Goal: Information Seeking & Learning: Learn about a topic

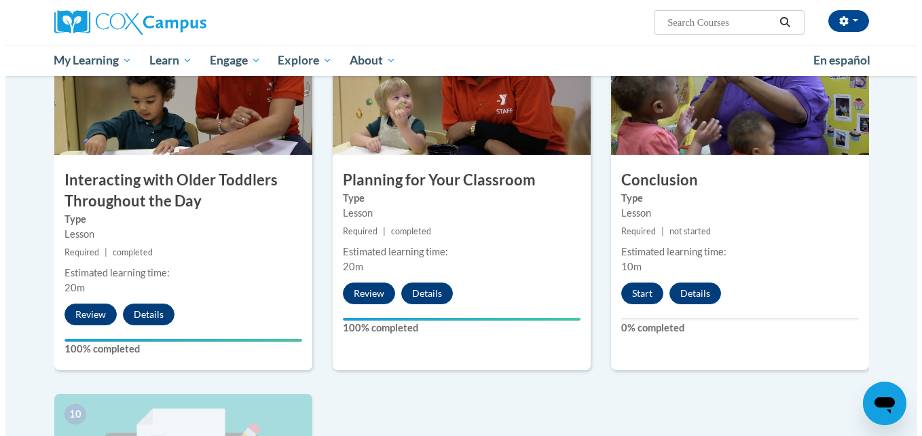
scroll to position [1084, 0]
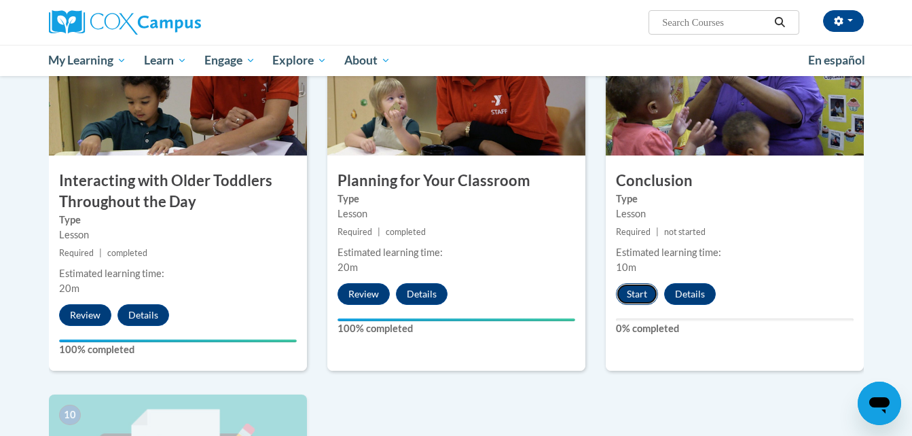
click at [646, 283] on button "Start" at bounding box center [637, 294] width 42 height 22
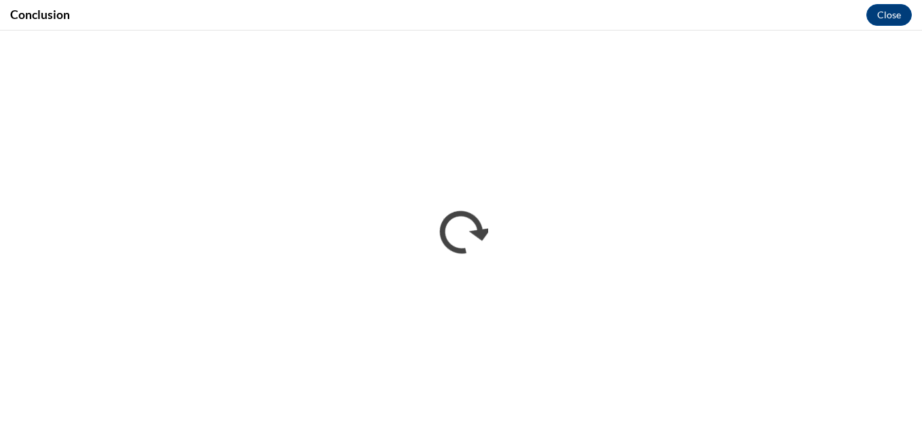
scroll to position [0, 0]
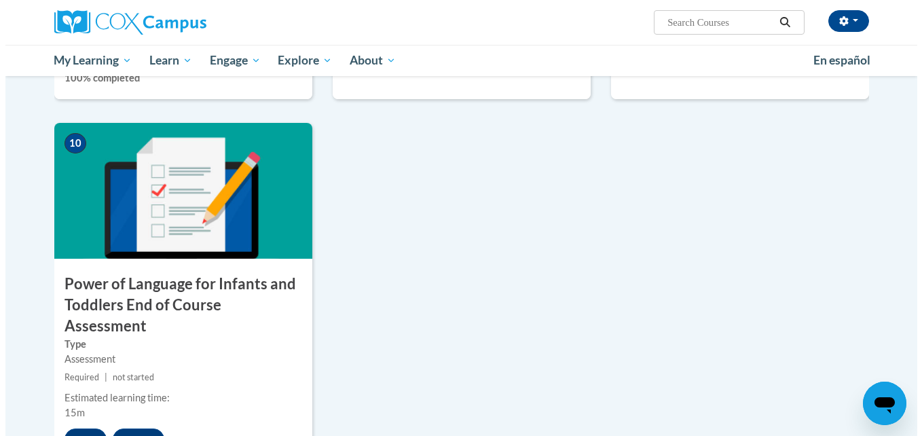
scroll to position [1356, 0]
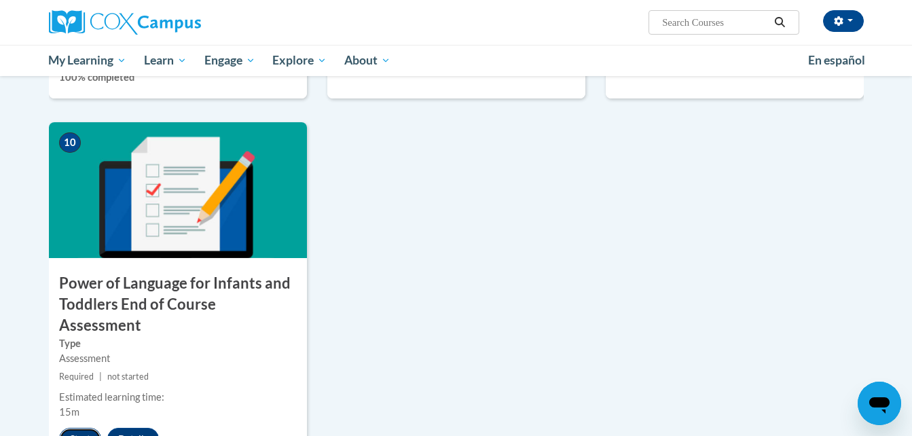
click at [75, 428] on button "Start" at bounding box center [80, 439] width 42 height 22
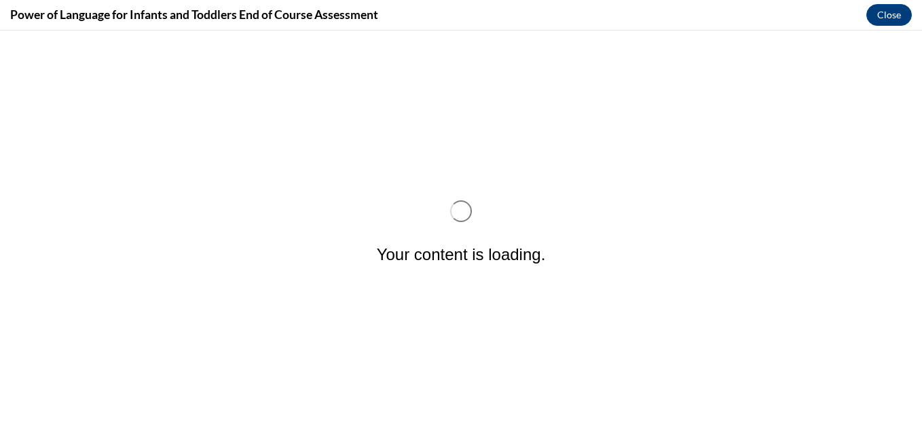
scroll to position [0, 0]
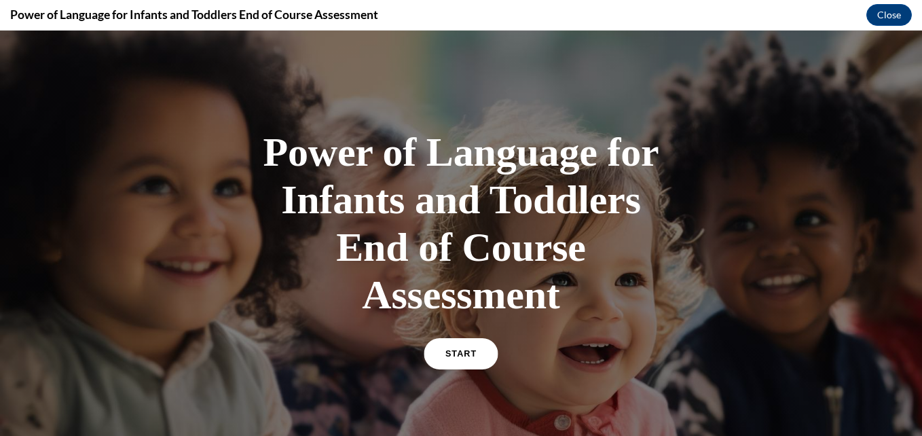
click at [453, 352] on span "START" at bounding box center [460, 354] width 31 height 10
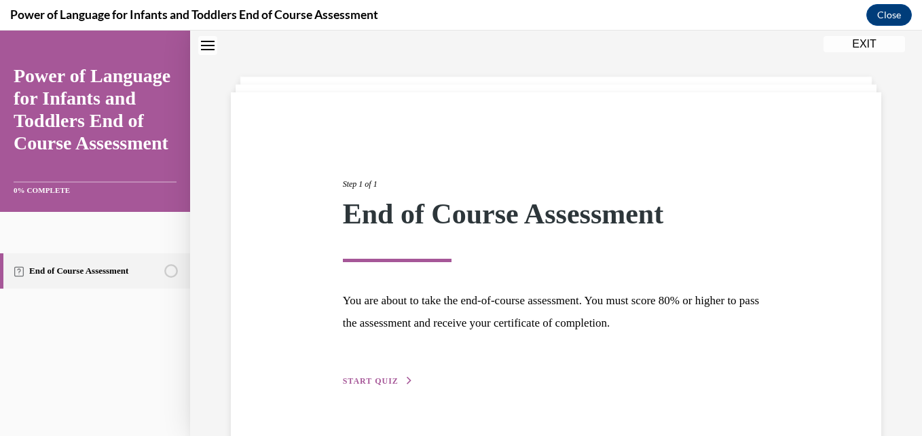
scroll to position [76, 0]
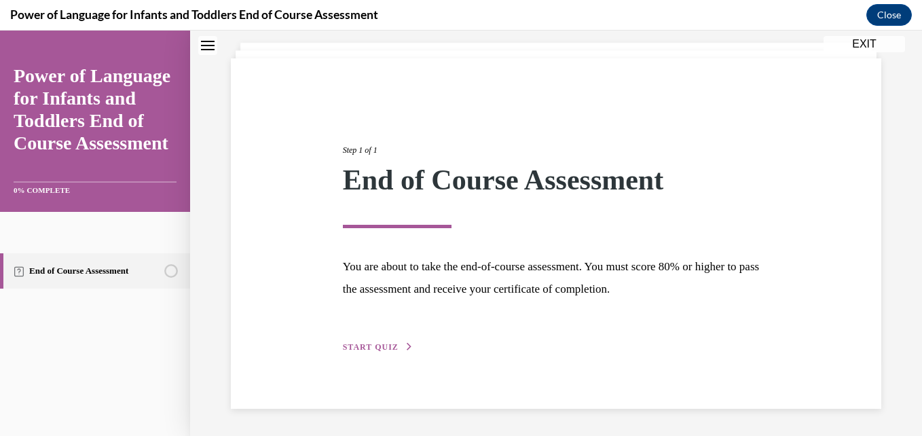
click at [371, 346] on span "START QUIZ" at bounding box center [371, 347] width 56 height 10
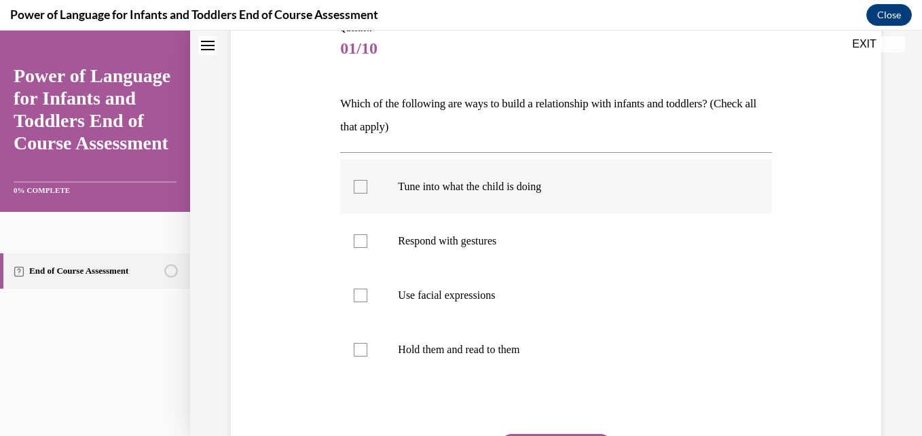
scroll to position [176, 0]
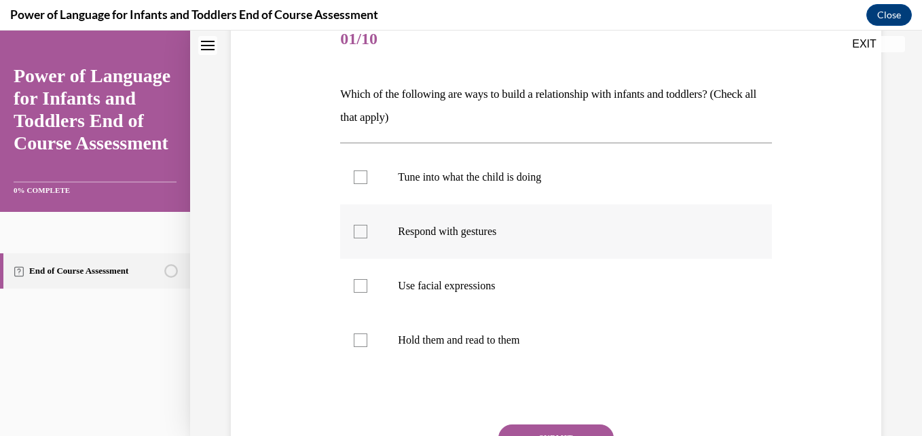
click at [354, 226] on div at bounding box center [361, 232] width 14 height 14
click at [354, 226] on input "Respond with gestures" at bounding box center [361, 232] width 14 height 14
checkbox input "true"
click at [362, 182] on div at bounding box center [361, 177] width 14 height 14
click at [362, 182] on input "Tune into what the child is doing" at bounding box center [361, 177] width 14 height 14
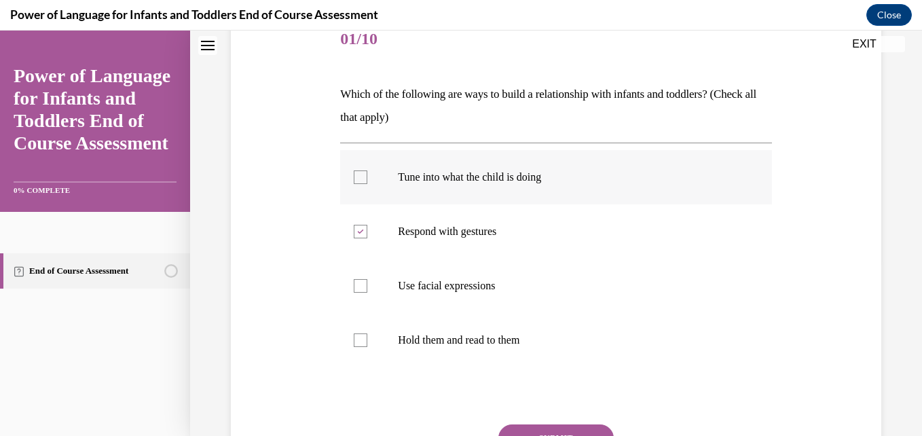
checkbox input "true"
click at [357, 275] on label "Use facial expressions" at bounding box center [555, 286] width 431 height 54
click at [357, 279] on input "Use facial expressions" at bounding box center [361, 286] width 14 height 14
checkbox input "true"
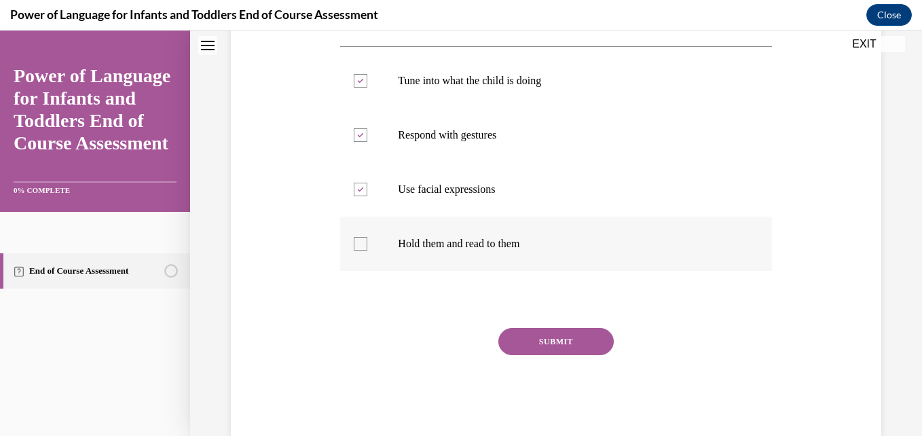
scroll to position [281, 0]
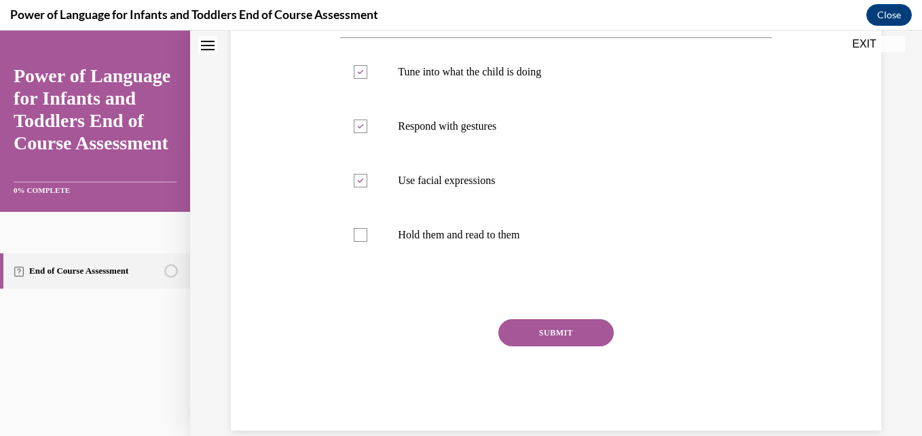
click at [535, 340] on button "SUBMIT" at bounding box center [555, 332] width 115 height 27
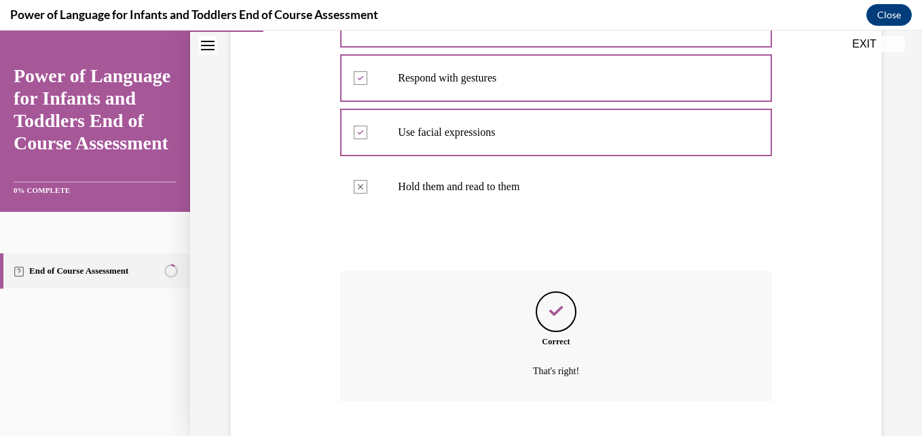
scroll to position [413, 0]
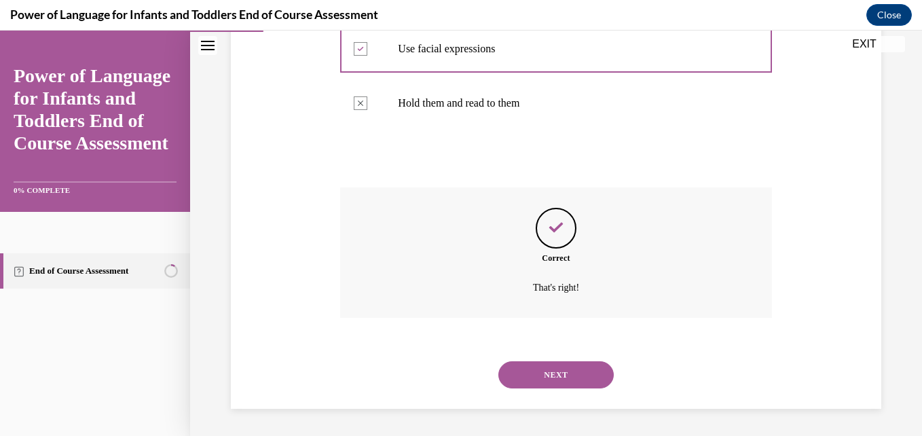
click at [546, 372] on button "NEXT" at bounding box center [555, 374] width 115 height 27
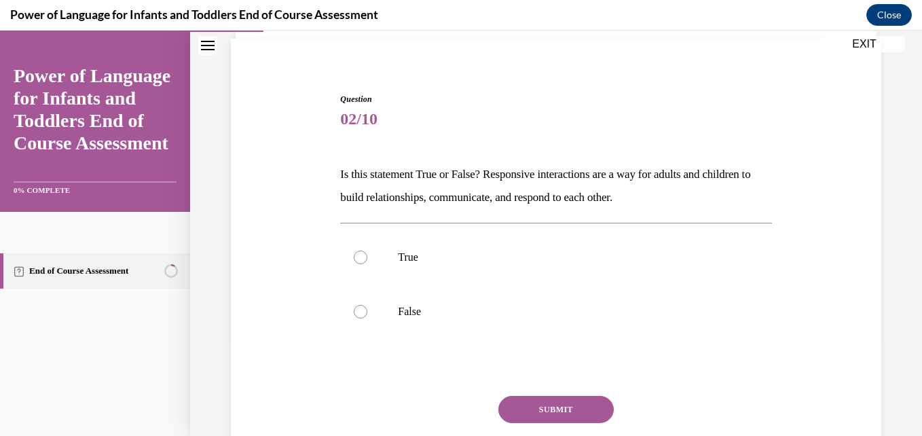
scroll to position [97, 0]
click at [358, 250] on div at bounding box center [361, 256] width 14 height 14
click at [358, 250] on input "True" at bounding box center [361, 256] width 14 height 14
radio input "true"
click at [538, 410] on button "SUBMIT" at bounding box center [555, 407] width 115 height 27
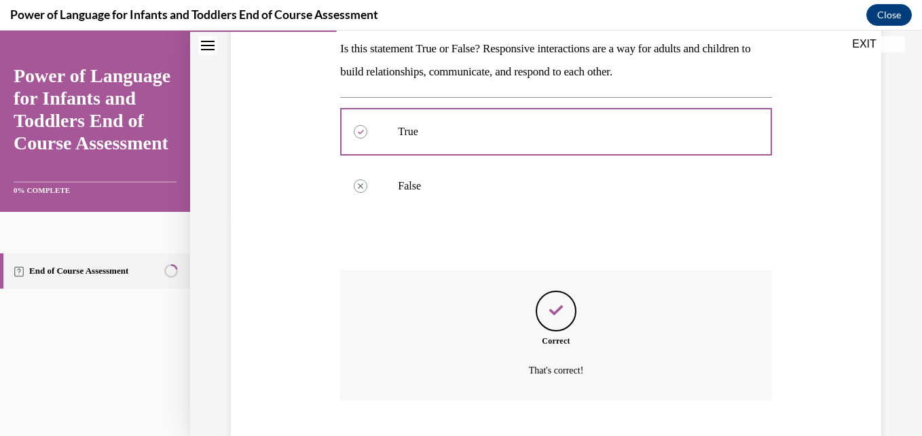
scroll to position [304, 0]
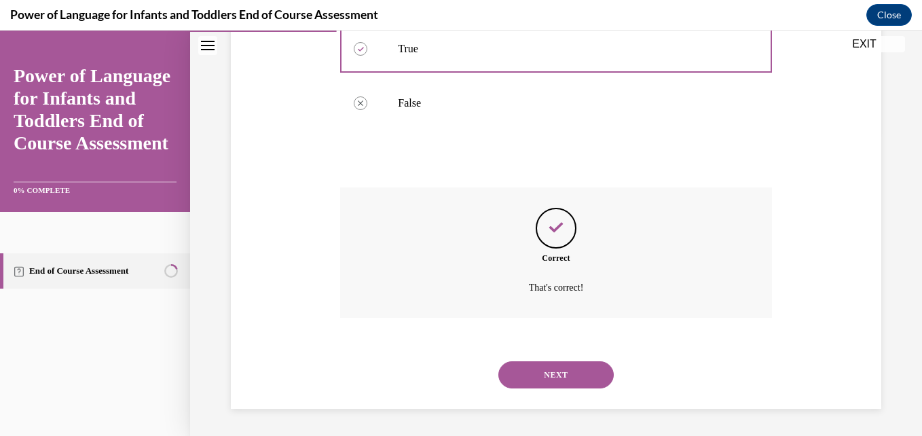
click at [533, 364] on button "NEXT" at bounding box center [555, 374] width 115 height 27
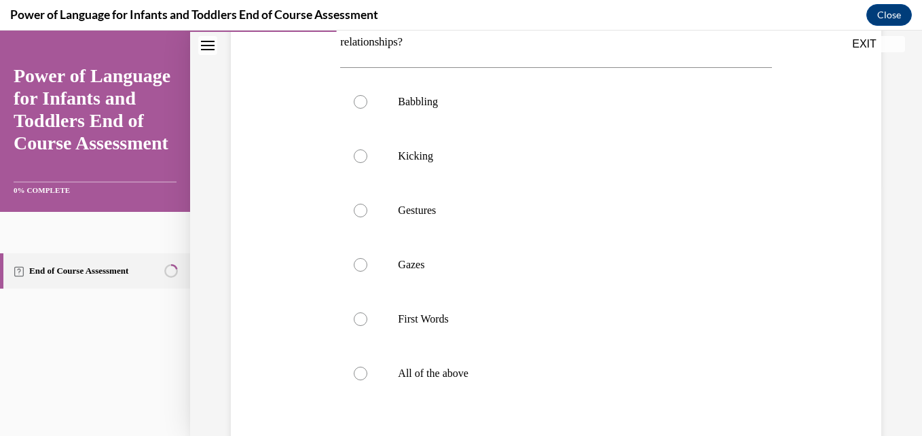
scroll to position [252, 0]
click at [514, 386] on label "All of the above" at bounding box center [555, 373] width 431 height 54
click at [367, 379] on input "All of the above" at bounding box center [361, 373] width 14 height 14
radio input "true"
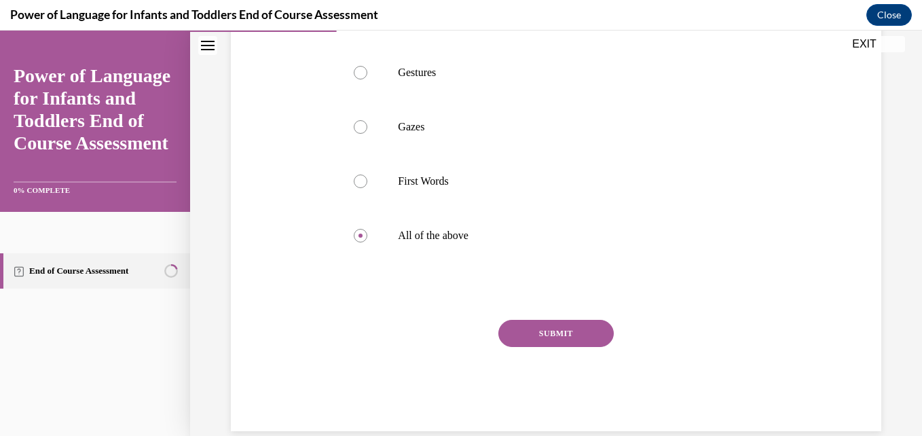
click at [535, 333] on button "SUBMIT" at bounding box center [555, 333] width 115 height 27
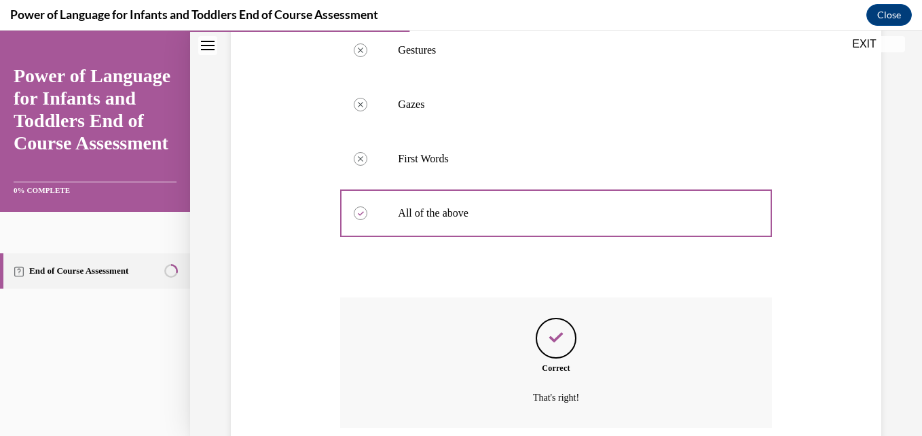
scroll to position [521, 0]
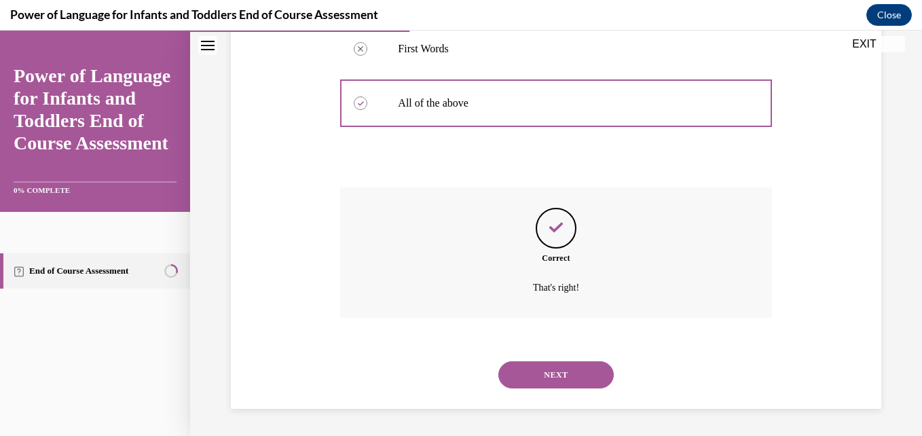
click at [549, 365] on button "NEXT" at bounding box center [555, 374] width 115 height 27
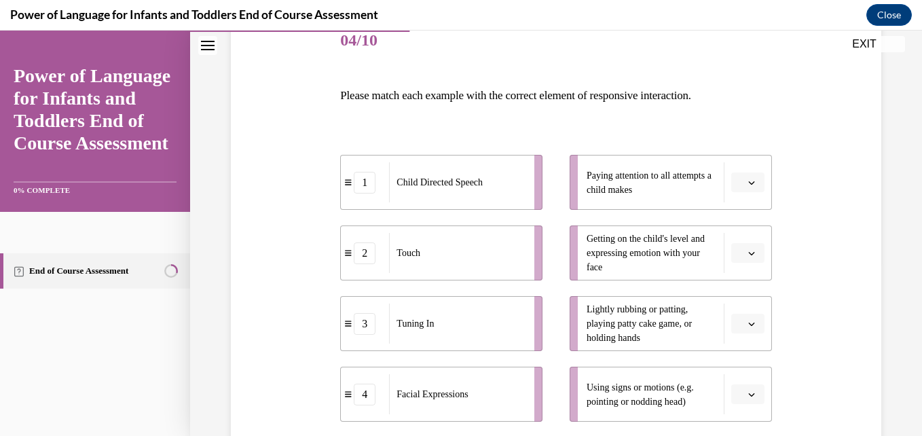
scroll to position [183, 0]
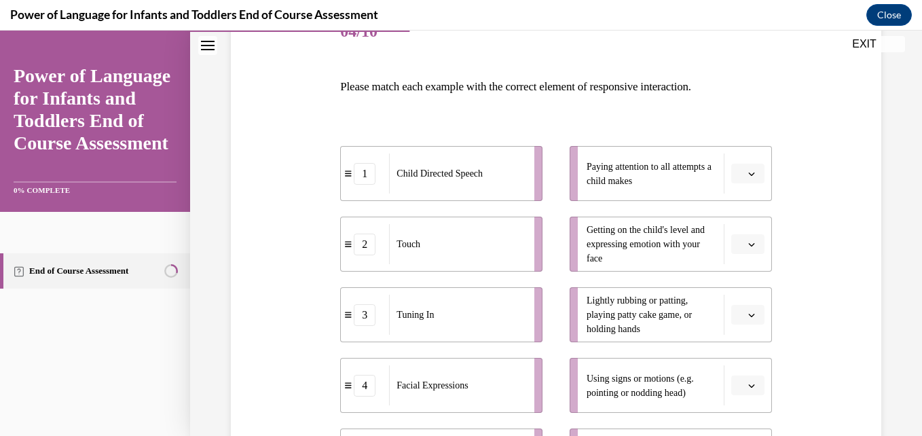
click at [737, 176] on button "button" at bounding box center [747, 174] width 33 height 20
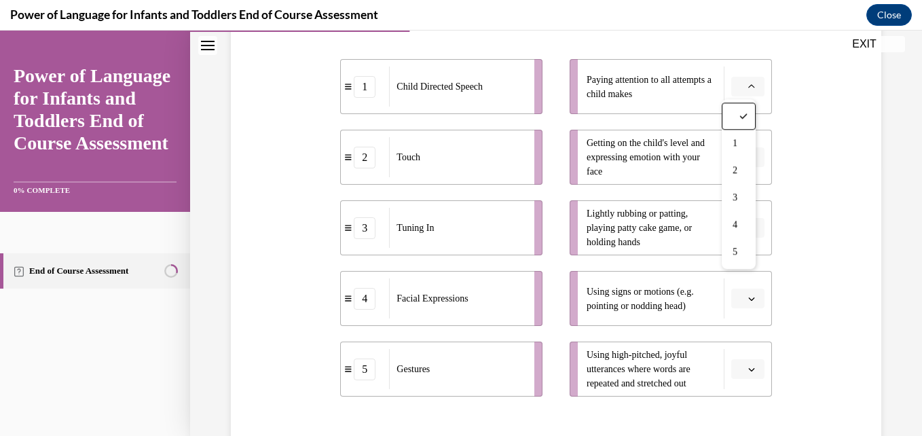
scroll to position [271, 0]
click at [737, 195] on span "3" at bounding box center [734, 197] width 5 height 11
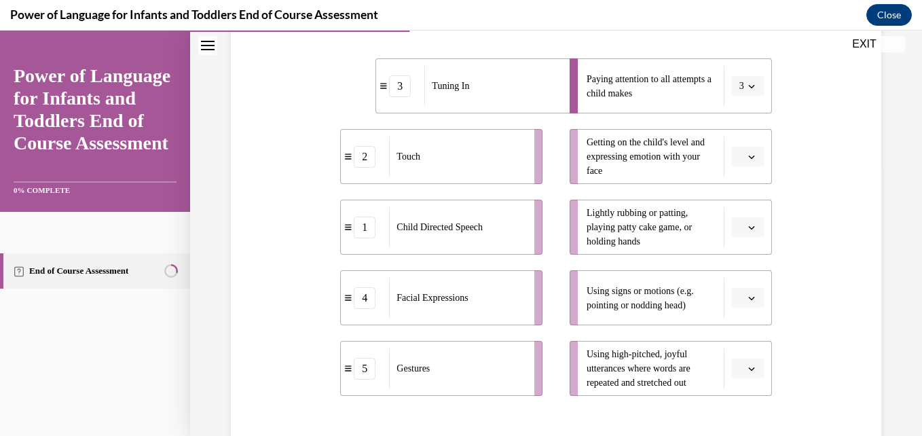
click at [748, 159] on icon "button" at bounding box center [751, 156] width 7 height 7
click at [734, 282] on div "4" at bounding box center [737, 295] width 34 height 27
click at [739, 228] on span "Please select an option" at bounding box center [741, 228] width 5 height 14
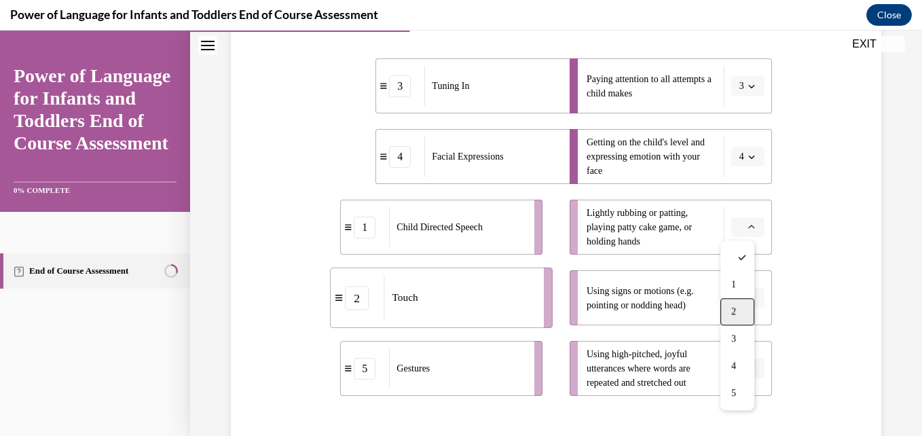
click at [730, 307] on div "2" at bounding box center [737, 311] width 34 height 27
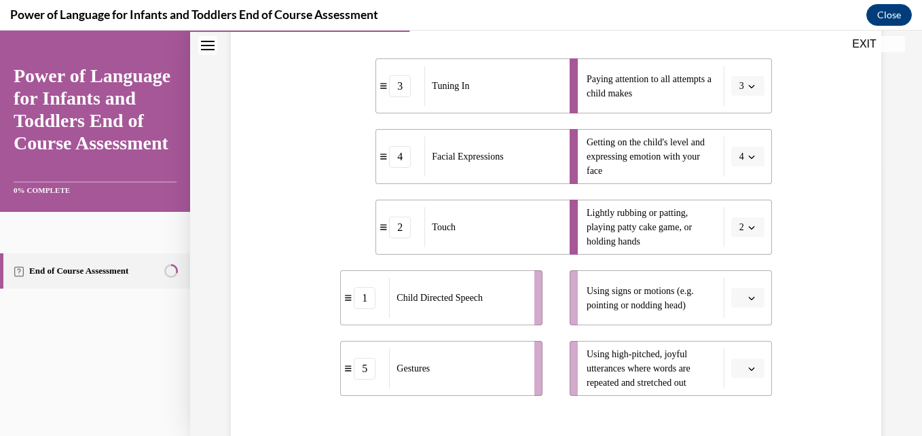
click at [747, 295] on span "button" at bounding box center [752, 298] width 10 height 10
click at [735, 262] on span "5" at bounding box center [733, 267] width 5 height 11
click at [748, 367] on icon "button" at bounding box center [751, 368] width 7 height 7
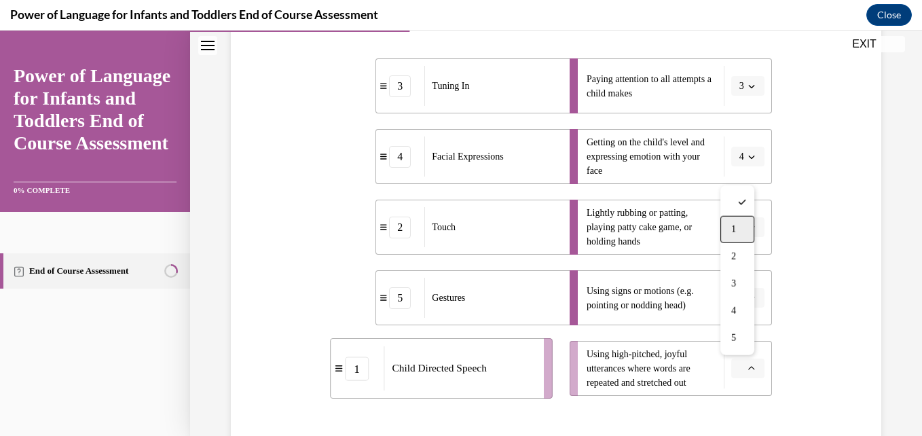
click at [741, 222] on div "1" at bounding box center [737, 229] width 34 height 27
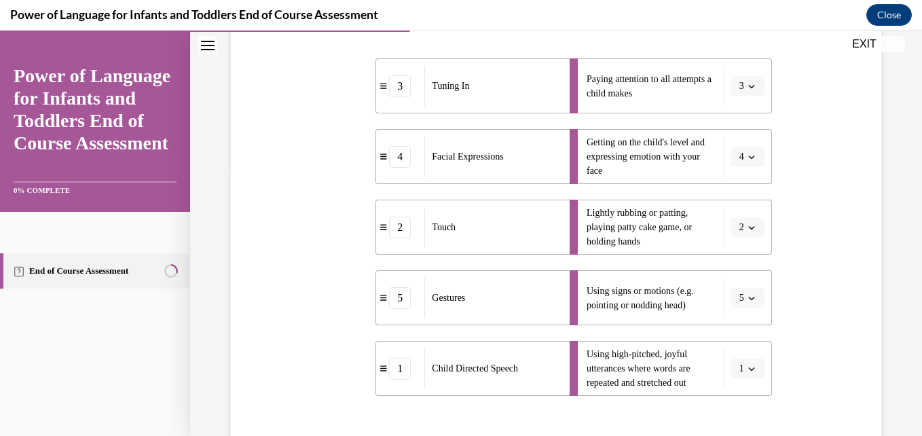
scroll to position [426, 0]
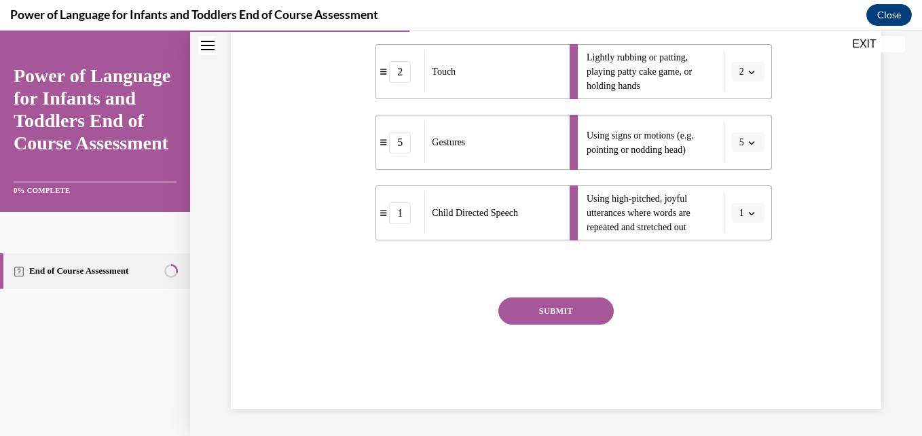
click at [566, 312] on button "SUBMIT" at bounding box center [555, 310] width 115 height 27
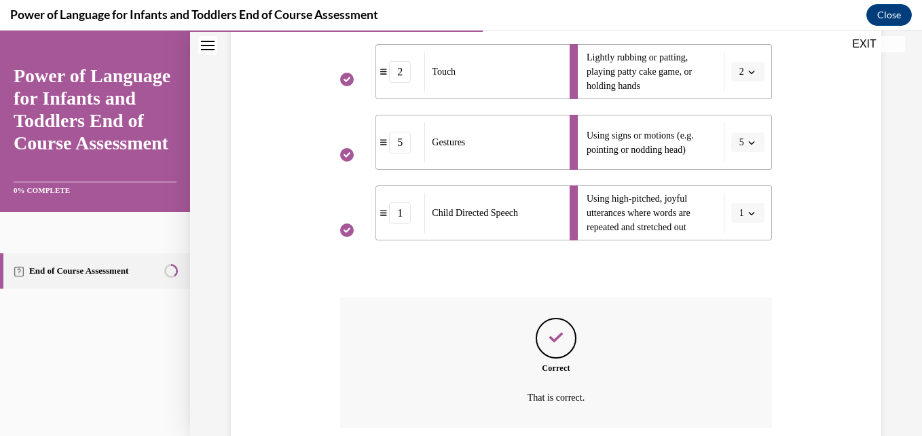
scroll to position [536, 0]
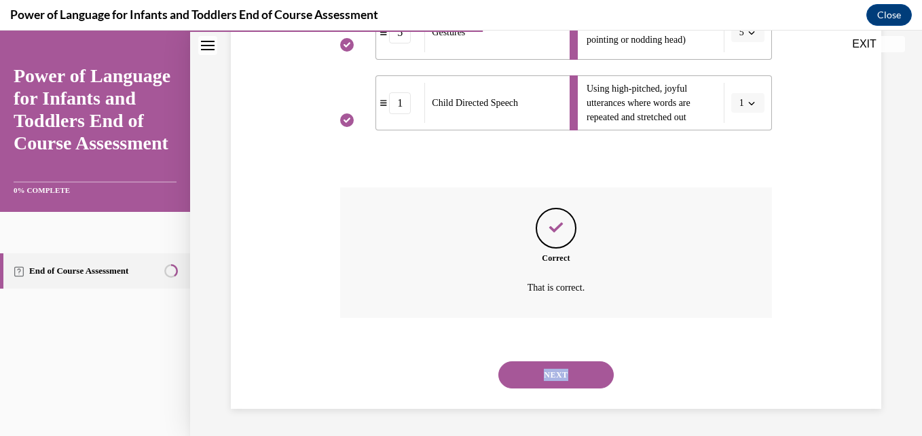
drag, startPoint x: 568, startPoint y: 353, endPoint x: 568, endPoint y: 367, distance: 13.6
click at [568, 367] on div "NEXT" at bounding box center [555, 375] width 431 height 54
click at [568, 367] on button "NEXT" at bounding box center [555, 374] width 115 height 27
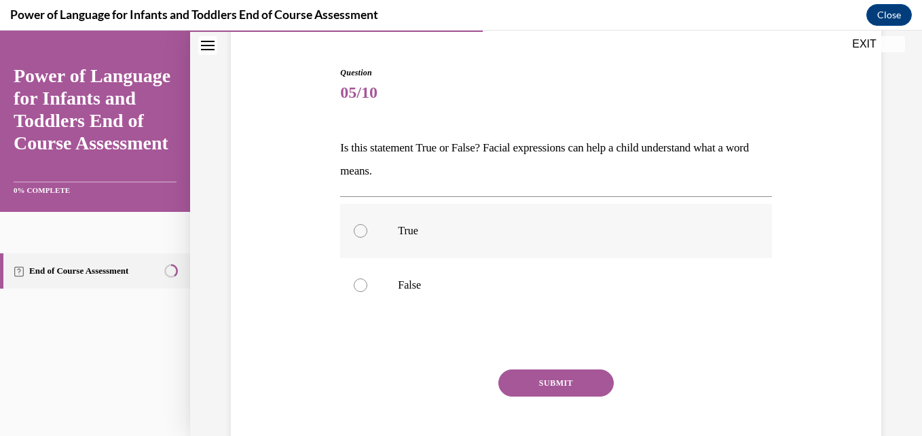
scroll to position [124, 0]
click at [360, 226] on div at bounding box center [361, 230] width 14 height 14
click at [360, 226] on input "True" at bounding box center [361, 230] width 14 height 14
radio input "true"
click at [532, 389] on button "SUBMIT" at bounding box center [555, 381] width 115 height 27
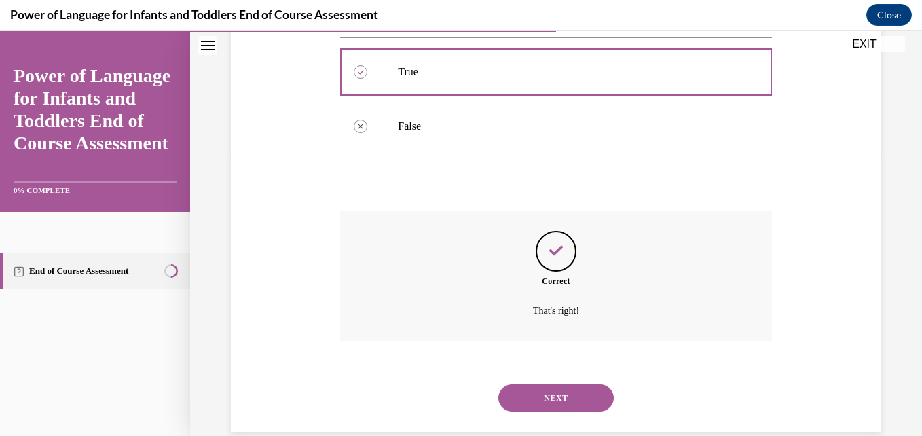
scroll to position [304, 0]
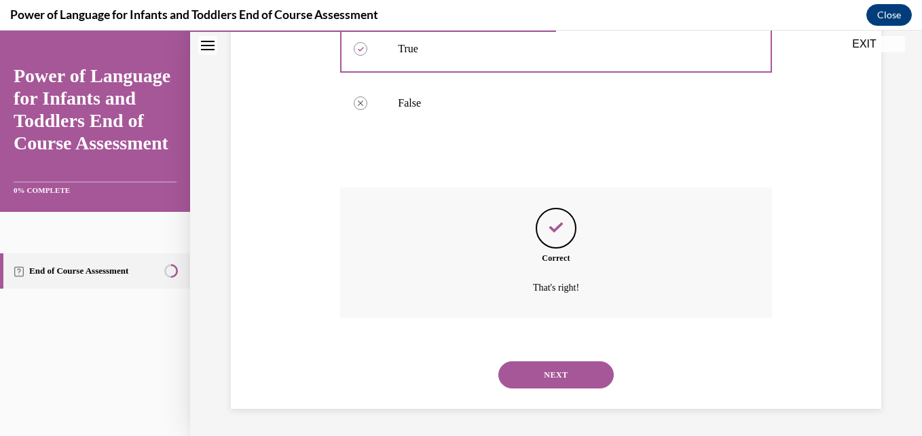
click at [540, 373] on button "NEXT" at bounding box center [555, 374] width 115 height 27
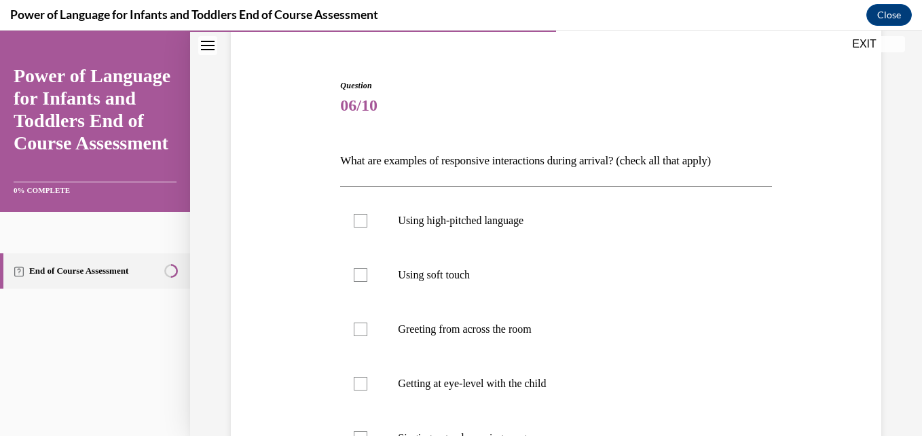
scroll to position [110, 0]
click at [360, 213] on div at bounding box center [361, 220] width 14 height 14
click at [360, 213] on input "Using high-pitched language" at bounding box center [361, 220] width 14 height 14
checkbox input "true"
click at [354, 281] on label "Using soft touch" at bounding box center [555, 274] width 431 height 54
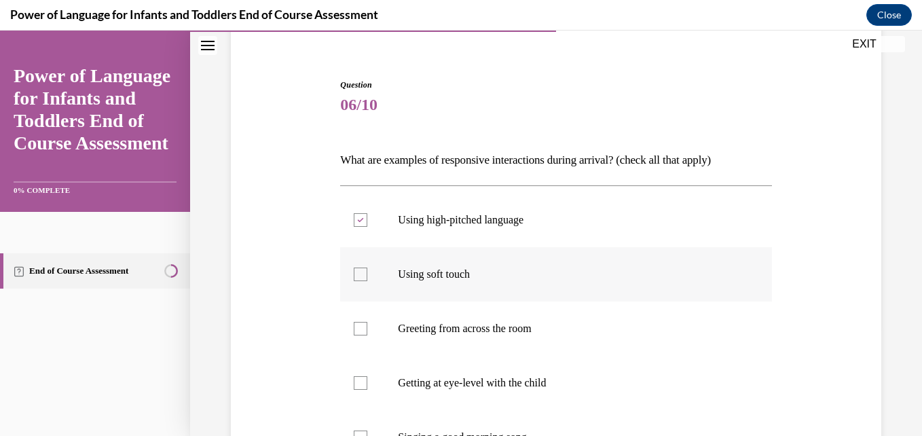
click at [354, 281] on input "Using soft touch" at bounding box center [361, 274] width 14 height 14
checkbox input "true"
click at [358, 329] on div at bounding box center [361, 329] width 14 height 14
click at [358, 329] on input "Greeting from across the room" at bounding box center [361, 329] width 14 height 14
checkbox input "true"
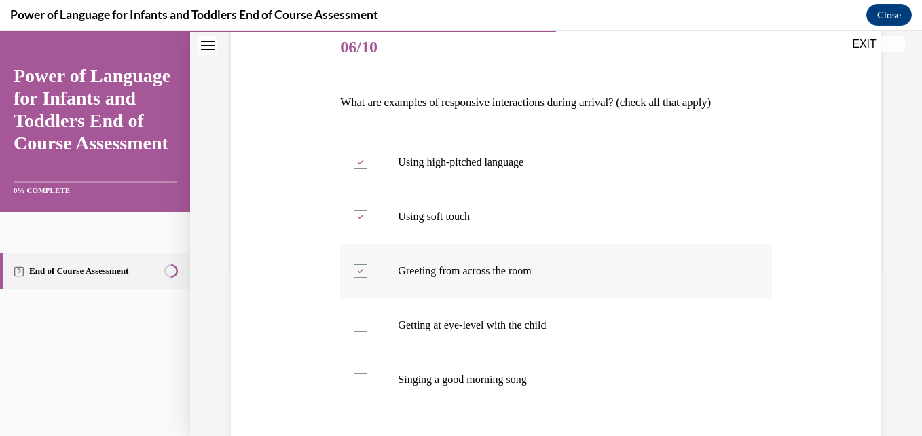
scroll to position [169, 0]
click at [356, 318] on div at bounding box center [361, 324] width 14 height 14
click at [356, 318] on input "Getting at eye-level with the child" at bounding box center [361, 324] width 14 height 14
checkbox input "true"
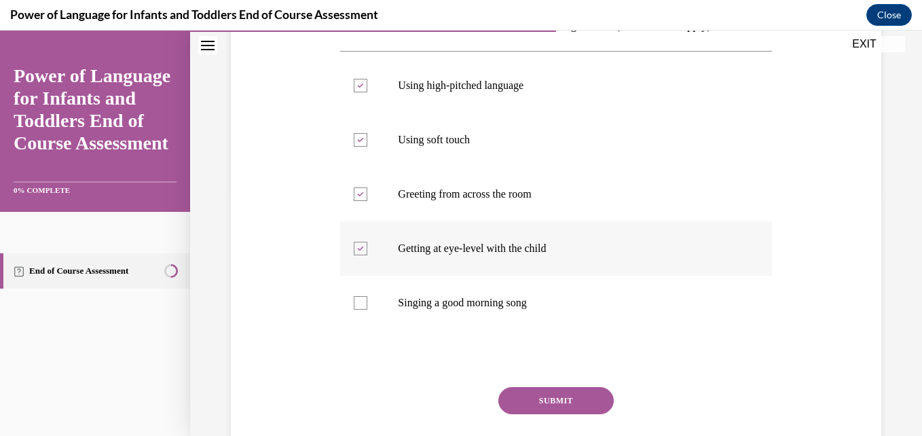
scroll to position [246, 0]
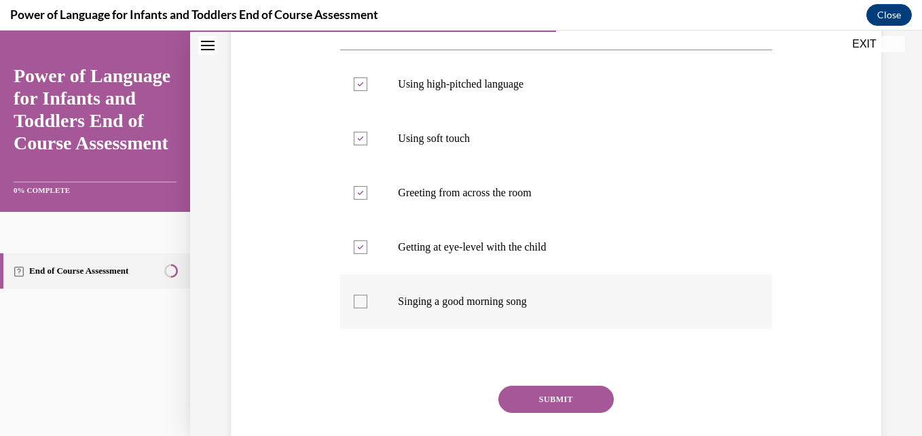
click at [362, 298] on div at bounding box center [361, 302] width 14 height 14
click at [362, 298] on input "Singing a good morning song" at bounding box center [361, 302] width 14 height 14
checkbox input "true"
click at [529, 405] on button "SUBMIT" at bounding box center [555, 399] width 115 height 27
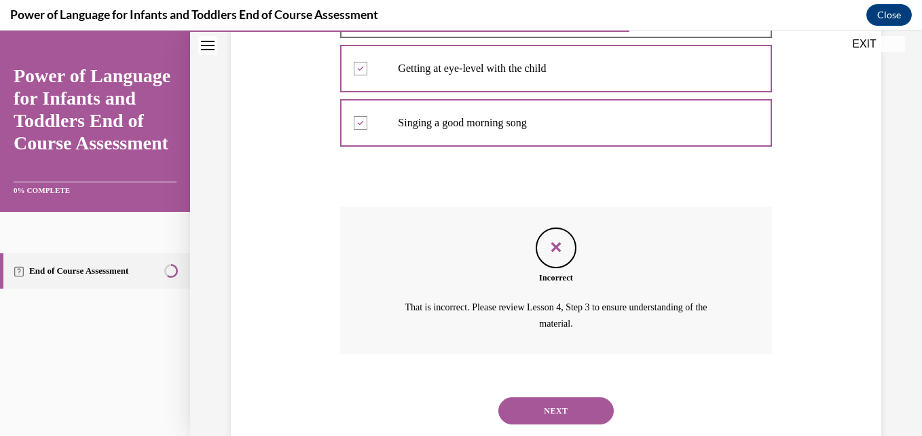
scroll to position [427, 0]
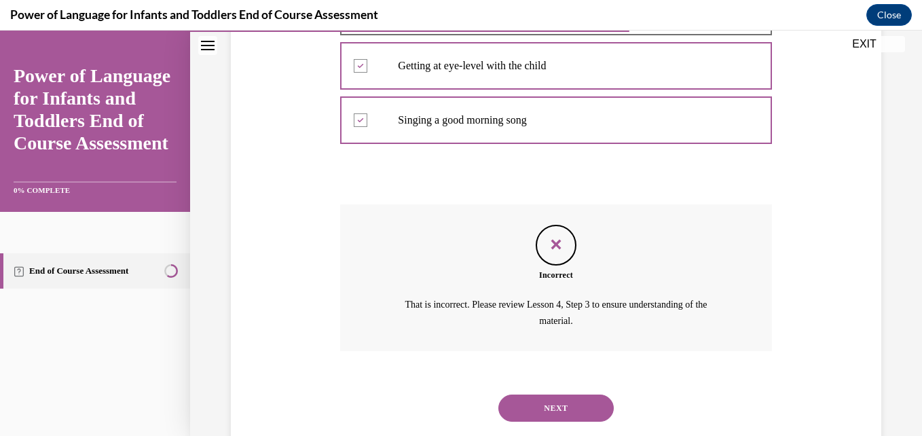
click at [555, 405] on button "NEXT" at bounding box center [555, 407] width 115 height 27
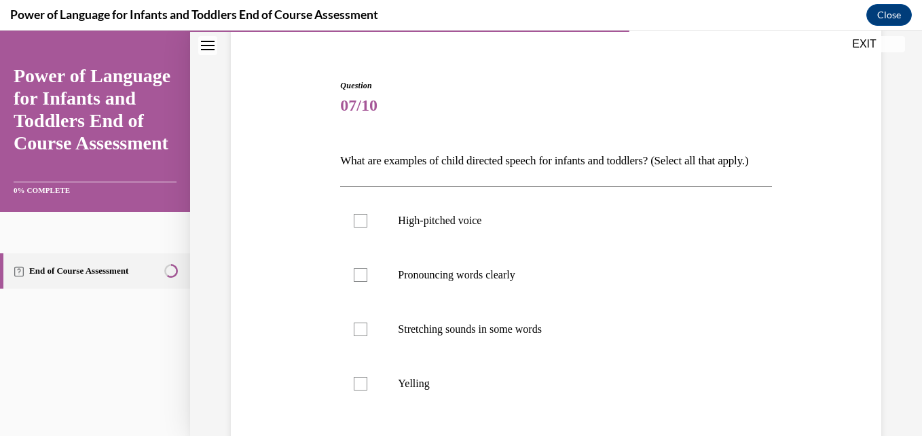
scroll to position [111, 0]
click at [356, 226] on div at bounding box center [361, 219] width 14 height 14
click at [356, 226] on input "High-pitched voice" at bounding box center [361, 219] width 14 height 14
checkbox input "true"
click at [361, 280] on div at bounding box center [361, 274] width 14 height 14
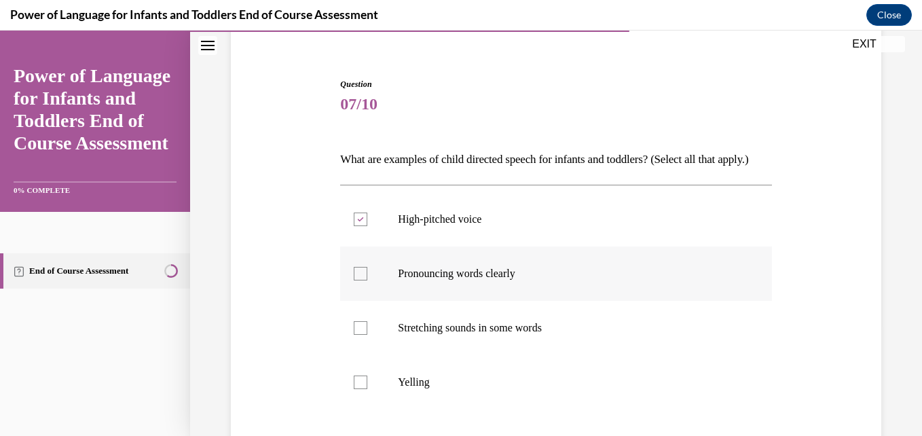
click at [361, 280] on input "Pronouncing words clearly" at bounding box center [361, 274] width 14 height 14
checkbox input "true"
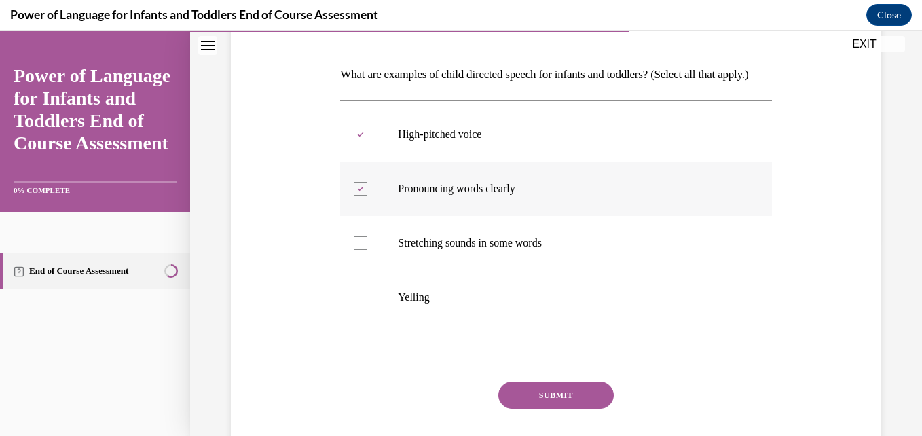
scroll to position [197, 0]
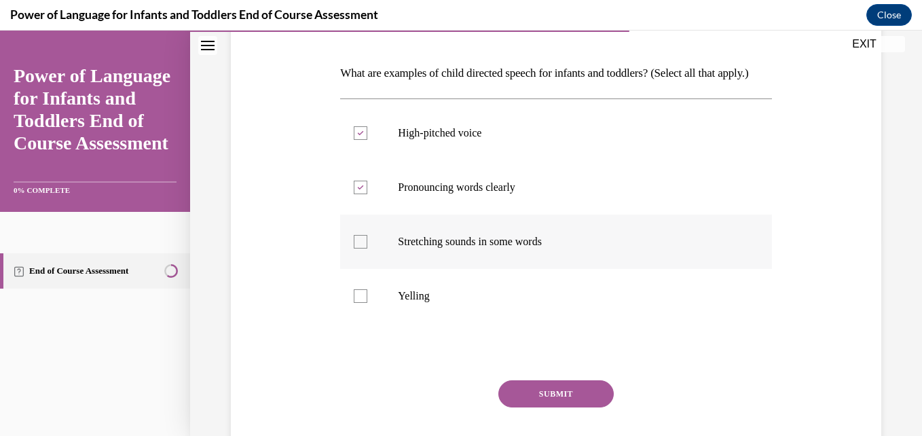
click at [357, 248] on div at bounding box center [361, 242] width 14 height 14
click at [357, 248] on input "Stretching sounds in some words" at bounding box center [361, 242] width 14 height 14
checkbox input "true"
click at [527, 407] on button "SUBMIT" at bounding box center [555, 393] width 115 height 27
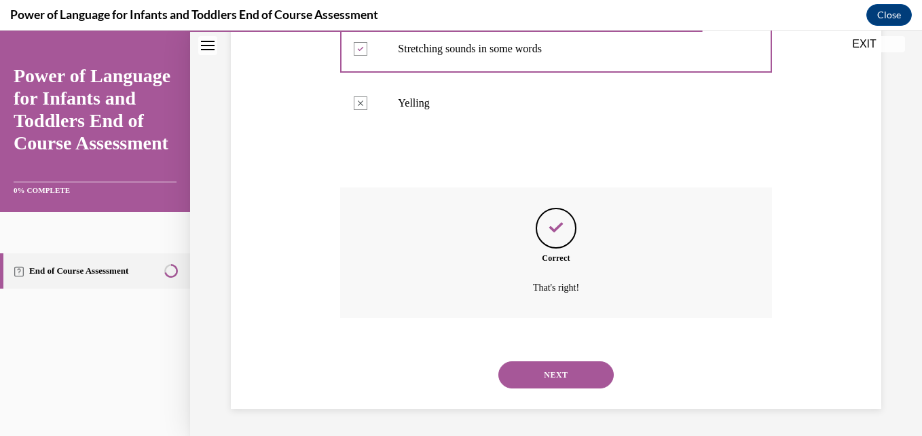
scroll to position [413, 0]
click at [544, 365] on button "NEXT" at bounding box center [555, 374] width 115 height 27
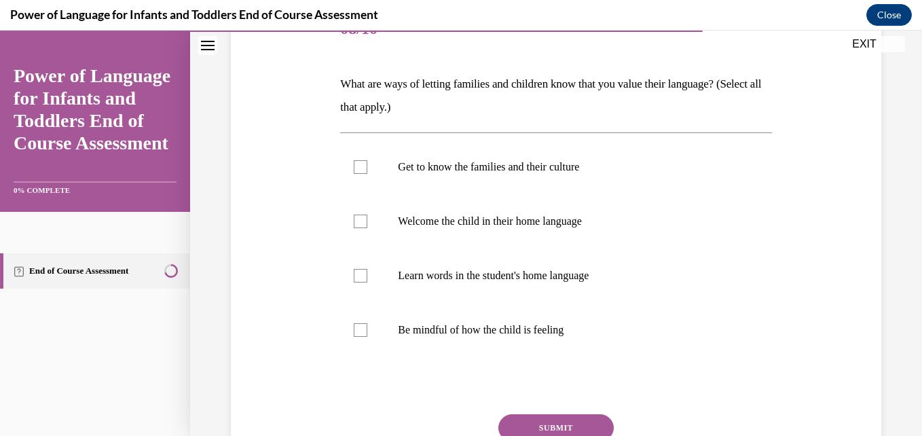
scroll to position [187, 0]
click at [358, 164] on div at bounding box center [361, 167] width 14 height 14
click at [358, 164] on input "Get to know the families and their culture" at bounding box center [361, 167] width 14 height 14
checkbox input "true"
click at [360, 218] on div at bounding box center [361, 221] width 14 height 14
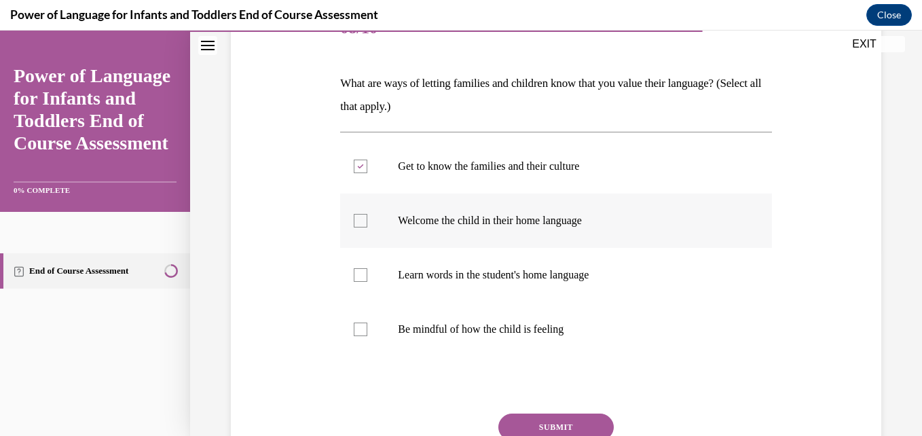
click at [360, 218] on input "Welcome the child in their home language" at bounding box center [361, 221] width 14 height 14
checkbox input "true"
click at [353, 263] on label "Learn words in the student's home language" at bounding box center [555, 275] width 431 height 54
click at [354, 268] on input "Learn words in the student's home language" at bounding box center [361, 275] width 14 height 14
checkbox input "true"
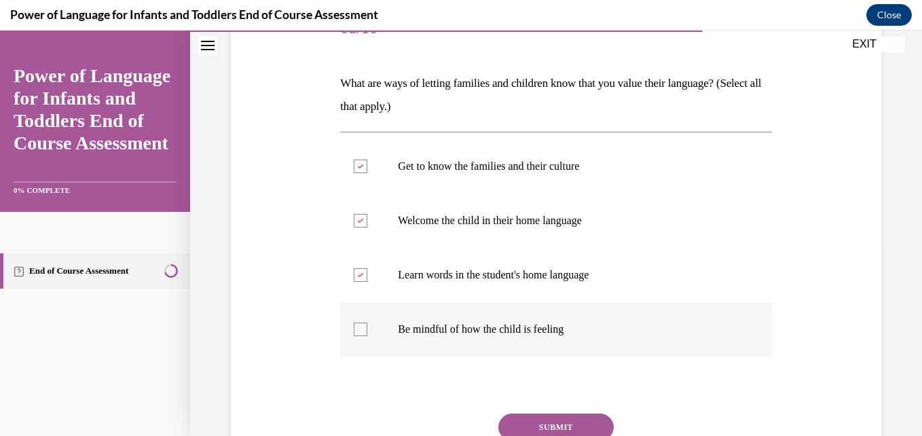
scroll to position [258, 0]
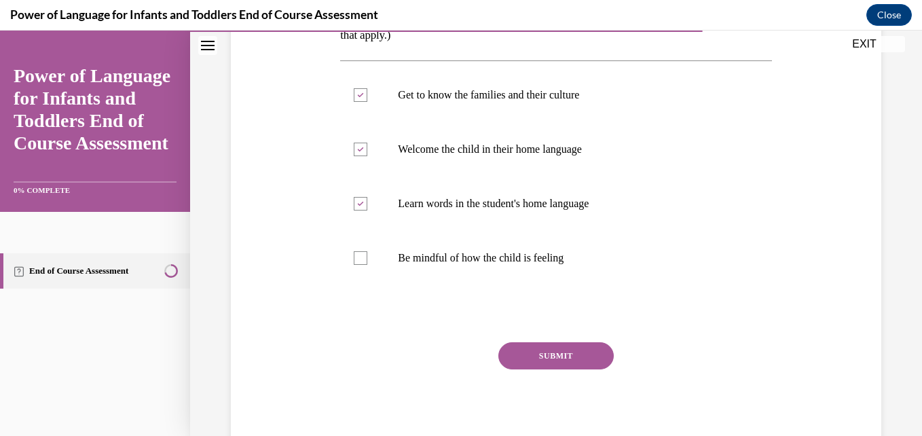
click at [521, 357] on button "SUBMIT" at bounding box center [555, 355] width 115 height 27
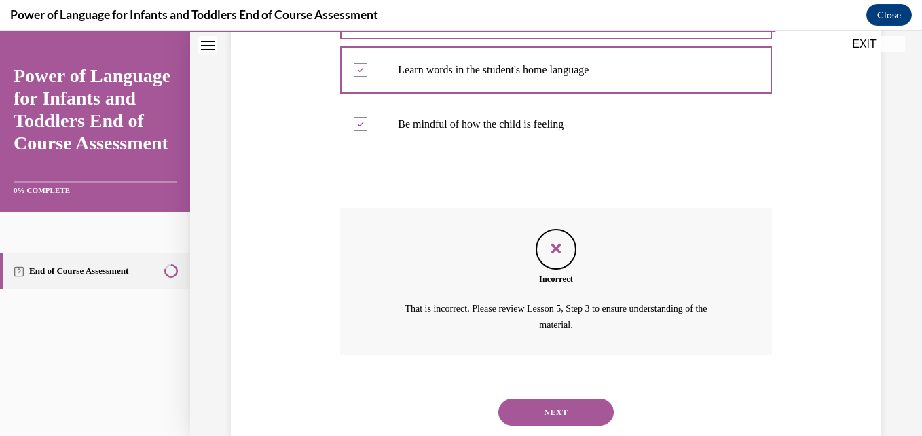
scroll to position [429, 0]
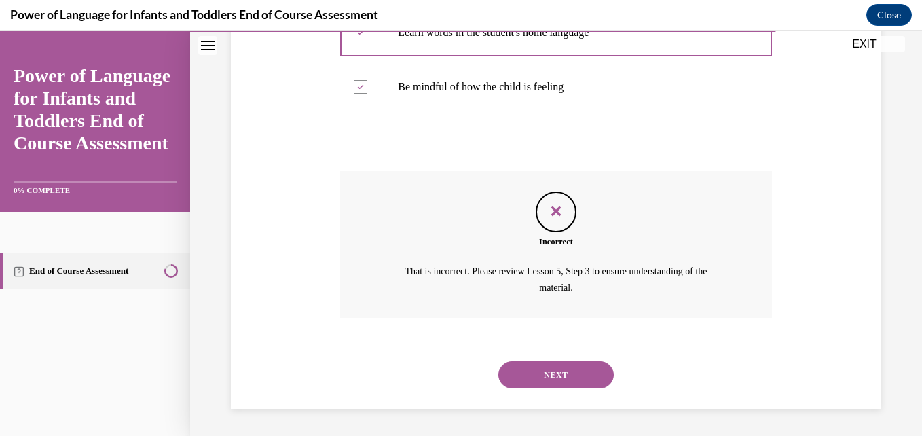
click at [547, 369] on button "NEXT" at bounding box center [555, 374] width 115 height 27
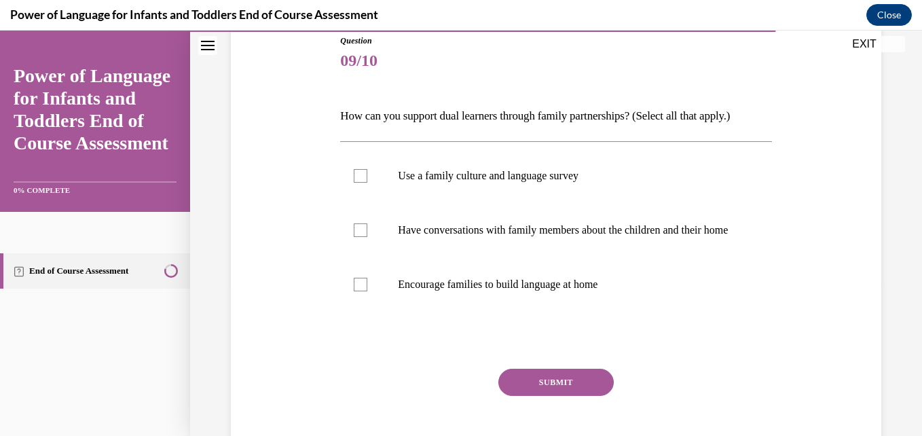
scroll to position [155, 0]
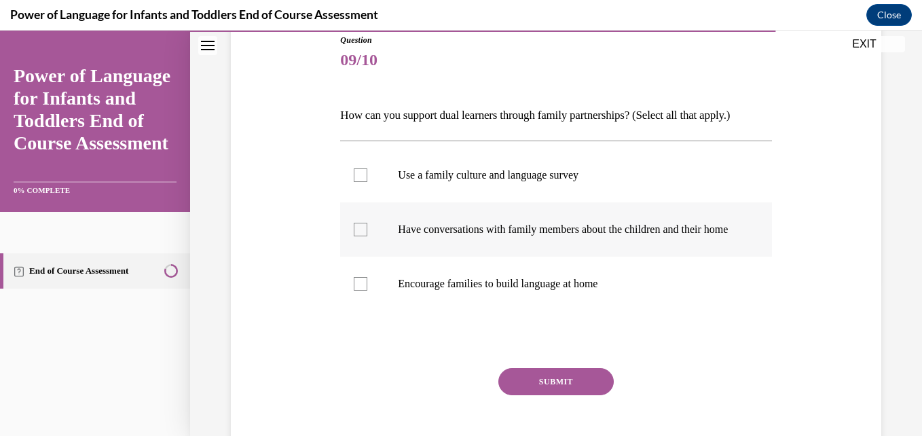
click at [363, 236] on div at bounding box center [361, 230] width 14 height 14
click at [363, 236] on input "Have conversations with family members about the children and their home" at bounding box center [361, 230] width 14 height 14
checkbox input "true"
click at [357, 176] on div at bounding box center [361, 175] width 14 height 14
click at [357, 176] on input "Use a family culture and language survey" at bounding box center [361, 175] width 14 height 14
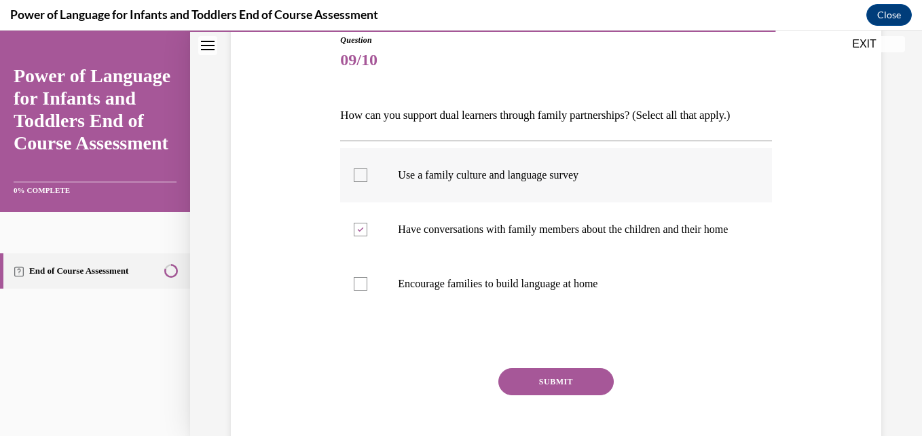
checkbox input "true"
click at [525, 394] on button "SUBMIT" at bounding box center [555, 381] width 115 height 27
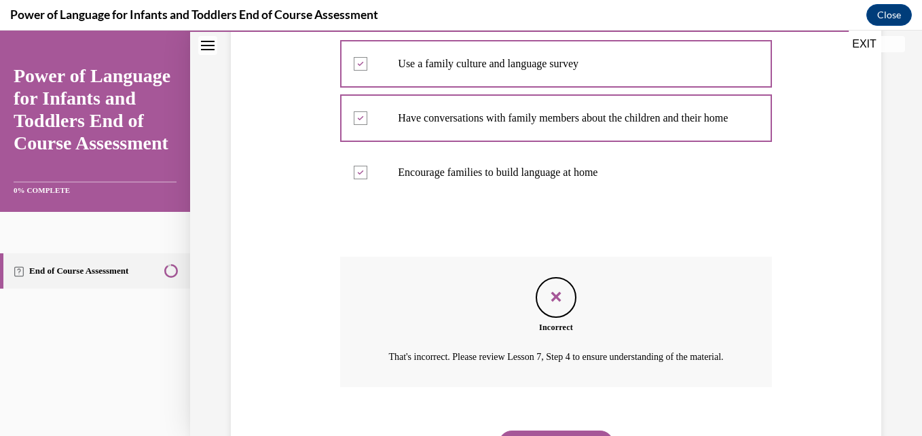
scroll to position [365, 0]
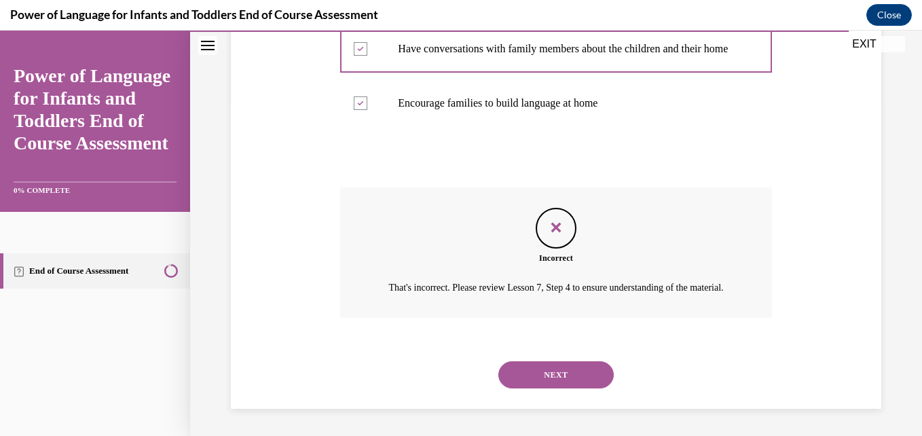
click at [540, 375] on button "NEXT" at bounding box center [555, 374] width 115 height 27
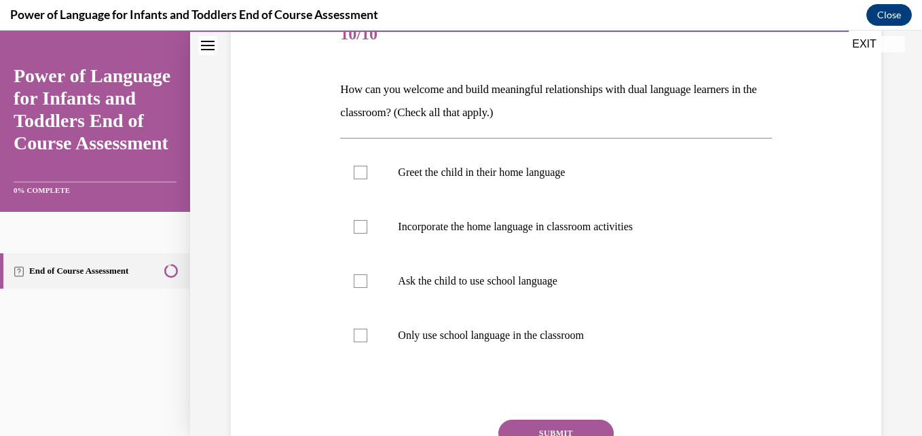
scroll to position [182, 0]
click at [351, 168] on label "Greet the child in their home language" at bounding box center [555, 171] width 431 height 54
click at [354, 168] on input "Greet the child in their home language" at bounding box center [361, 171] width 14 height 14
checkbox input "true"
click at [360, 217] on label "Incorporate the home language in classroom activities" at bounding box center [555, 225] width 431 height 54
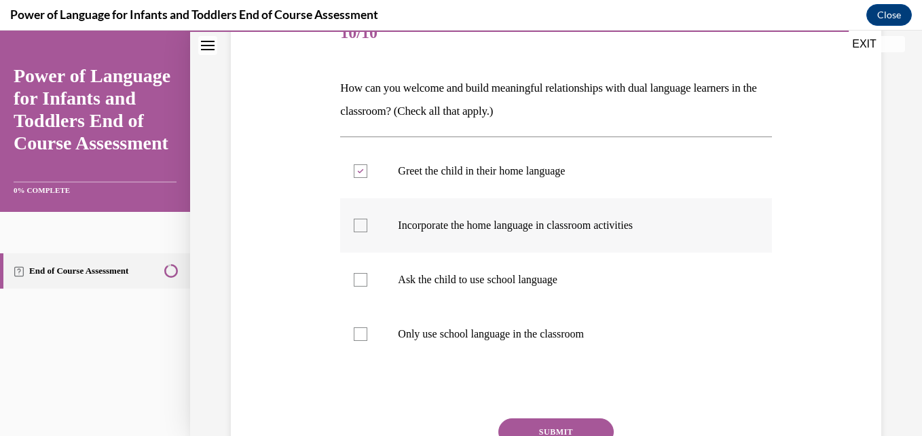
click at [360, 219] on input "Incorporate the home language in classroom activities" at bounding box center [361, 226] width 14 height 14
checkbox input "true"
click at [363, 285] on div at bounding box center [361, 280] width 14 height 14
click at [363, 285] on input "Ask the child to use school language" at bounding box center [361, 280] width 14 height 14
checkbox input "true"
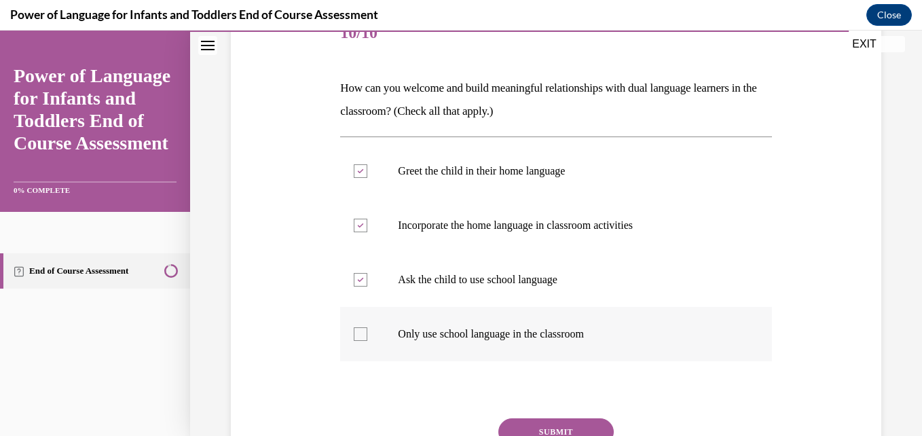
click at [360, 331] on div at bounding box center [361, 334] width 14 height 14
click at [360, 331] on input "Only use school language in the classroom" at bounding box center [361, 334] width 14 height 14
checkbox input "true"
click at [363, 276] on div at bounding box center [361, 280] width 14 height 14
click at [363, 276] on input "Ask the child to use school language" at bounding box center [361, 280] width 14 height 14
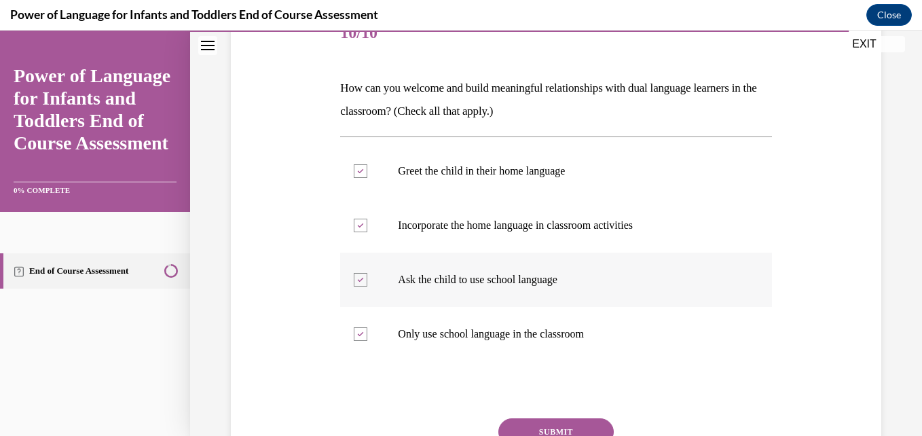
checkbox input "false"
click at [353, 324] on label "Only use school language in the classroom" at bounding box center [555, 334] width 431 height 54
click at [354, 327] on input "Only use school language in the classroom" at bounding box center [361, 334] width 14 height 14
checkbox input "false"
click at [534, 426] on button "SUBMIT" at bounding box center [555, 431] width 115 height 27
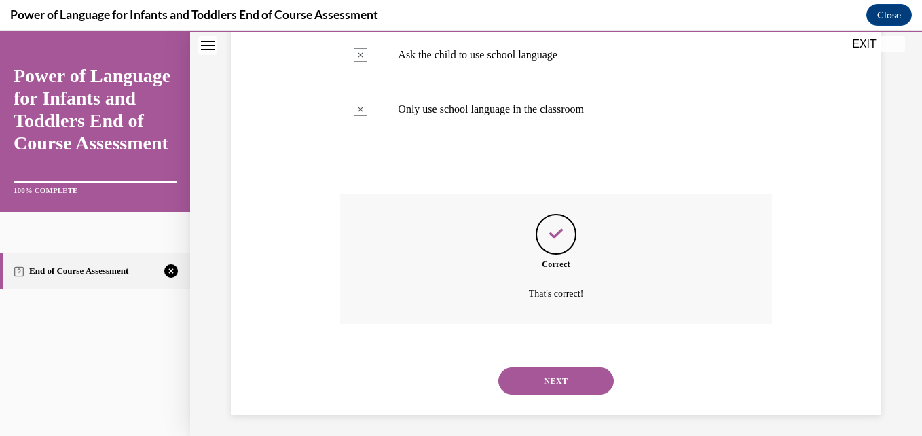
scroll to position [413, 0]
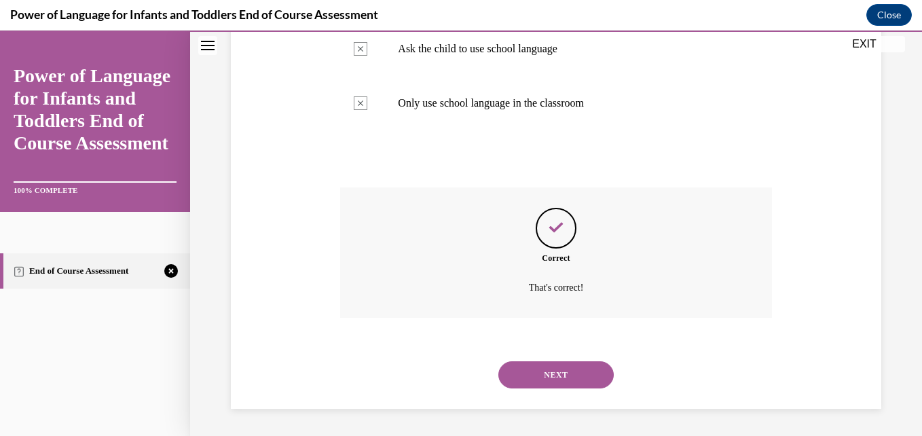
click at [563, 375] on button "NEXT" at bounding box center [555, 374] width 115 height 27
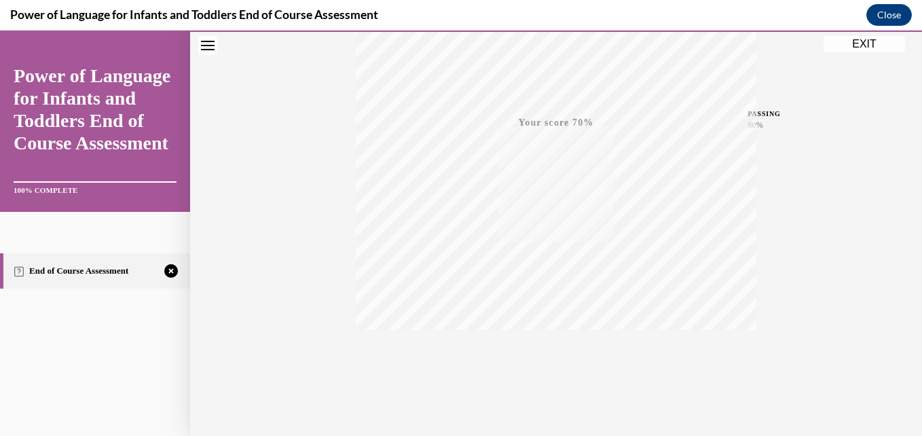
scroll to position [291, 0]
click at [553, 350] on icon "button" at bounding box center [556, 353] width 48 height 15
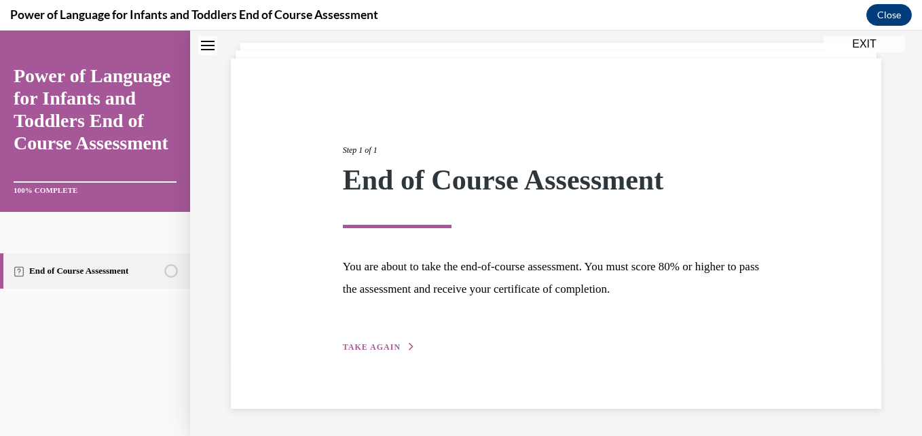
scroll to position [76, 0]
click at [399, 345] on button "TAKE AGAIN" at bounding box center [379, 347] width 73 height 12
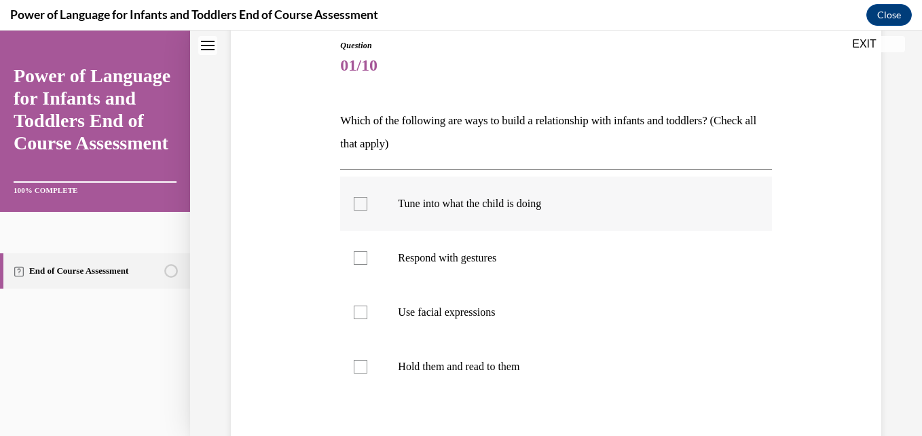
scroll to position [158, 0]
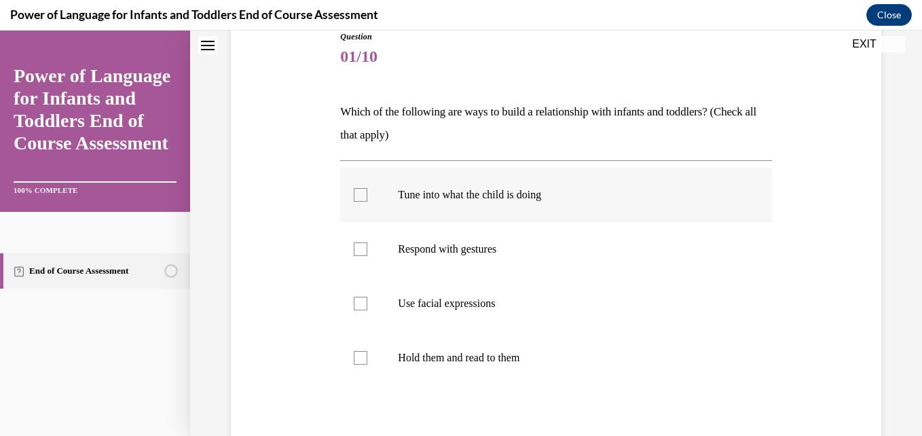
click at [350, 194] on label "Tune into what the child is doing" at bounding box center [555, 195] width 431 height 54
click at [354, 194] on input "Tune into what the child is doing" at bounding box center [361, 195] width 14 height 14
checkbox input "true"
click at [360, 241] on label "Respond with gestures" at bounding box center [555, 249] width 431 height 54
click at [360, 242] on input "Respond with gestures" at bounding box center [361, 249] width 14 height 14
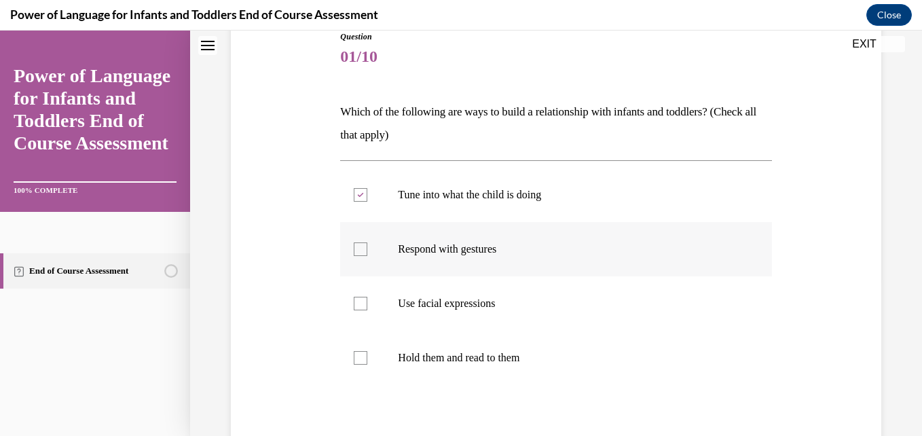
checkbox input "true"
click at [365, 299] on div at bounding box center [361, 304] width 14 height 14
click at [365, 299] on input "Use facial expressions" at bounding box center [361, 304] width 14 height 14
checkbox input "true"
click at [359, 358] on div at bounding box center [361, 358] width 14 height 14
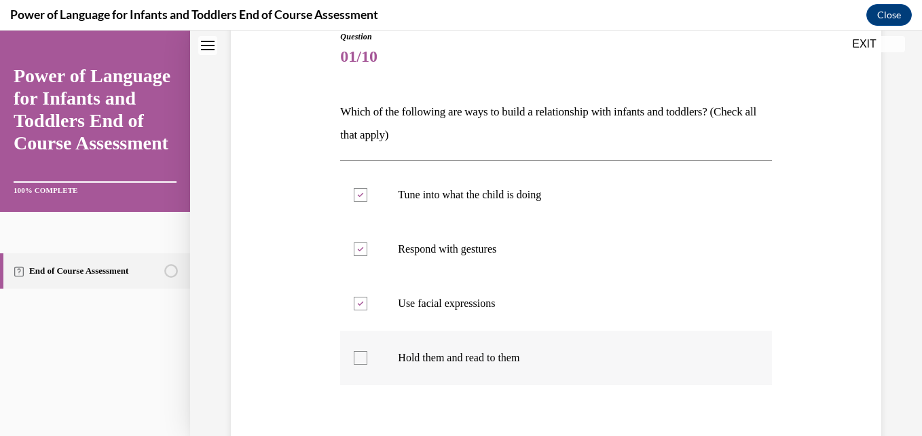
click at [359, 358] on input "Hold them and read to them" at bounding box center [361, 358] width 14 height 14
checkbox input "true"
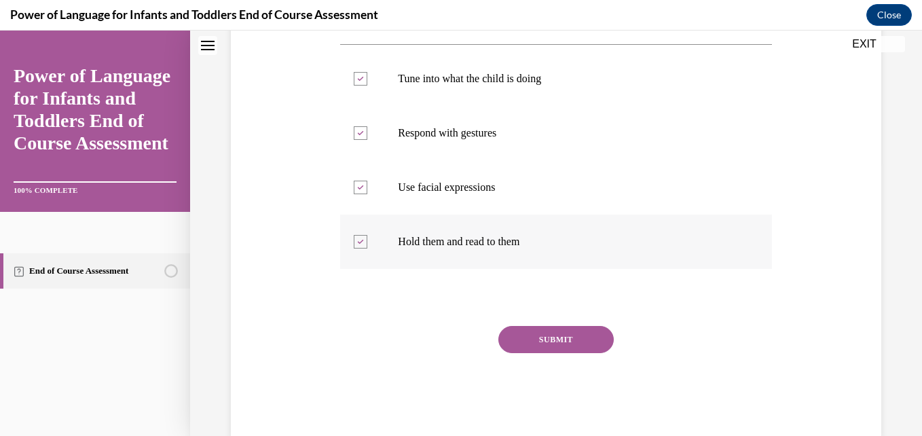
scroll to position [279, 0]
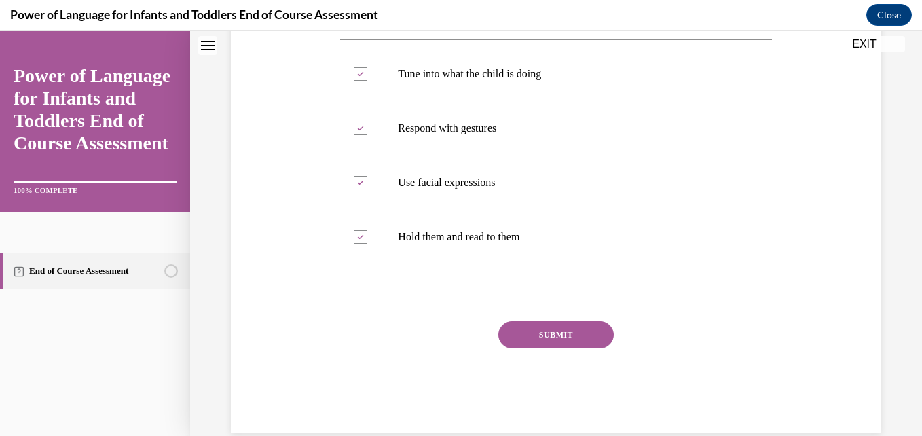
click at [540, 327] on button "SUBMIT" at bounding box center [555, 334] width 115 height 27
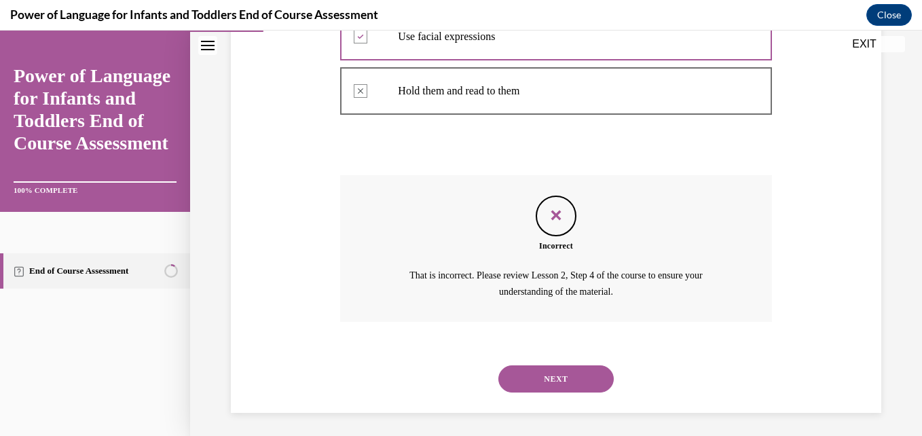
scroll to position [429, 0]
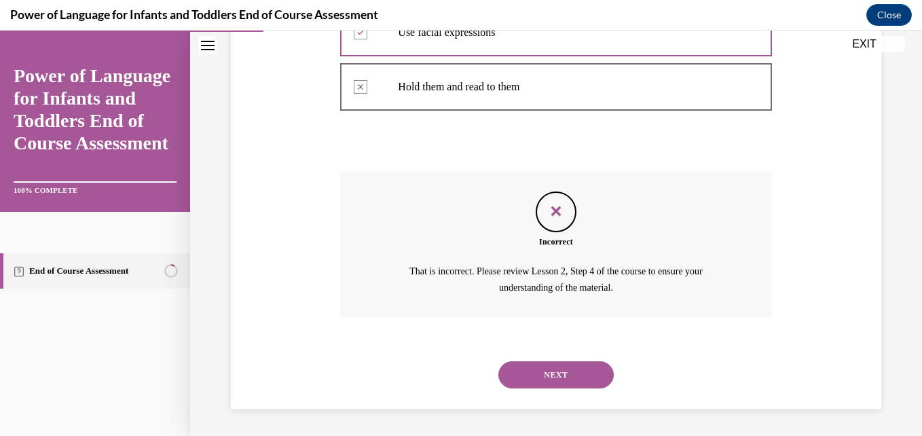
click at [539, 369] on button "NEXT" at bounding box center [555, 374] width 115 height 27
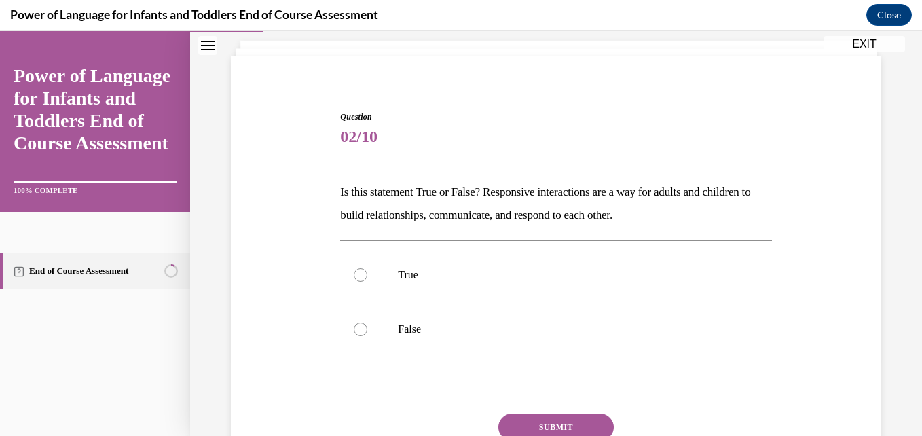
scroll to position [111, 0]
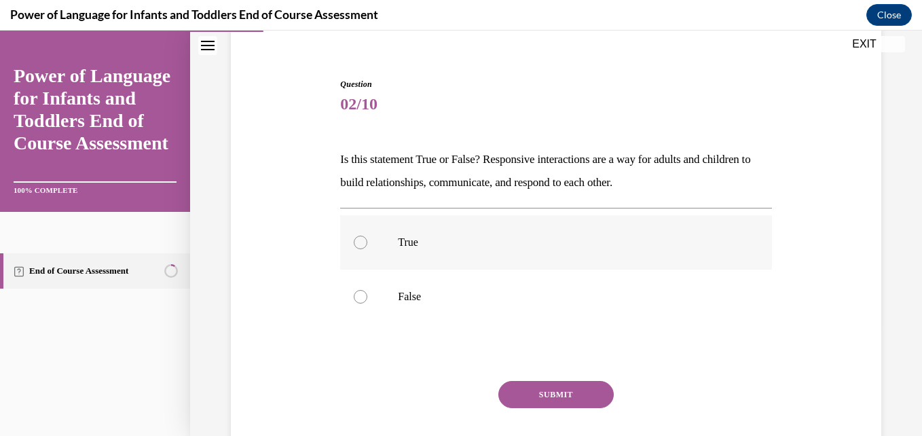
click at [365, 232] on label "True" at bounding box center [555, 242] width 431 height 54
click at [365, 236] on input "True" at bounding box center [361, 243] width 14 height 14
radio input "true"
click at [525, 381] on button "SUBMIT" at bounding box center [555, 394] width 115 height 27
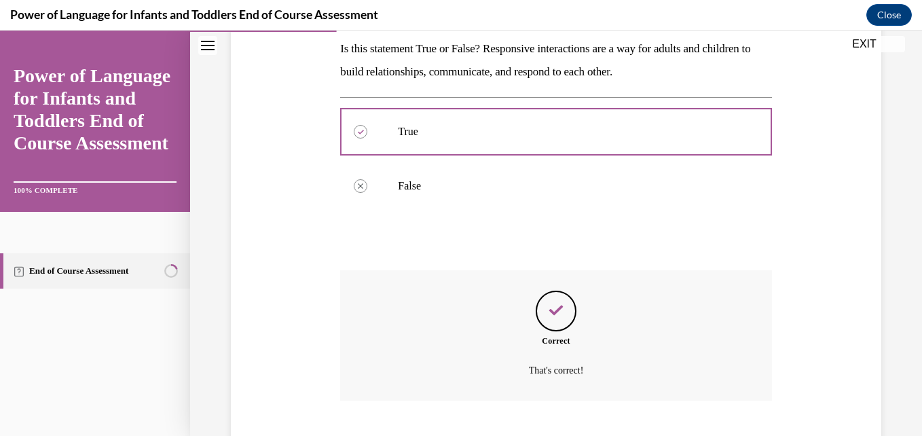
scroll to position [304, 0]
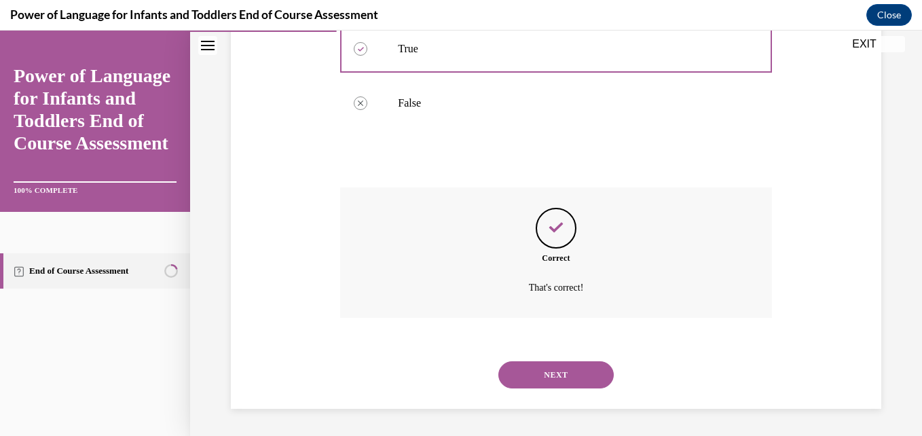
click at [532, 378] on button "NEXT" at bounding box center [555, 374] width 115 height 27
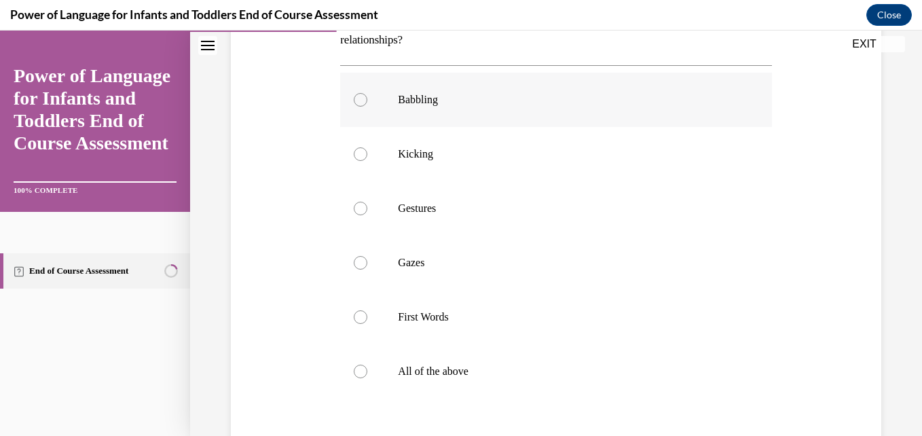
scroll to position [254, 0]
click at [354, 366] on div at bounding box center [361, 371] width 14 height 14
click at [354, 366] on input "All of the above" at bounding box center [361, 371] width 14 height 14
radio input "true"
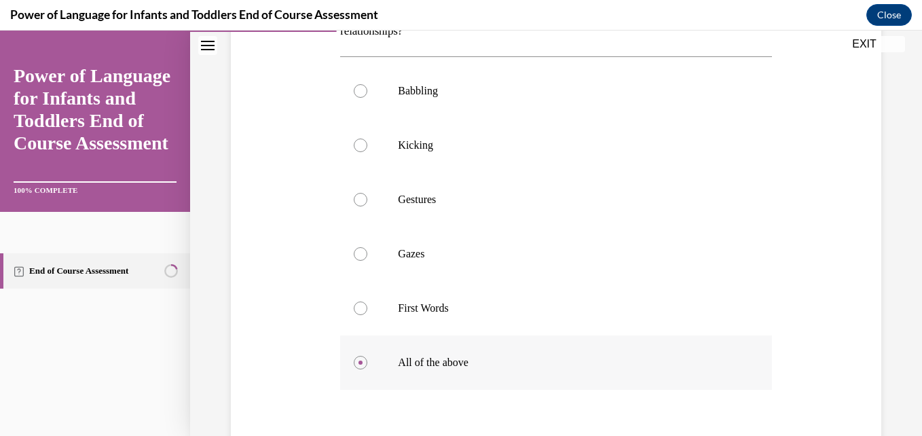
scroll to position [411, 0]
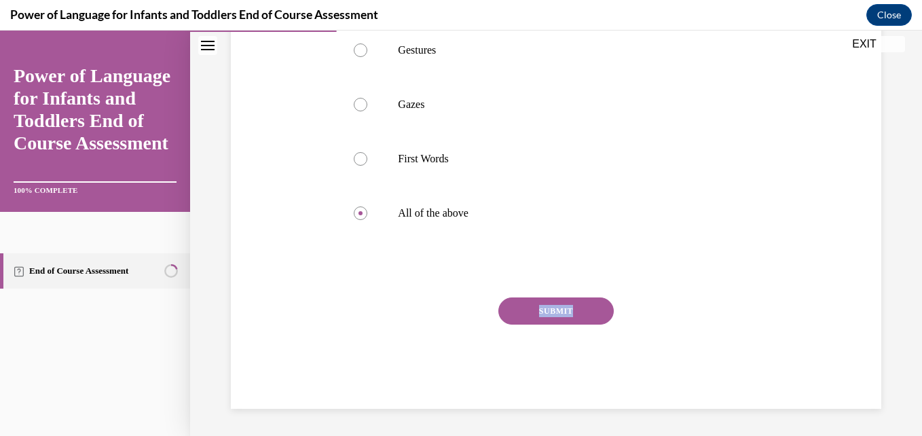
drag, startPoint x: 527, startPoint y: 327, endPoint x: 535, endPoint y: 293, distance: 34.9
click at [535, 293] on div "Question 03/10 What are ways infants and toddlers may interact and communicate …" at bounding box center [555, 92] width 431 height 631
click at [536, 302] on button "SUBMIT" at bounding box center [555, 310] width 115 height 27
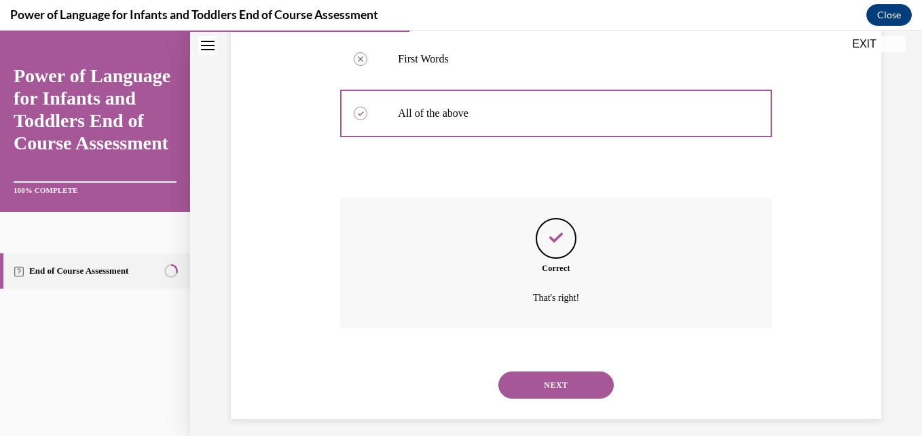
scroll to position [521, 0]
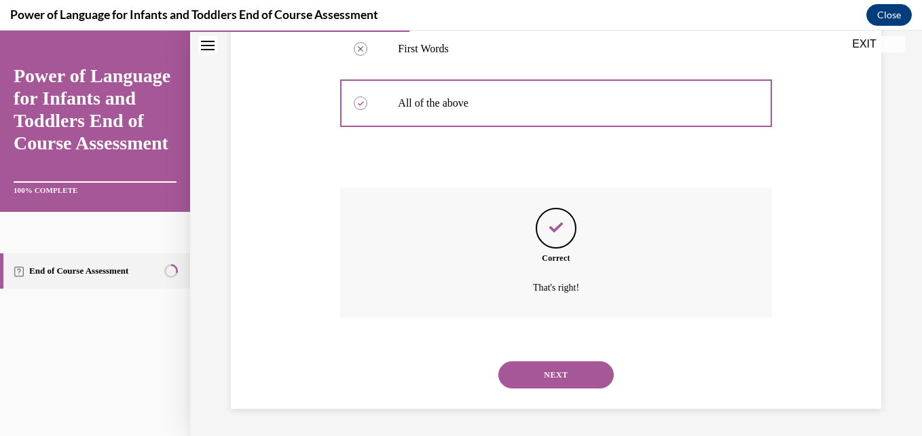
click at [551, 366] on button "NEXT" at bounding box center [555, 374] width 115 height 27
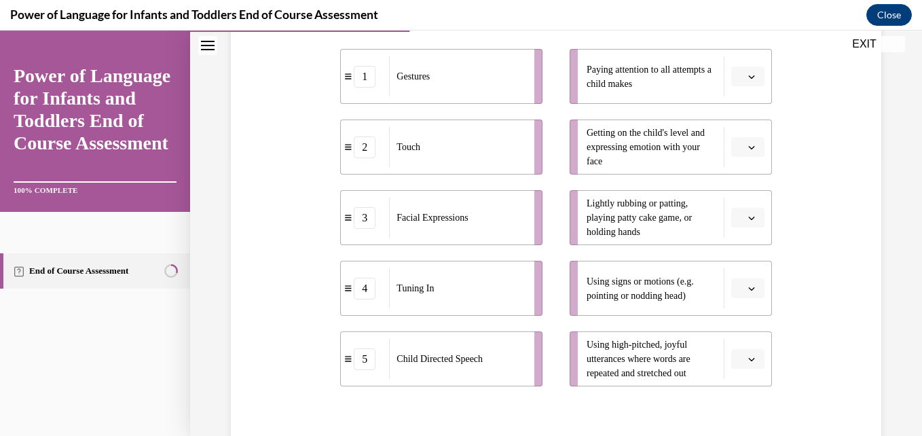
scroll to position [316, 0]
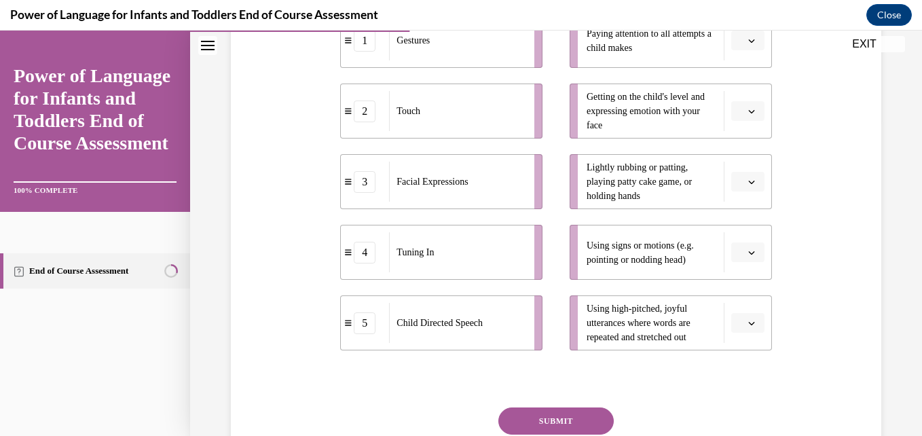
click at [747, 327] on span "button" at bounding box center [752, 323] width 10 height 10
click at [735, 298] on div "5" at bounding box center [737, 292] width 34 height 27
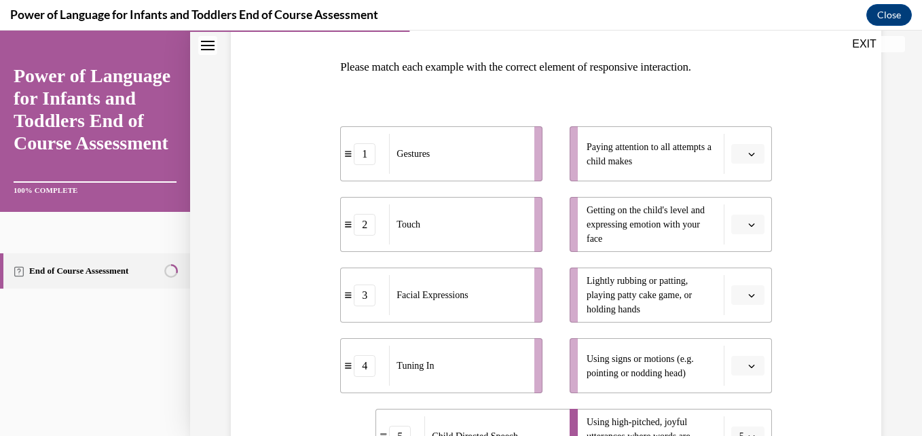
click at [737, 154] on button "button" at bounding box center [747, 154] width 33 height 20
click at [735, 289] on span "4" at bounding box center [733, 292] width 5 height 11
click at [748, 293] on icon "button" at bounding box center [751, 295] width 7 height 7
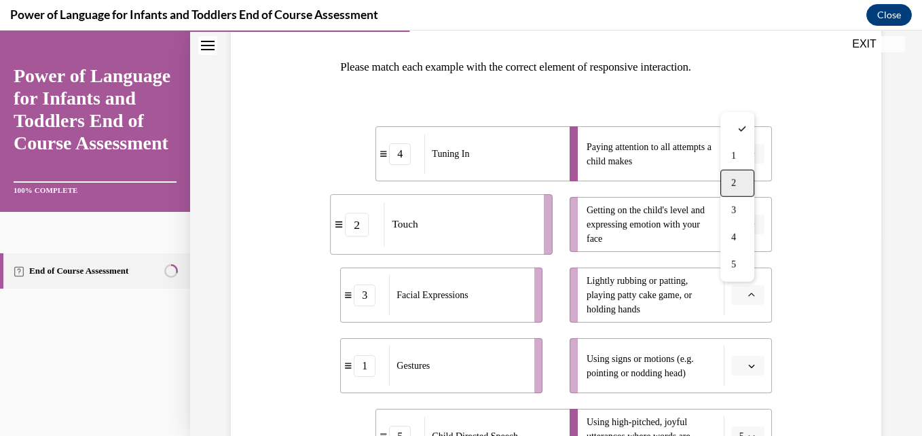
click at [734, 182] on span "2" at bounding box center [733, 183] width 5 height 11
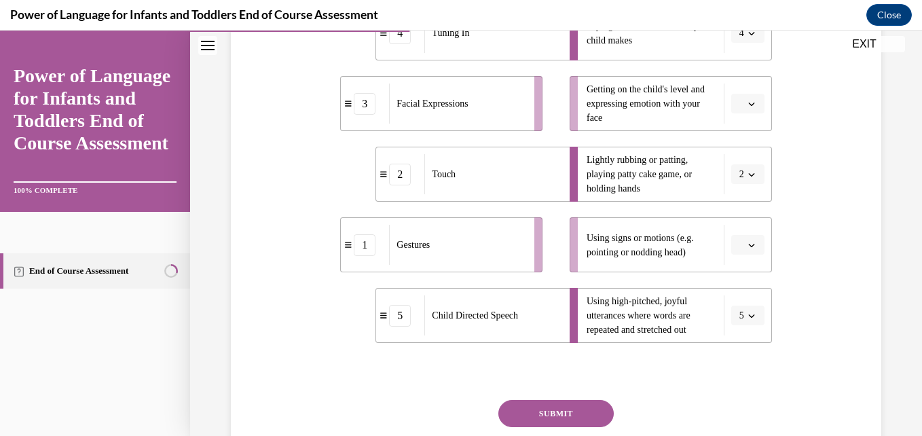
scroll to position [326, 0]
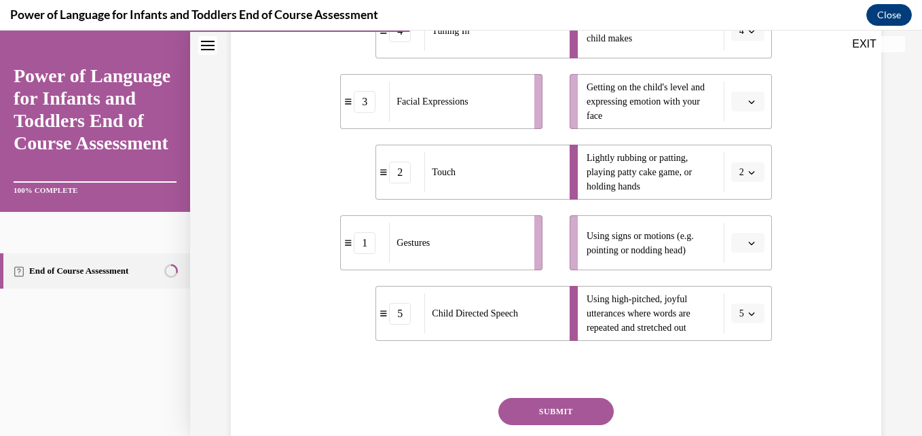
click at [747, 238] on span "button" at bounding box center [752, 243] width 10 height 10
click at [735, 303] on span "1" at bounding box center [733, 300] width 5 height 11
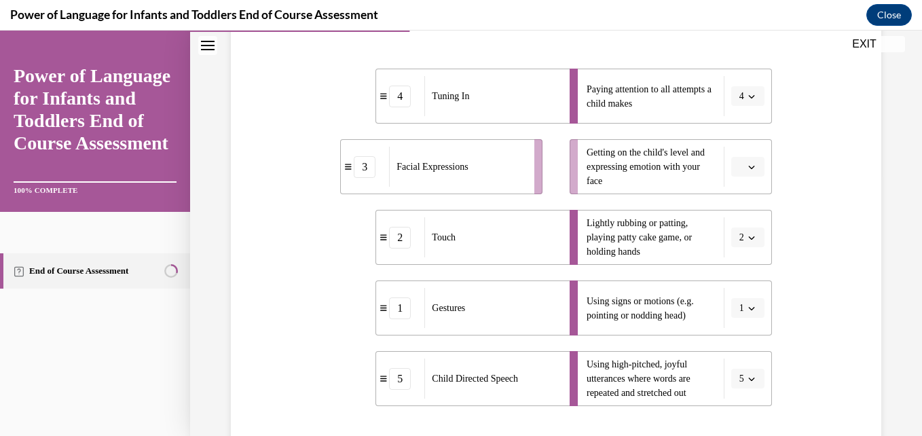
scroll to position [260, 0]
click at [748, 167] on icon "button" at bounding box center [751, 167] width 7 height 7
click at [736, 280] on span "3" at bounding box center [733, 279] width 5 height 11
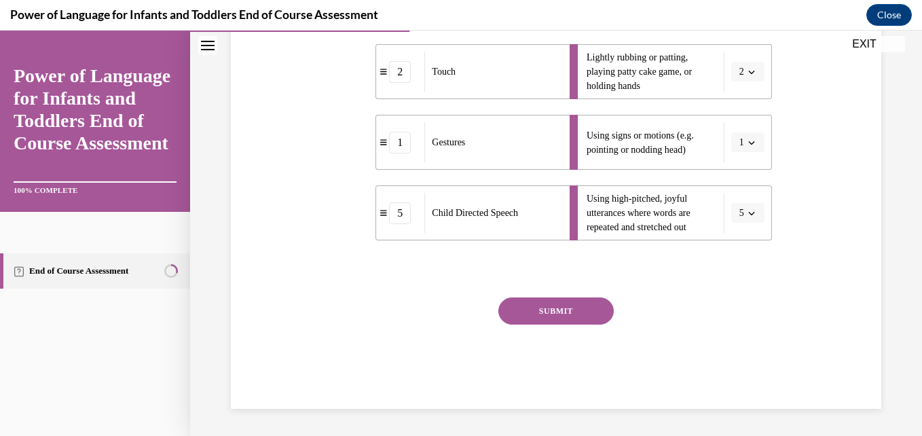
click at [539, 300] on button "SUBMIT" at bounding box center [555, 310] width 115 height 27
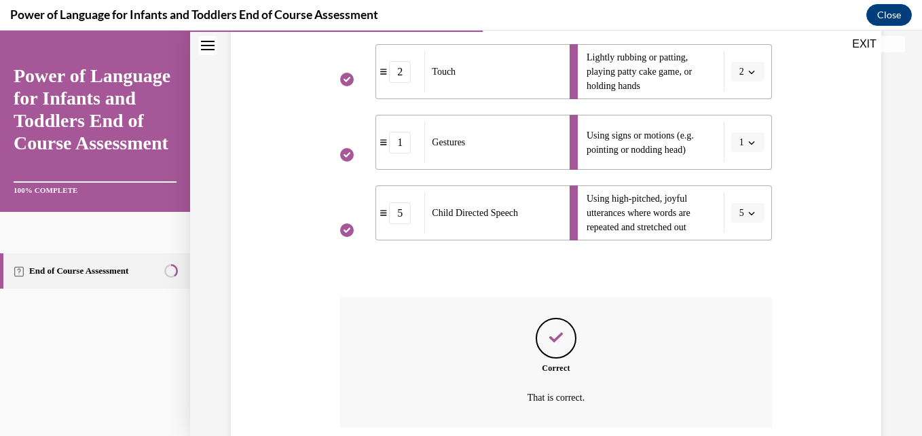
scroll to position [536, 0]
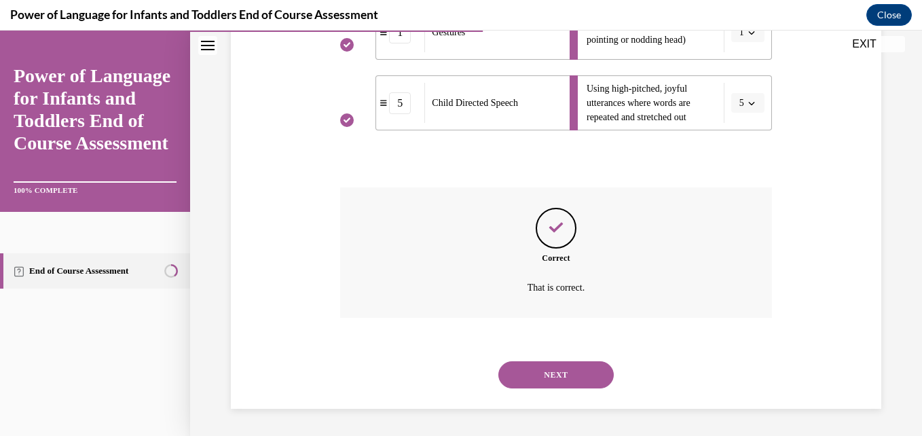
click at [549, 369] on button "NEXT" at bounding box center [555, 374] width 115 height 27
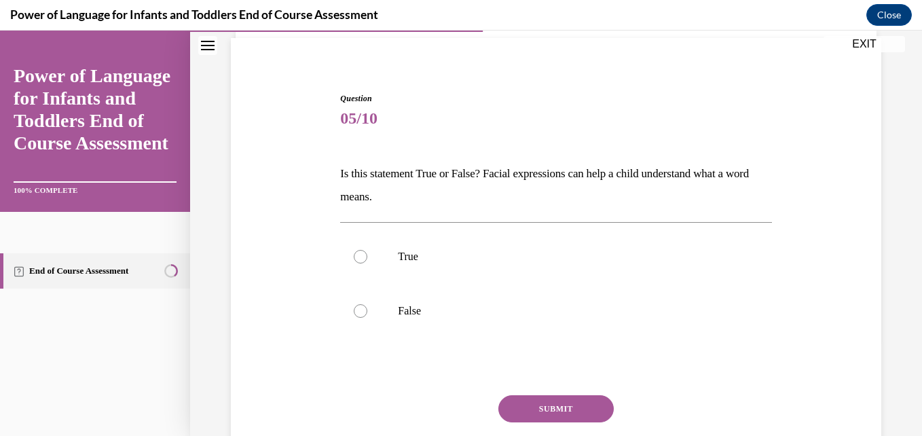
scroll to position [123, 0]
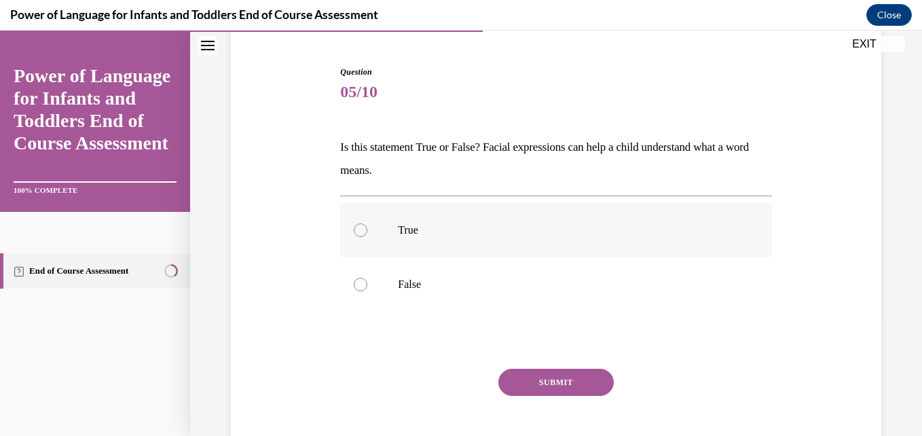
click at [460, 240] on label "True" at bounding box center [555, 230] width 431 height 54
click at [367, 237] on input "True" at bounding box center [361, 230] width 14 height 14
radio input "true"
click at [525, 366] on div "Question 05/10 Is this statement True or False? Facial expressions can help a c…" at bounding box center [555, 273] width 431 height 414
click at [529, 385] on button "SUBMIT" at bounding box center [555, 382] width 115 height 27
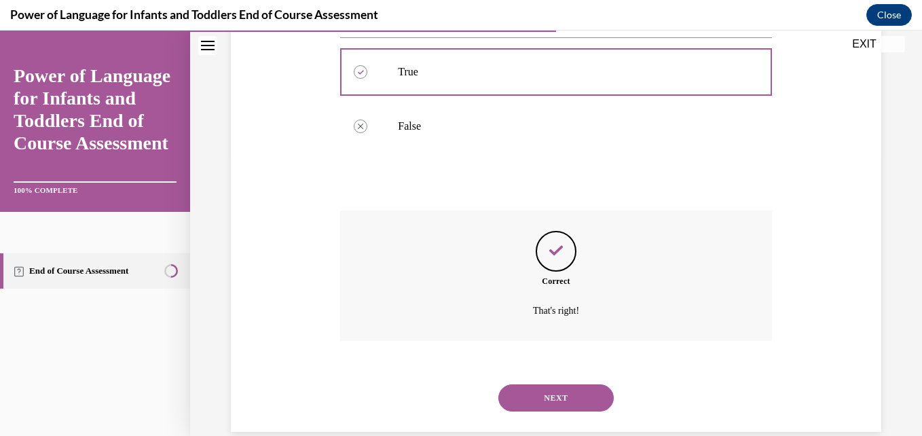
scroll to position [304, 0]
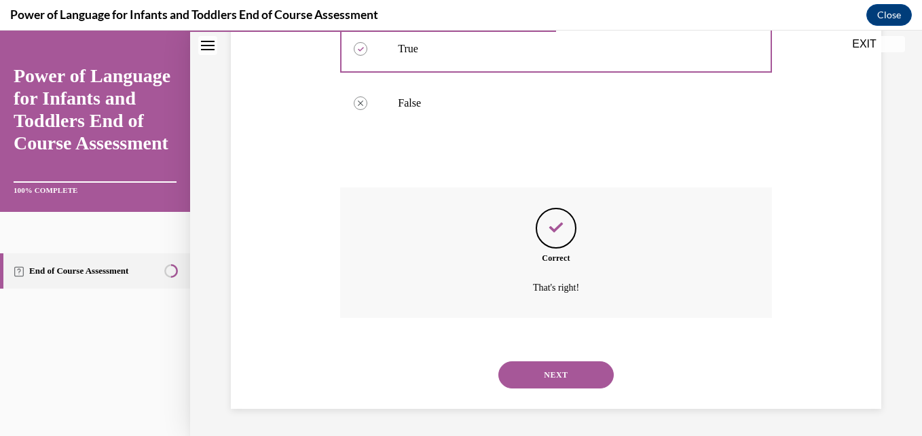
click at [546, 369] on button "NEXT" at bounding box center [555, 374] width 115 height 27
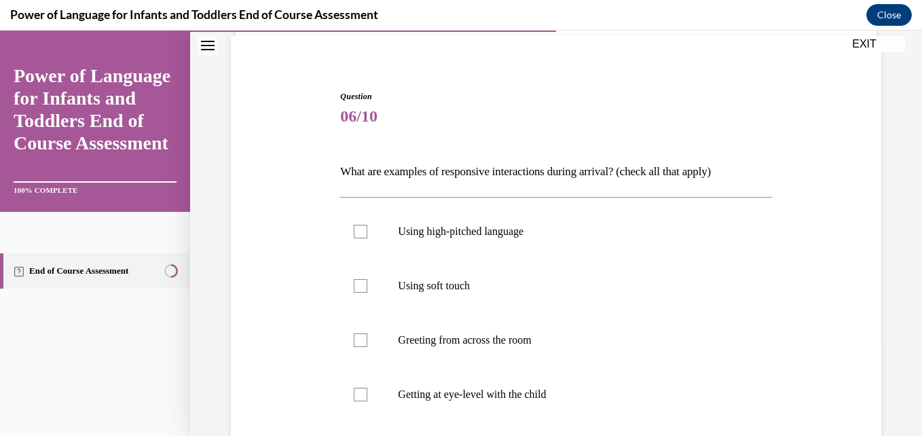
scroll to position [105, 0]
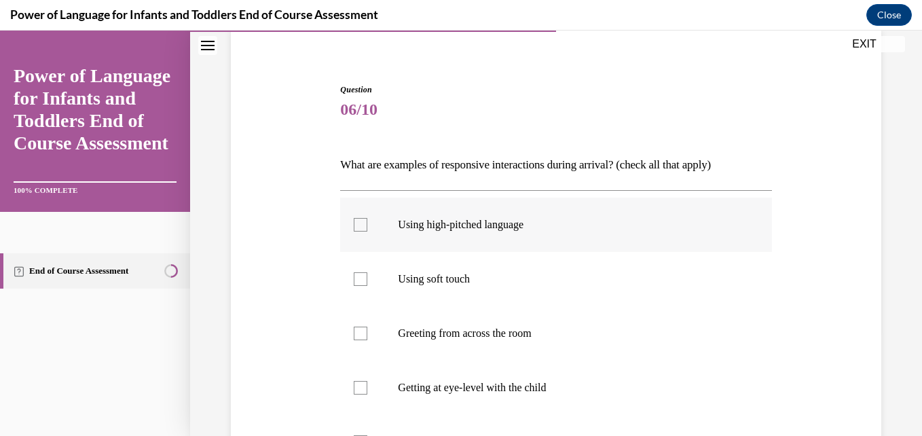
click at [358, 221] on div at bounding box center [361, 225] width 14 height 14
click at [358, 221] on input "Using high-pitched language" at bounding box center [361, 225] width 14 height 14
checkbox input "true"
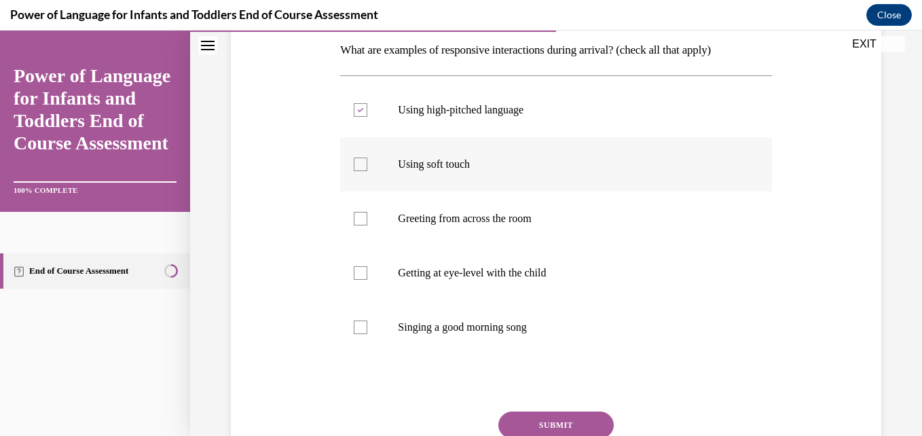
scroll to position [222, 0]
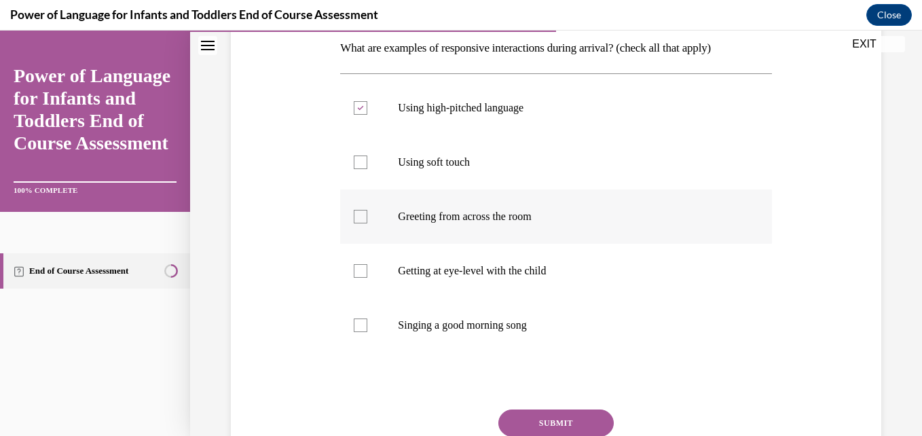
click at [358, 217] on div at bounding box center [361, 217] width 14 height 14
click at [358, 217] on input "Greeting from across the room" at bounding box center [361, 217] width 14 height 14
checkbox input "true"
click at [507, 418] on button "SUBMIT" at bounding box center [555, 422] width 115 height 27
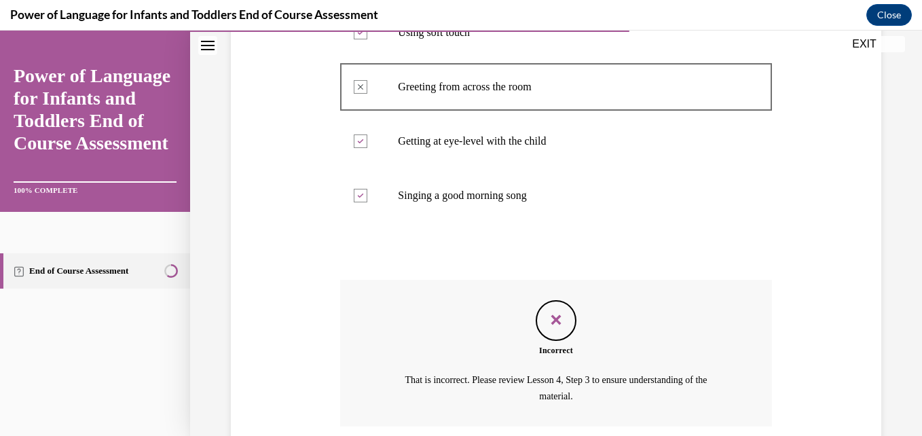
scroll to position [460, 0]
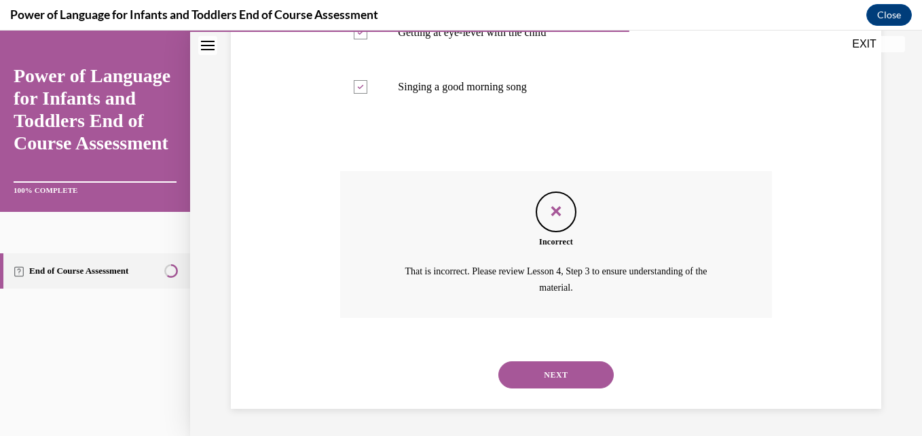
click at [563, 373] on button "NEXT" at bounding box center [555, 374] width 115 height 27
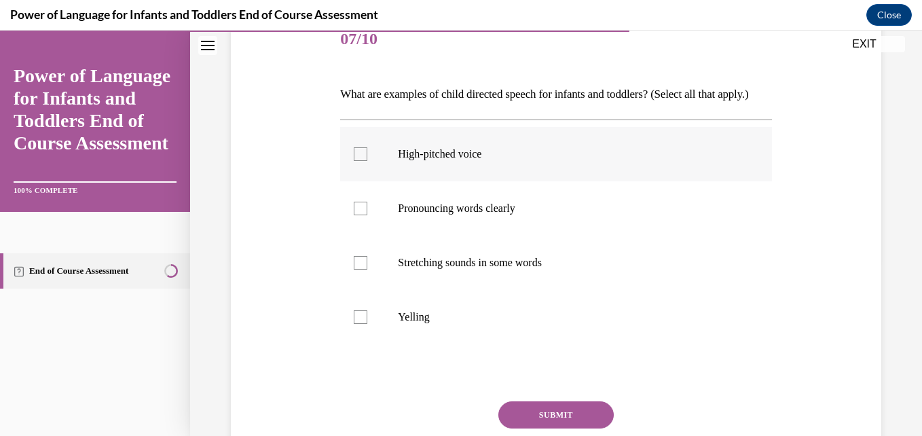
scroll to position [179, 0]
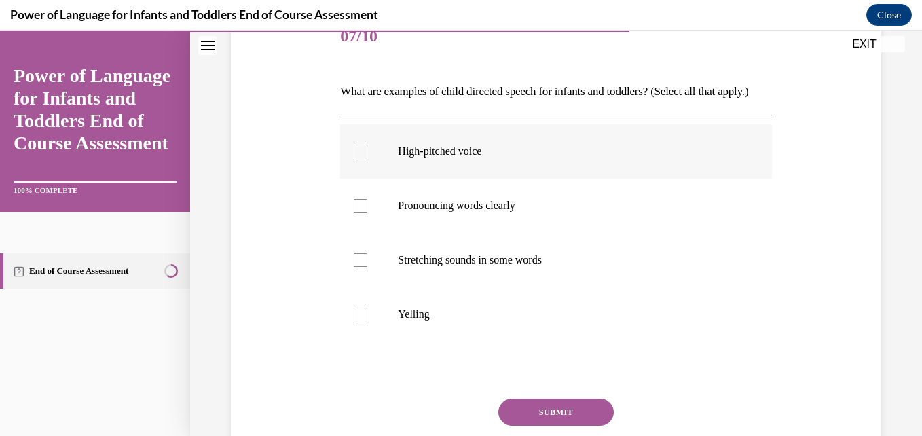
click at [350, 179] on label "High-pitched voice" at bounding box center [555, 151] width 431 height 54
click at [354, 158] on input "High-pitched voice" at bounding box center [361, 152] width 14 height 14
checkbox input "true"
click at [357, 212] on div at bounding box center [361, 206] width 14 height 14
click at [357, 212] on input "Pronouncing words clearly" at bounding box center [361, 206] width 14 height 14
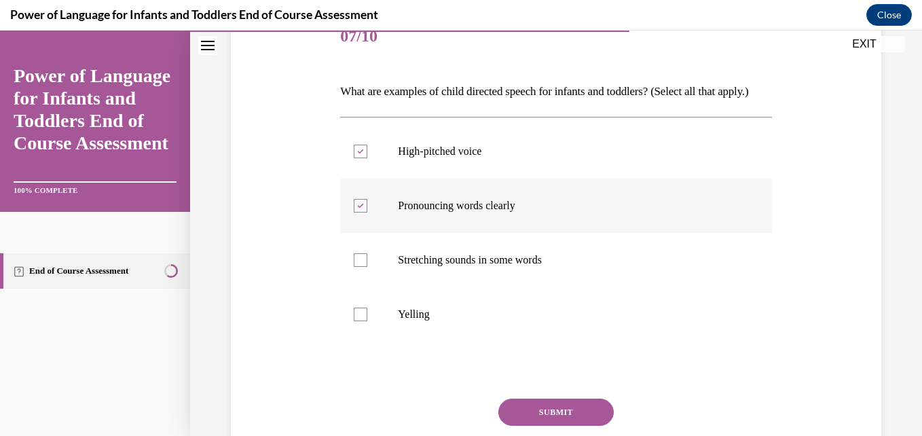
click at [354, 211] on label "Pronouncing words clearly" at bounding box center [555, 206] width 431 height 54
click at [354, 211] on input "Pronouncing words clearly" at bounding box center [361, 206] width 14 height 14
checkbox input "false"
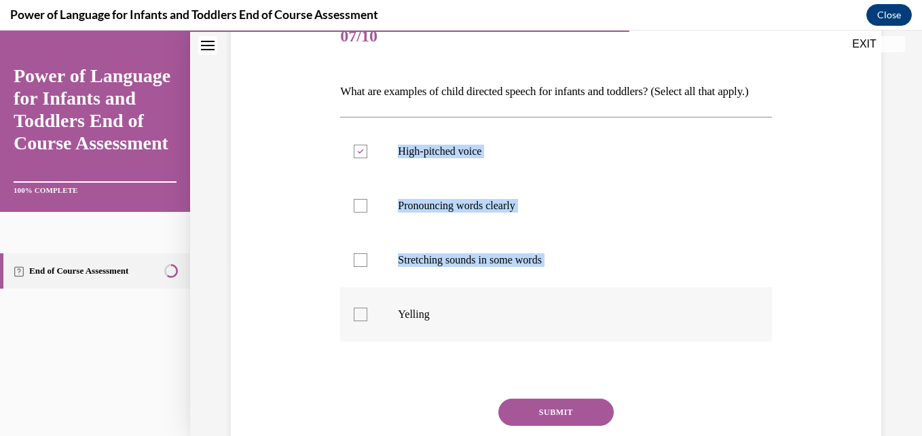
drag, startPoint x: 354, startPoint y: 166, endPoint x: 363, endPoint y: 332, distance: 165.9
click at [363, 332] on ul "High-pitched voice Pronouncing words clearly Stretching sounds in some words Ye…" at bounding box center [555, 232] width 431 height 217
click at [363, 321] on div at bounding box center [361, 315] width 14 height 14
click at [363, 321] on input "Yelling" at bounding box center [361, 315] width 14 height 14
checkbox input "true"
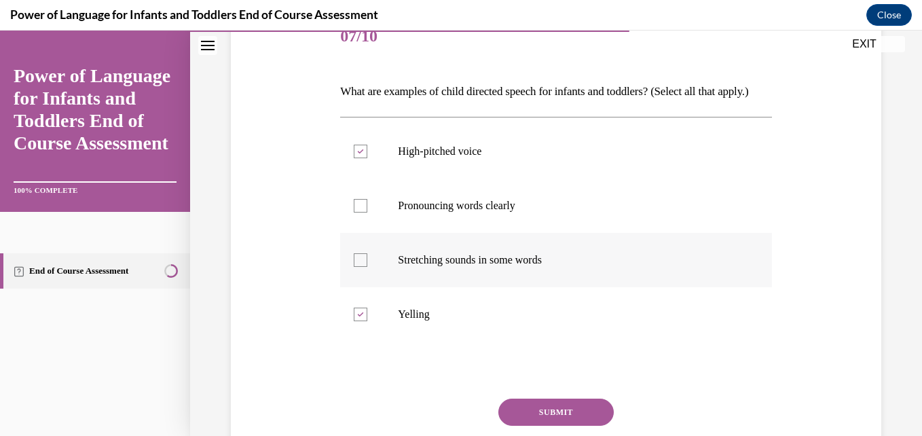
click at [358, 267] on div at bounding box center [361, 260] width 14 height 14
click at [358, 267] on input "Stretching sounds in some words" at bounding box center [361, 260] width 14 height 14
checkbox input "true"
click at [355, 212] on div at bounding box center [361, 206] width 14 height 14
click at [355, 212] on input "Pronouncing words clearly" at bounding box center [361, 206] width 14 height 14
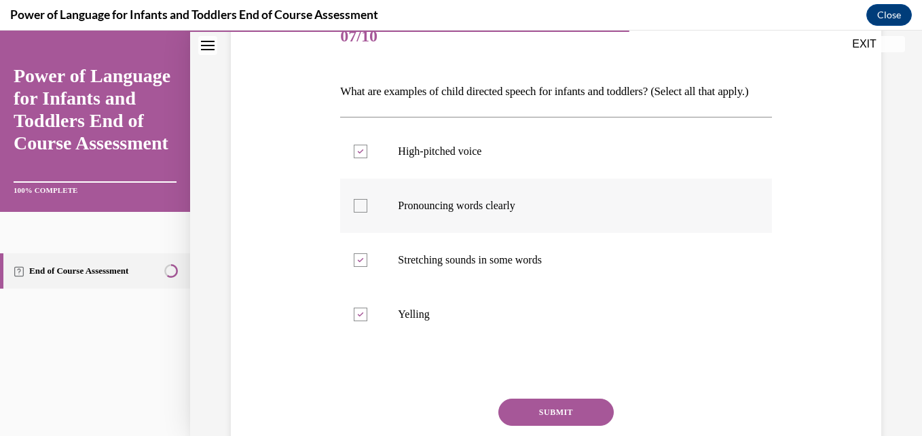
checkbox input "true"
click at [530, 425] on button "SUBMIT" at bounding box center [555, 411] width 115 height 27
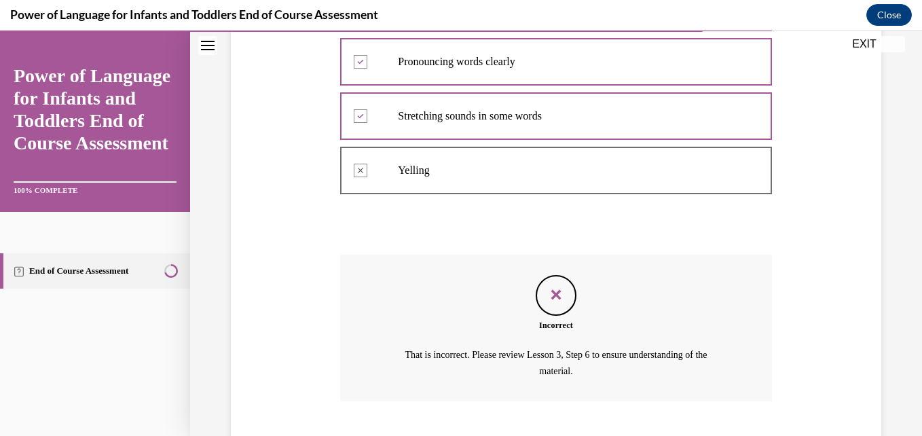
scroll to position [416, 0]
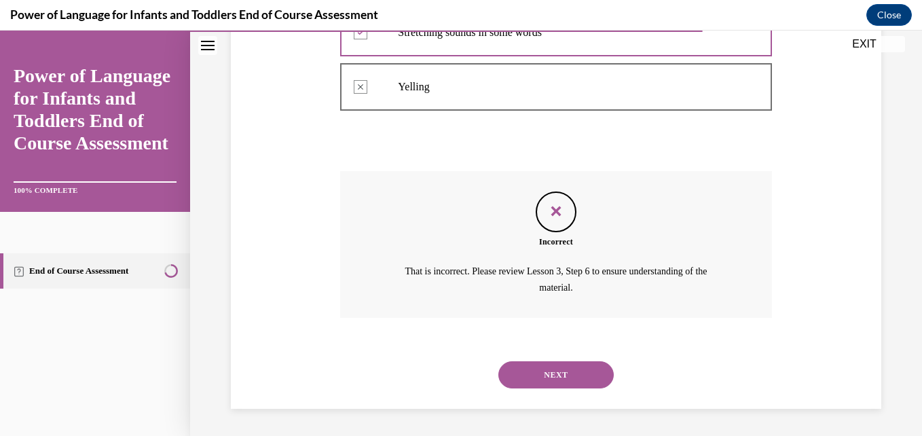
click at [574, 379] on button "NEXT" at bounding box center [555, 374] width 115 height 27
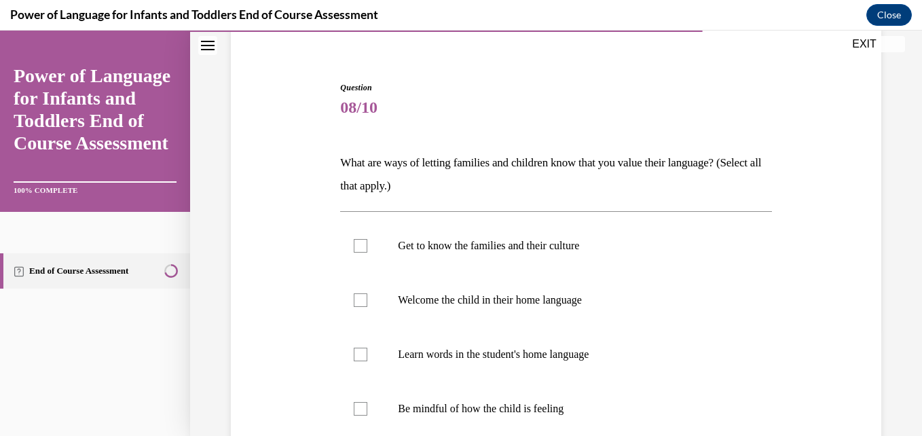
scroll to position [112, 0]
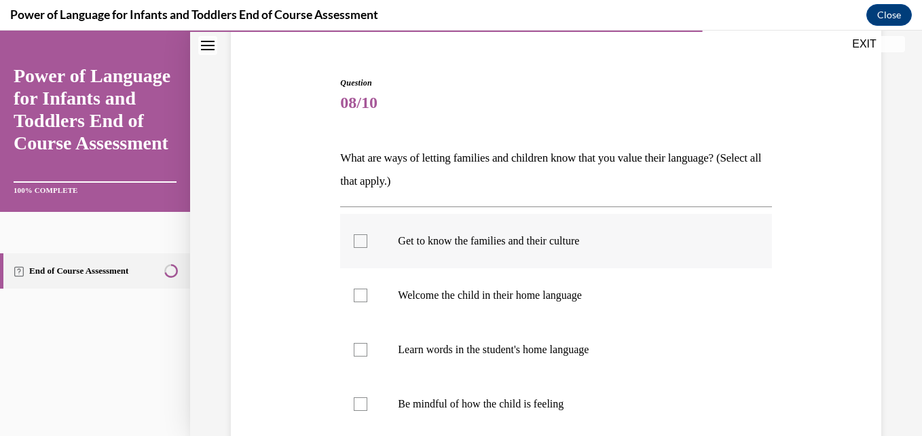
click at [362, 234] on div at bounding box center [361, 241] width 14 height 14
click at [362, 234] on input "Get to know the families and their culture" at bounding box center [361, 241] width 14 height 14
checkbox input "true"
click at [358, 290] on div at bounding box center [361, 296] width 14 height 14
click at [358, 290] on input "Welcome the child in their home language" at bounding box center [361, 296] width 14 height 14
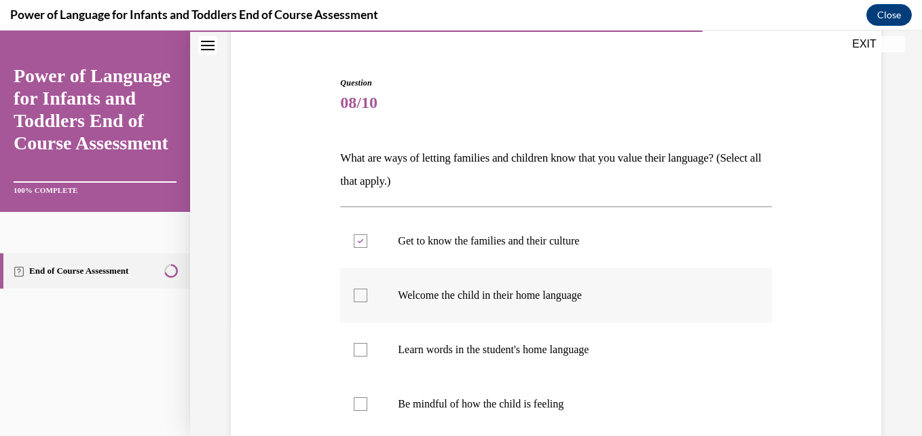
checkbox input "true"
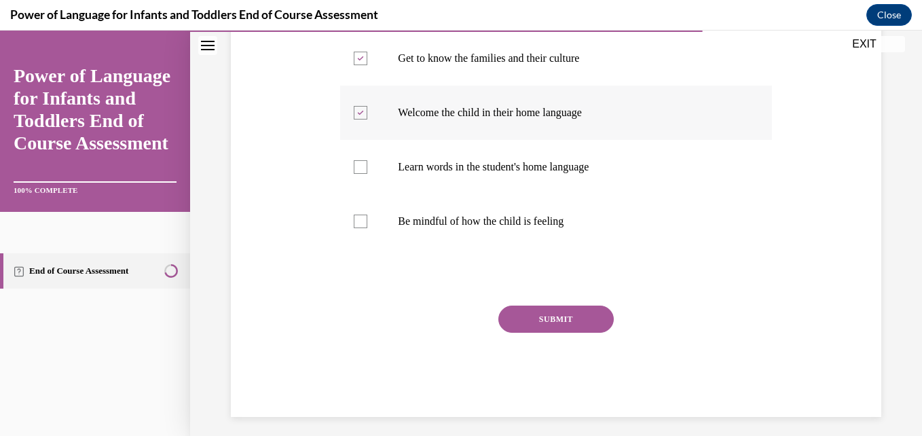
scroll to position [295, 0]
click at [358, 166] on div at bounding box center [361, 167] width 14 height 14
click at [358, 166] on input "Learn words in the student's home language" at bounding box center [361, 167] width 14 height 14
checkbox input "true"
click at [362, 219] on div at bounding box center [361, 221] width 14 height 14
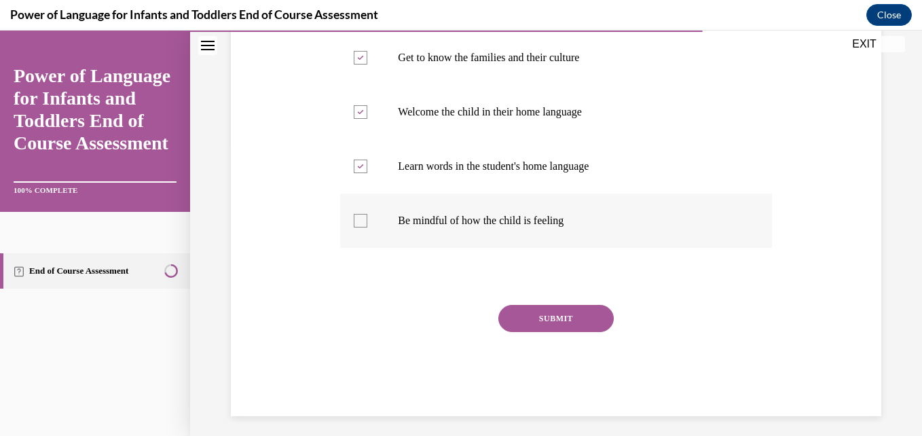
click at [362, 219] on input "Be mindful of how the child is feeling" at bounding box center [361, 221] width 14 height 14
checkbox input "true"
click at [552, 321] on button "SUBMIT" at bounding box center [555, 318] width 115 height 27
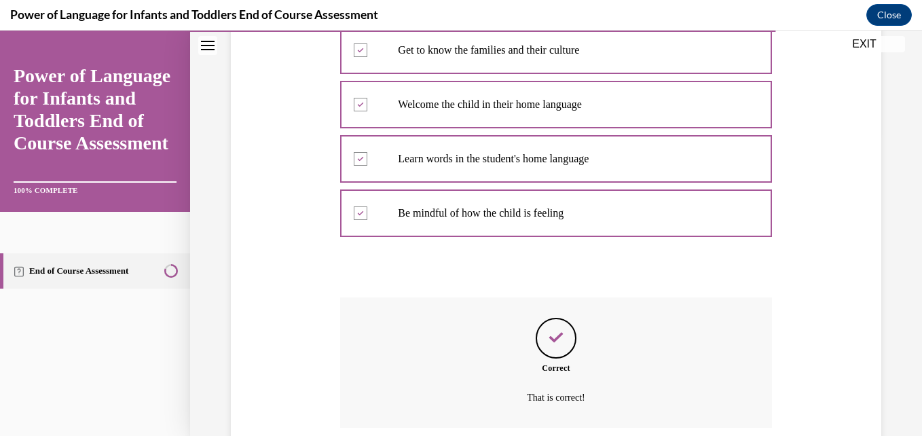
scroll to position [413, 0]
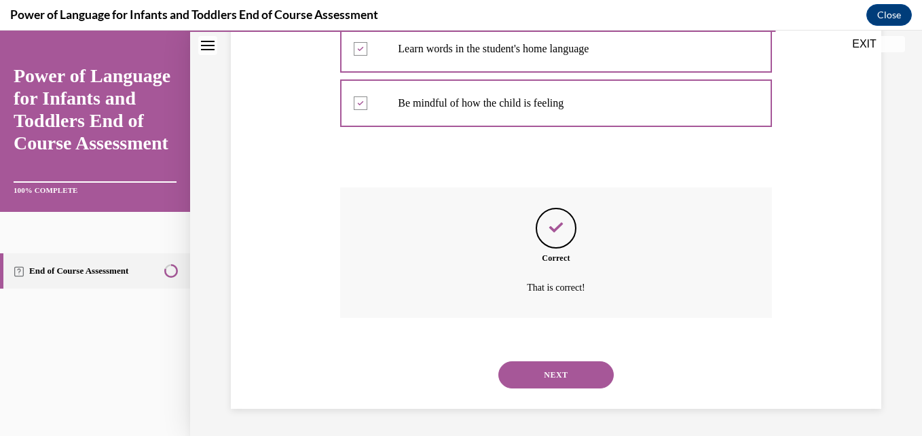
click at [565, 382] on button "NEXT" at bounding box center [555, 374] width 115 height 27
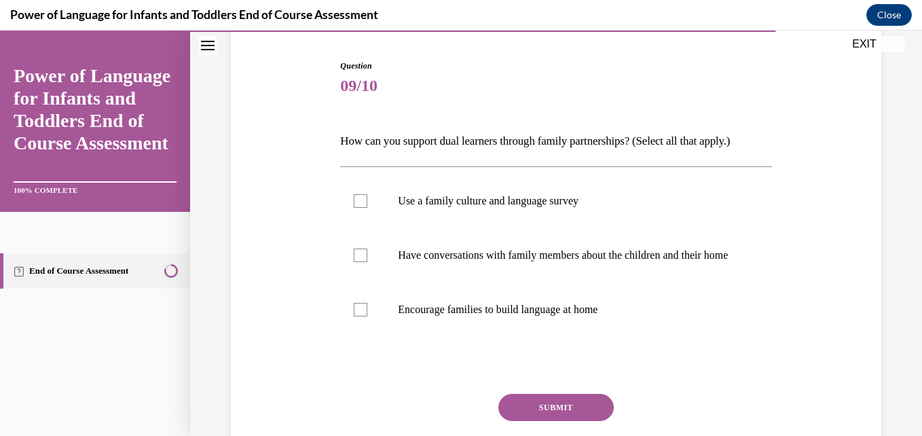
scroll to position [130, 0]
click at [358, 196] on div at bounding box center [361, 200] width 14 height 14
click at [358, 196] on input "Use a family culture and language survey" at bounding box center [361, 200] width 14 height 14
checkbox input "true"
click at [354, 261] on div at bounding box center [361, 255] width 14 height 14
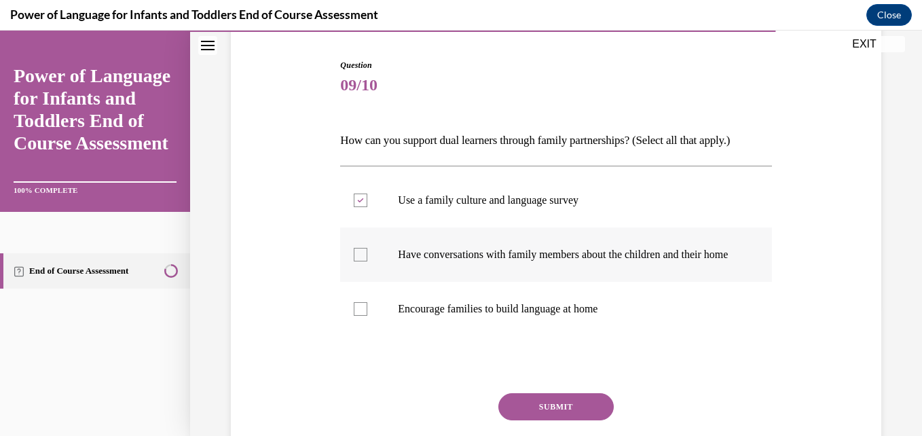
click at [354, 261] on input "Have conversations with family members about the children and their home" at bounding box center [361, 255] width 14 height 14
checkbox input "true"
click at [519, 420] on button "SUBMIT" at bounding box center [555, 406] width 115 height 27
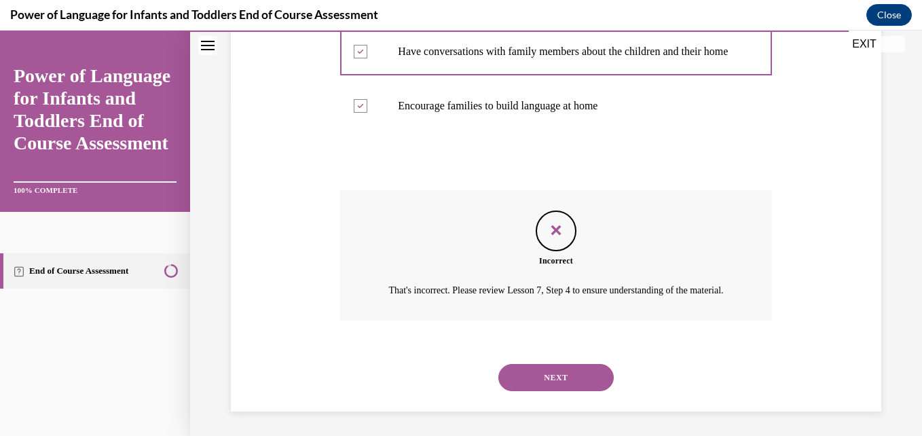
scroll to position [333, 0]
click at [557, 391] on button "NEXT" at bounding box center [555, 377] width 115 height 27
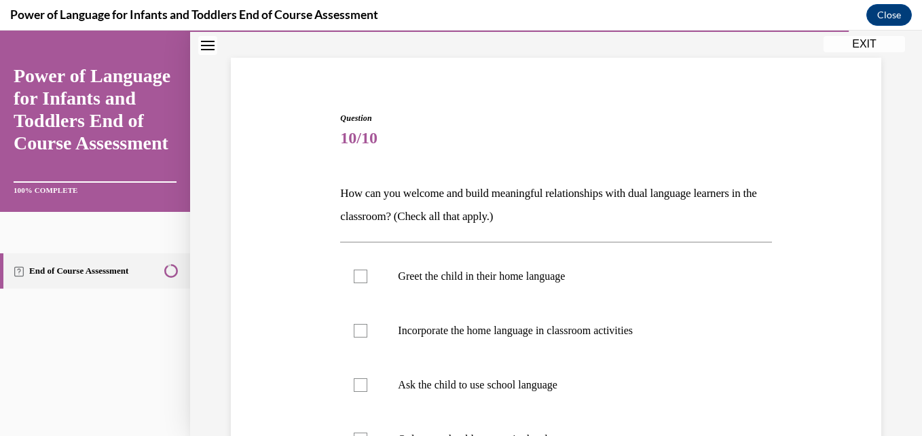
scroll to position [80, 0]
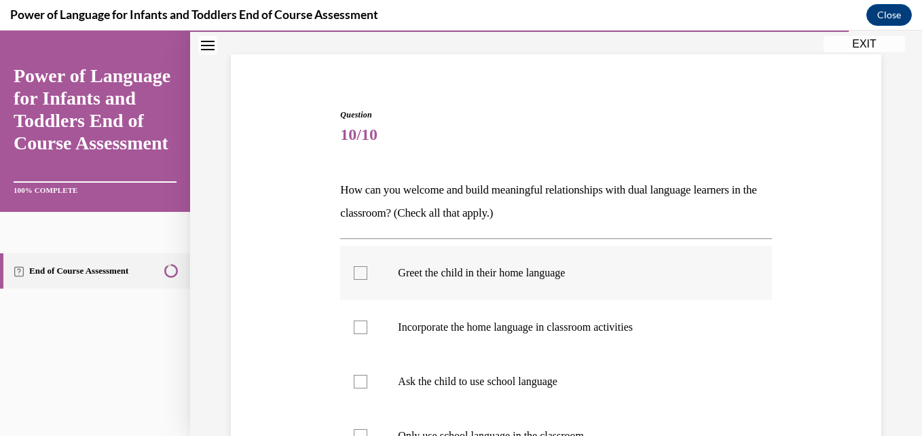
click at [358, 275] on div at bounding box center [361, 273] width 14 height 14
click at [358, 275] on input "Greet the child in their home language" at bounding box center [361, 273] width 14 height 14
checkbox input "true"
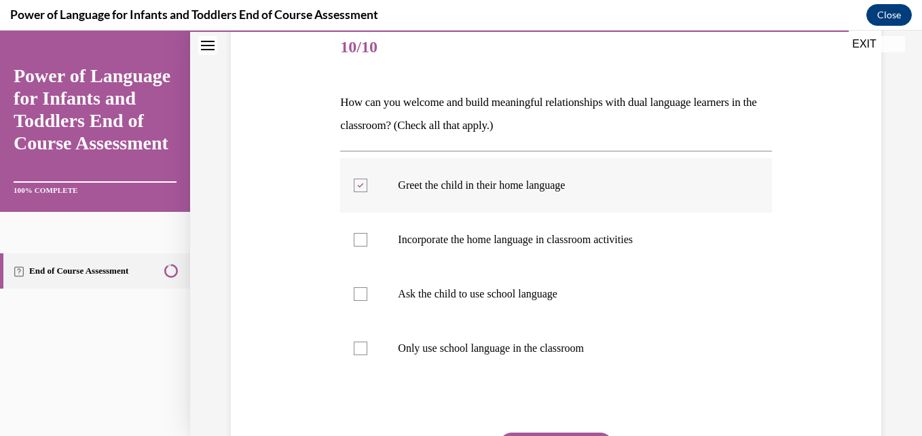
scroll to position [168, 0]
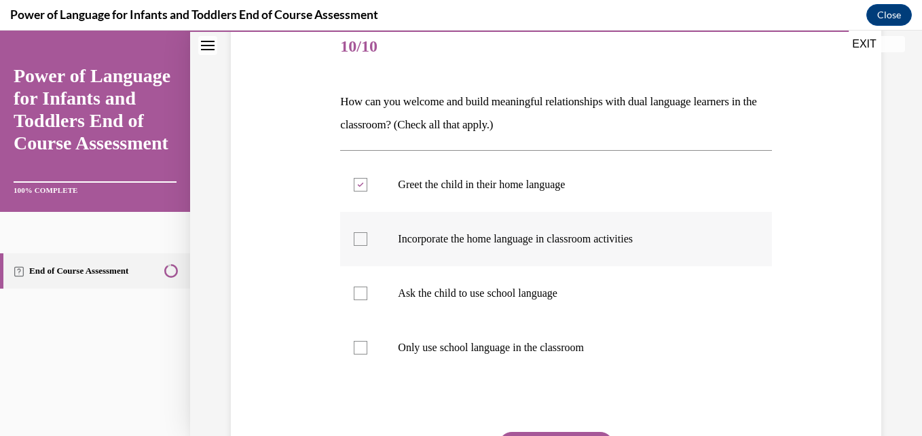
click at [356, 228] on label "Incorporate the home language in classroom activities" at bounding box center [555, 239] width 431 height 54
click at [356, 232] on input "Incorporate the home language in classroom activities" at bounding box center [361, 239] width 14 height 14
checkbox input "true"
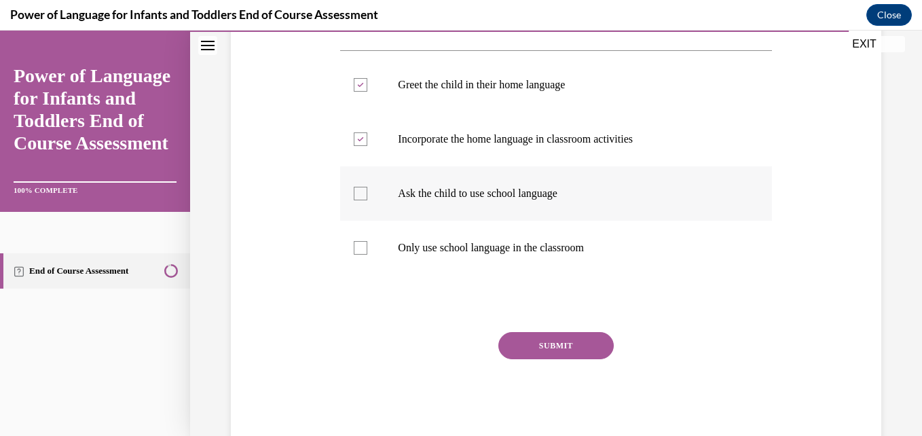
scroll to position [269, 0]
click at [505, 331] on div "Question 10/10 How can you welcome and build meaningful relationships with dual…" at bounding box center [555, 181] width 431 height 523
click at [519, 342] on button "SUBMIT" at bounding box center [555, 344] width 115 height 27
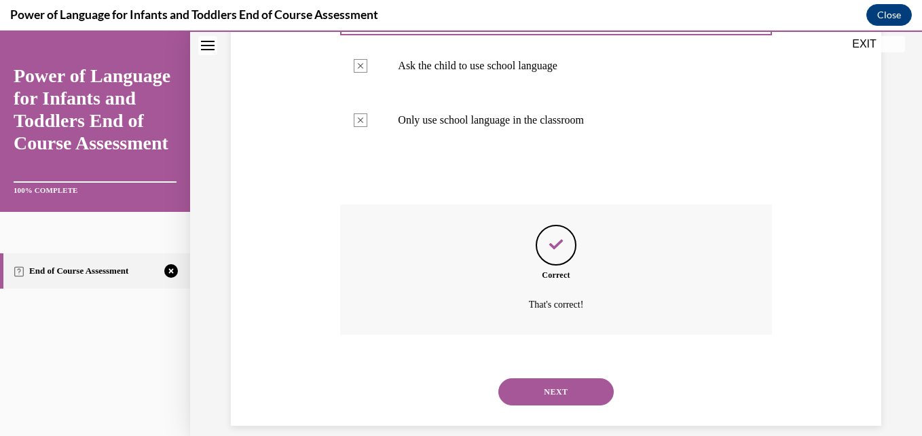
scroll to position [411, 0]
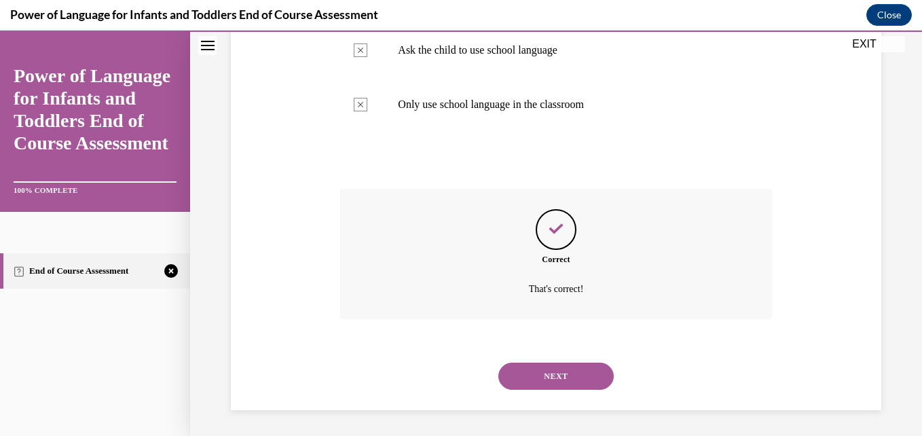
click at [543, 382] on button "NEXT" at bounding box center [555, 376] width 115 height 27
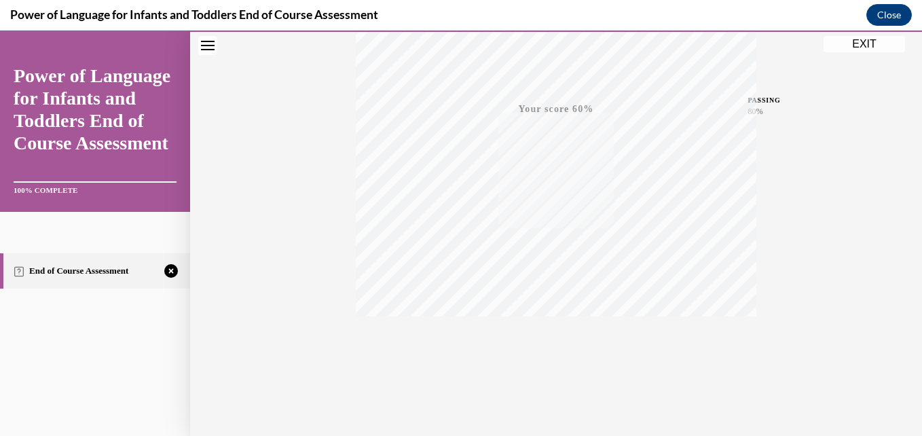
scroll to position [291, 0]
click at [551, 353] on icon "button" at bounding box center [556, 353] width 48 height 15
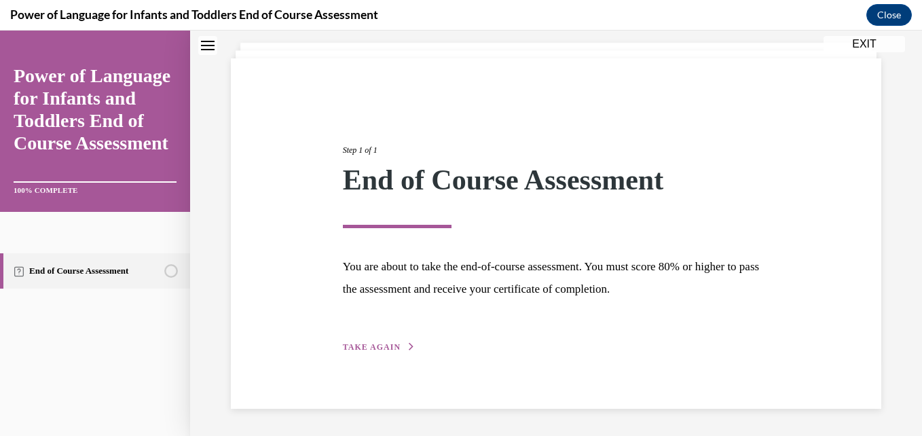
click at [382, 341] on button "TAKE AGAIN" at bounding box center [379, 347] width 73 height 12
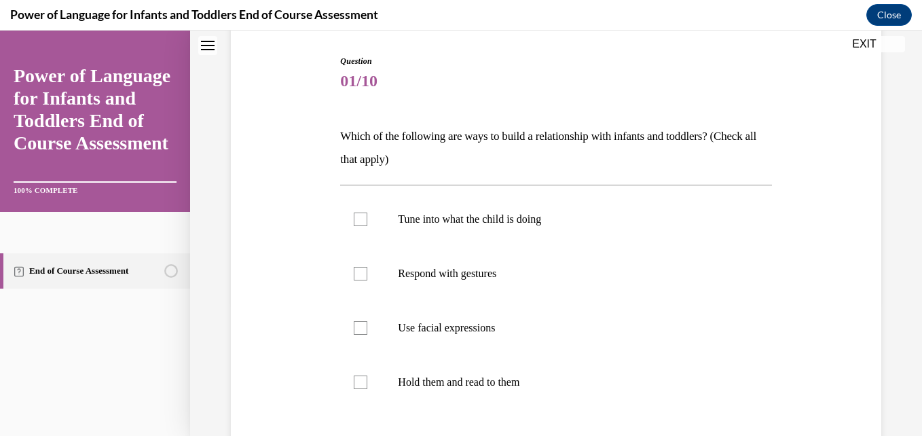
scroll to position [145, 0]
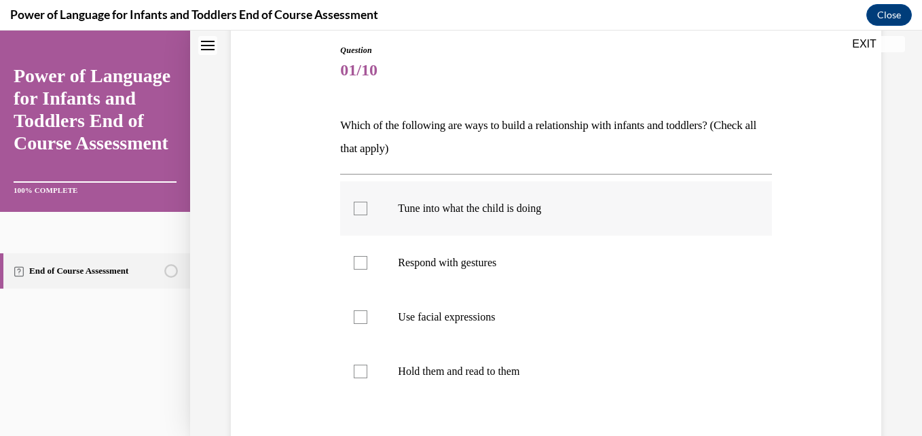
click at [358, 207] on div at bounding box center [361, 209] width 14 height 14
click at [358, 207] on input "Tune into what the child is doing" at bounding box center [361, 209] width 14 height 14
checkbox input "true"
click at [358, 265] on div at bounding box center [361, 263] width 14 height 14
click at [358, 265] on input "Respond with gestures" at bounding box center [361, 263] width 14 height 14
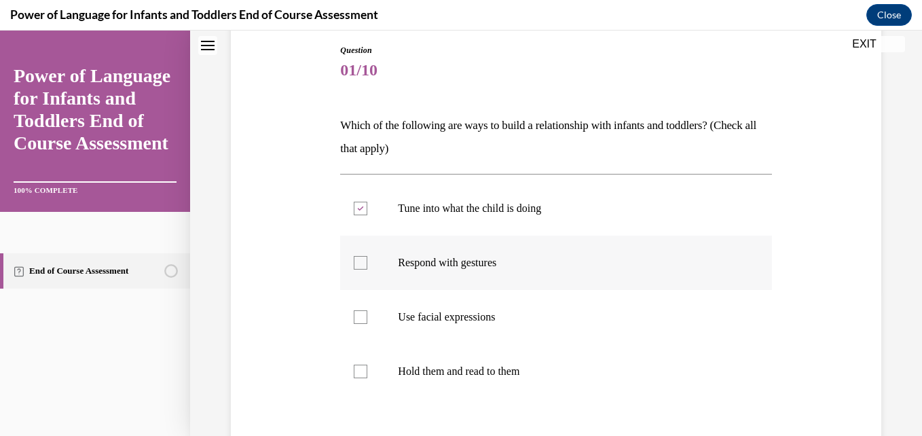
checkbox input "true"
click at [355, 316] on div at bounding box center [361, 317] width 14 height 14
click at [355, 316] on input "Use facial expressions" at bounding box center [361, 317] width 14 height 14
checkbox input "true"
click at [361, 378] on label "Hold them and read to them" at bounding box center [555, 371] width 431 height 54
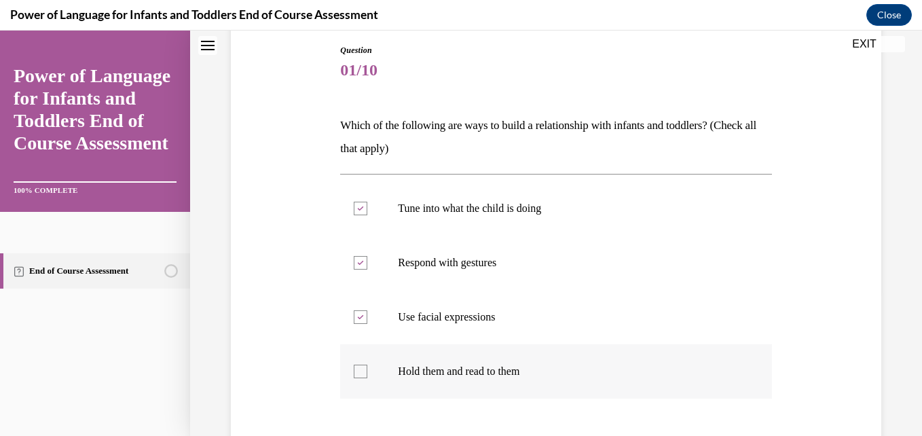
click at [361, 378] on input "Hold them and read to them" at bounding box center [361, 372] width 14 height 14
checkbox input "true"
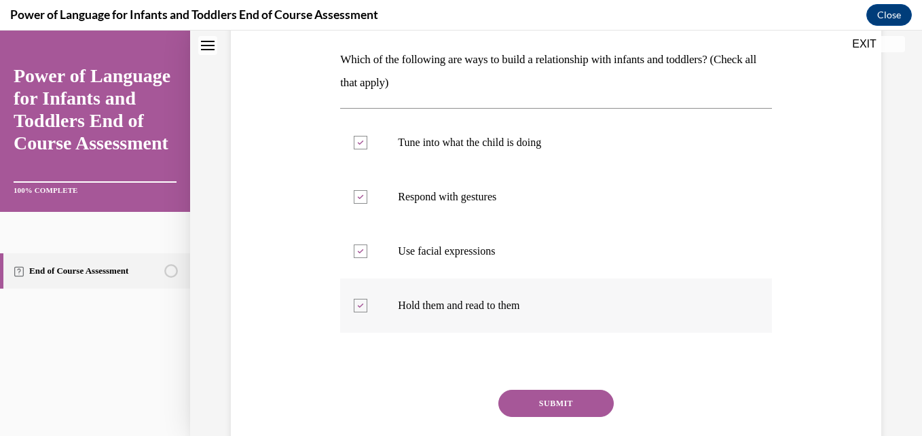
scroll to position [214, 0]
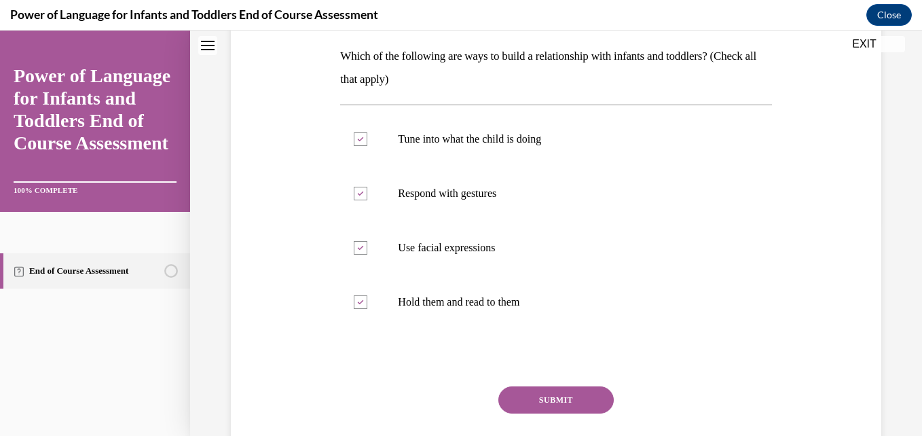
click at [519, 392] on button "SUBMIT" at bounding box center [555, 399] width 115 height 27
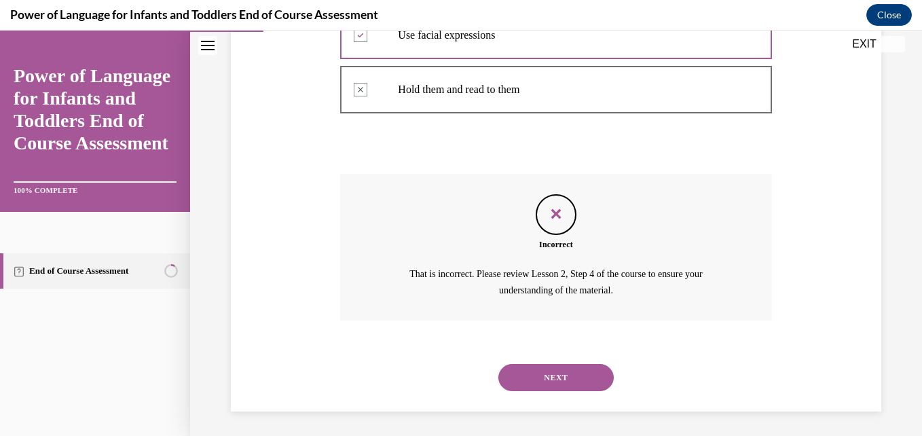
scroll to position [429, 0]
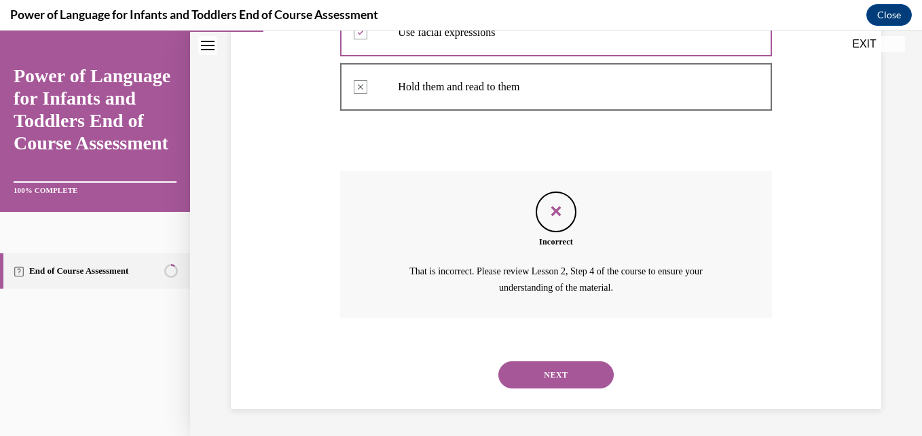
click at [557, 375] on button "NEXT" at bounding box center [555, 374] width 115 height 27
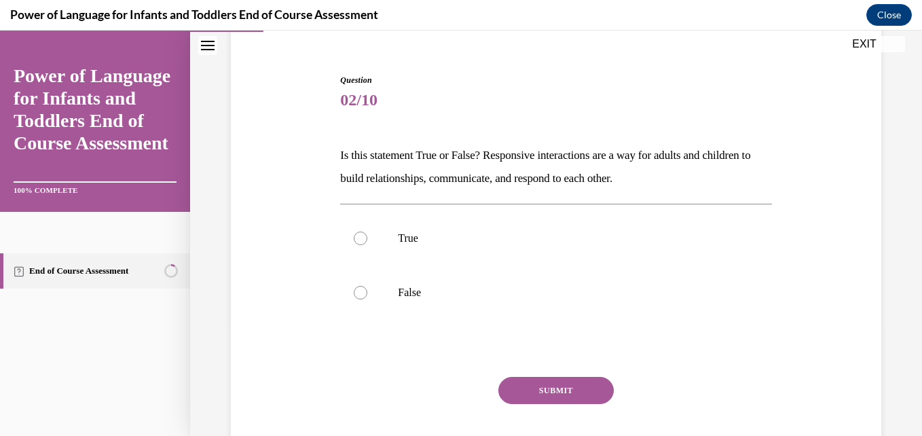
scroll to position [117, 0]
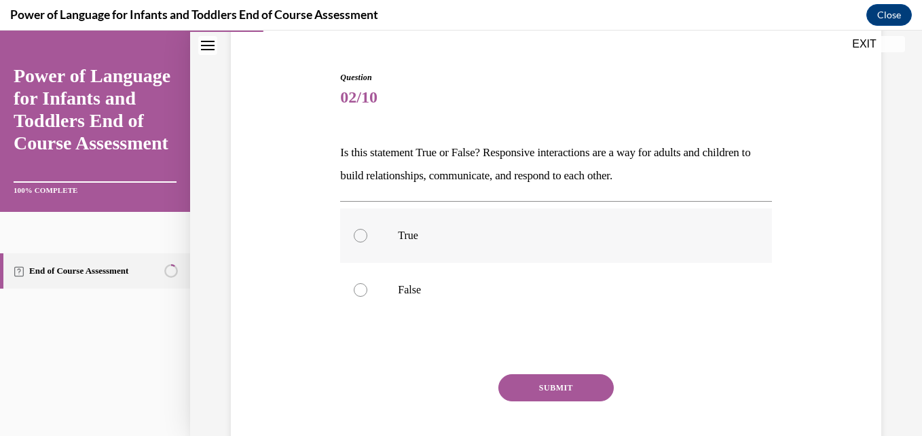
click at [489, 232] on p "True" at bounding box center [567, 236] width 339 height 14
click at [367, 232] on input "True" at bounding box center [361, 236] width 14 height 14
radio input "true"
click at [528, 383] on button "SUBMIT" at bounding box center [555, 387] width 115 height 27
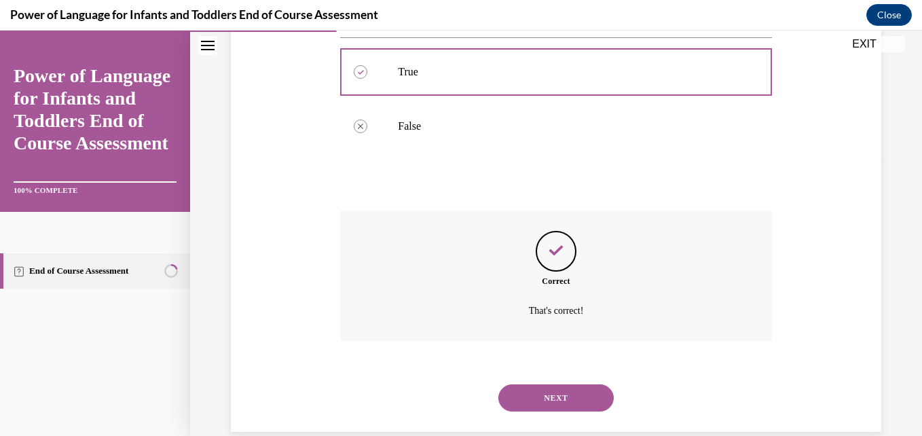
scroll to position [304, 0]
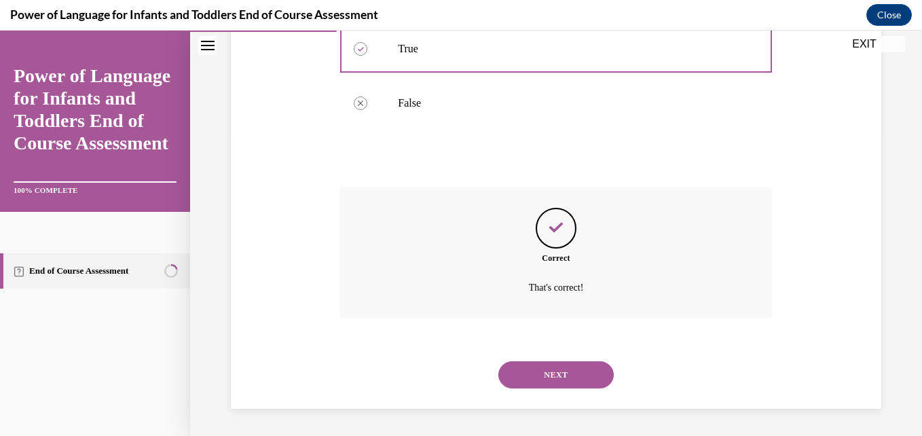
click at [546, 376] on button "NEXT" at bounding box center [555, 374] width 115 height 27
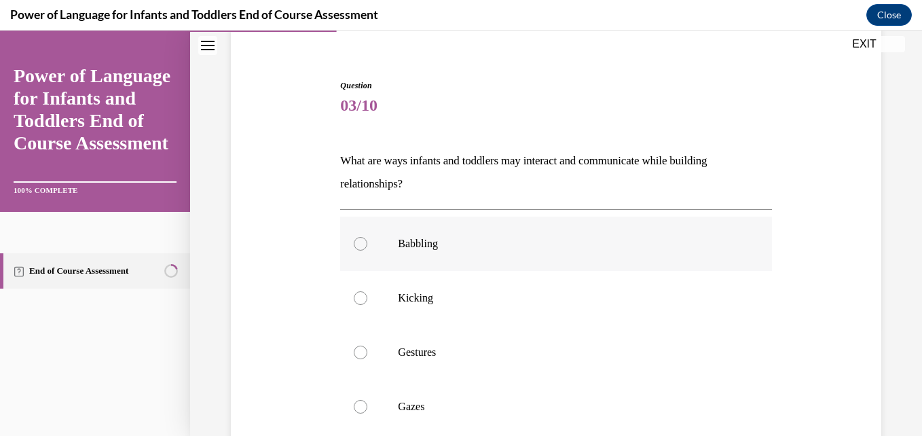
scroll to position [161, 0]
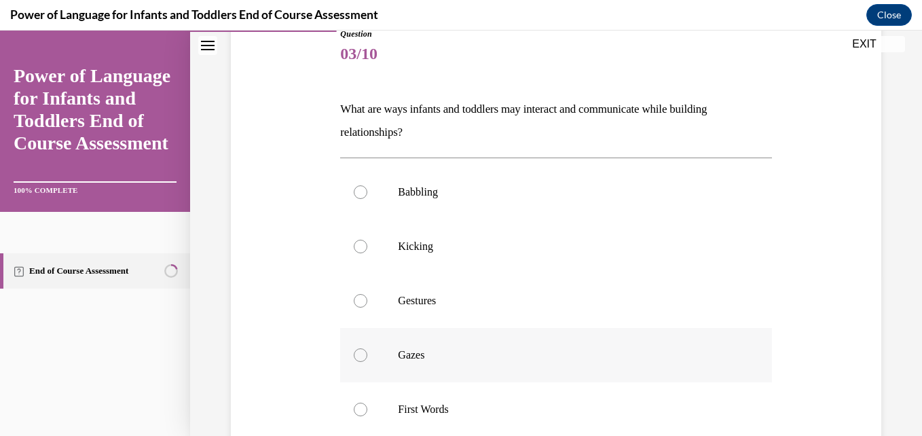
click at [366, 349] on label "Gazes" at bounding box center [555, 355] width 431 height 54
click at [366, 349] on input "Gazes" at bounding box center [361, 355] width 14 height 14
radio input "true"
click at [355, 295] on div at bounding box center [361, 301] width 14 height 14
click at [355, 295] on input "Gestures" at bounding box center [361, 301] width 14 height 14
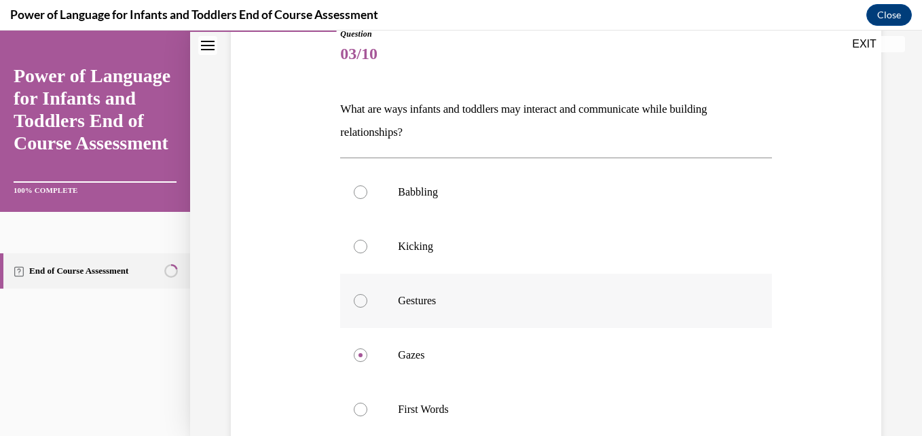
radio input "true"
click at [354, 248] on div at bounding box center [361, 247] width 14 height 14
click at [354, 248] on input "Kicking" at bounding box center [361, 247] width 14 height 14
radio input "true"
click at [356, 185] on label "Babbling" at bounding box center [555, 192] width 431 height 54
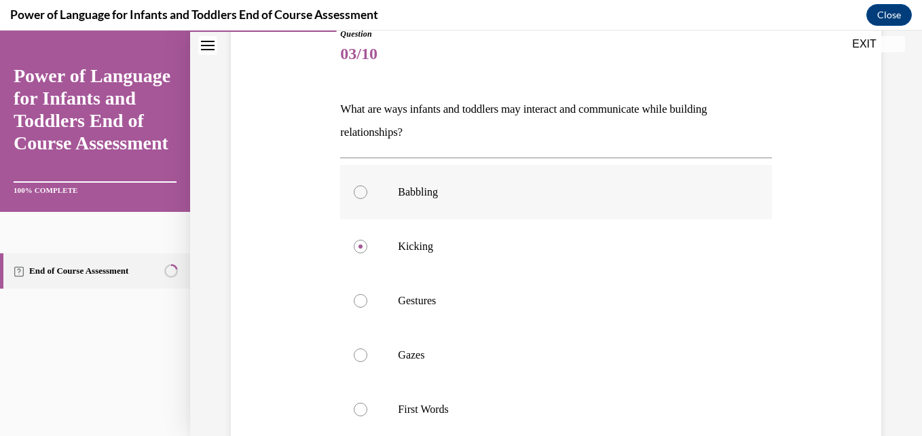
click at [356, 185] on input "Babbling" at bounding box center [361, 192] width 14 height 14
radio input "true"
click at [360, 352] on div at bounding box center [361, 355] width 14 height 14
click at [360, 352] on input "Gazes" at bounding box center [361, 355] width 14 height 14
radio input "true"
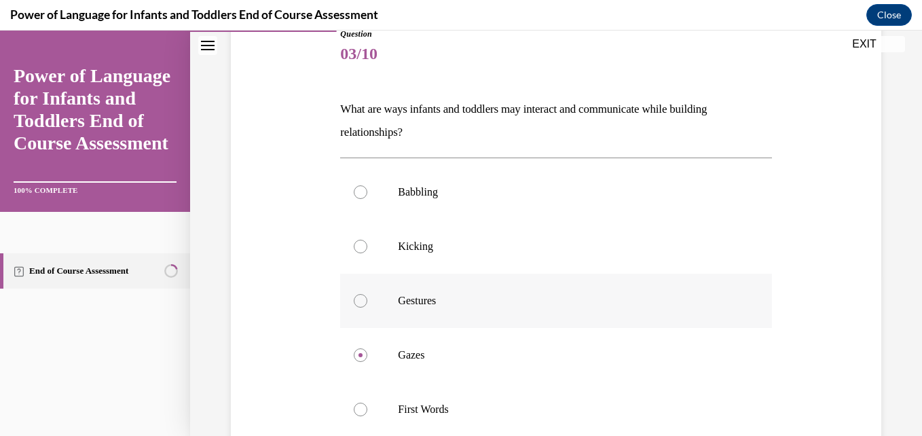
click at [357, 298] on div at bounding box center [361, 301] width 14 height 14
click at [357, 298] on input "Gestures" at bounding box center [361, 301] width 14 height 14
radio input "true"
click at [355, 256] on label "Kicking" at bounding box center [555, 246] width 431 height 54
click at [355, 253] on input "Kicking" at bounding box center [361, 247] width 14 height 14
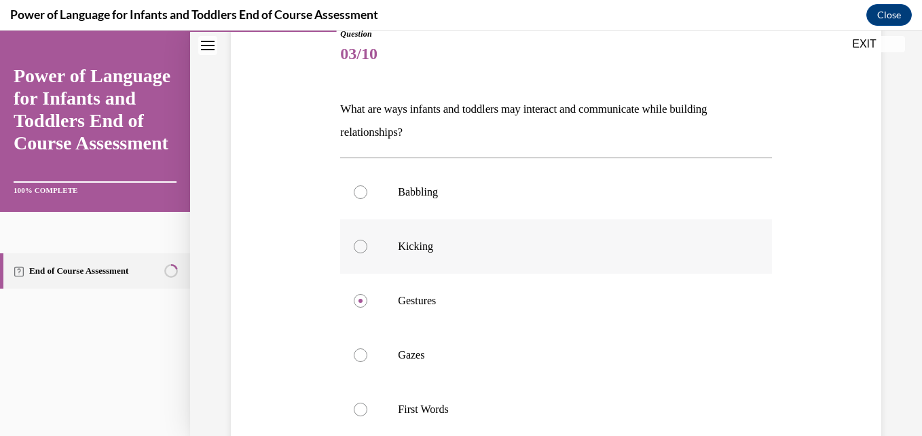
radio input "true"
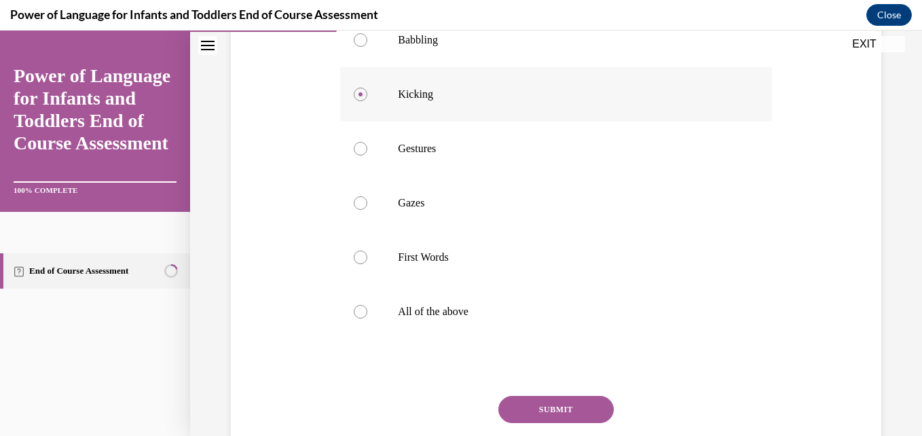
scroll to position [316, 0]
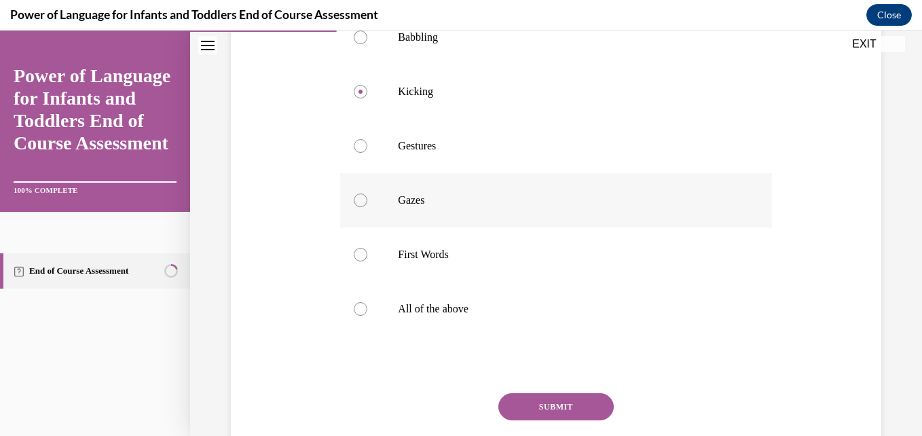
click at [358, 201] on div at bounding box center [361, 200] width 14 height 14
click at [358, 201] on input "Gazes" at bounding box center [361, 200] width 14 height 14
radio input "true"
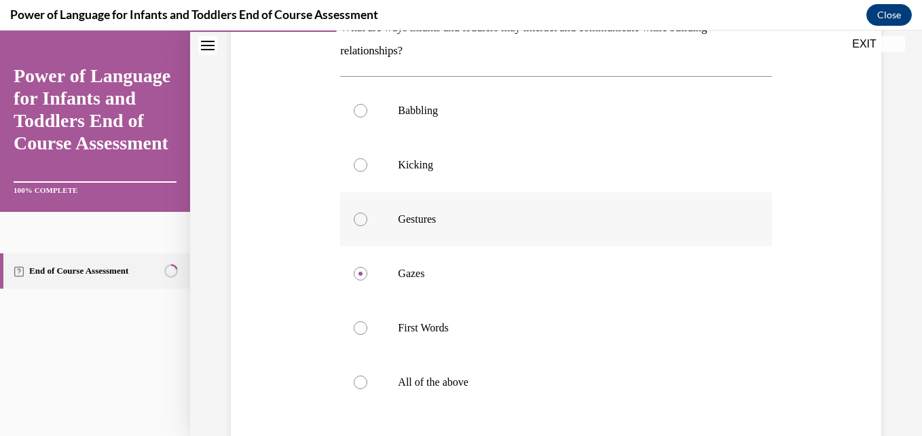
scroll to position [314, 0]
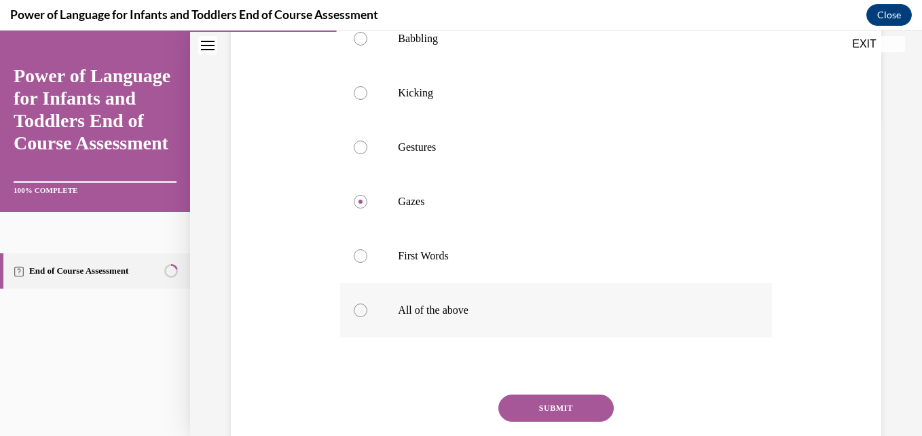
click at [359, 313] on div at bounding box center [361, 310] width 14 height 14
click at [359, 313] on input "All of the above" at bounding box center [361, 310] width 14 height 14
radio input "true"
click at [515, 408] on button "SUBMIT" at bounding box center [555, 407] width 115 height 27
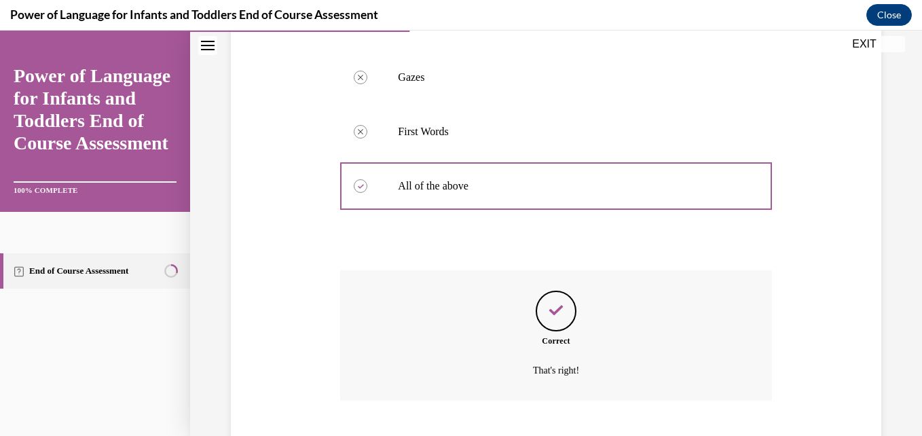
scroll to position [521, 0]
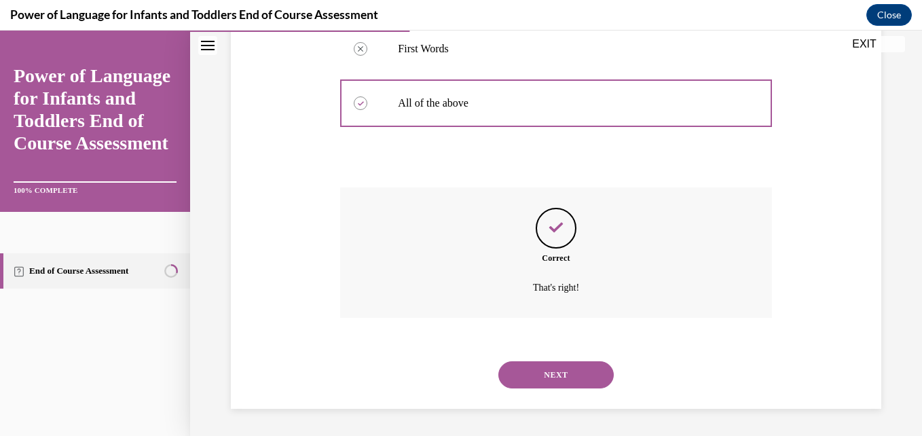
click at [549, 374] on button "NEXT" at bounding box center [555, 374] width 115 height 27
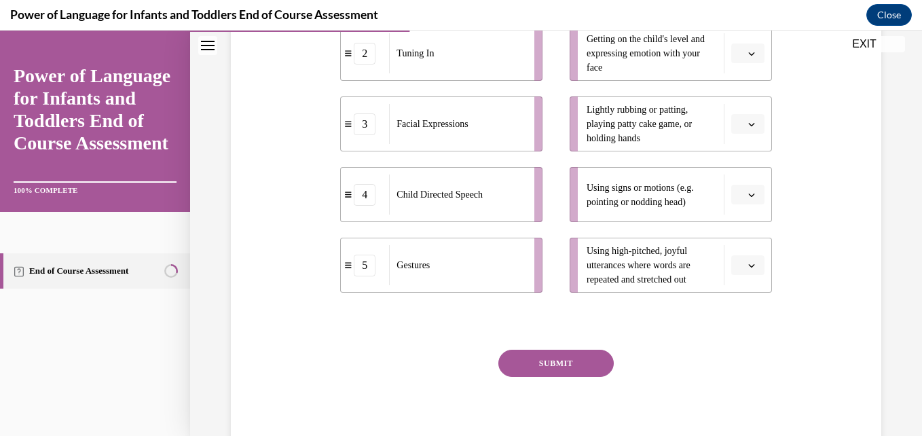
scroll to position [375, 0]
click at [731, 273] on button "button" at bounding box center [747, 265] width 33 height 20
click at [727, 208] on div "4" at bounding box center [737, 206] width 34 height 27
click at [737, 193] on button "button" at bounding box center [747, 194] width 33 height 20
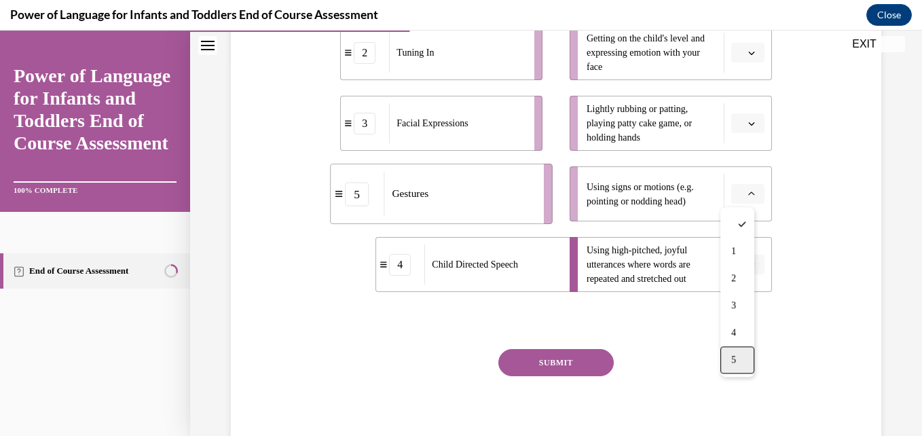
click at [731, 347] on div "5" at bounding box center [737, 359] width 34 height 27
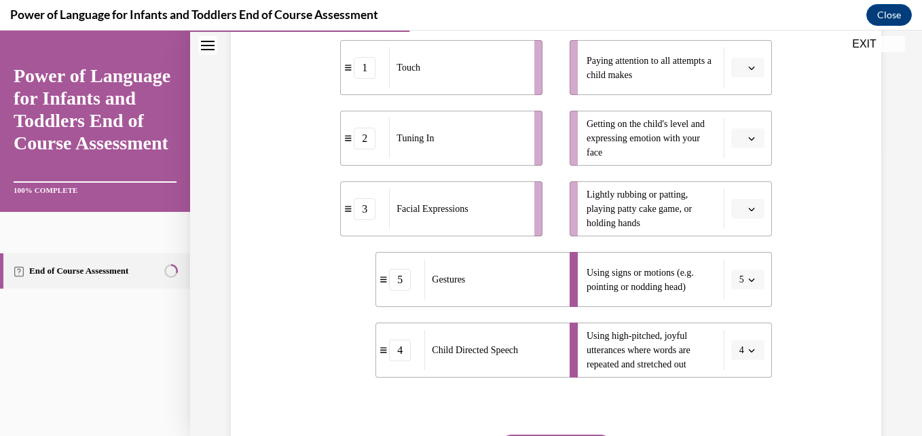
scroll to position [286, 0]
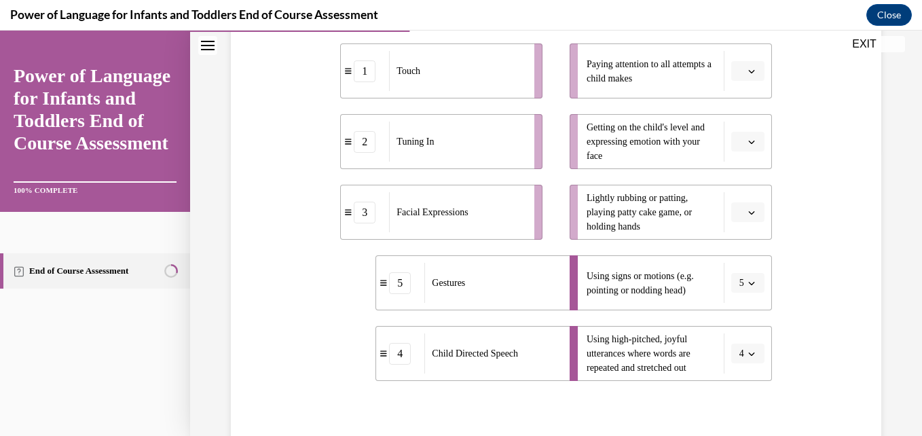
click at [741, 204] on button "button" at bounding box center [747, 212] width 33 height 20
click at [735, 291] on span "2" at bounding box center [733, 296] width 5 height 11
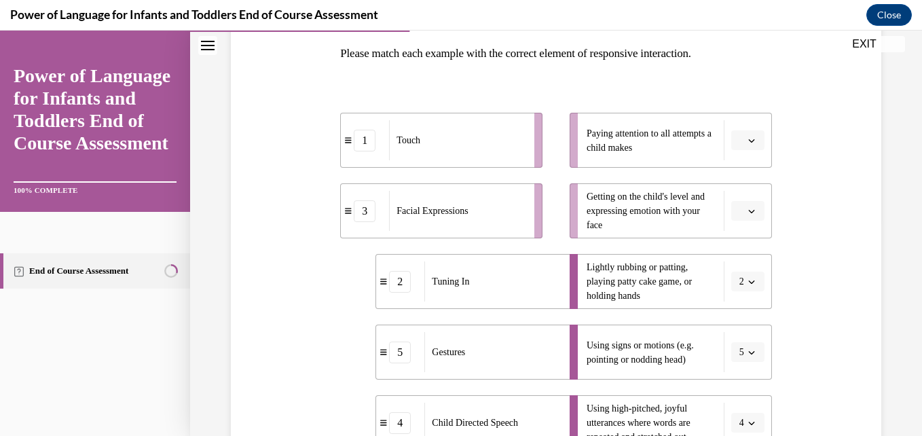
scroll to position [216, 0]
click at [748, 212] on icon "button" at bounding box center [751, 211] width 6 height 3
click at [739, 319] on div "3" at bounding box center [737, 323] width 34 height 27
click at [737, 284] on button "2" at bounding box center [747, 282] width 33 height 20
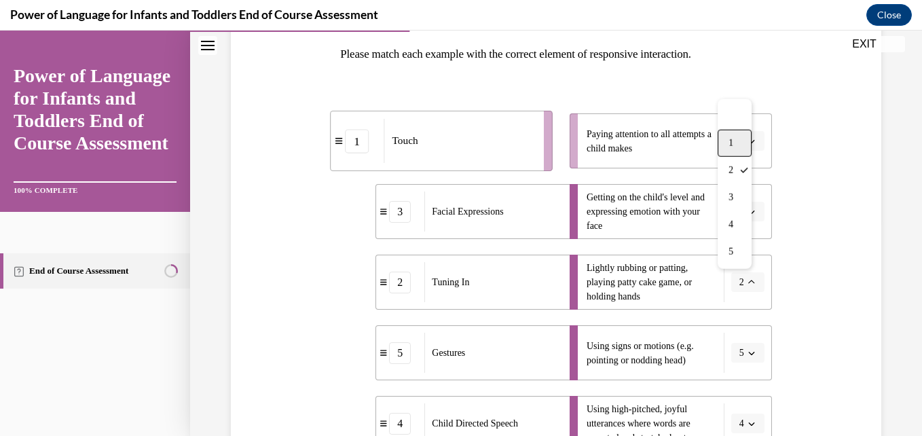
click at [739, 138] on div "1" at bounding box center [735, 143] width 34 height 27
click at [749, 138] on button "button" at bounding box center [747, 141] width 33 height 20
click at [737, 217] on div "2" at bounding box center [737, 225] width 34 height 27
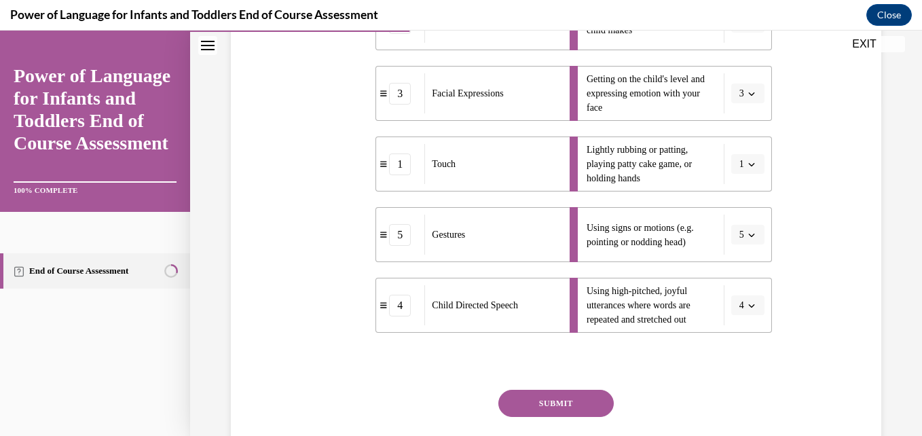
scroll to position [358, 0]
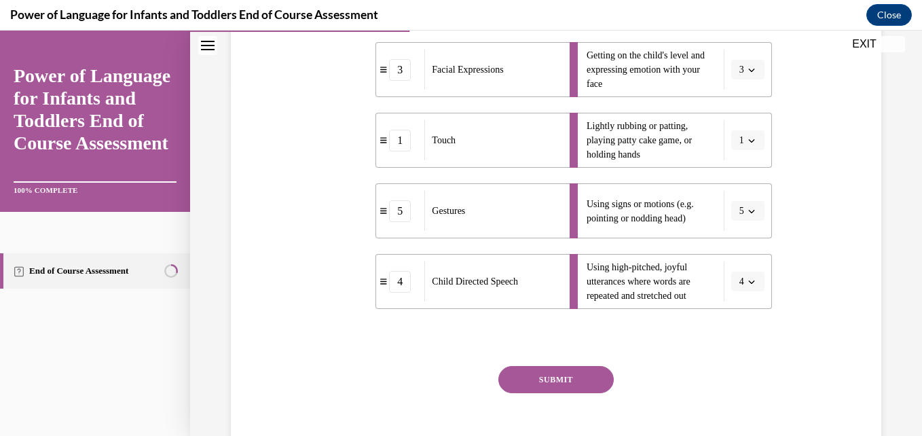
click at [563, 373] on button "SUBMIT" at bounding box center [555, 379] width 115 height 27
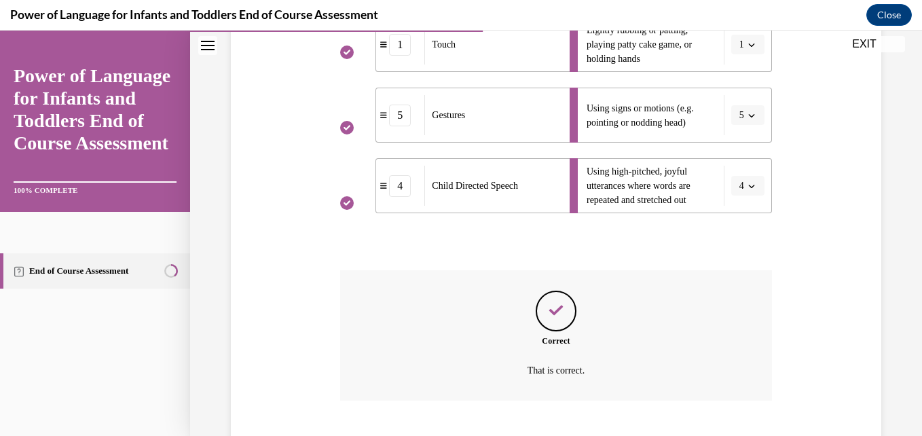
scroll to position [536, 0]
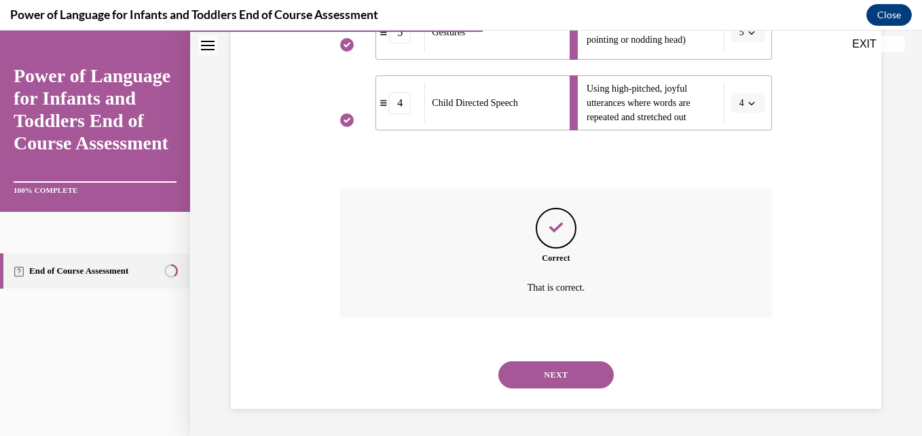
click at [563, 373] on button "NEXT" at bounding box center [555, 374] width 115 height 27
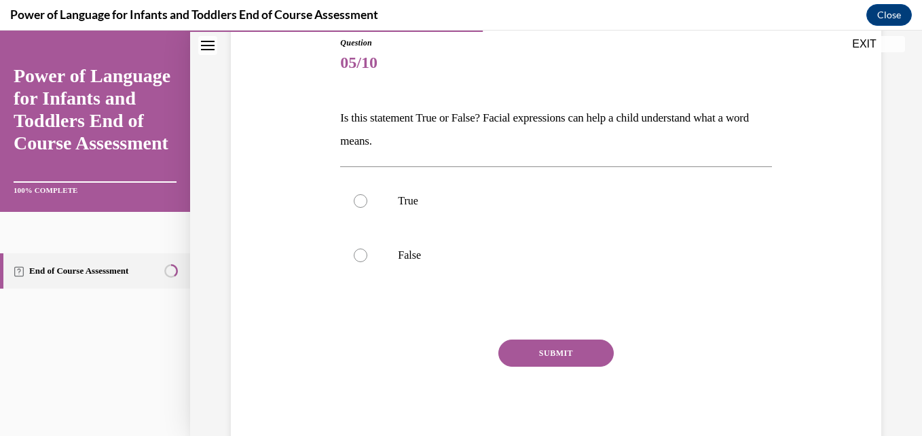
scroll to position [153, 0]
click at [363, 193] on label "True" at bounding box center [555, 200] width 431 height 54
click at [363, 193] on input "True" at bounding box center [361, 200] width 14 height 14
radio input "true"
click at [531, 343] on button "SUBMIT" at bounding box center [555, 352] width 115 height 27
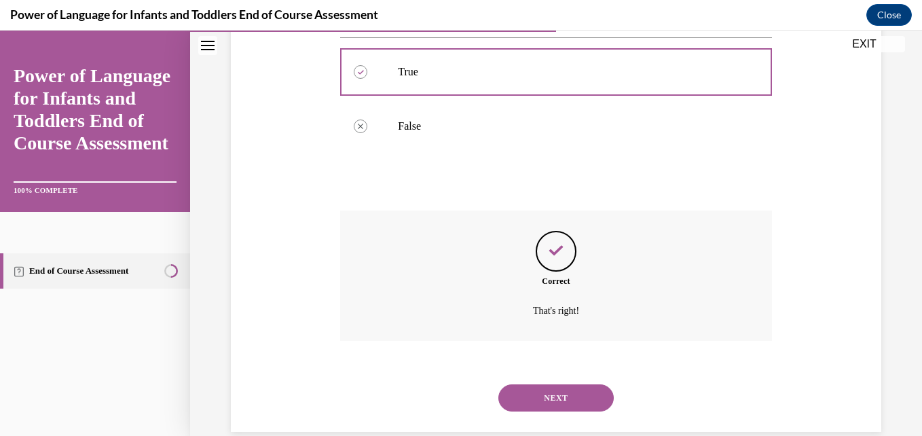
scroll to position [304, 0]
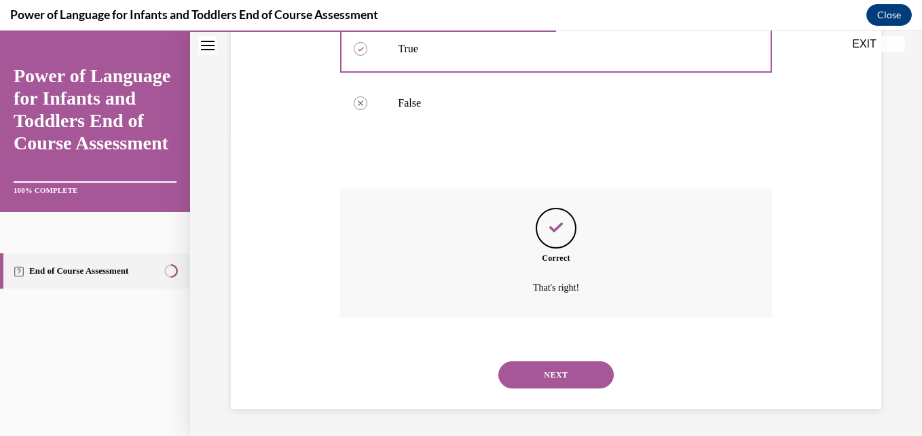
click at [543, 367] on button "NEXT" at bounding box center [555, 374] width 115 height 27
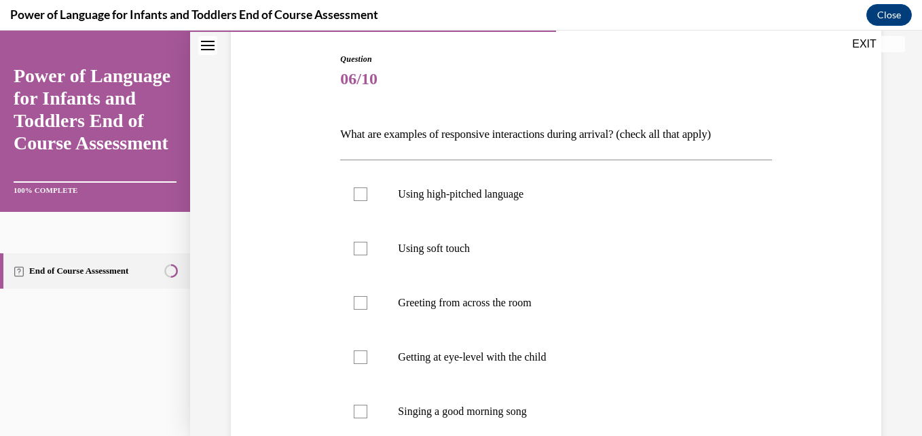
scroll to position [140, 0]
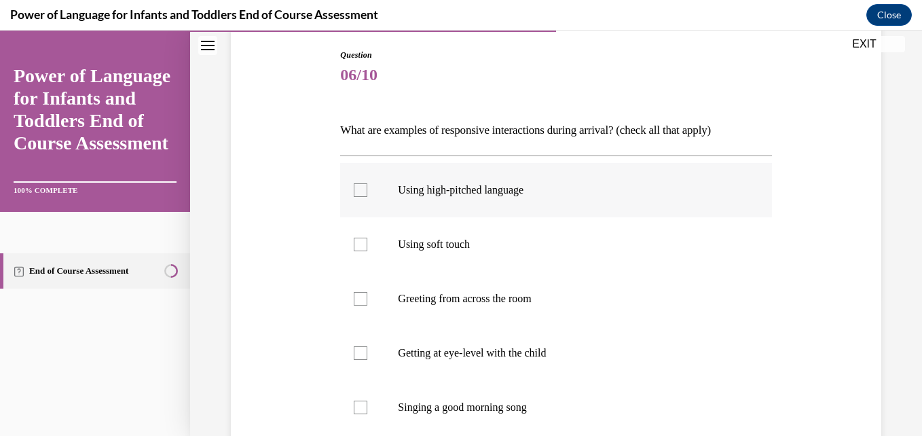
click at [362, 185] on div at bounding box center [361, 190] width 14 height 14
click at [362, 185] on input "Using high-pitched language" at bounding box center [361, 190] width 14 height 14
checkbox input "true"
click at [355, 240] on div at bounding box center [361, 245] width 14 height 14
click at [355, 240] on input "Using soft touch" at bounding box center [361, 245] width 14 height 14
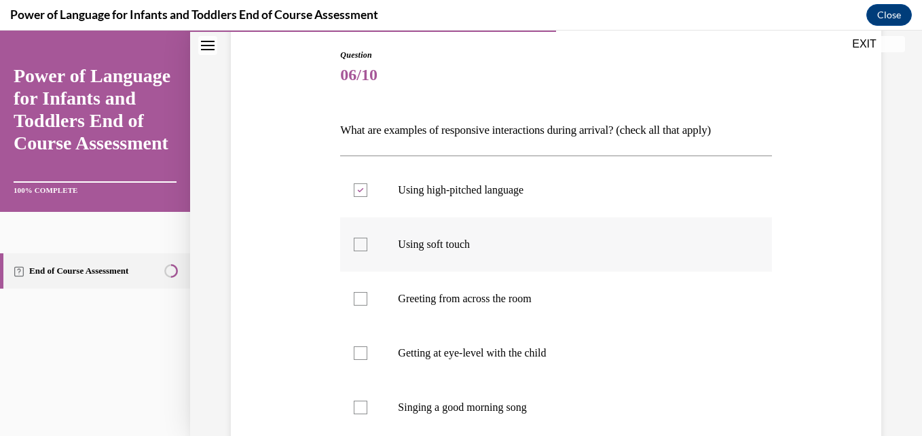
checkbox input "true"
click at [356, 308] on label "Greeting from across the room" at bounding box center [555, 299] width 431 height 54
click at [356, 305] on input "Greeting from across the room" at bounding box center [361, 299] width 14 height 14
checkbox input "true"
click at [357, 350] on div at bounding box center [361, 353] width 14 height 14
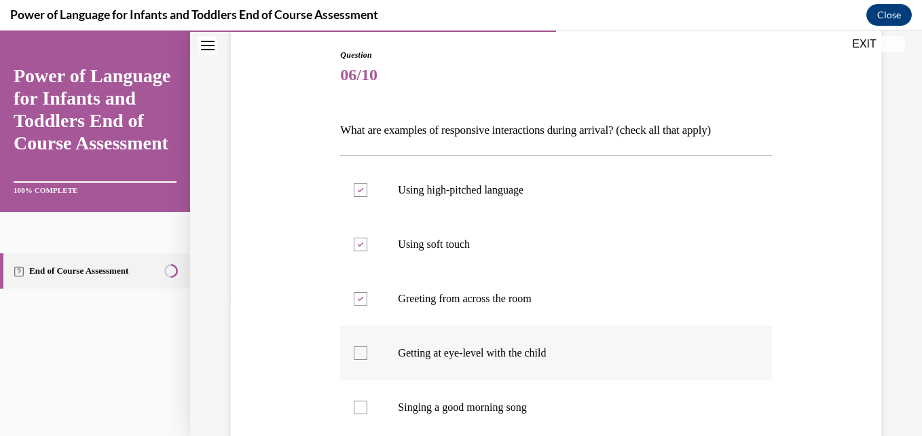
click at [357, 350] on input "Getting at eye-level with the child" at bounding box center [361, 353] width 14 height 14
checkbox input "true"
click at [355, 407] on div at bounding box center [361, 408] width 14 height 14
click at [355, 407] on input "Singing a good morning song" at bounding box center [361, 408] width 14 height 14
checkbox input "true"
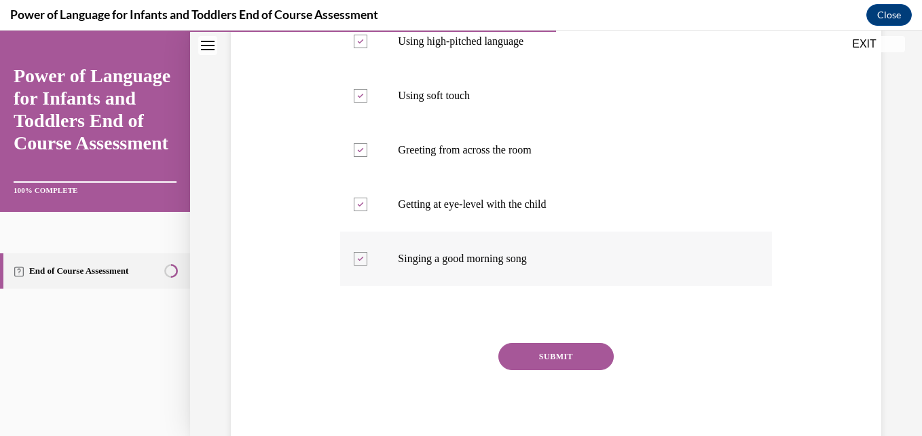
scroll to position [290, 0]
click at [535, 364] on button "SUBMIT" at bounding box center [555, 354] width 115 height 27
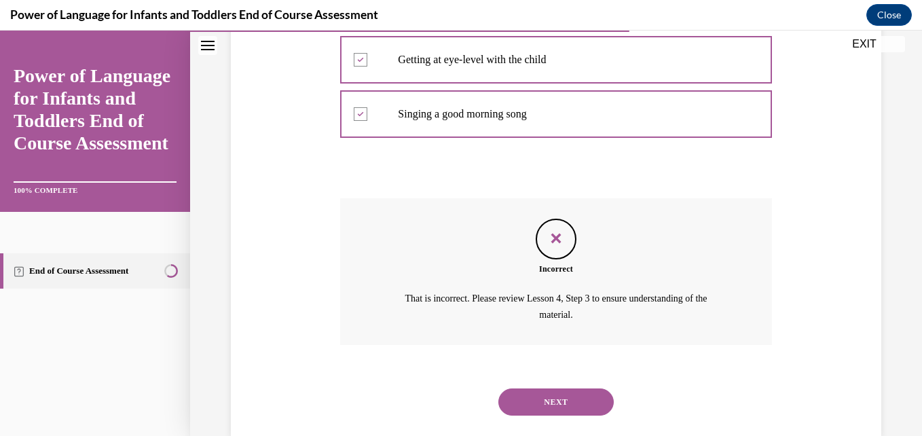
scroll to position [449, 0]
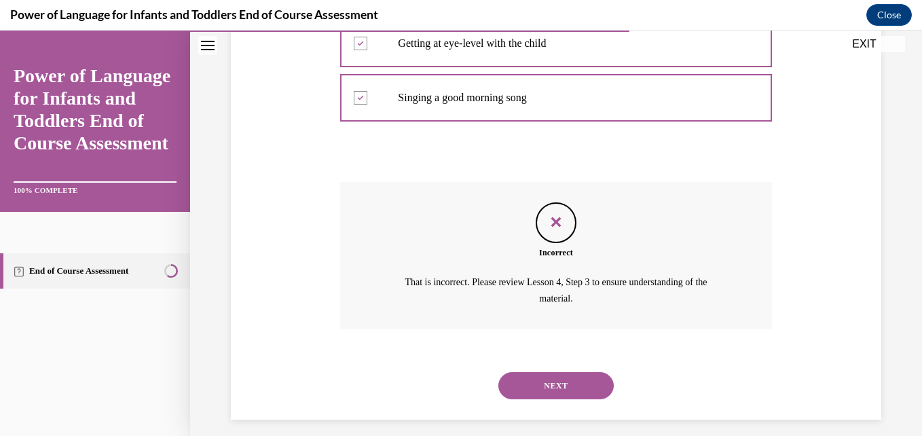
click at [535, 386] on button "NEXT" at bounding box center [555, 385] width 115 height 27
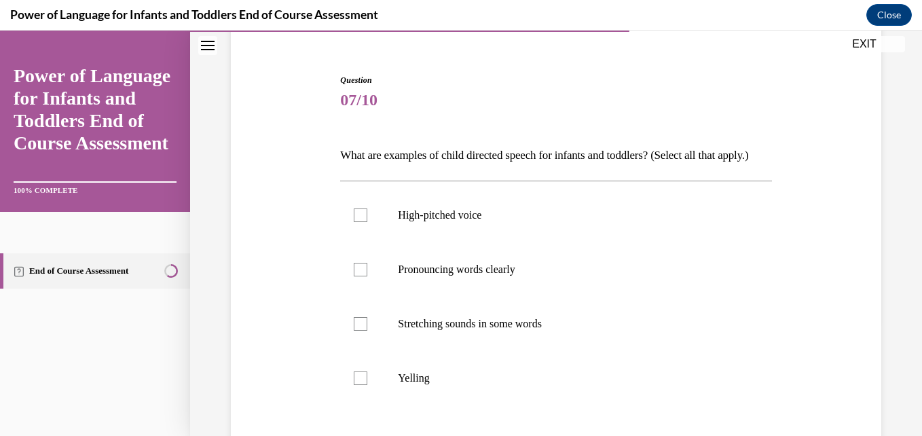
scroll to position [132, 0]
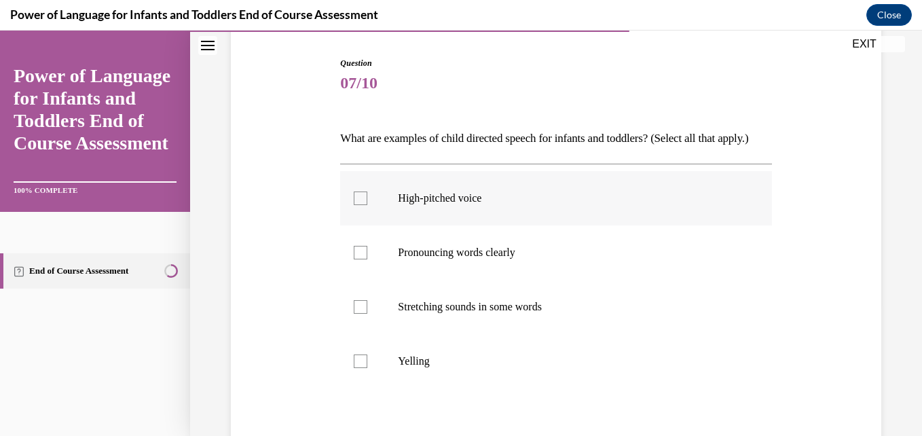
click at [360, 205] on div at bounding box center [361, 198] width 14 height 14
click at [360, 205] on input "High-pitched voice" at bounding box center [361, 198] width 14 height 14
checkbox input "true"
click at [359, 259] on div at bounding box center [361, 253] width 14 height 14
click at [359, 259] on input "Pronouncing words clearly" at bounding box center [361, 253] width 14 height 14
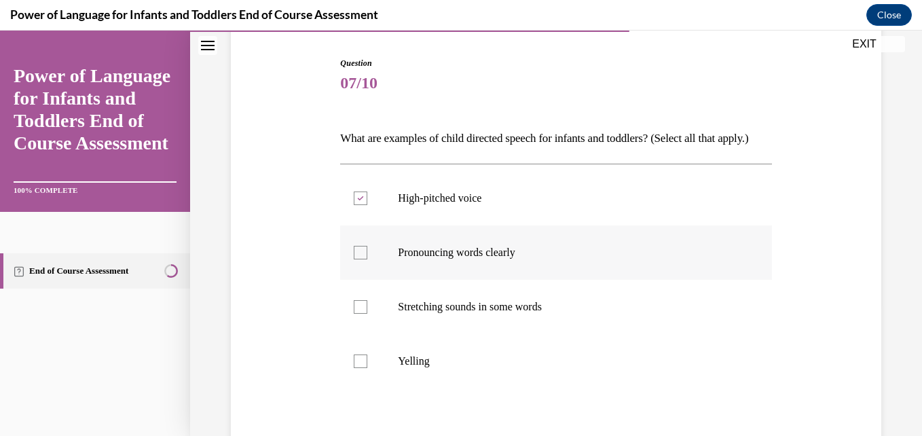
checkbox input "true"
click at [357, 314] on div at bounding box center [361, 307] width 14 height 14
click at [357, 314] on input "Stretching sounds in some words" at bounding box center [361, 307] width 14 height 14
checkbox input "true"
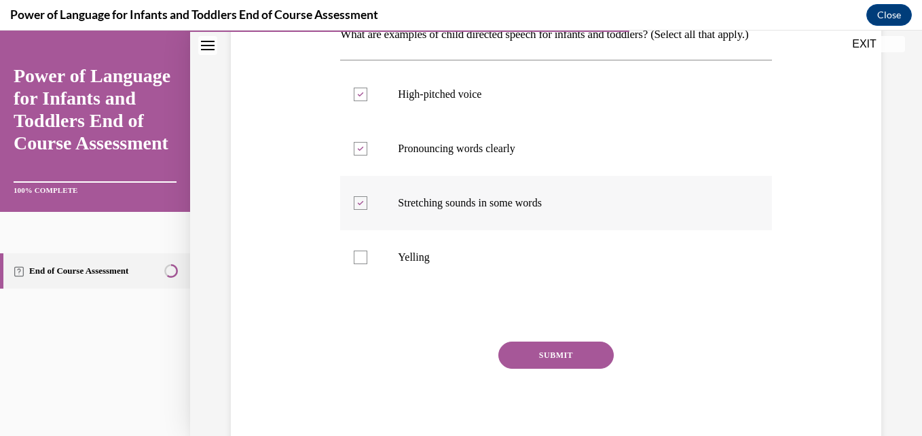
scroll to position [276, 0]
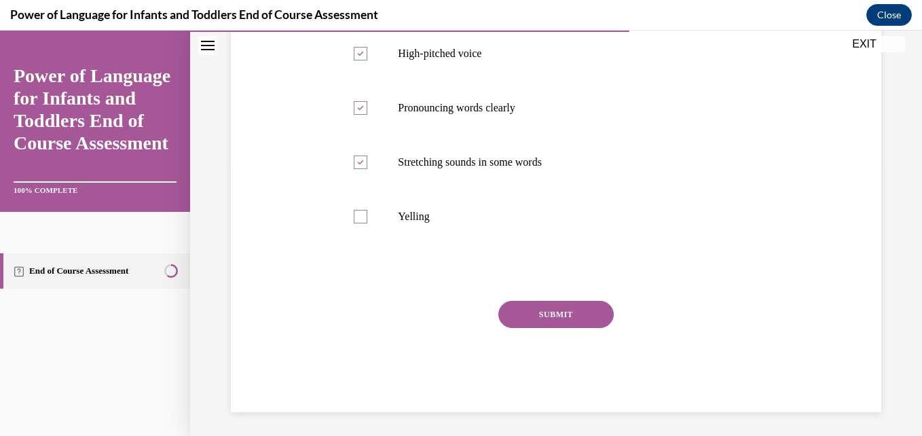
click at [521, 328] on button "SUBMIT" at bounding box center [555, 314] width 115 height 27
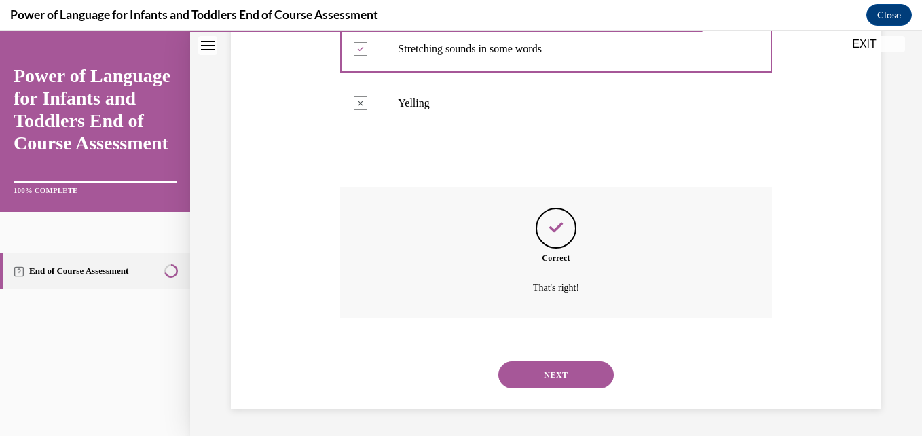
scroll to position [413, 0]
click at [542, 361] on button "NEXT" at bounding box center [555, 374] width 115 height 27
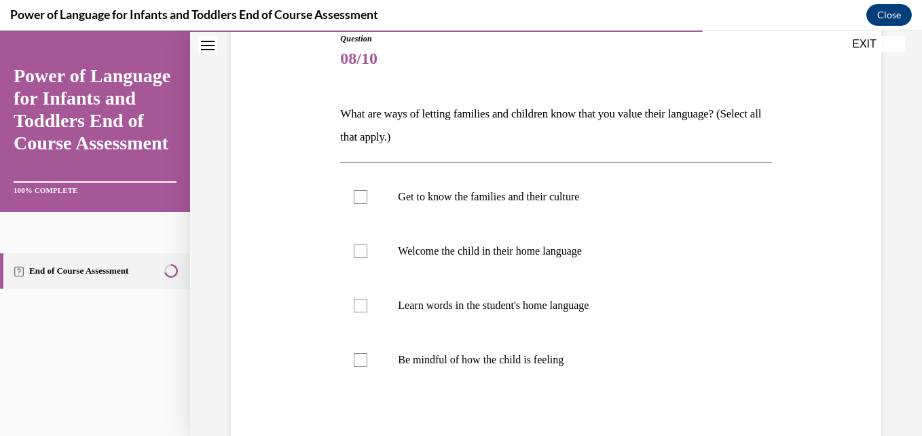
scroll to position [157, 0]
click at [360, 190] on div at bounding box center [361, 196] width 14 height 14
click at [360, 190] on input "Get to know the families and their culture" at bounding box center [361, 196] width 14 height 14
checkbox input "true"
click at [359, 250] on div at bounding box center [361, 250] width 14 height 14
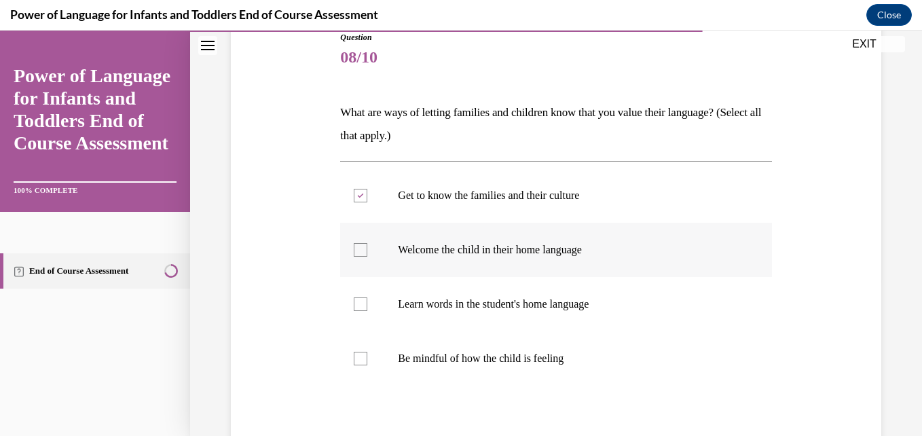
click at [359, 250] on input "Welcome the child in their home language" at bounding box center [361, 250] width 14 height 14
checkbox input "true"
click at [354, 304] on div at bounding box center [361, 304] width 14 height 14
click at [354, 304] on input "Learn words in the student's home language" at bounding box center [361, 304] width 14 height 14
checkbox input "true"
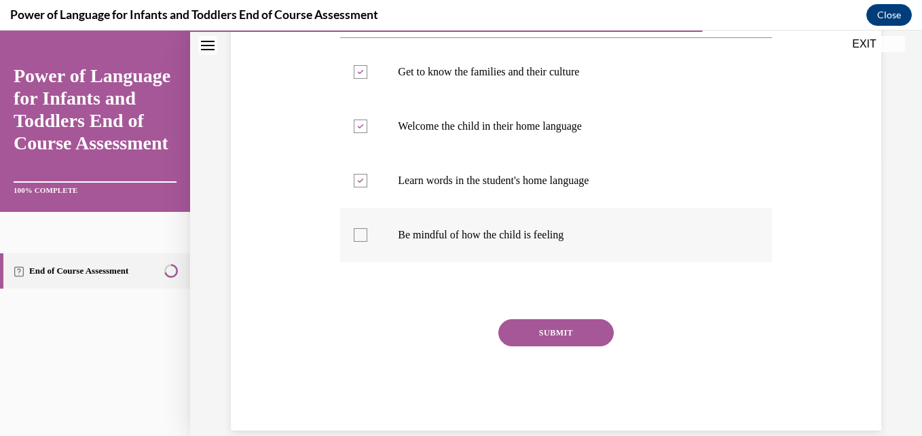
scroll to position [282, 0]
click at [514, 341] on button "SUBMIT" at bounding box center [555, 331] width 115 height 27
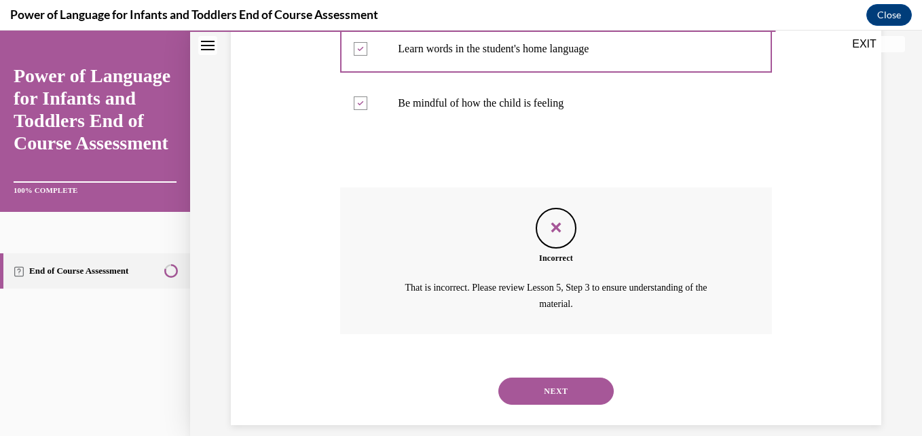
scroll to position [415, 0]
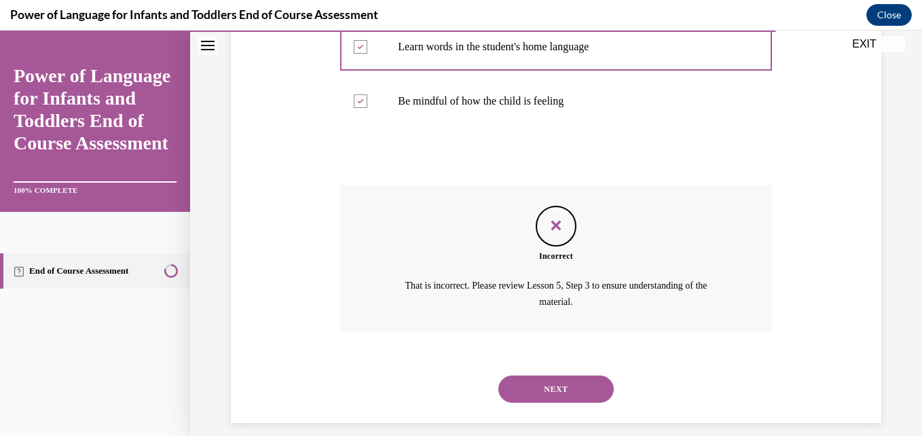
click at [557, 382] on button "NEXT" at bounding box center [555, 388] width 115 height 27
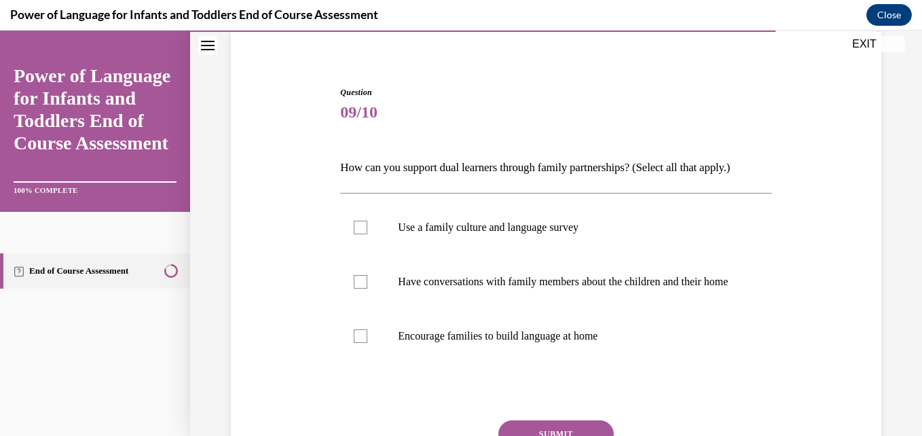
scroll to position [106, 0]
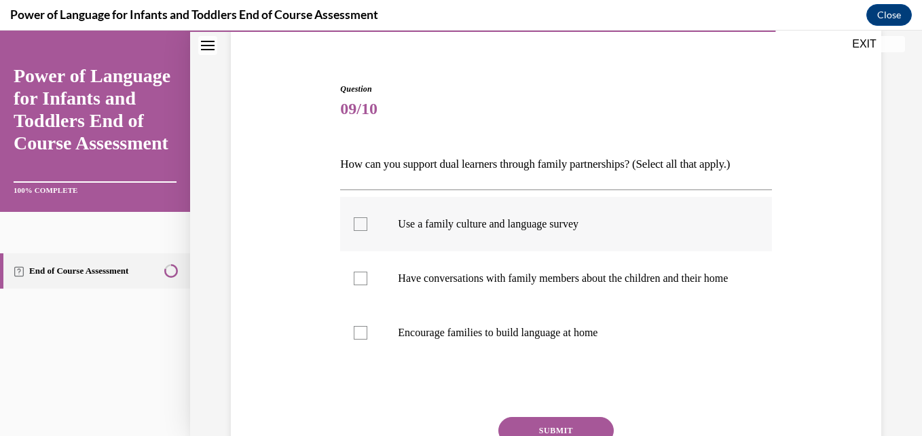
click at [356, 215] on label "Use a family culture and language survey" at bounding box center [555, 224] width 431 height 54
click at [356, 217] on input "Use a family culture and language survey" at bounding box center [361, 224] width 14 height 14
checkbox input "true"
click at [359, 285] on div at bounding box center [361, 279] width 14 height 14
click at [359, 285] on input "Have conversations with family members about the children and their home" at bounding box center [361, 279] width 14 height 14
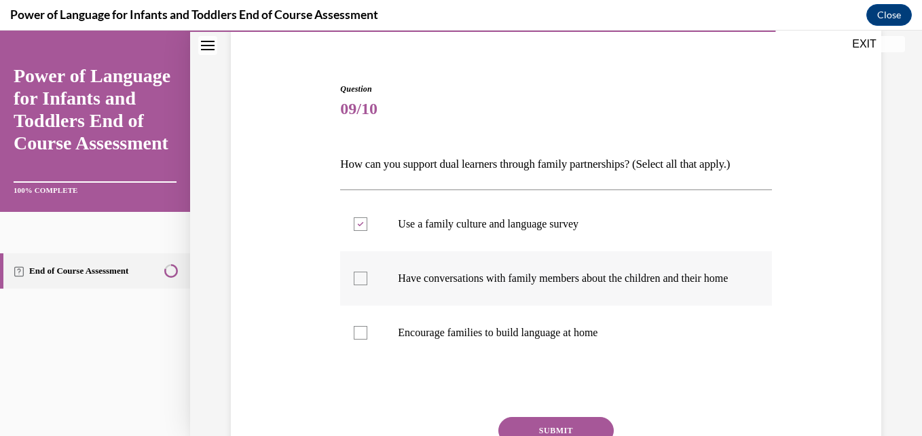
checkbox input "true"
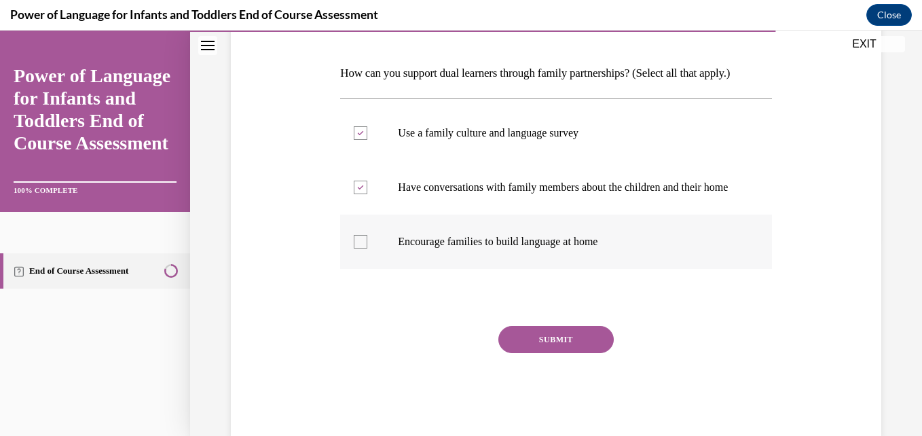
scroll to position [206, 0]
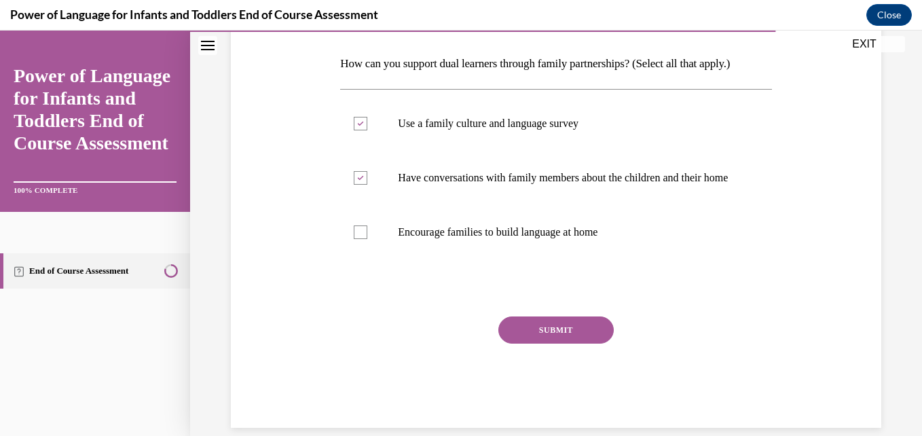
click at [526, 343] on button "SUBMIT" at bounding box center [555, 329] width 115 height 27
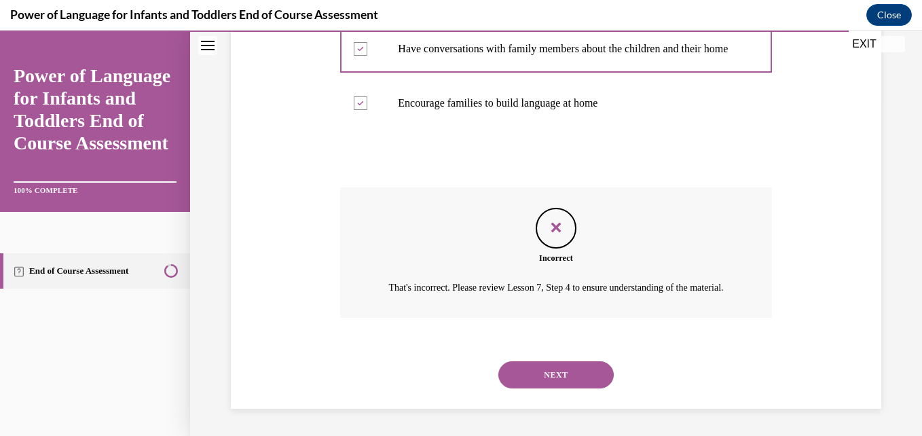
scroll to position [346, 0]
click at [545, 388] on button "NEXT" at bounding box center [555, 374] width 115 height 27
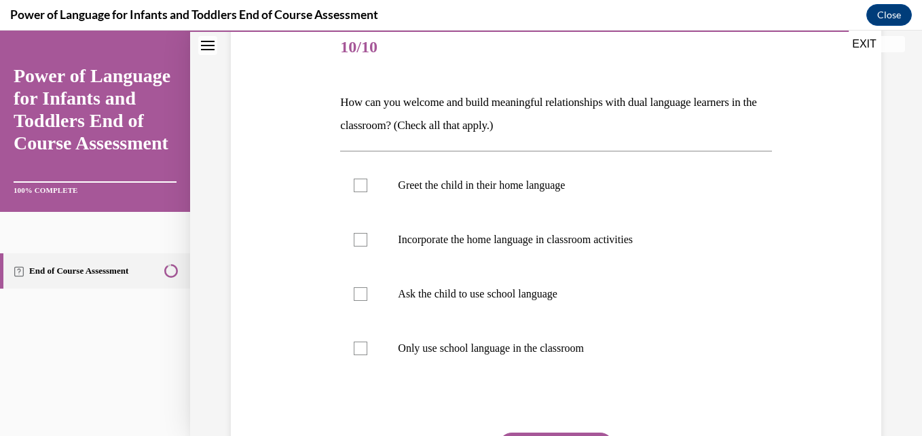
scroll to position [168, 0]
click at [354, 179] on div at bounding box center [361, 185] width 14 height 14
click at [354, 179] on input "Greet the child in their home language" at bounding box center [361, 185] width 14 height 14
checkbox input "true"
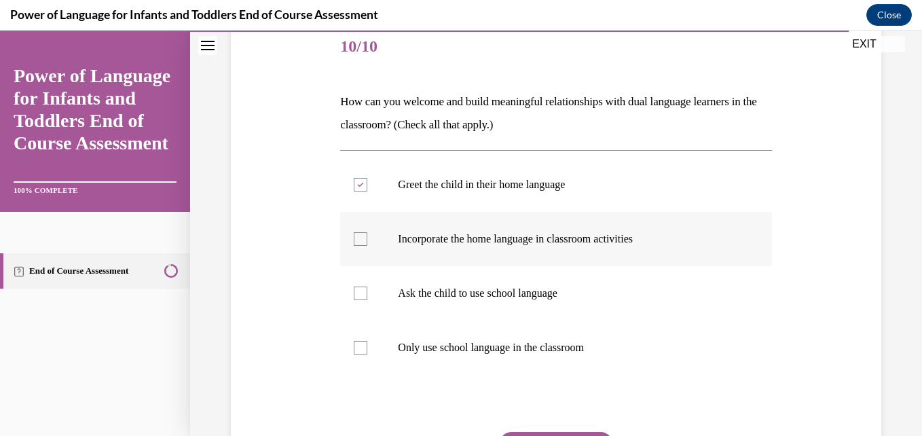
click at [356, 241] on div at bounding box center [361, 239] width 14 height 14
click at [356, 241] on input "Incorporate the home language in classroom activities" at bounding box center [361, 239] width 14 height 14
checkbox input "true"
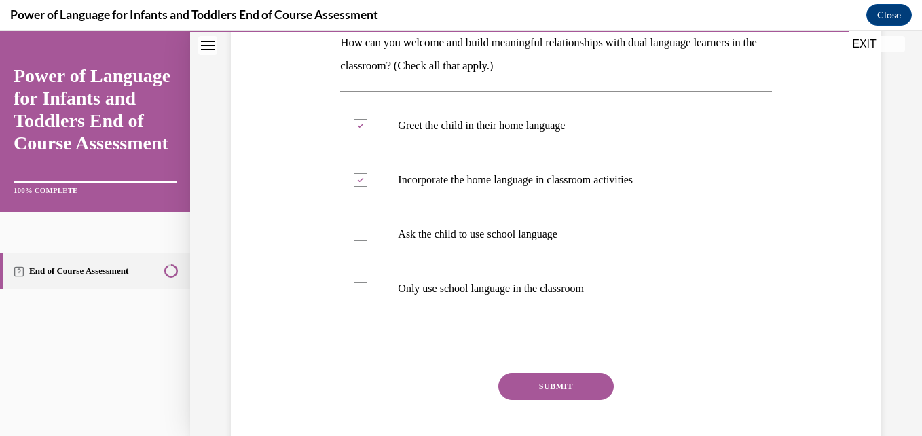
click at [527, 394] on button "SUBMIT" at bounding box center [555, 386] width 115 height 27
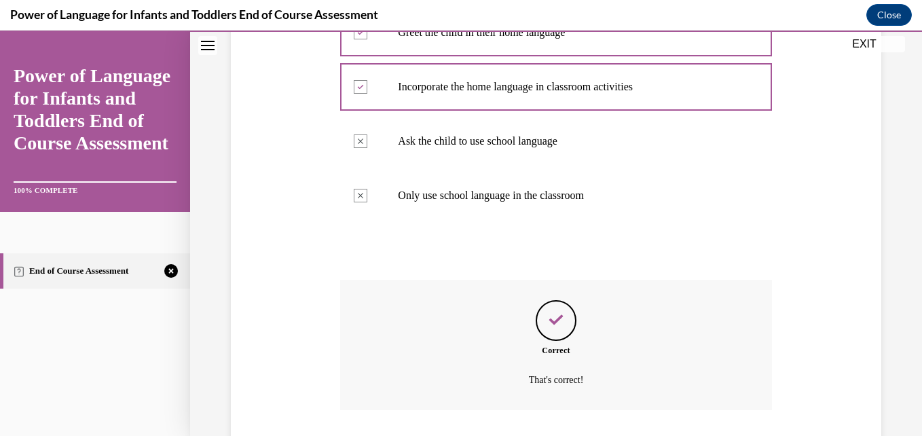
scroll to position [413, 0]
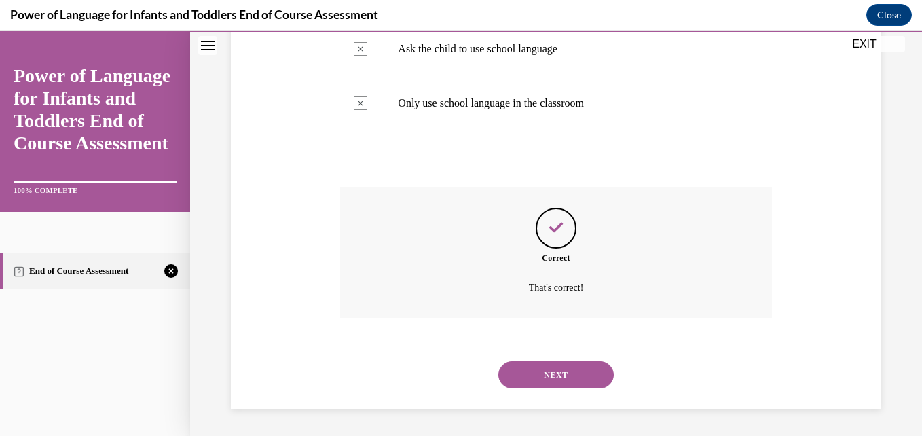
click at [549, 365] on button "NEXT" at bounding box center [555, 374] width 115 height 27
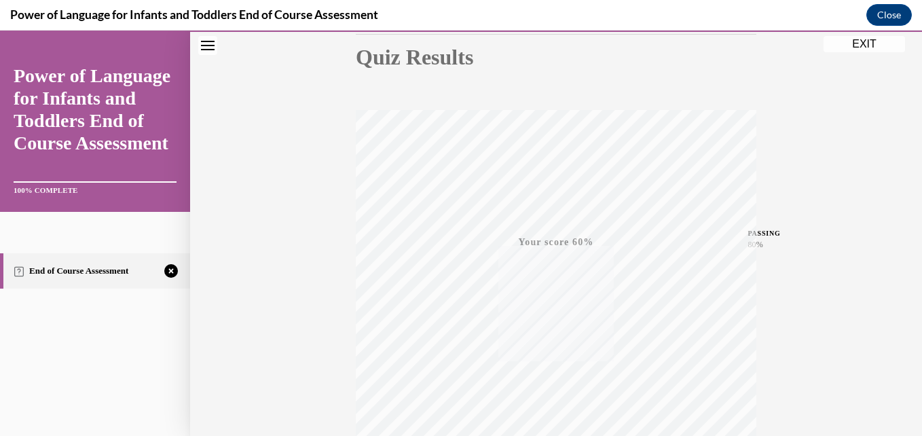
scroll to position [291, 0]
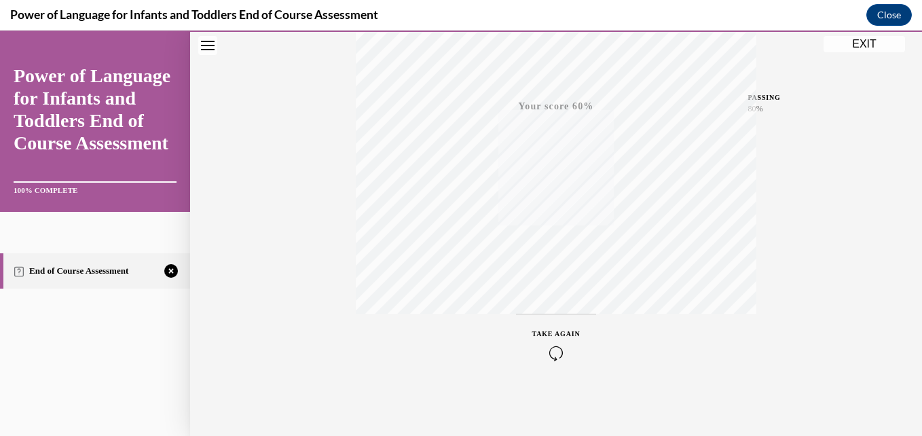
click at [553, 350] on icon "button" at bounding box center [556, 353] width 48 height 15
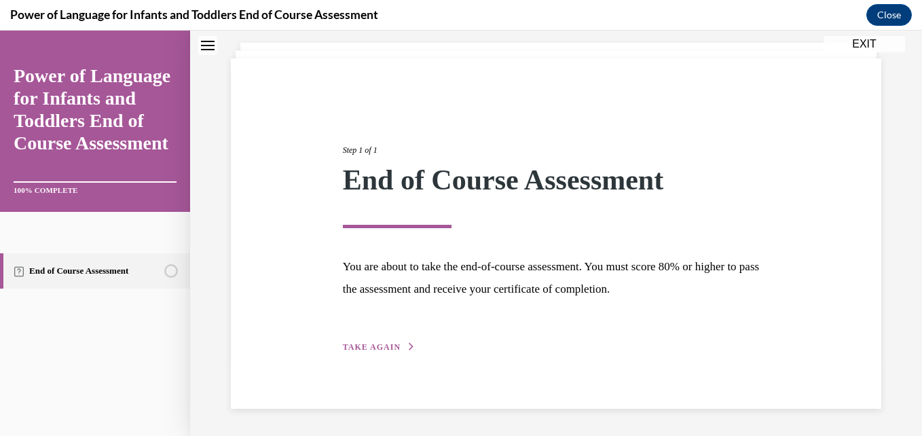
click at [375, 343] on span "TAKE AGAIN" at bounding box center [372, 347] width 58 height 10
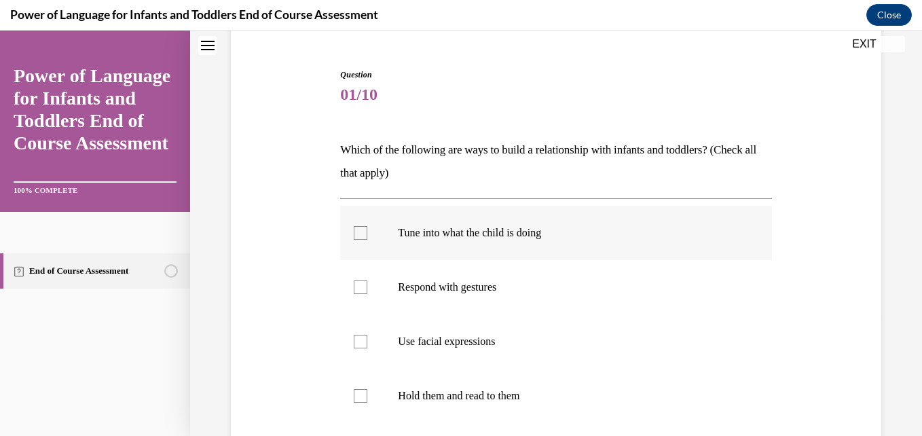
scroll to position [121, 0]
click at [362, 219] on label "Tune into what the child is doing" at bounding box center [555, 232] width 431 height 54
click at [362, 225] on input "Tune into what the child is doing" at bounding box center [361, 232] width 14 height 14
checkbox input "true"
click at [358, 287] on div at bounding box center [361, 287] width 14 height 14
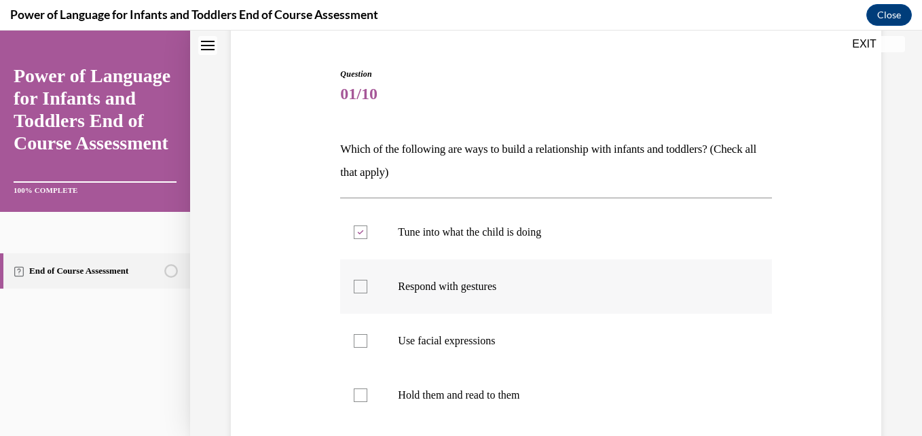
click at [358, 287] on input "Respond with gestures" at bounding box center [361, 287] width 14 height 14
checkbox input "true"
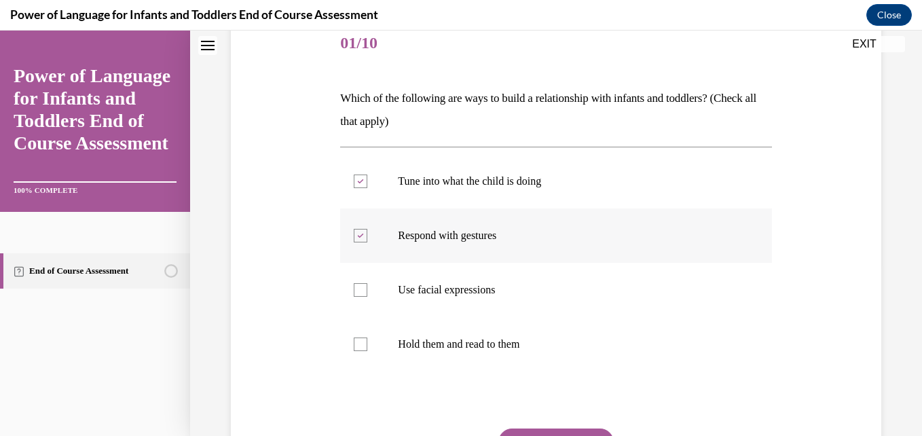
click at [358, 287] on div at bounding box center [361, 290] width 14 height 14
click at [358, 287] on input "Use facial expressions" at bounding box center [361, 290] width 14 height 14
checkbox input "true"
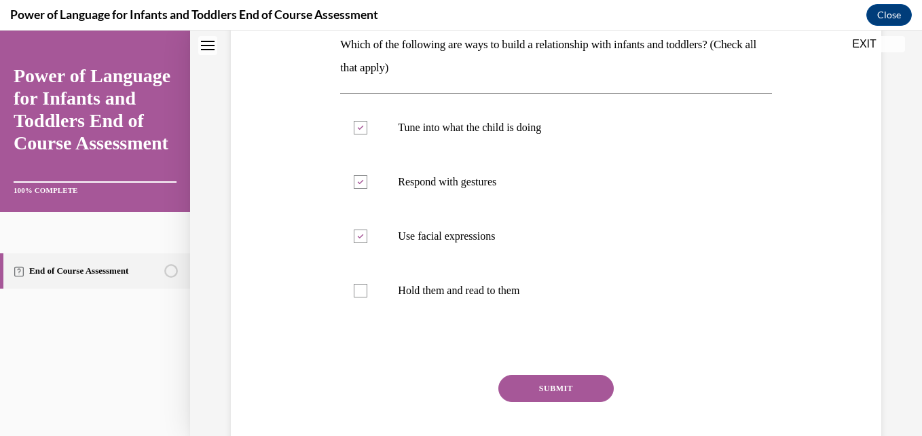
click at [523, 384] on button "SUBMIT" at bounding box center [555, 388] width 115 height 27
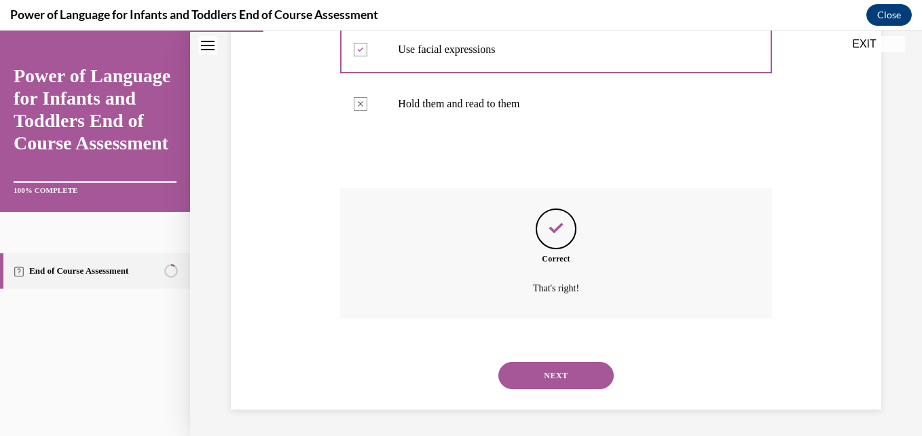
scroll to position [413, 0]
click at [562, 375] on button "NEXT" at bounding box center [555, 374] width 115 height 27
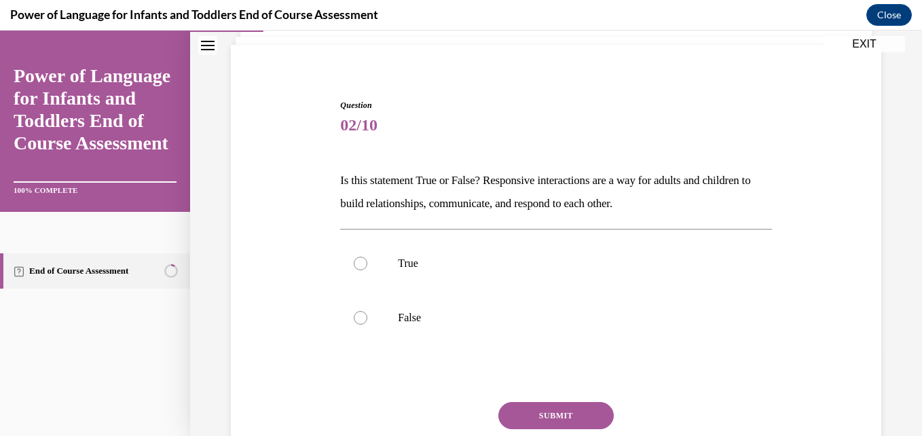
scroll to position [117, 0]
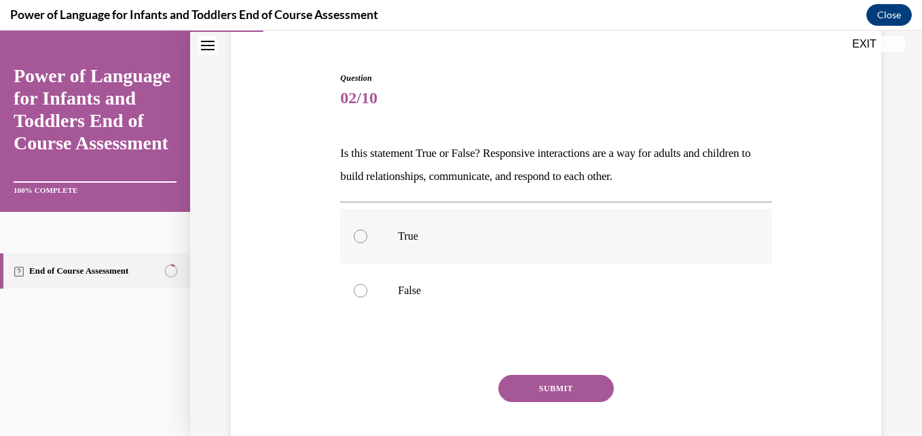
click at [468, 238] on p "True" at bounding box center [567, 236] width 339 height 14
click at [367, 238] on input "True" at bounding box center [361, 236] width 14 height 14
radio input "true"
click at [513, 388] on button "SUBMIT" at bounding box center [555, 388] width 115 height 27
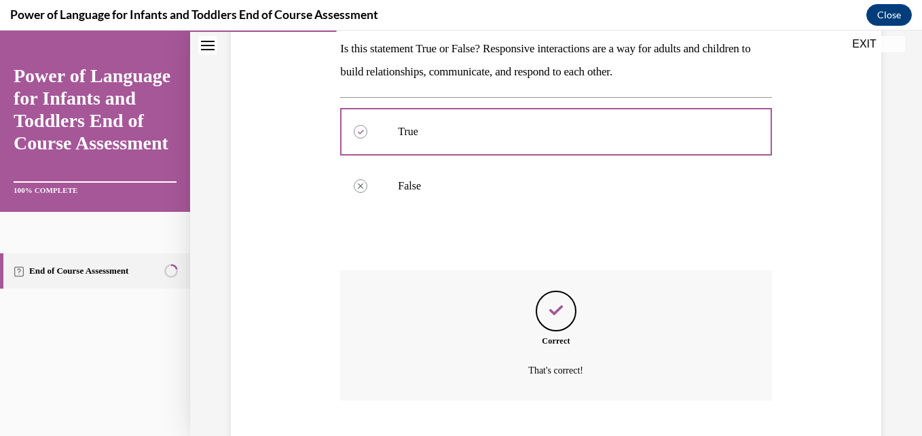
scroll to position [304, 0]
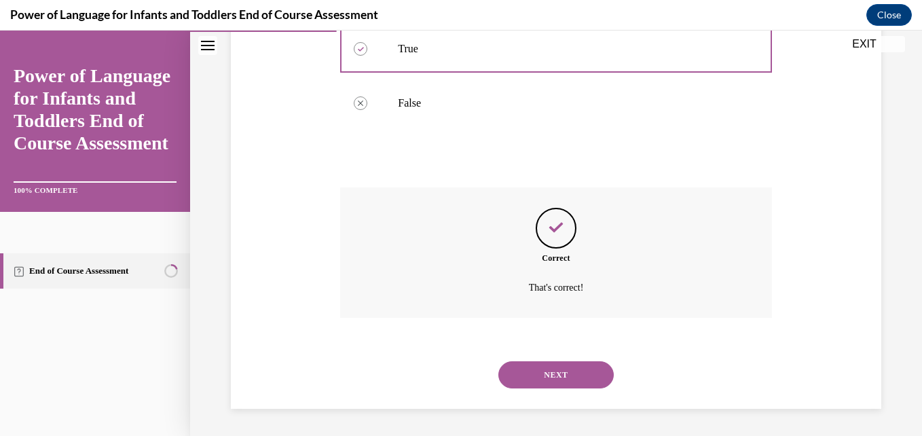
click at [540, 379] on button "NEXT" at bounding box center [555, 374] width 115 height 27
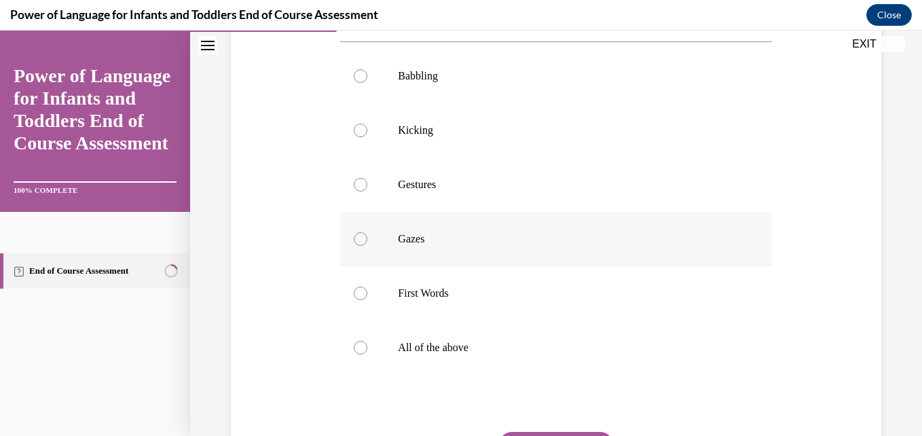
scroll to position [278, 0]
click at [460, 348] on p "All of the above" at bounding box center [567, 347] width 339 height 14
click at [367, 348] on input "All of the above" at bounding box center [361, 347] width 14 height 14
radio input "true"
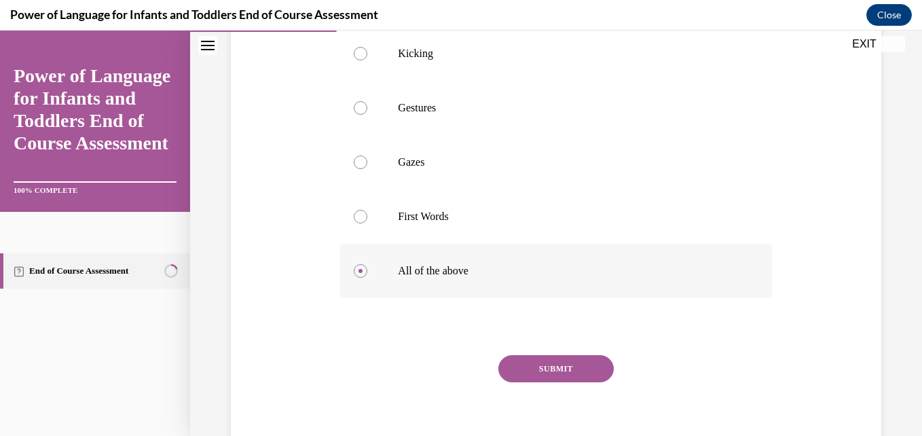
scroll to position [355, 0]
click at [532, 377] on button "SUBMIT" at bounding box center [555, 367] width 115 height 27
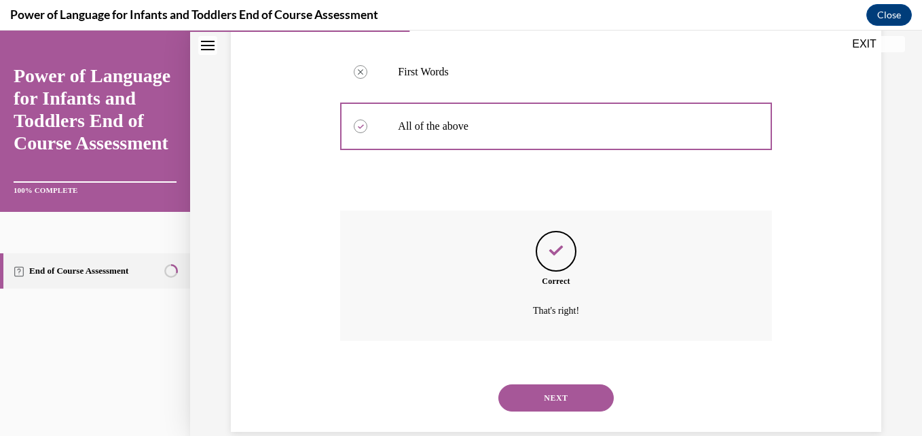
scroll to position [521, 0]
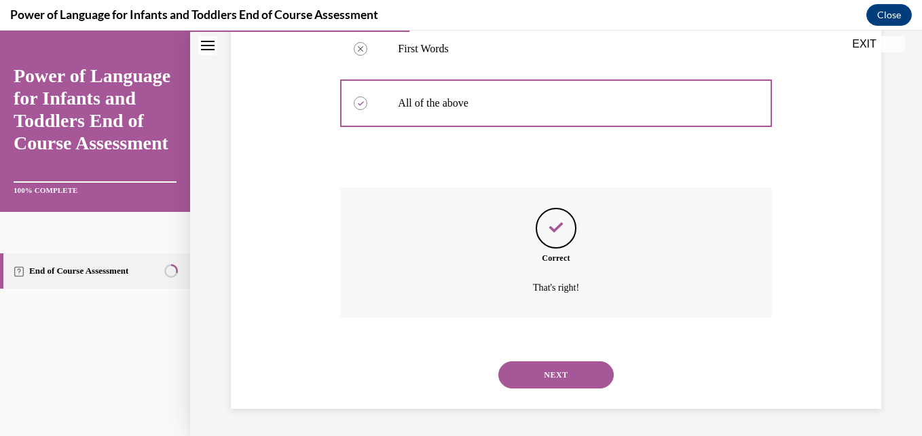
click at [544, 384] on button "NEXT" at bounding box center [555, 374] width 115 height 27
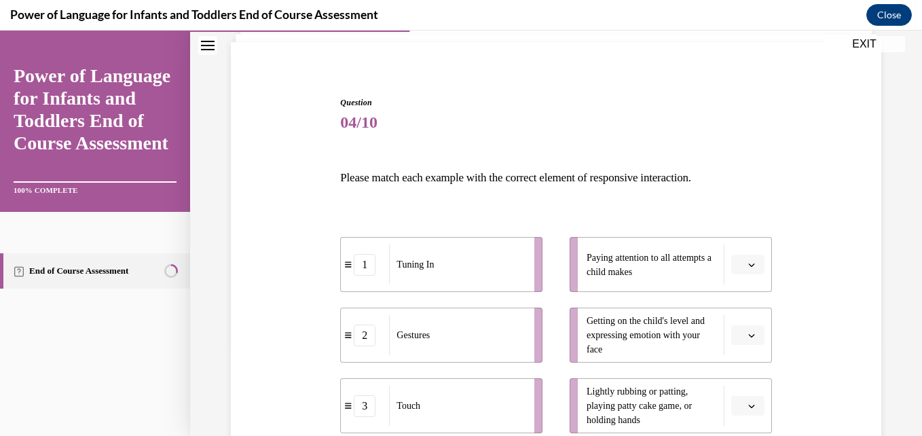
scroll to position [104, 0]
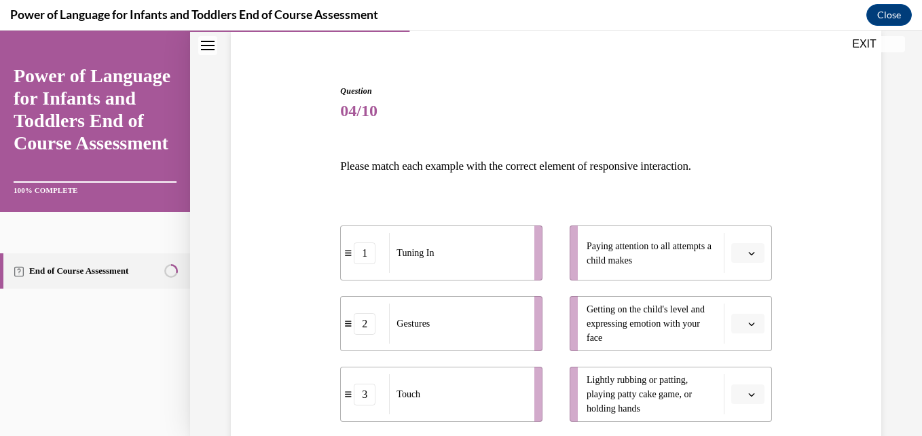
click at [731, 248] on button "button" at bounding box center [747, 253] width 33 height 20
click at [732, 117] on span "1" at bounding box center [733, 114] width 5 height 11
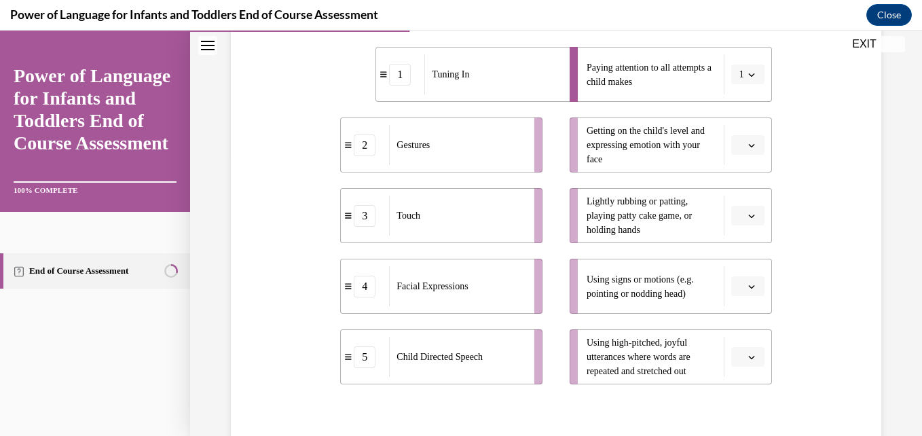
scroll to position [286, 0]
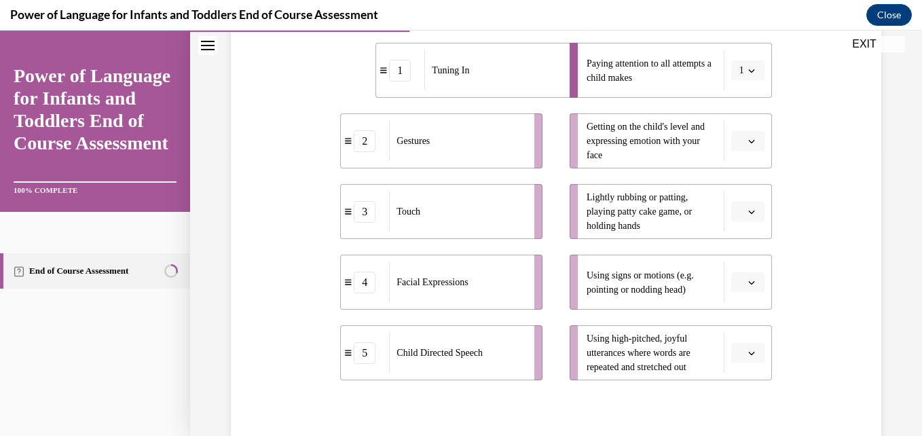
click at [752, 280] on button "button" at bounding box center [747, 282] width 33 height 20
click at [748, 168] on div "2" at bounding box center [737, 170] width 34 height 27
click at [748, 138] on icon "button" at bounding box center [751, 141] width 7 height 7
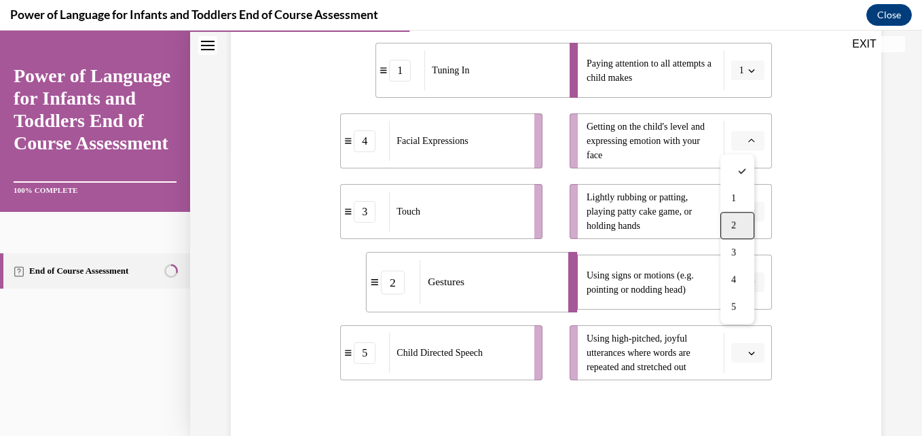
click at [737, 225] on div "2" at bounding box center [737, 225] width 34 height 27
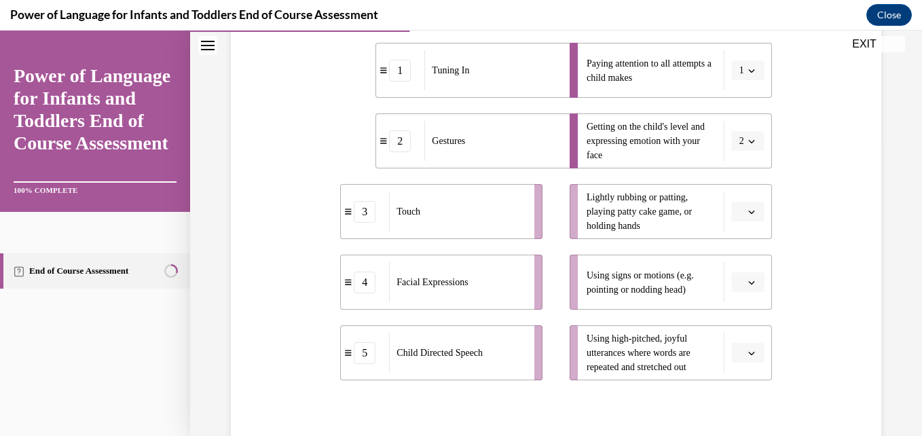
click at [748, 210] on icon "button" at bounding box center [751, 211] width 7 height 7
click at [738, 318] on div "3" at bounding box center [737, 323] width 34 height 27
click at [748, 280] on icon "button" at bounding box center [751, 282] width 7 height 7
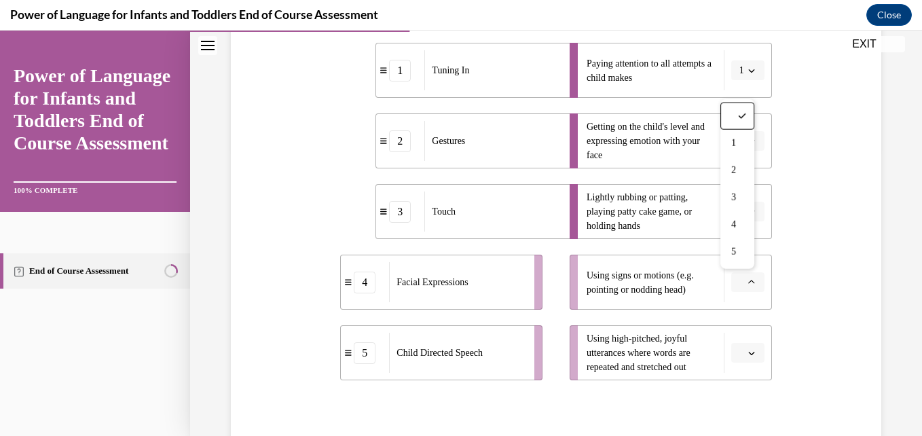
click at [681, 131] on span "Getting on the child's level and expressing emotion with your face" at bounding box center [652, 140] width 130 height 43
click at [731, 142] on button "2" at bounding box center [747, 141] width 33 height 20
click at [732, 278] on span "4" at bounding box center [730, 279] width 5 height 11
click at [741, 293] on li "Using signs or motions (e.g. pointing or nodding head)" at bounding box center [671, 282] width 202 height 55
click at [743, 271] on li "Using signs or motions (e.g. pointing or nodding head)" at bounding box center [671, 282] width 202 height 55
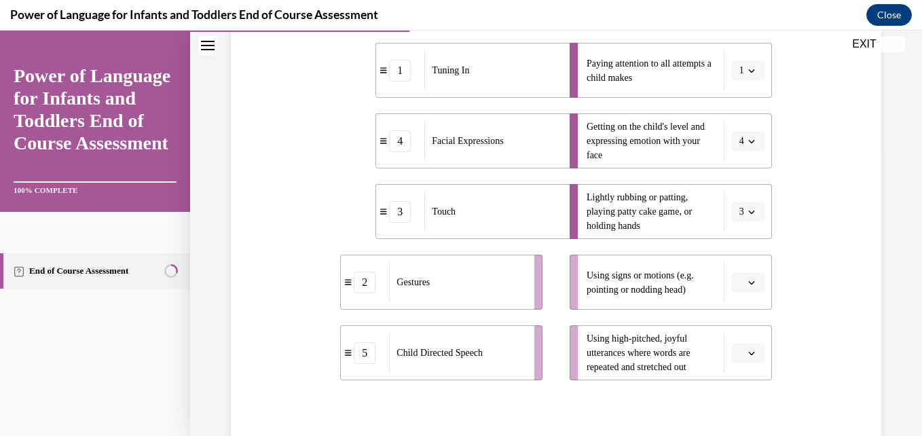
click at [747, 278] on span "button" at bounding box center [752, 283] width 10 height 10
click at [724, 158] on div "2" at bounding box center [737, 170] width 34 height 27
click at [748, 350] on icon "button" at bounding box center [751, 353] width 7 height 7
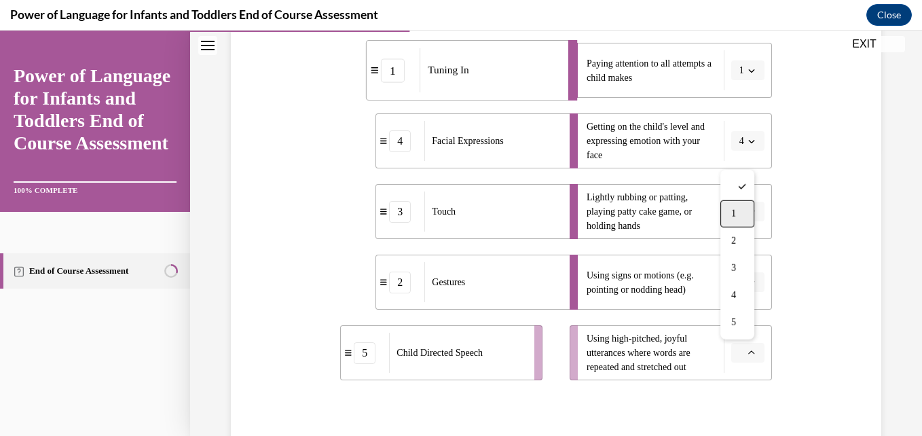
click at [725, 217] on div "1" at bounding box center [737, 213] width 34 height 27
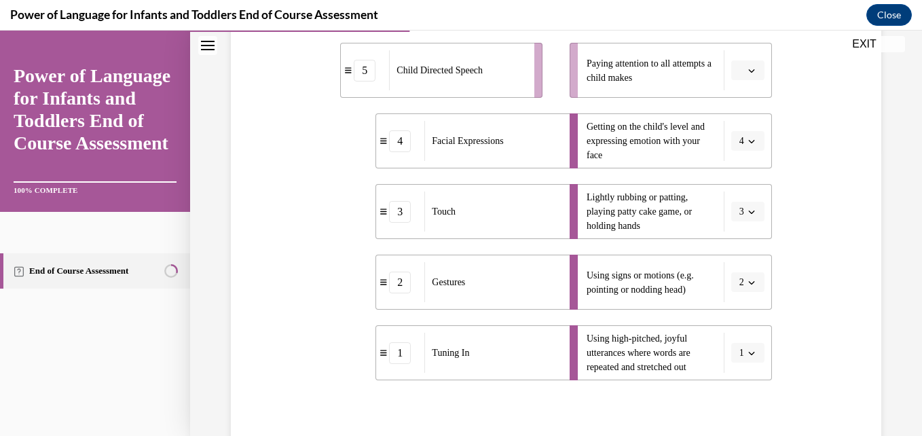
scroll to position [426, 0]
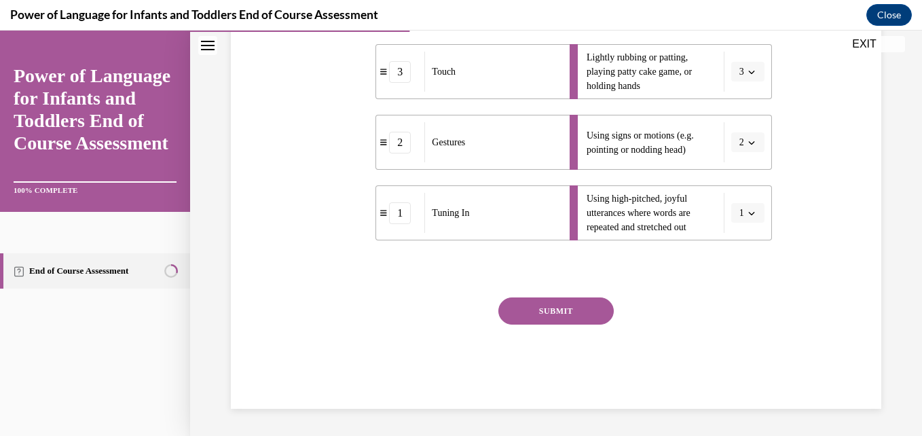
click at [576, 315] on button "SUBMIT" at bounding box center [555, 310] width 115 height 27
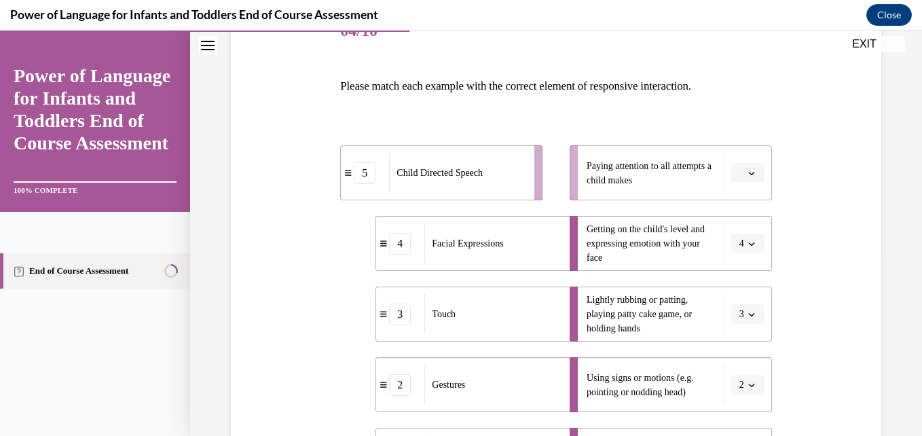
scroll to position [183, 0]
click at [748, 171] on icon "button" at bounding box center [751, 173] width 7 height 7
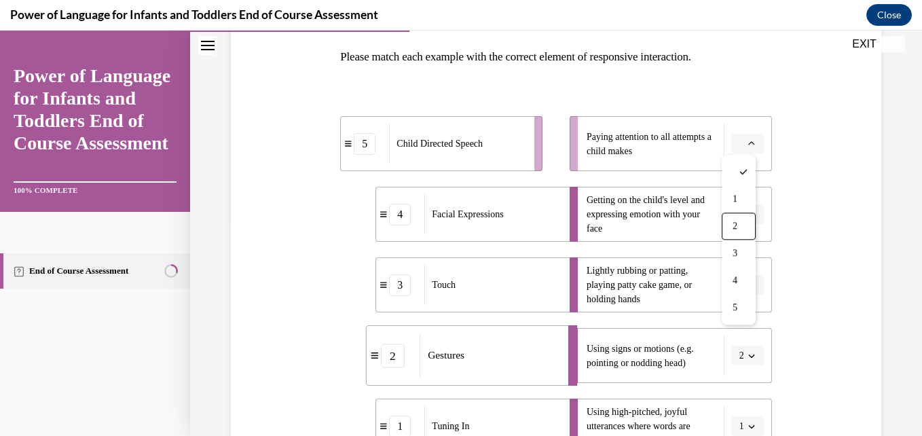
scroll to position [212, 0]
click at [726, 200] on div "1" at bounding box center [739, 202] width 34 height 27
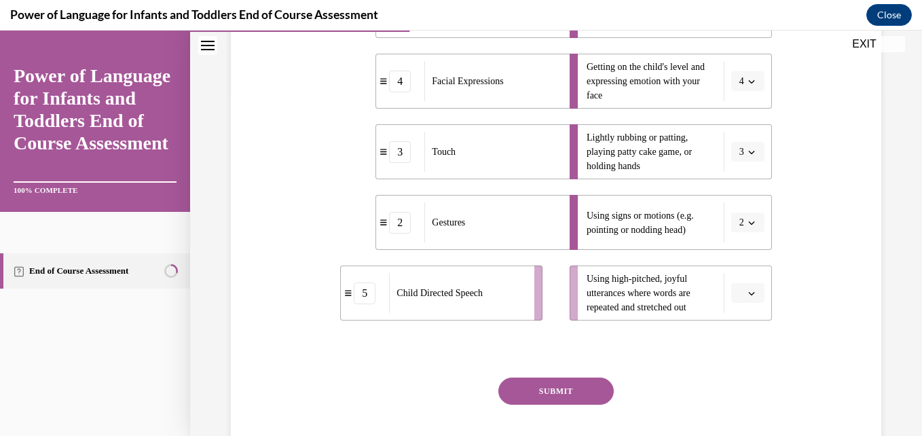
scroll to position [348, 0]
click at [741, 297] on button "button" at bounding box center [747, 292] width 33 height 20
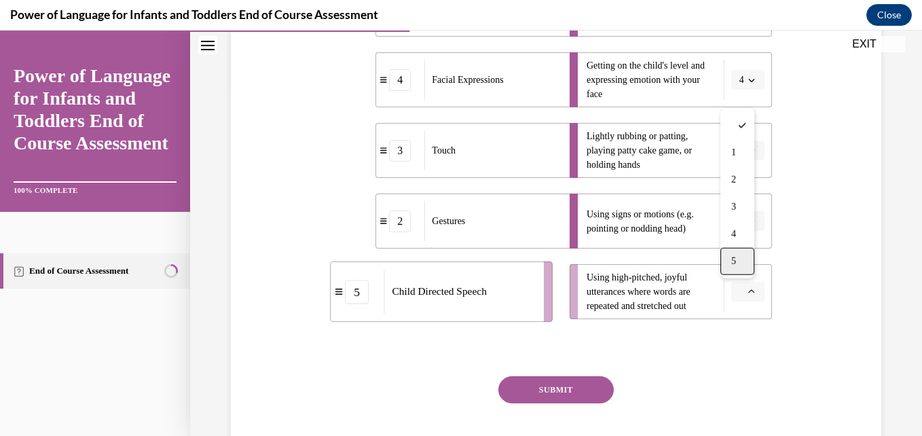
click at [745, 255] on div "5" at bounding box center [737, 261] width 34 height 27
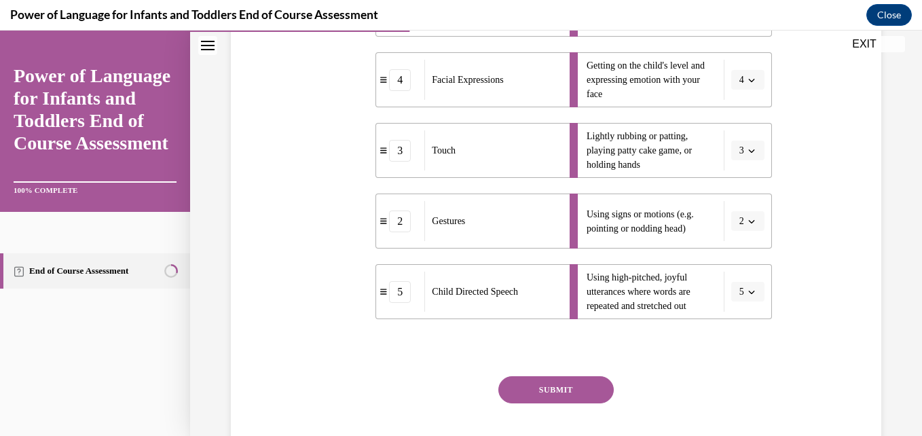
click at [579, 377] on button "SUBMIT" at bounding box center [555, 389] width 115 height 27
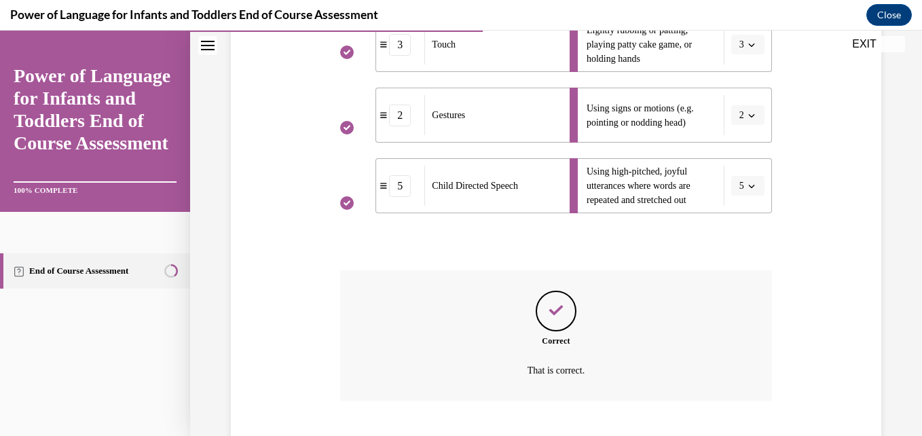
scroll to position [536, 0]
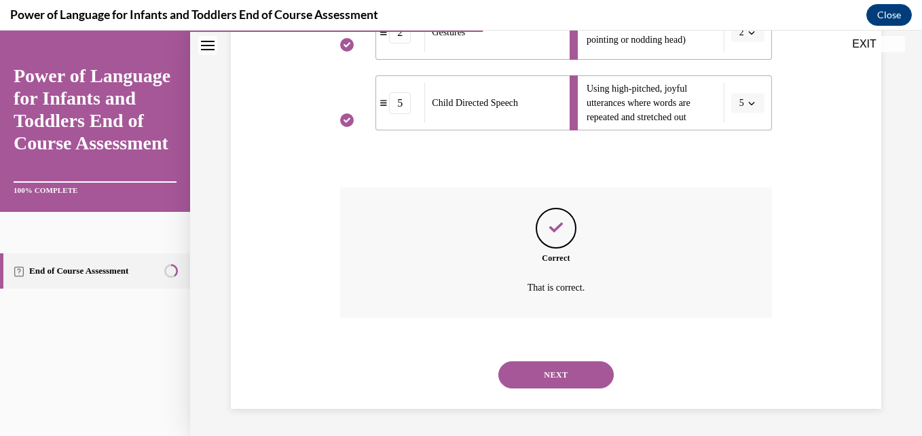
click at [575, 369] on button "NEXT" at bounding box center [555, 374] width 115 height 27
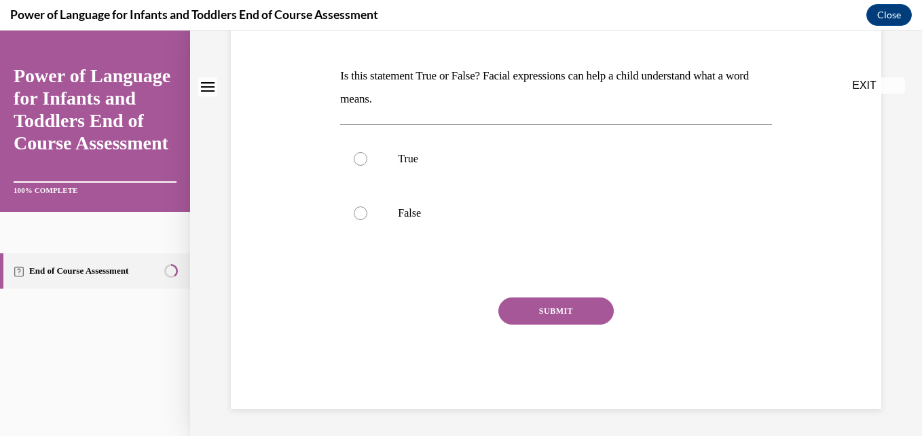
scroll to position [0, 0]
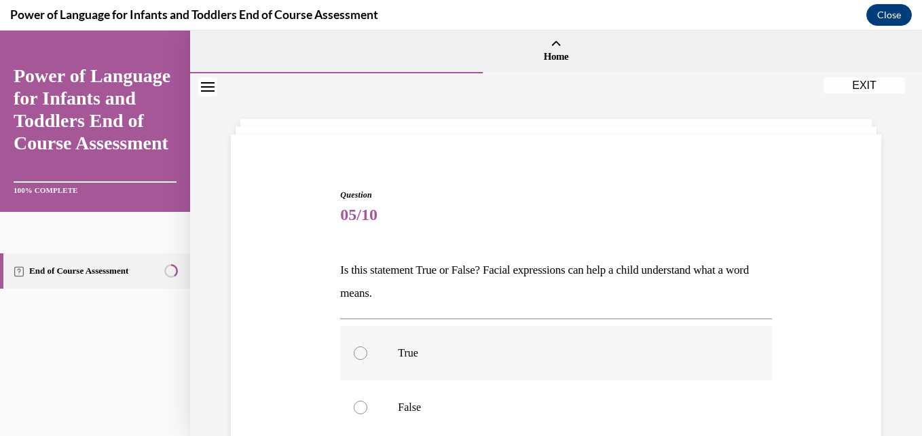
click at [544, 366] on label "True" at bounding box center [555, 353] width 431 height 54
click at [367, 360] on input "True" at bounding box center [361, 353] width 14 height 14
radio input "true"
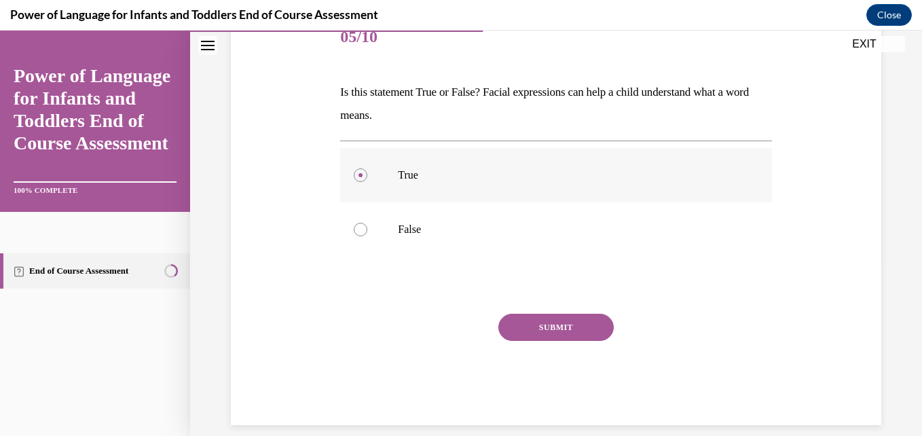
scroll to position [194, 0]
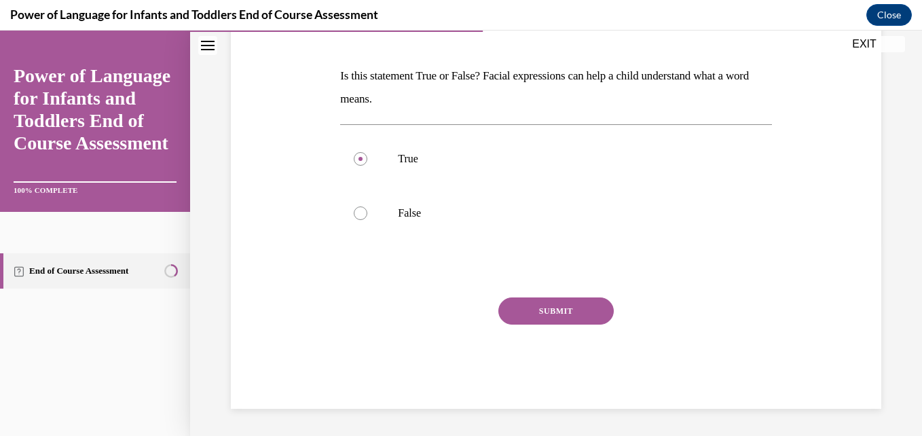
click at [555, 317] on button "SUBMIT" at bounding box center [555, 310] width 115 height 27
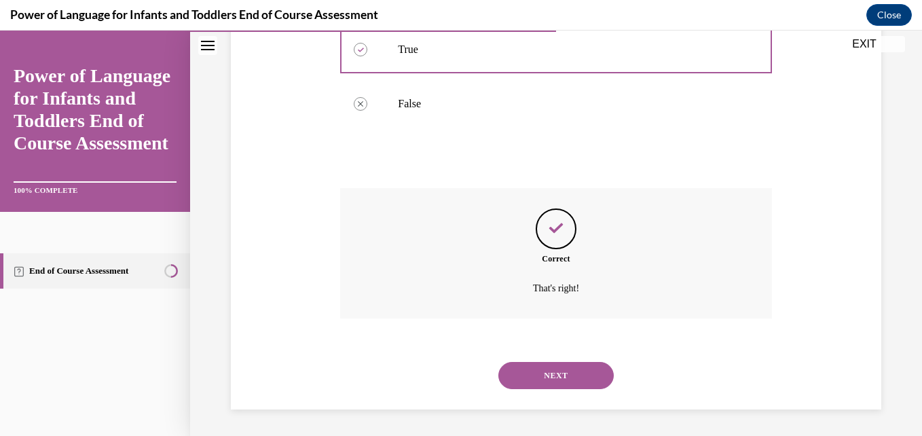
scroll to position [304, 0]
click at [556, 379] on button "NEXT" at bounding box center [555, 374] width 115 height 27
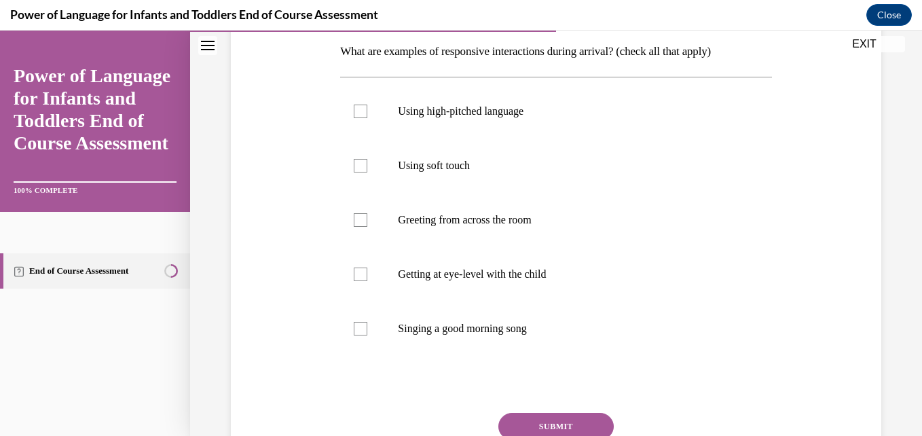
scroll to position [219, 0]
click at [363, 271] on div at bounding box center [361, 274] width 14 height 14
click at [363, 271] on input "Getting at eye-level with the child" at bounding box center [361, 274] width 14 height 14
checkbox input "true"
click at [356, 331] on div at bounding box center [361, 328] width 14 height 14
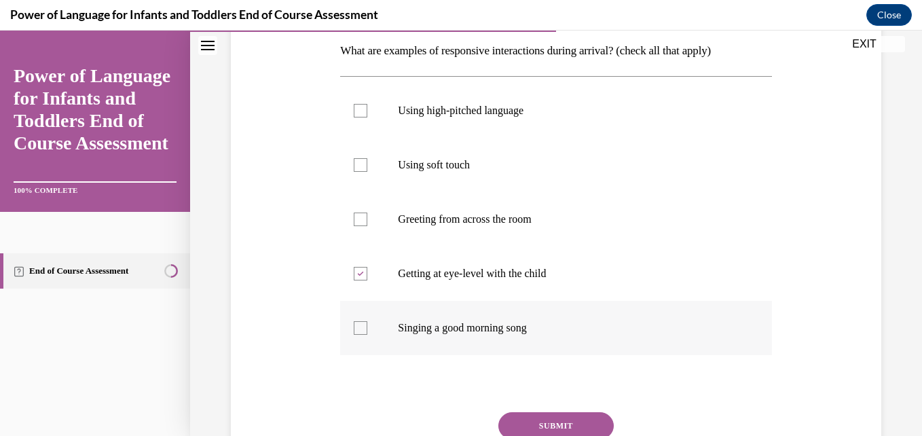
click at [356, 331] on input "Singing a good morning song" at bounding box center [361, 328] width 14 height 14
checkbox input "true"
click at [361, 225] on div at bounding box center [361, 219] width 14 height 14
click at [361, 225] on input "Greeting from across the room" at bounding box center [361, 219] width 14 height 14
checkbox input "true"
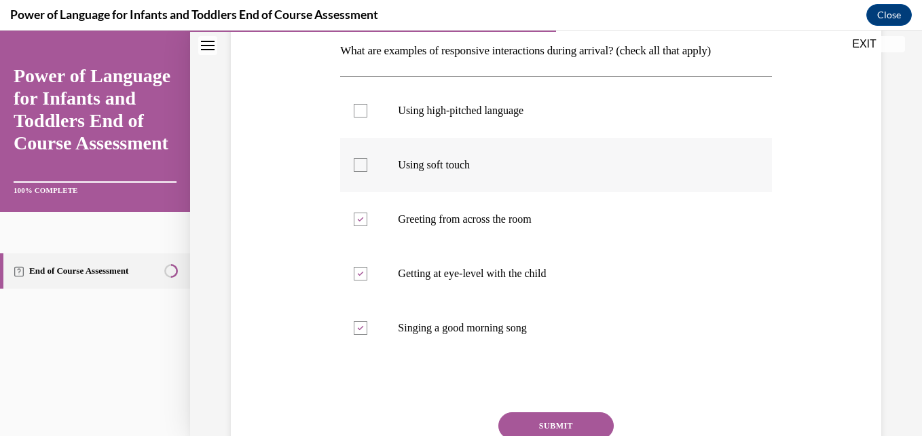
click at [355, 151] on label "Using soft touch" at bounding box center [555, 165] width 431 height 54
click at [355, 158] on input "Using soft touch" at bounding box center [361, 165] width 14 height 14
checkbox input "true"
click at [355, 109] on div at bounding box center [361, 111] width 14 height 14
click at [355, 109] on input "Using high-pitched language" at bounding box center [361, 111] width 14 height 14
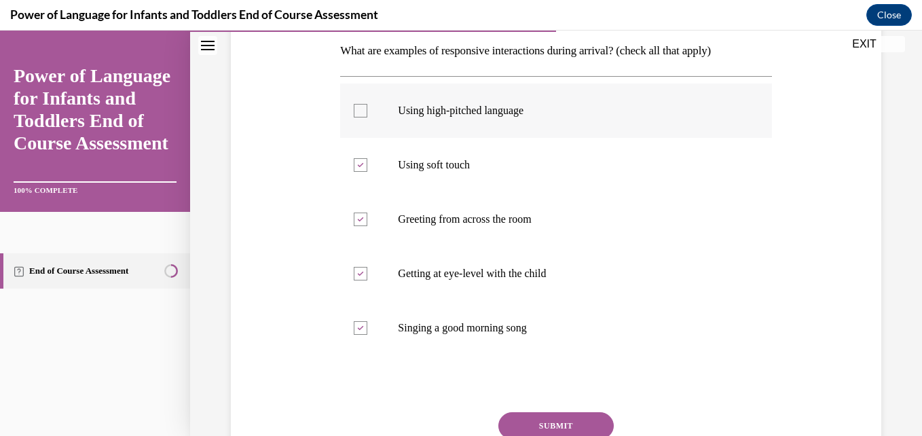
checkbox input "true"
click at [519, 420] on button "SUBMIT" at bounding box center [555, 425] width 115 height 27
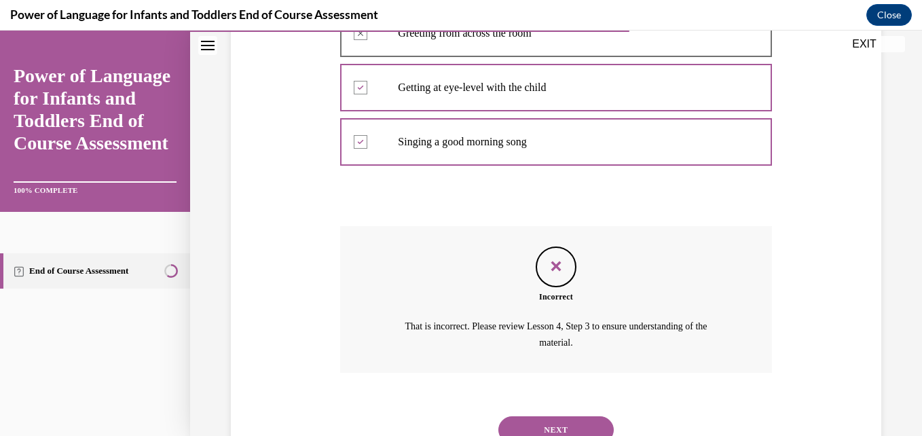
scroll to position [413, 0]
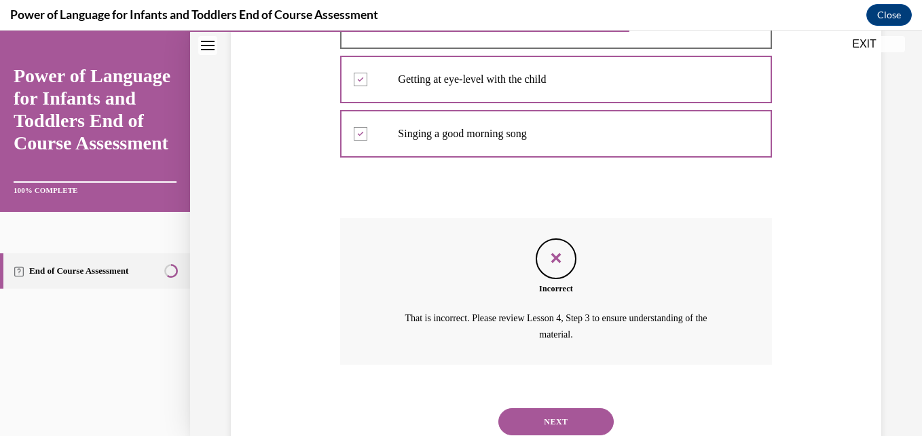
click at [549, 412] on button "NEXT" at bounding box center [555, 421] width 115 height 27
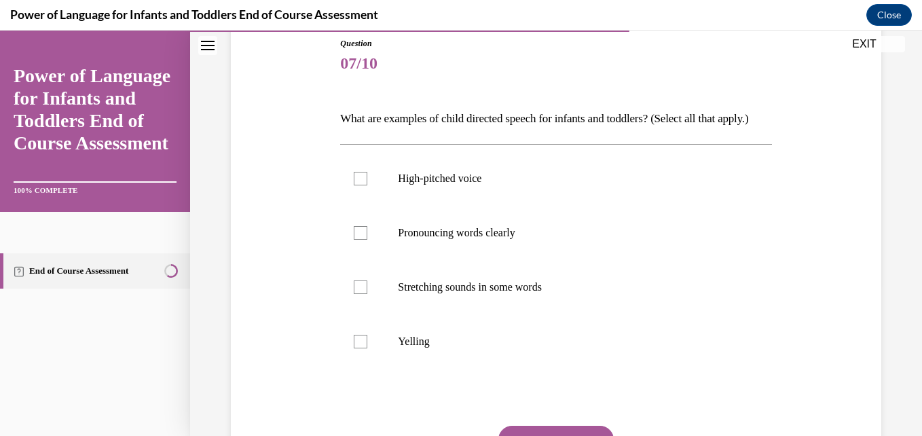
scroll to position [152, 0]
drag, startPoint x: 359, startPoint y: 306, endPoint x: 363, endPoint y: 248, distance: 57.8
click at [363, 248] on ul "High-pitched voice Pronouncing words clearly Stretching sounds in some words Ye…" at bounding box center [555, 259] width 431 height 217
click at [363, 239] on div at bounding box center [361, 232] width 14 height 14
click at [363, 239] on input "Pronouncing words clearly" at bounding box center [361, 232] width 14 height 14
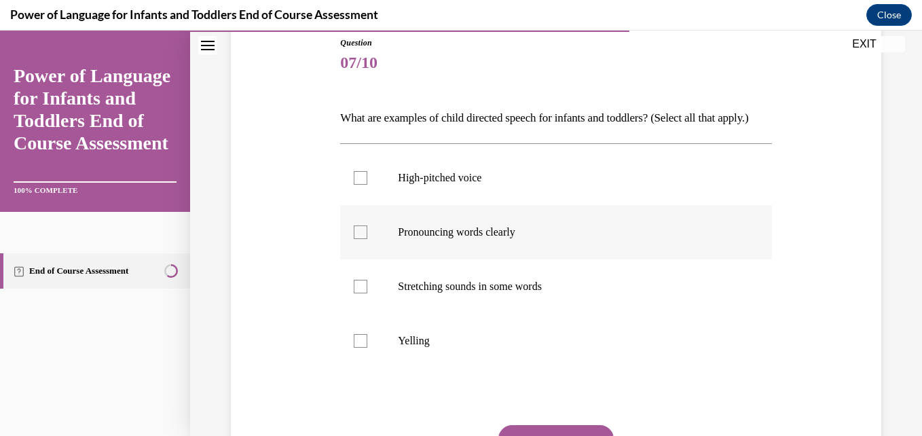
checkbox input "true"
drag, startPoint x: 358, startPoint y: 187, endPoint x: 358, endPoint y: 198, distance: 10.9
click at [358, 198] on label "High-pitched voice" at bounding box center [555, 178] width 431 height 54
click at [358, 185] on input "High-pitched voice" at bounding box center [361, 178] width 14 height 14
click at [358, 185] on div at bounding box center [361, 178] width 14 height 14
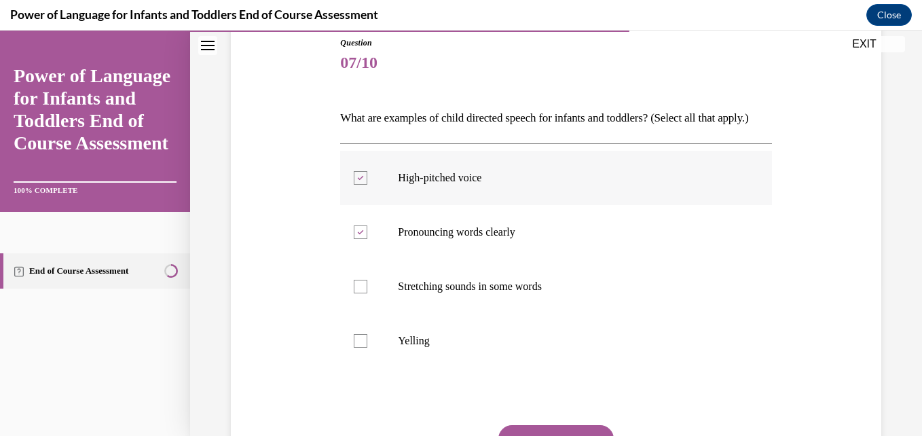
click at [358, 185] on input "High-pitched voice" at bounding box center [361, 178] width 14 height 14
checkbox input "false"
click at [355, 293] on div at bounding box center [361, 287] width 14 height 14
click at [355, 293] on input "Stretching sounds in some words" at bounding box center [361, 287] width 14 height 14
checkbox input "true"
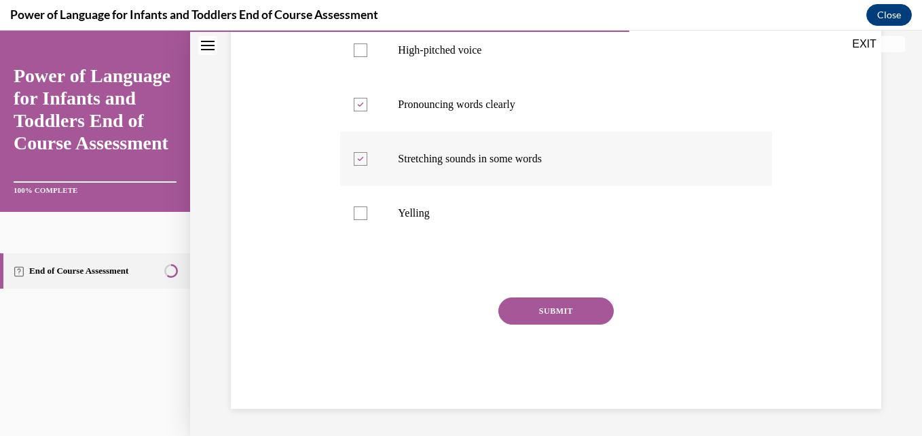
scroll to position [303, 0]
click at [524, 310] on button "SUBMIT" at bounding box center [555, 310] width 115 height 27
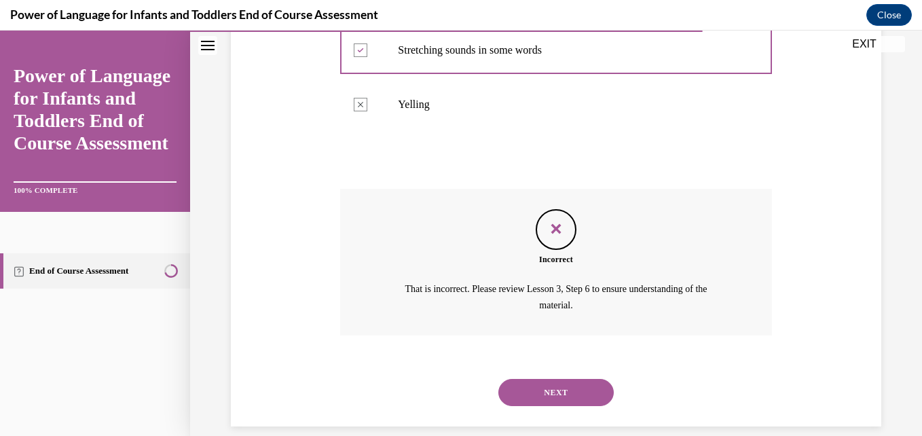
scroll to position [429, 0]
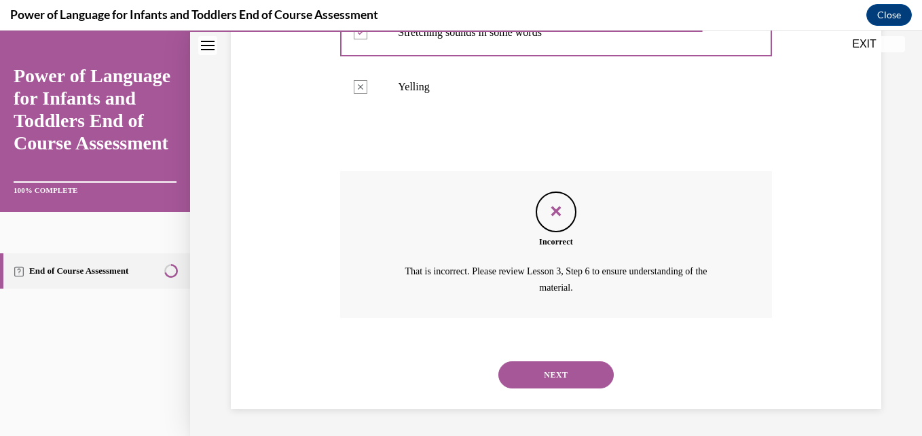
click at [560, 382] on button "NEXT" at bounding box center [555, 374] width 115 height 27
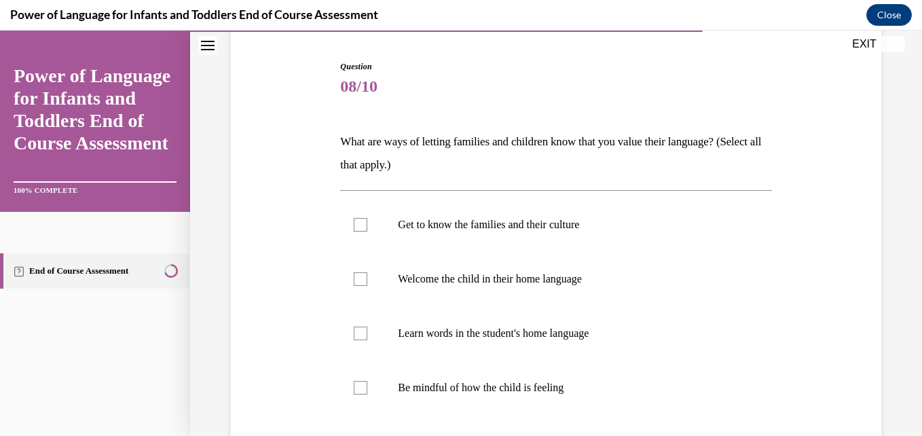
scroll to position [129, 0]
click at [357, 377] on label "Be mindful of how the child is feeling" at bounding box center [555, 387] width 431 height 54
click at [357, 380] on input "Be mindful of how the child is feeling" at bounding box center [361, 387] width 14 height 14
checkbox input "true"
click at [358, 322] on label "Learn words in the student's home language" at bounding box center [555, 332] width 431 height 54
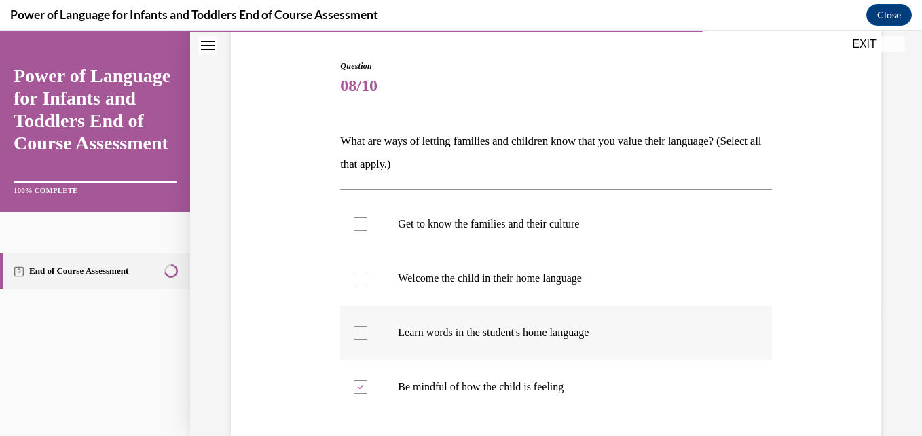
click at [358, 326] on input "Learn words in the student's home language" at bounding box center [361, 333] width 14 height 14
checkbox input "true"
click at [356, 272] on div at bounding box center [361, 279] width 14 height 14
click at [356, 272] on input "Welcome the child in their home language" at bounding box center [361, 279] width 14 height 14
checkbox input "true"
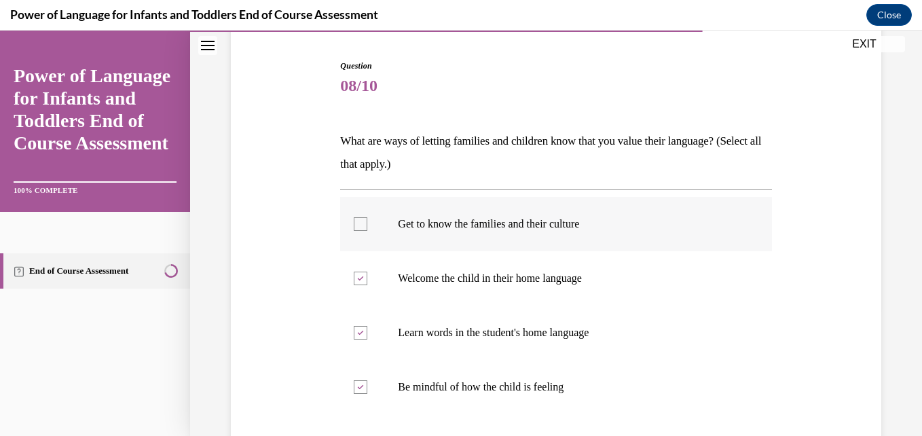
click at [360, 221] on div at bounding box center [361, 224] width 14 height 14
click at [360, 221] on input "Get to know the families and their culture" at bounding box center [361, 224] width 14 height 14
checkbox input "true"
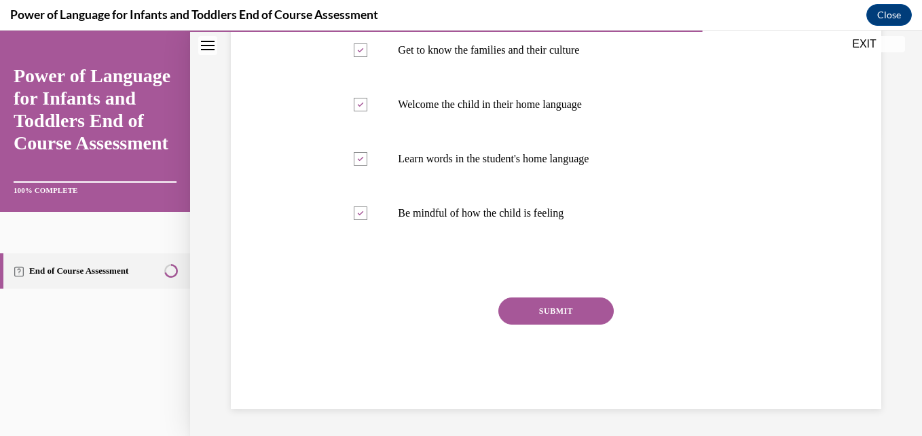
click at [527, 308] on button "SUBMIT" at bounding box center [555, 310] width 115 height 27
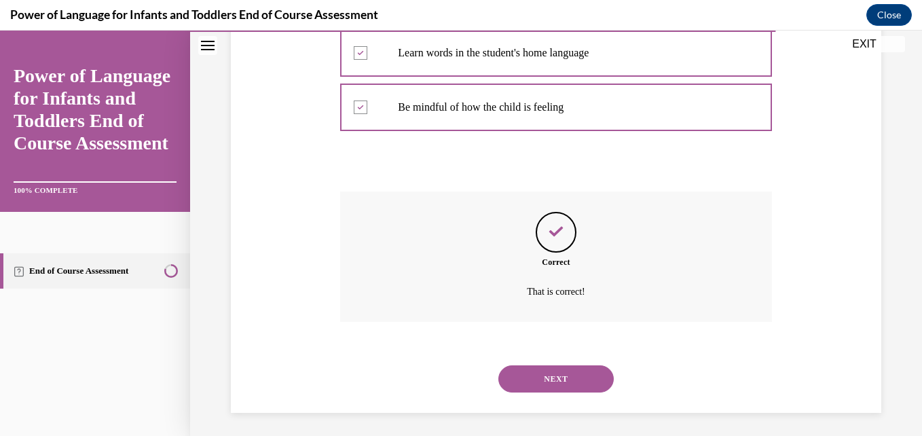
scroll to position [413, 0]
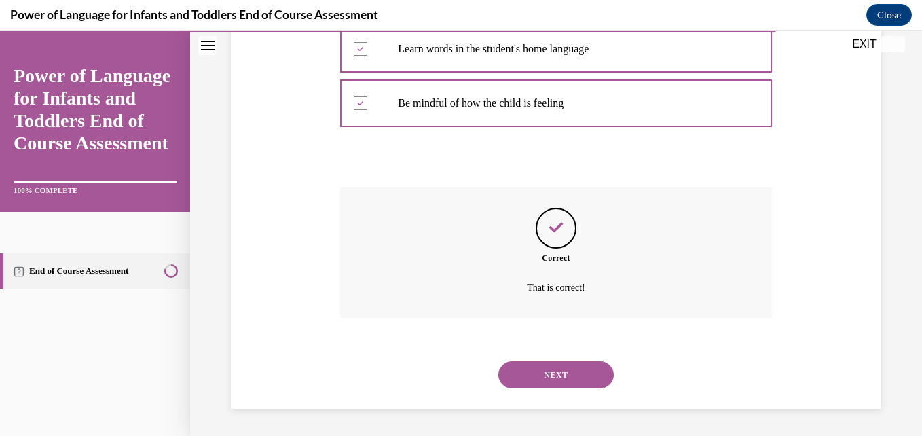
click at [566, 375] on button "NEXT" at bounding box center [555, 374] width 115 height 27
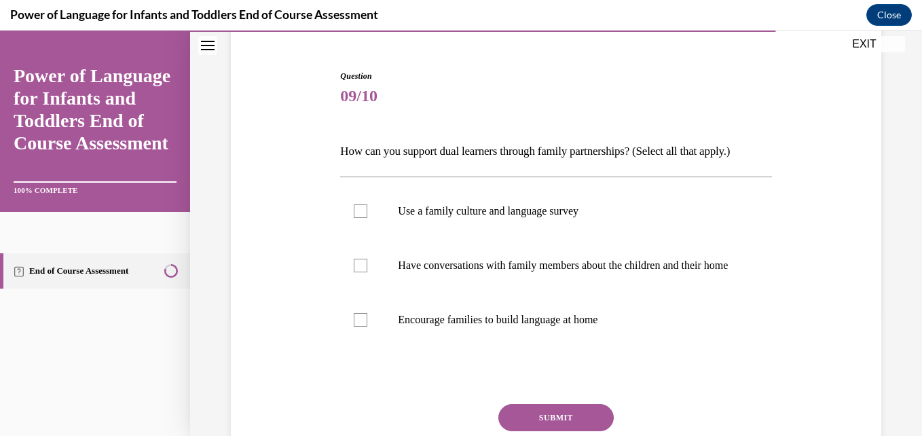
scroll to position [120, 0]
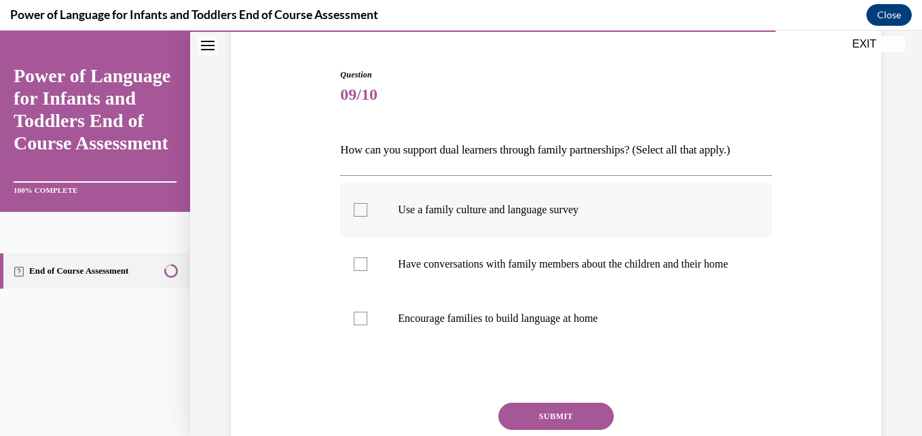
click at [354, 209] on div at bounding box center [361, 210] width 14 height 14
click at [354, 209] on input "Use a family culture and language survey" at bounding box center [361, 210] width 14 height 14
checkbox input "true"
click at [358, 271] on div at bounding box center [361, 264] width 14 height 14
click at [358, 271] on input "Have conversations with family members about the children and their home" at bounding box center [361, 264] width 14 height 14
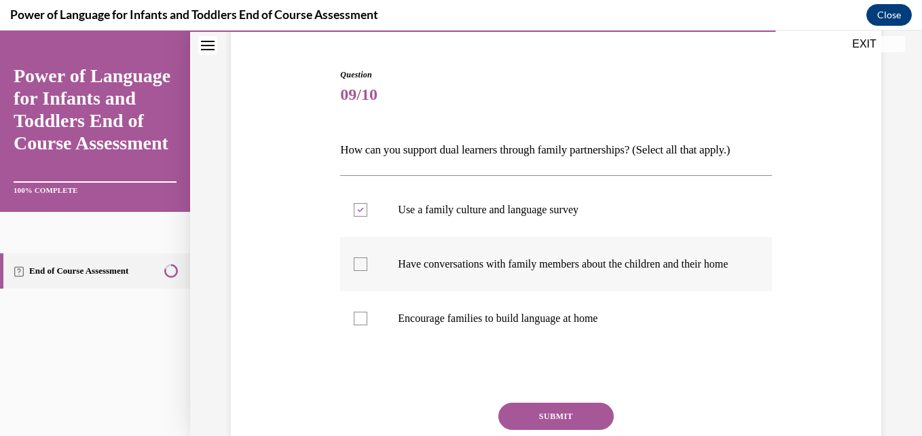
checkbox input "true"
click at [357, 325] on div at bounding box center [361, 319] width 14 height 14
click at [357, 325] on input "Encourage families to build language at home" at bounding box center [361, 319] width 14 height 14
checkbox input "true"
click at [517, 416] on button "SUBMIT" at bounding box center [555, 416] width 115 height 27
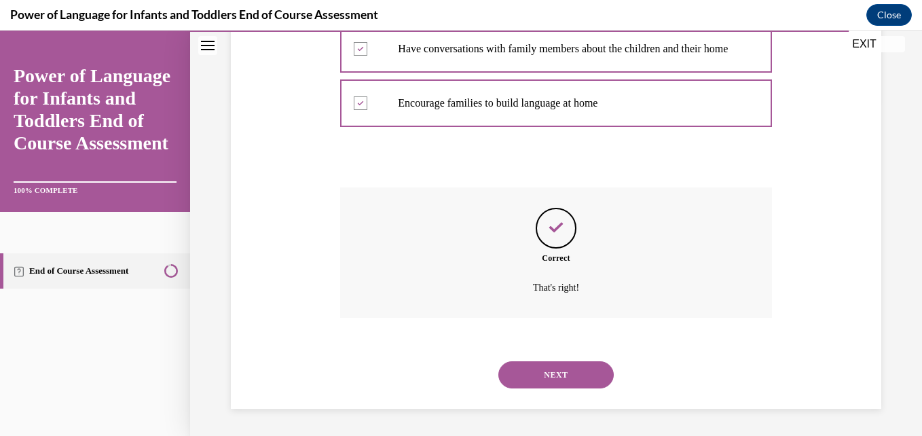
scroll to position [349, 0]
click at [552, 392] on div "NEXT" at bounding box center [555, 375] width 431 height 54
click at [551, 371] on button "NEXT" at bounding box center [555, 374] width 115 height 27
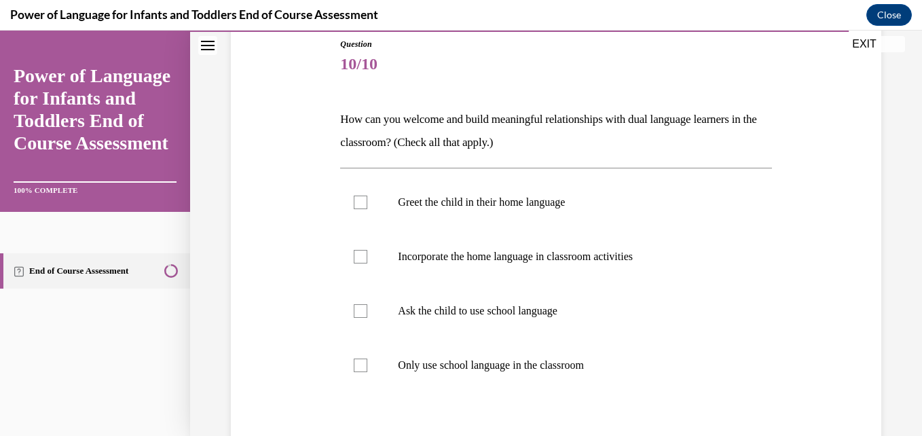
scroll to position [151, 0]
click at [357, 256] on div at bounding box center [361, 256] width 14 height 14
click at [357, 256] on input "Incorporate the home language in classroom activities" at bounding box center [361, 256] width 14 height 14
checkbox input "true"
click at [351, 192] on label "Greet the child in their home language" at bounding box center [555, 201] width 431 height 54
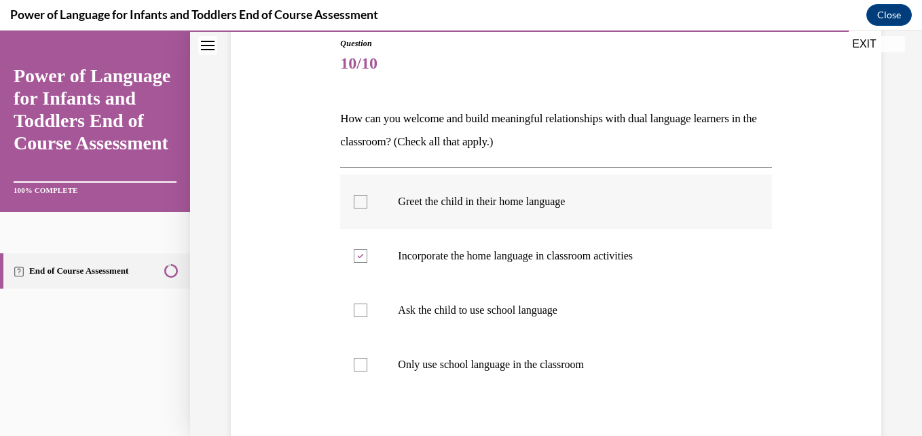
click at [354, 195] on input "Greet the child in their home language" at bounding box center [361, 202] width 14 height 14
checkbox input "true"
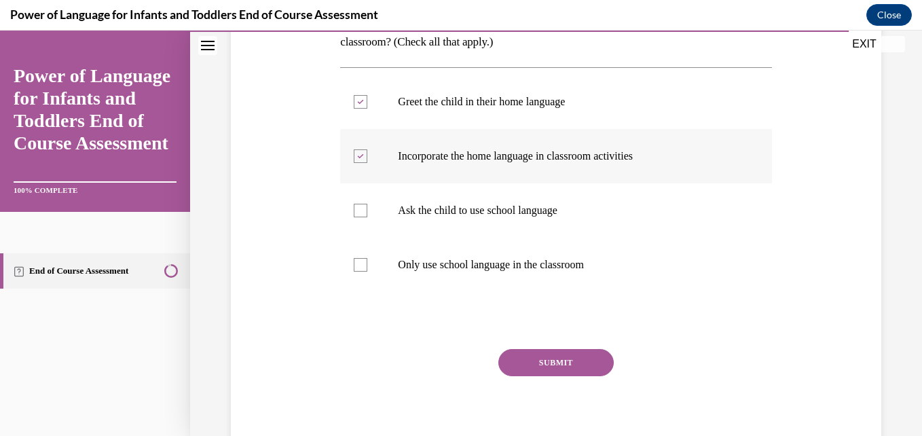
scroll to position [253, 0]
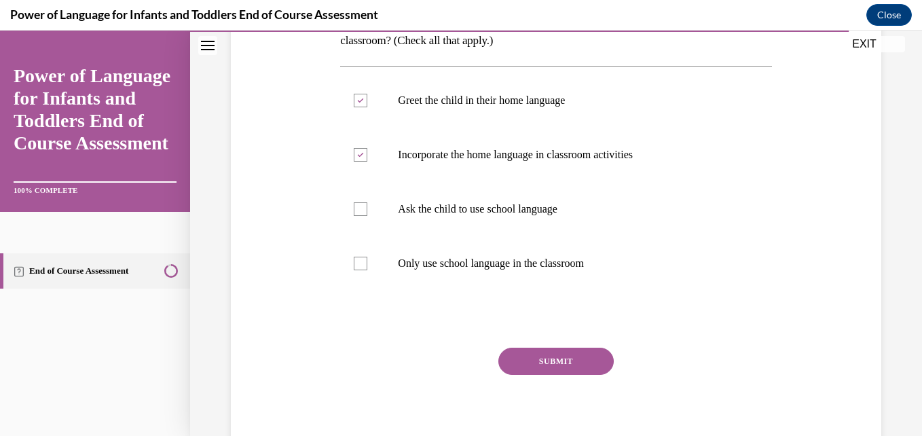
click at [515, 365] on button "SUBMIT" at bounding box center [555, 361] width 115 height 27
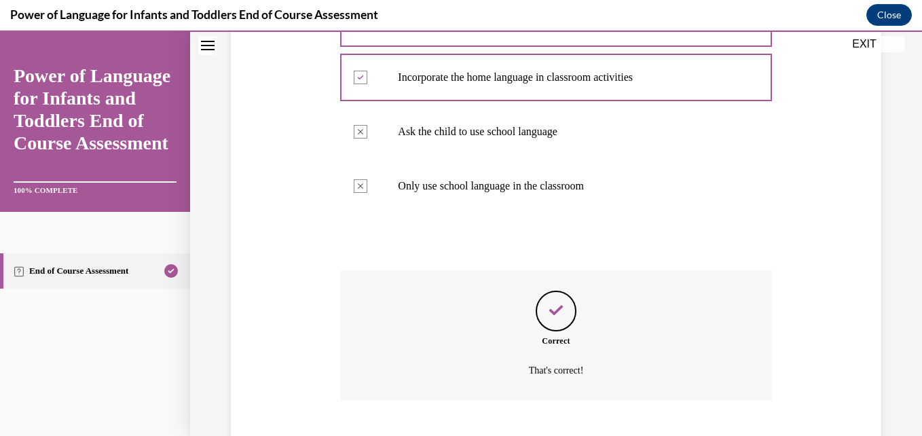
scroll to position [413, 0]
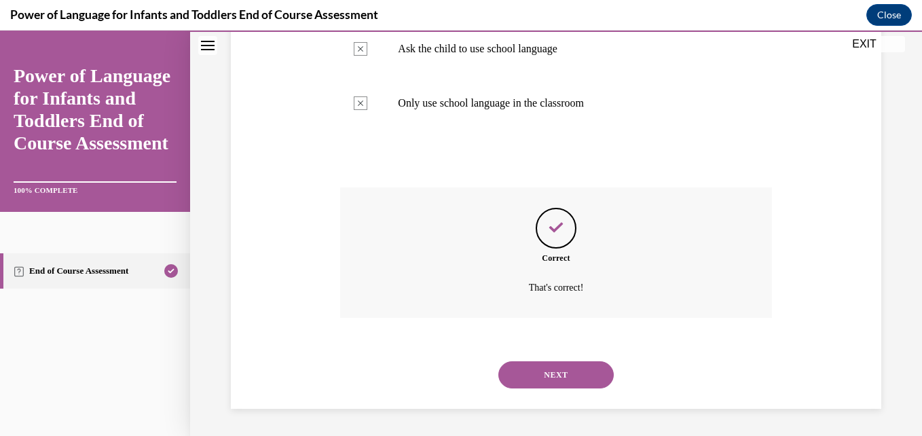
click at [526, 371] on button "NEXT" at bounding box center [555, 374] width 115 height 27
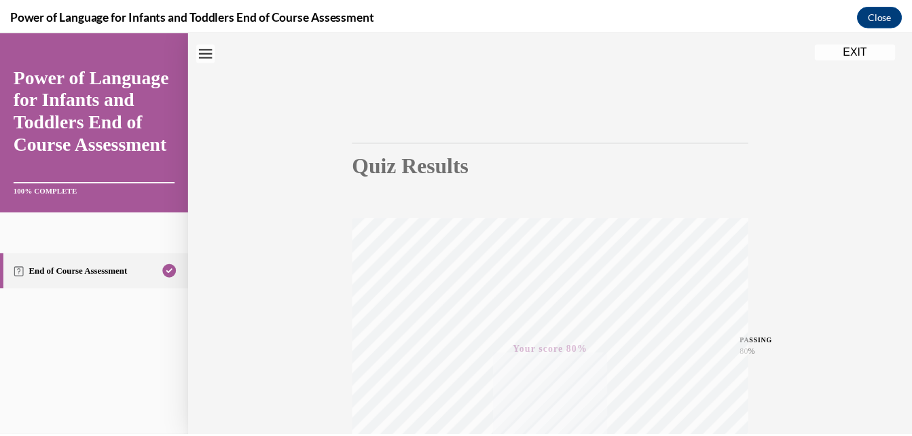
scroll to position [35, 0]
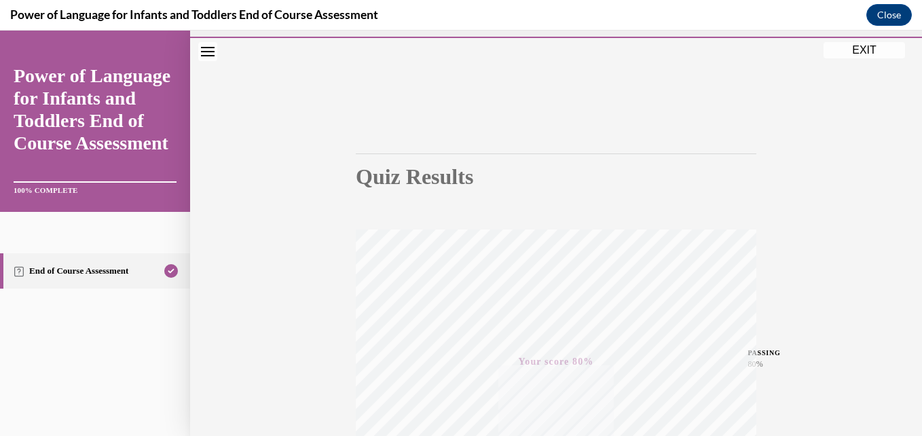
click at [842, 54] on button "EXIT" at bounding box center [863, 50] width 81 height 16
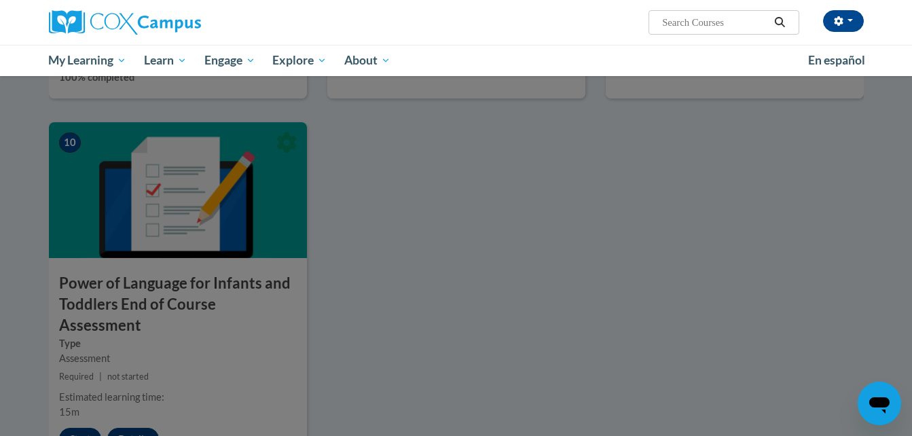
click at [569, 191] on div at bounding box center [456, 218] width 912 height 436
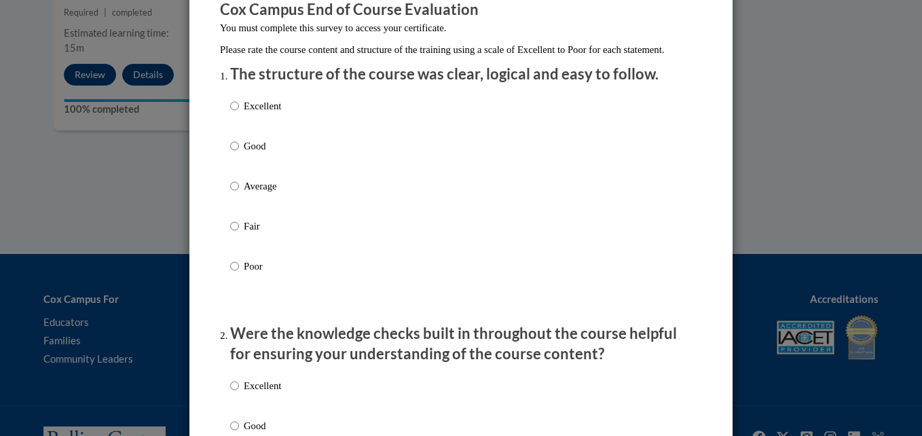
scroll to position [128, 0]
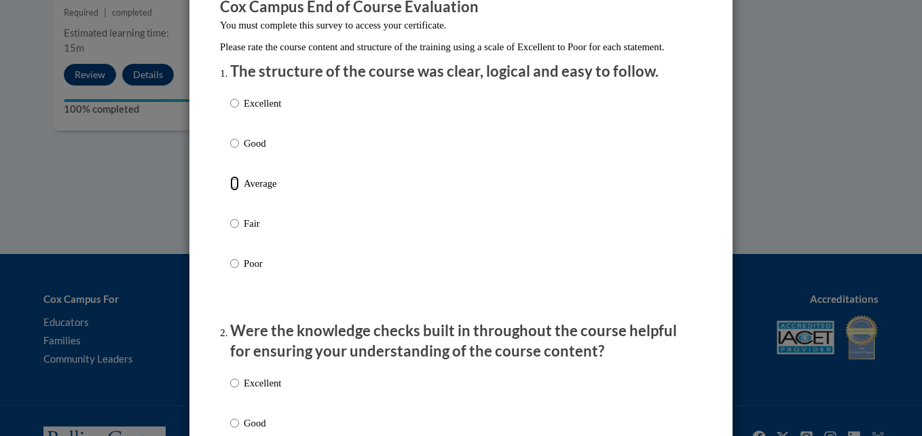
click at [230, 191] on input "Average" at bounding box center [234, 183] width 9 height 15
radio input "true"
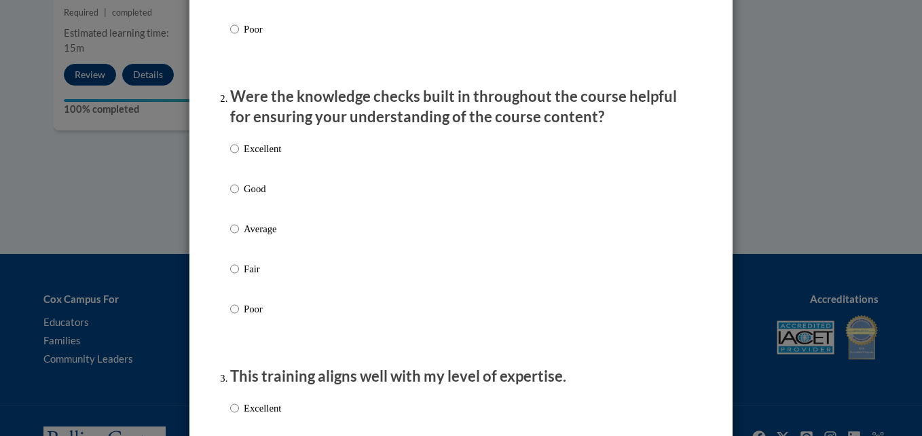
scroll to position [386, 0]
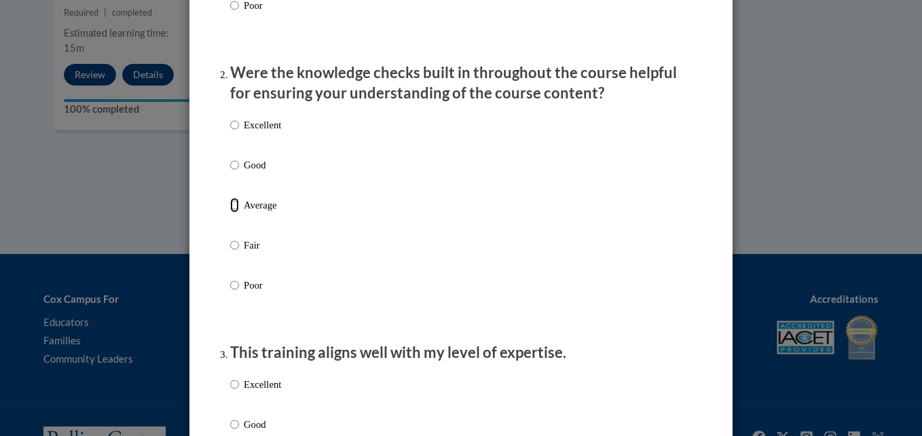
click at [230, 212] on input "Average" at bounding box center [234, 205] width 9 height 15
radio input "true"
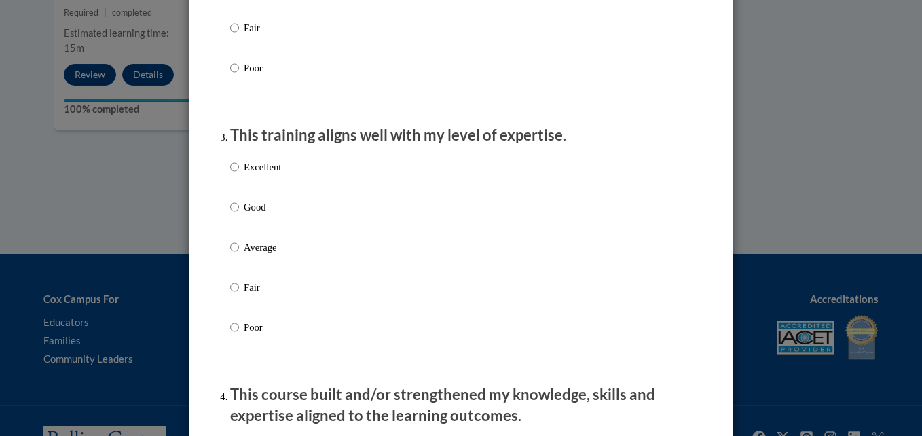
scroll to position [616, 0]
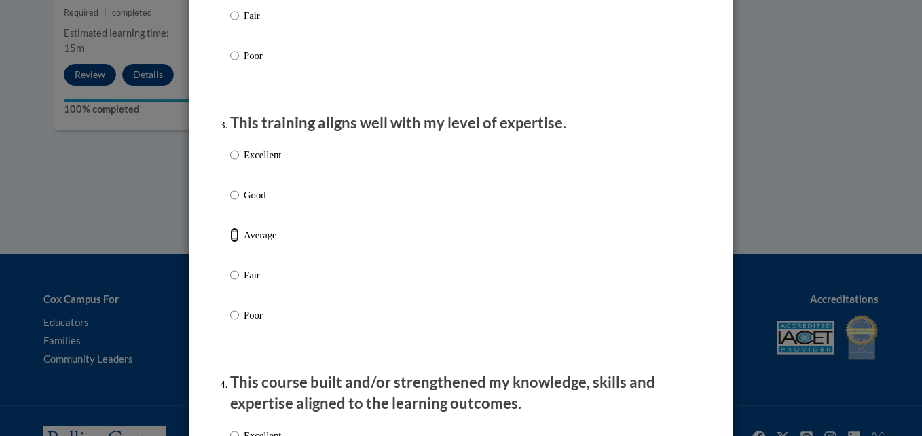
click at [234, 242] on input "Average" at bounding box center [234, 234] width 9 height 15
radio input "true"
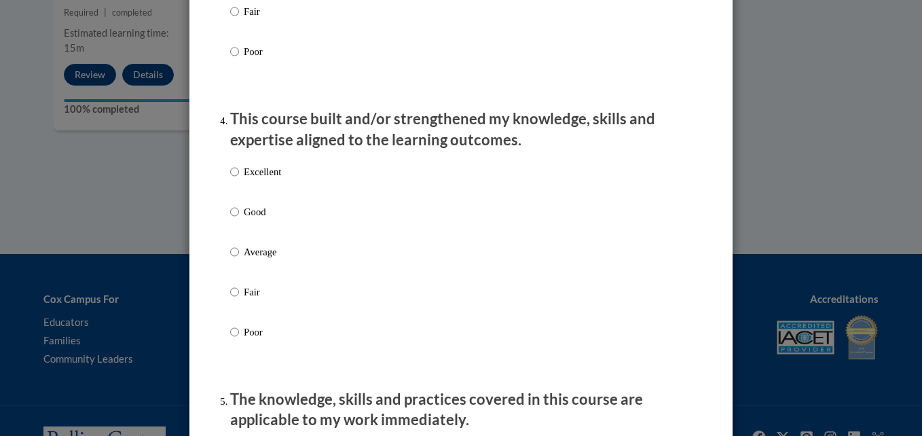
scroll to position [880, 0]
click at [237, 222] on label "Good" at bounding box center [255, 221] width 51 height 37
click at [237, 218] on input "Good" at bounding box center [234, 210] width 9 height 15
radio input "true"
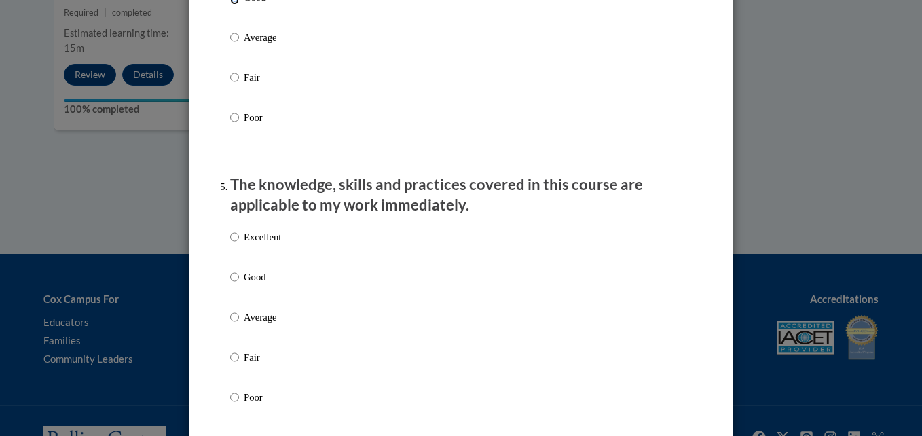
scroll to position [1098, 0]
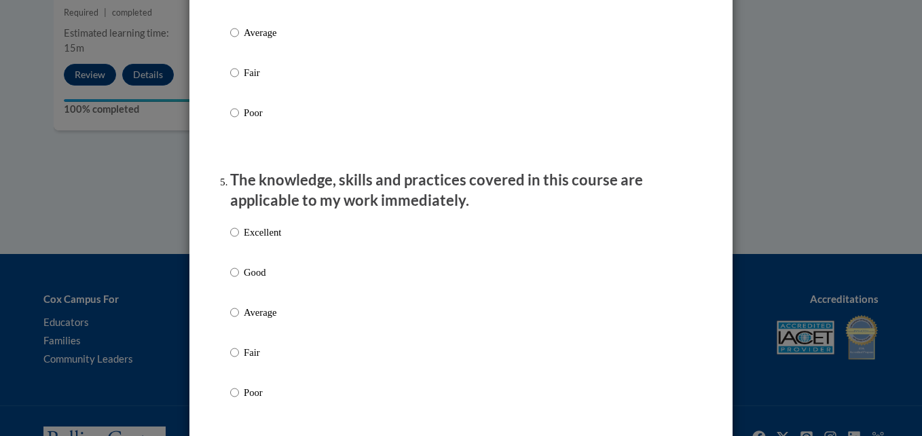
click at [236, 285] on label "Good" at bounding box center [255, 283] width 51 height 37
click at [236, 280] on input "Good" at bounding box center [234, 272] width 9 height 15
radio input "true"
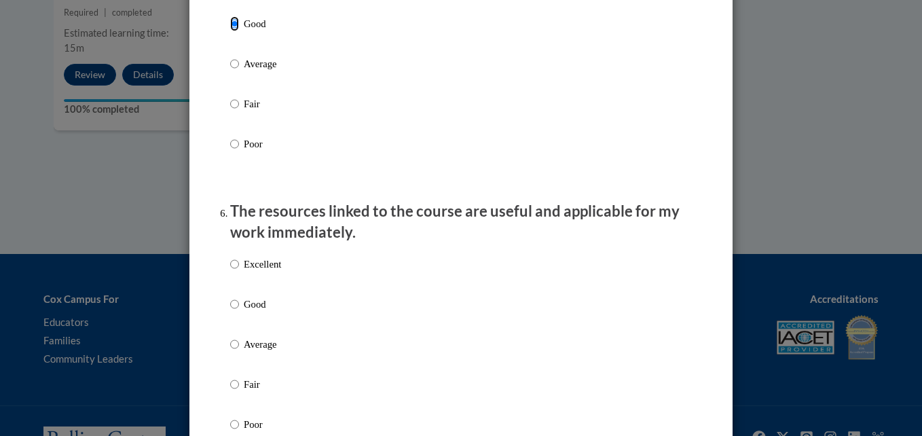
scroll to position [1351, 0]
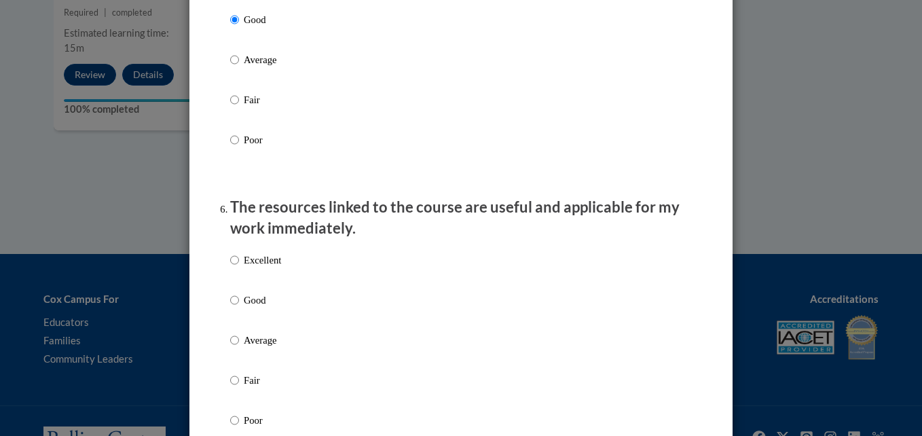
click at [244, 308] on p "Good" at bounding box center [262, 300] width 37 height 15
click at [239, 308] on input "Good" at bounding box center [234, 300] width 9 height 15
radio input "true"
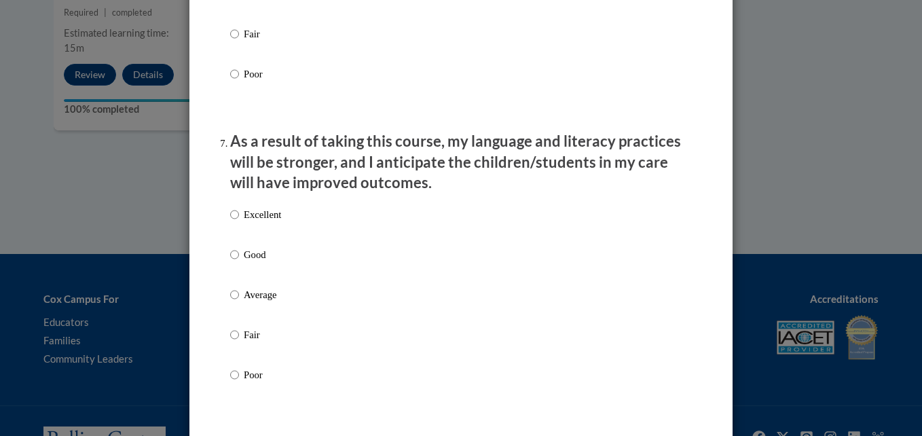
scroll to position [1698, 0]
click at [246, 255] on div "Excellent Good Average Fair Poor" at bounding box center [255, 305] width 51 height 210
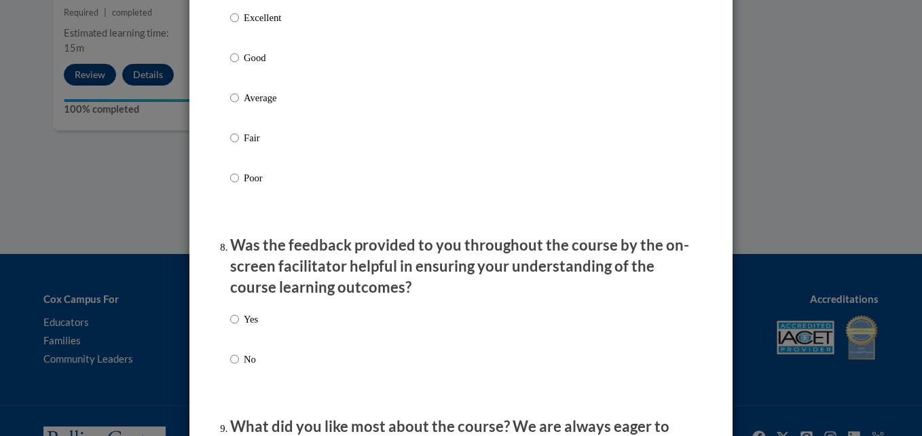
scroll to position [1895, 0]
click at [259, 64] on p "Good" at bounding box center [262, 57] width 37 height 15
click at [239, 64] on input "Good" at bounding box center [234, 57] width 9 height 15
radio input "true"
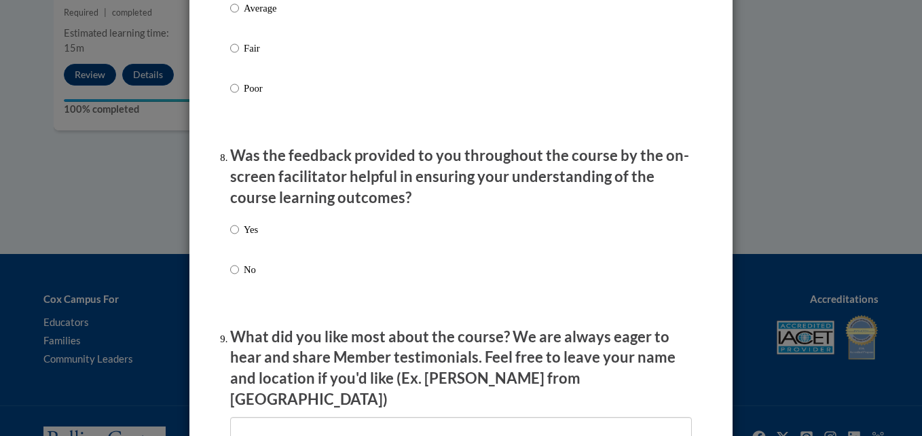
scroll to position [1984, 0]
click at [230, 236] on input "Yes" at bounding box center [234, 228] width 9 height 15
radio input "true"
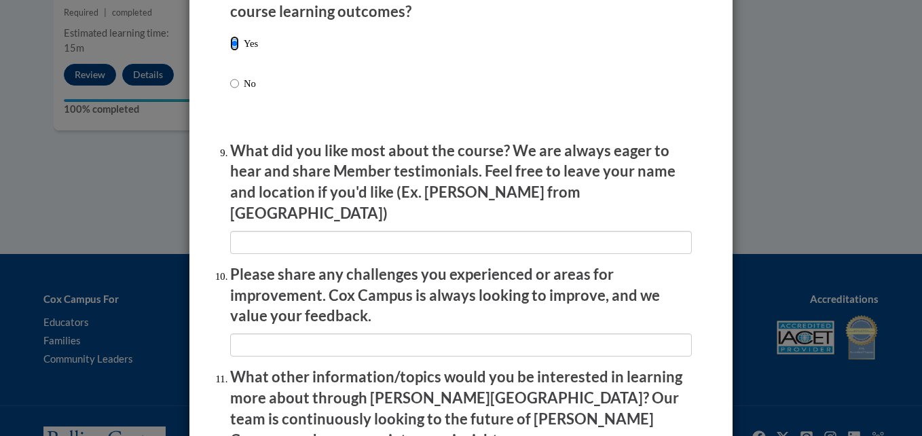
scroll to position [2171, 0]
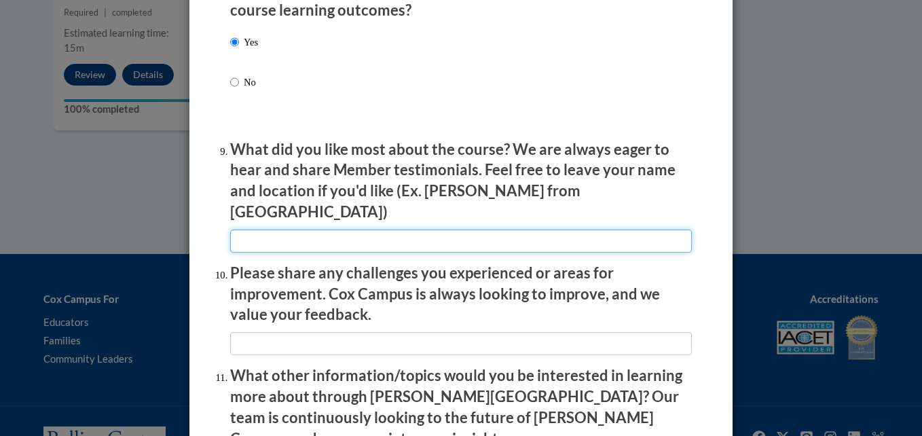
click at [263, 231] on input "textbox" at bounding box center [461, 240] width 462 height 23
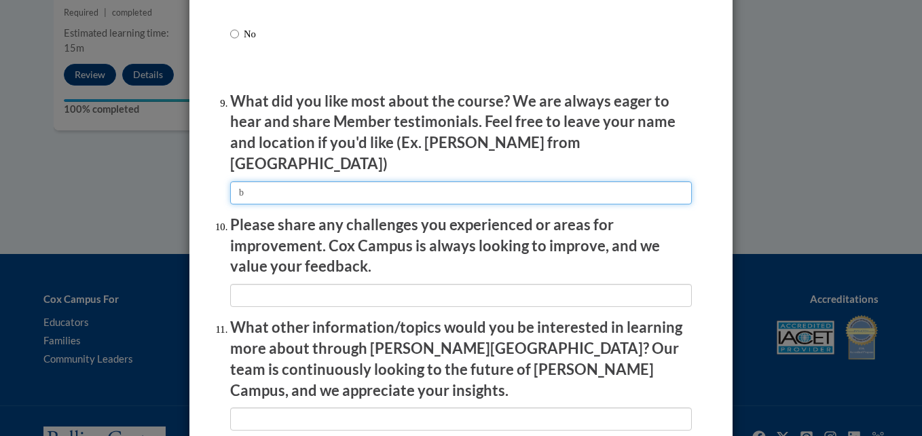
type input "b"
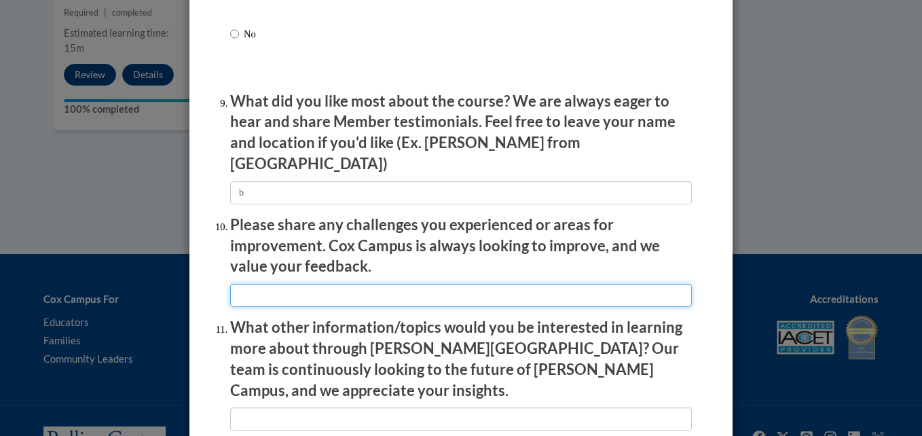
click at [264, 284] on input "textbox" at bounding box center [461, 295] width 462 height 23
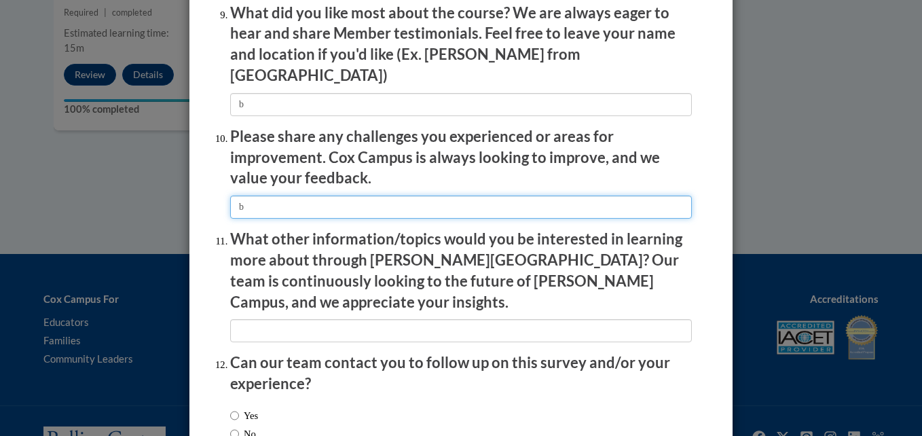
scroll to position [2326, 0]
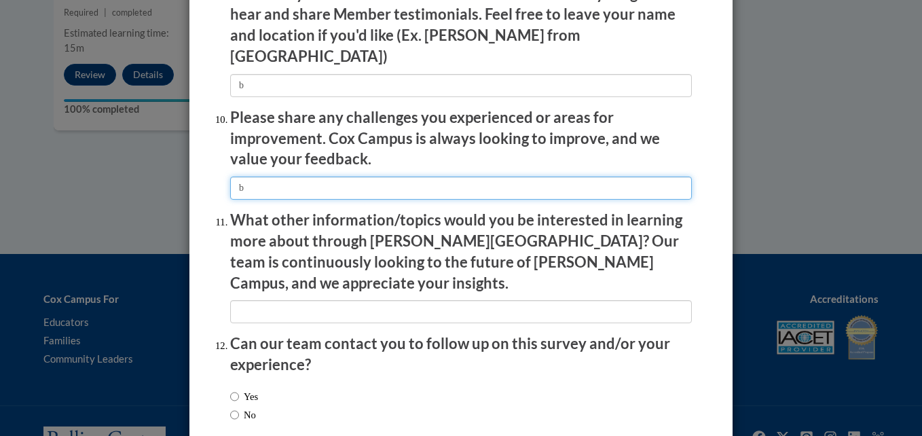
type input "b"
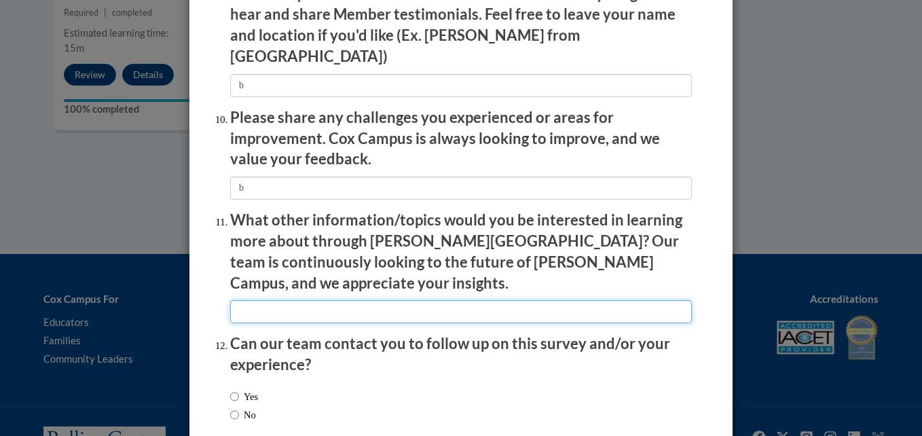
click at [266, 300] on input "textbox" at bounding box center [461, 311] width 462 height 23
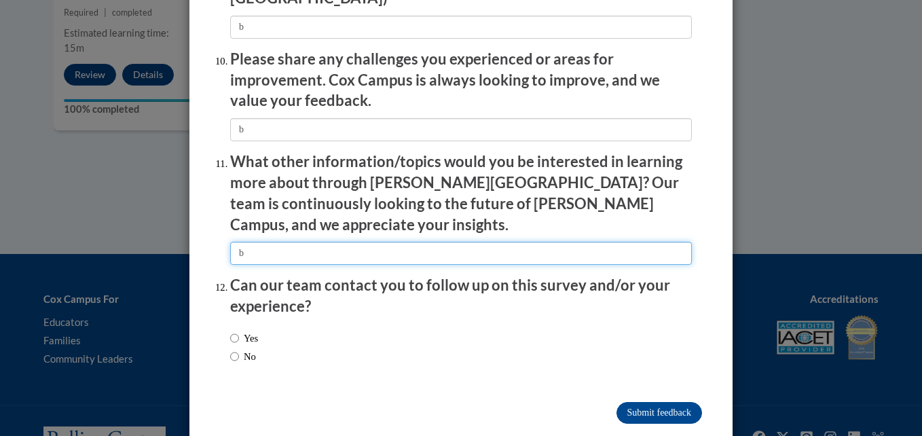
type input "b"
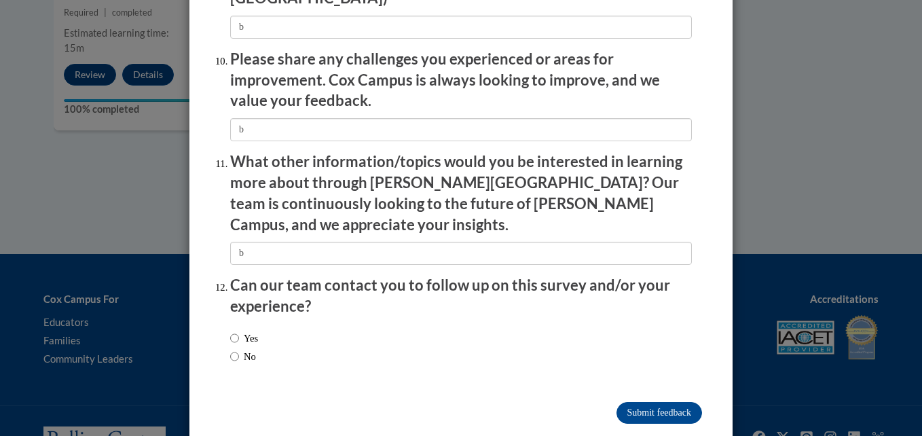
click at [236, 324] on div "Yes No" at bounding box center [244, 347] width 28 height 47
click at [230, 324] on div "Yes No" at bounding box center [244, 347] width 28 height 47
click at [230, 349] on input "No" at bounding box center [234, 356] width 9 height 15
radio input "true"
click at [629, 402] on input "Submit feedback" at bounding box center [659, 413] width 86 height 22
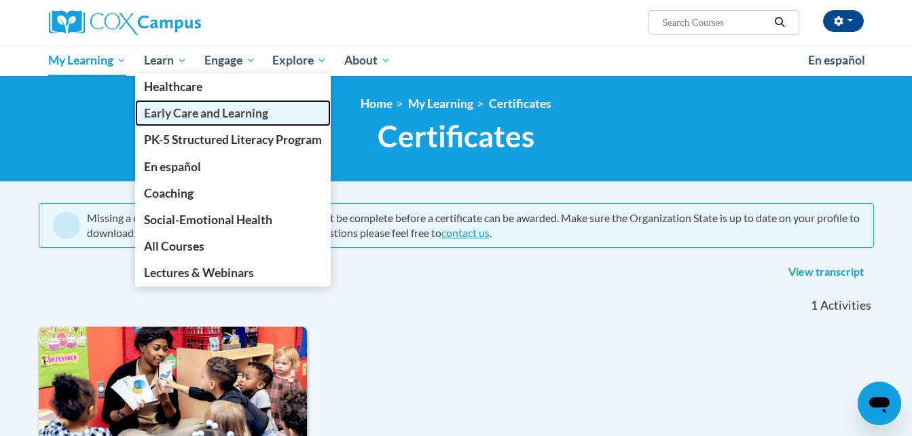
click at [177, 115] on span "Early Care and Learning" at bounding box center [206, 113] width 124 height 14
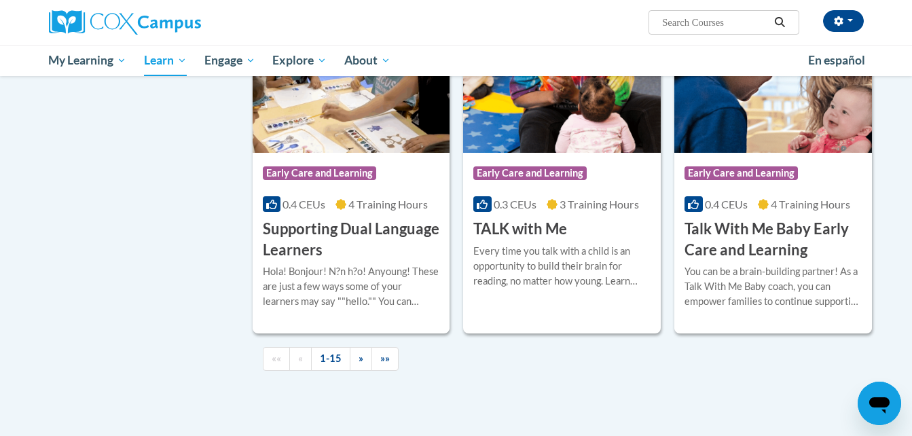
scroll to position [1881, 0]
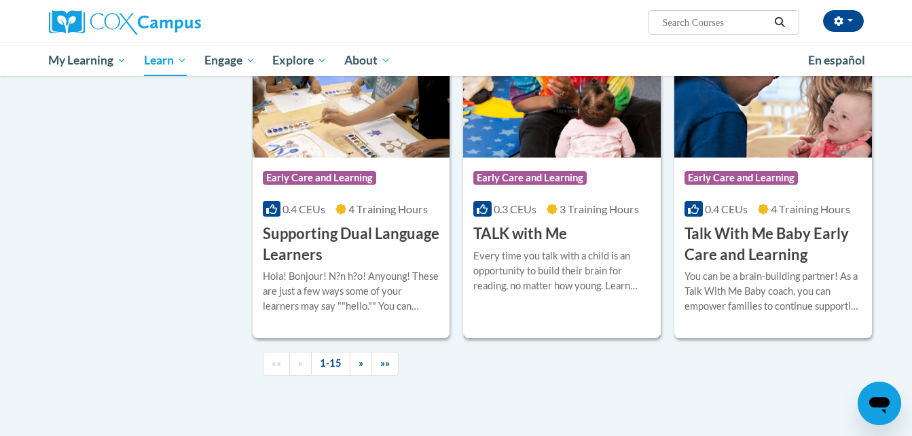
click at [578, 240] on div "Course Category: Early Care and Learning 0.3 CEUs 3 Training Hours COURSE TALK …" at bounding box center [562, 200] width 198 height 87
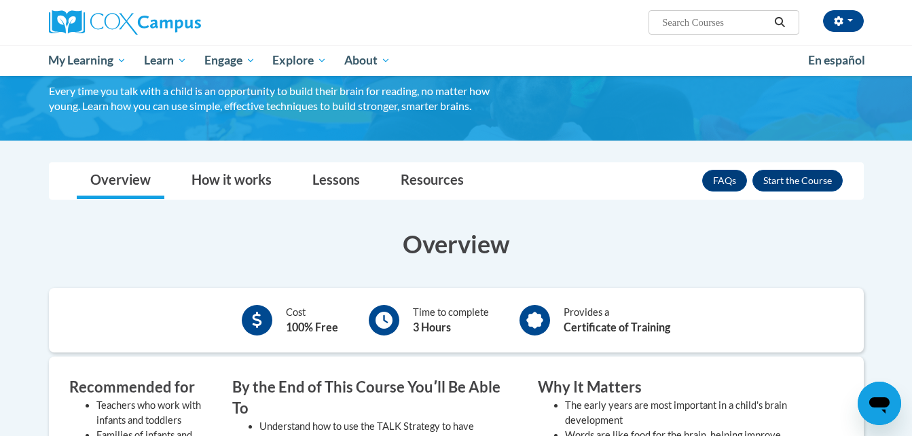
scroll to position [100, 0]
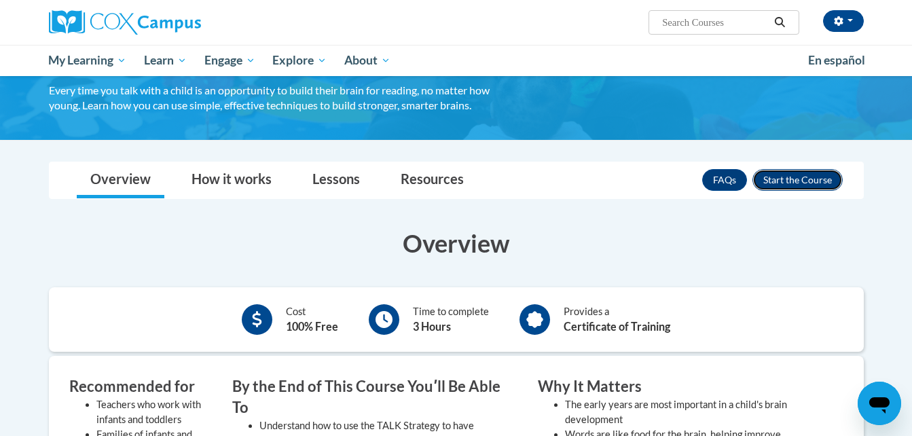
click at [784, 174] on button "Enroll" at bounding box center [797, 180] width 90 height 22
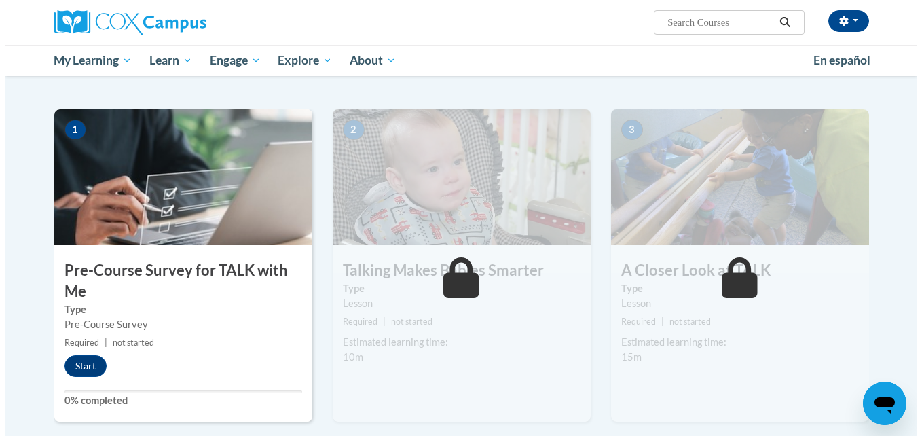
scroll to position [246, 0]
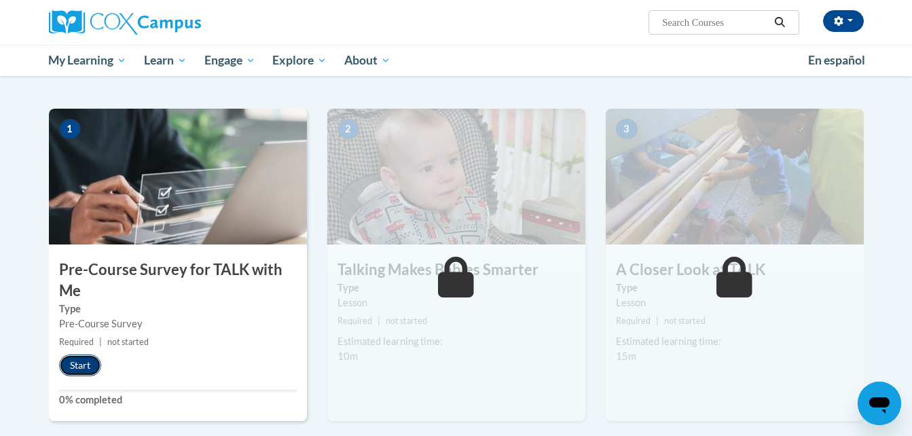
click at [77, 362] on button "Start" at bounding box center [80, 365] width 42 height 22
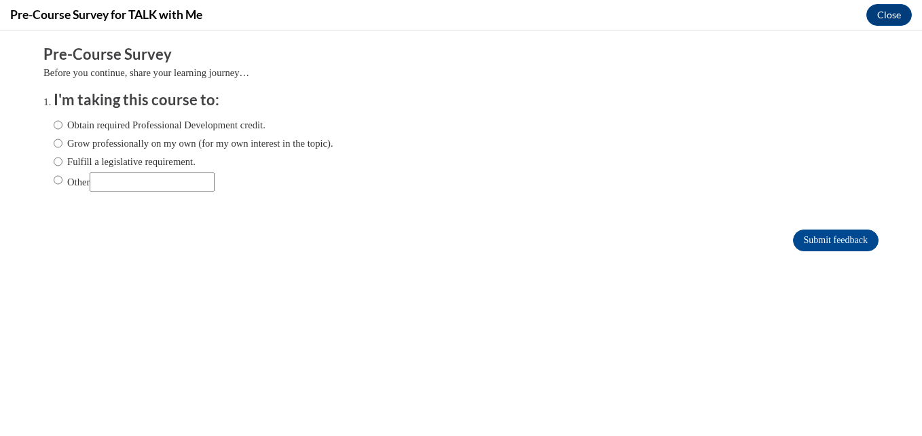
scroll to position [0, 0]
click at [54, 126] on input "Obtain required Professional Development credit." at bounding box center [58, 124] width 9 height 15
radio input "true"
click at [831, 241] on input "Submit feedback" at bounding box center [836, 240] width 86 height 22
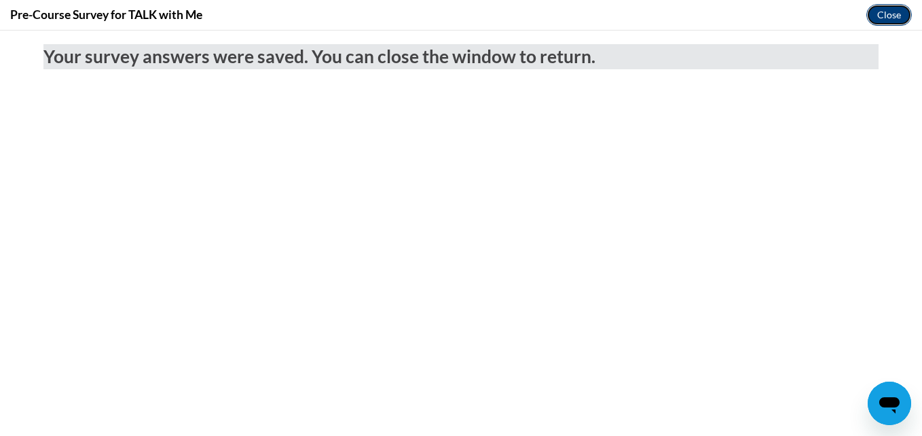
click at [891, 18] on button "Close" at bounding box center [888, 15] width 45 height 22
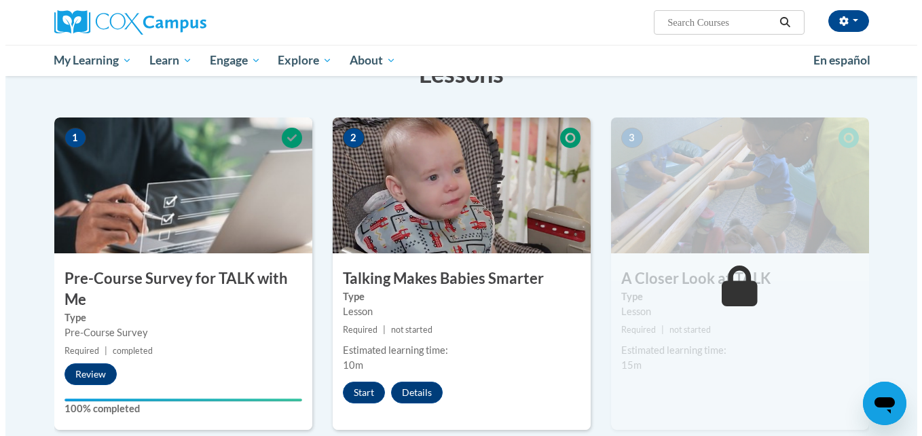
scroll to position [236, 0]
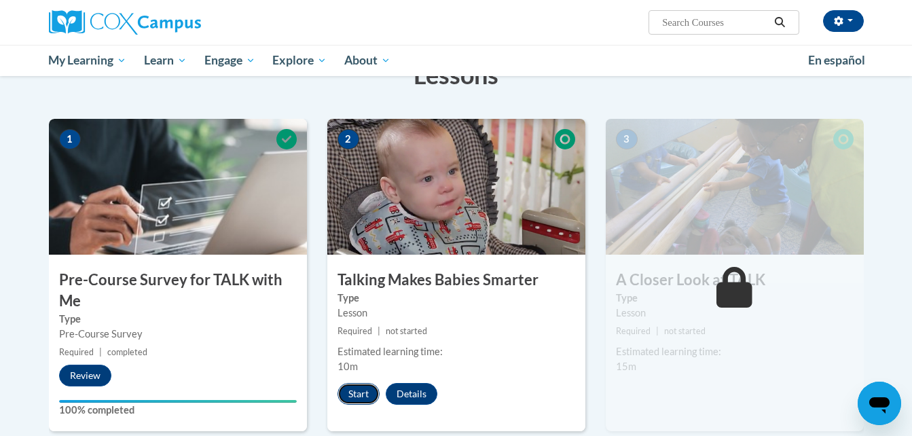
click at [357, 390] on button "Start" at bounding box center [358, 394] width 42 height 22
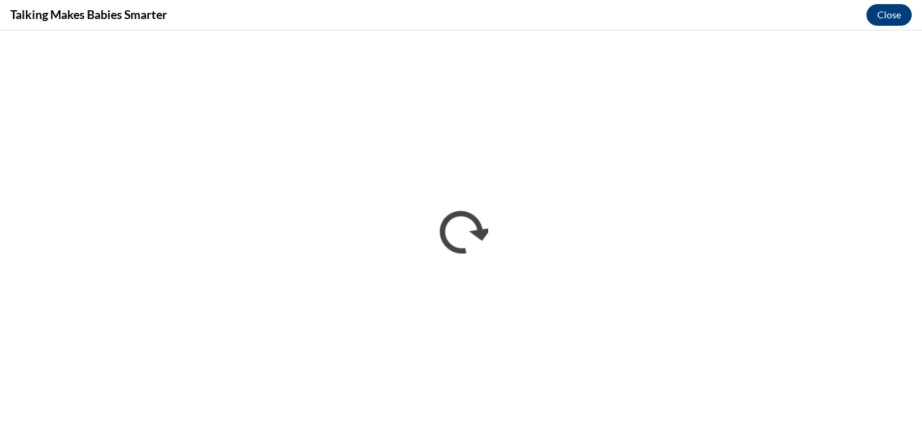
scroll to position [0, 0]
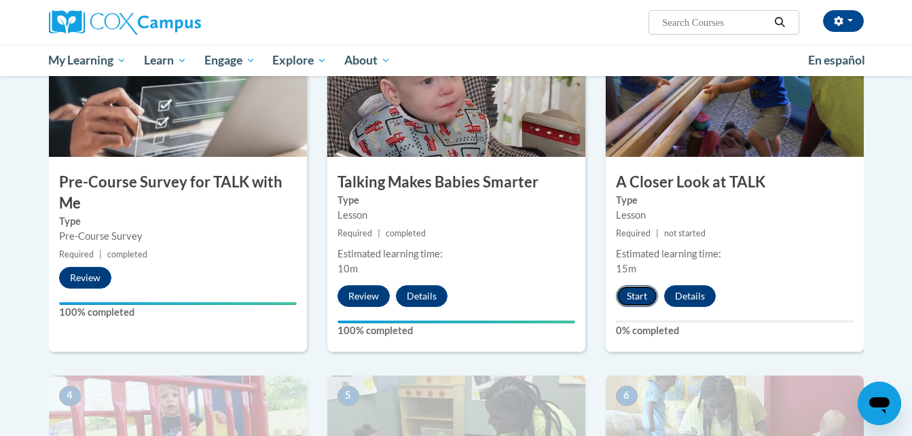
click at [629, 292] on button "Start" at bounding box center [637, 296] width 42 height 22
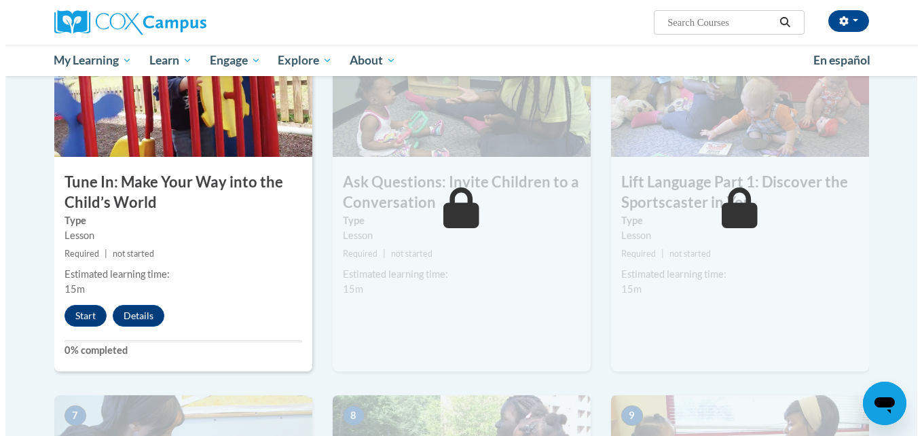
scroll to position [692, 0]
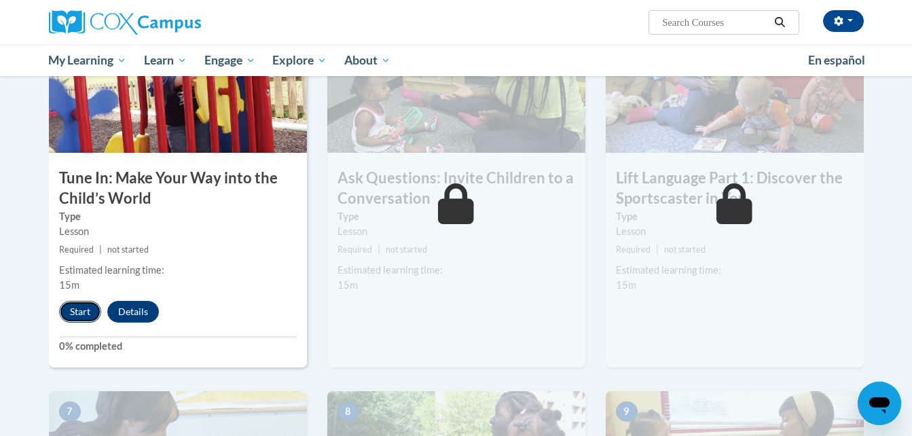
click at [75, 312] on button "Start" at bounding box center [80, 312] width 42 height 22
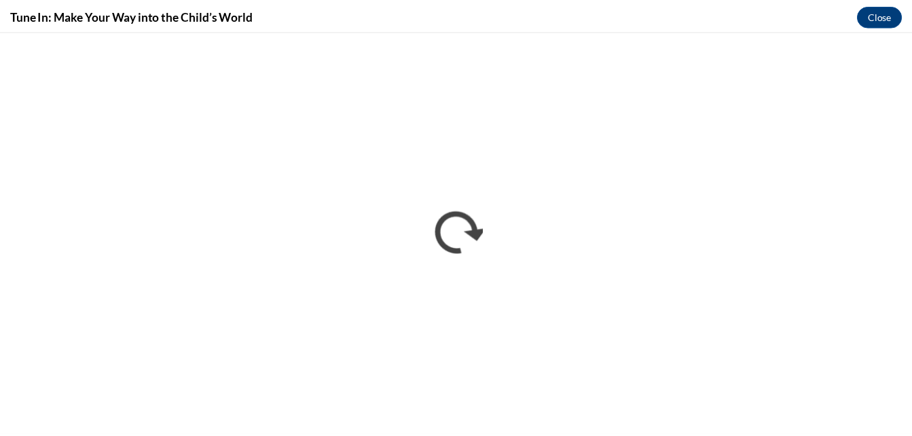
scroll to position [0, 0]
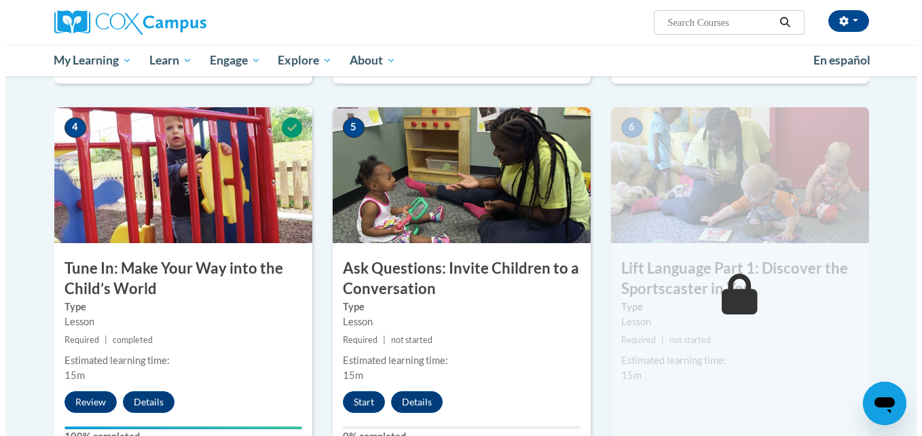
scroll to position [603, 0]
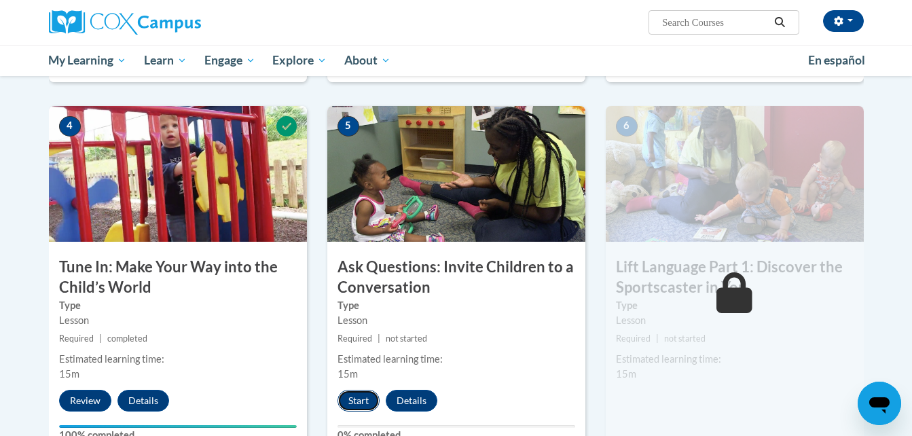
click at [354, 406] on button "Start" at bounding box center [358, 401] width 42 height 22
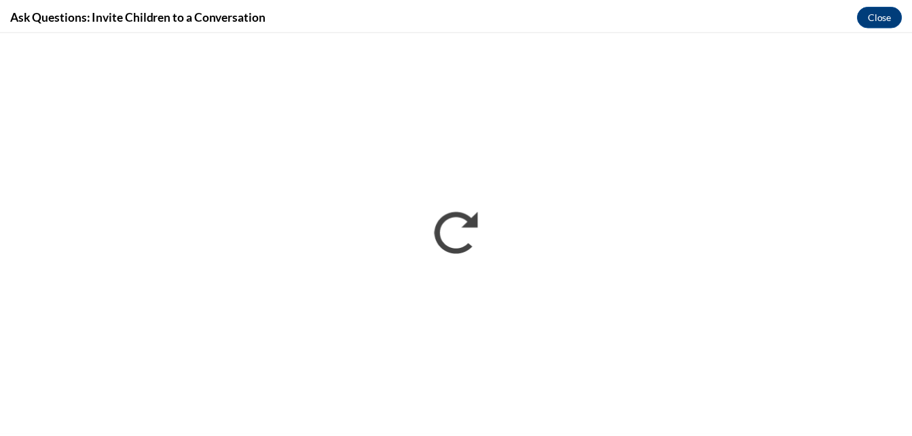
scroll to position [0, 0]
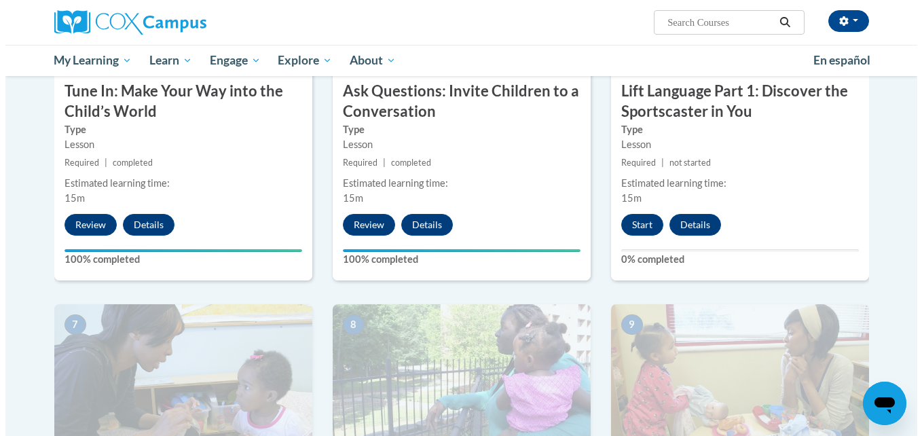
scroll to position [777, 0]
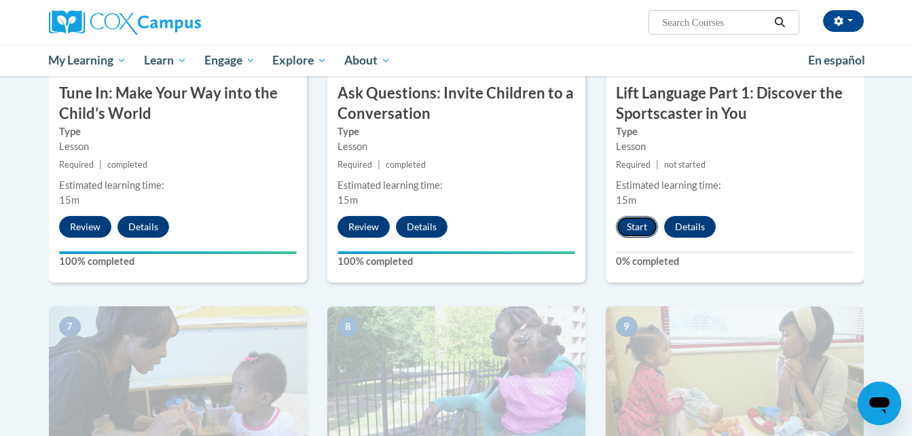
click at [633, 223] on button "Start" at bounding box center [637, 227] width 42 height 22
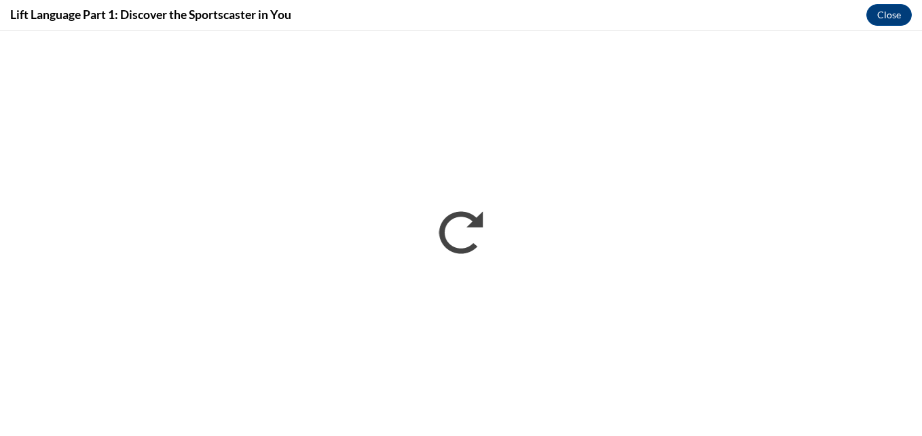
scroll to position [0, 0]
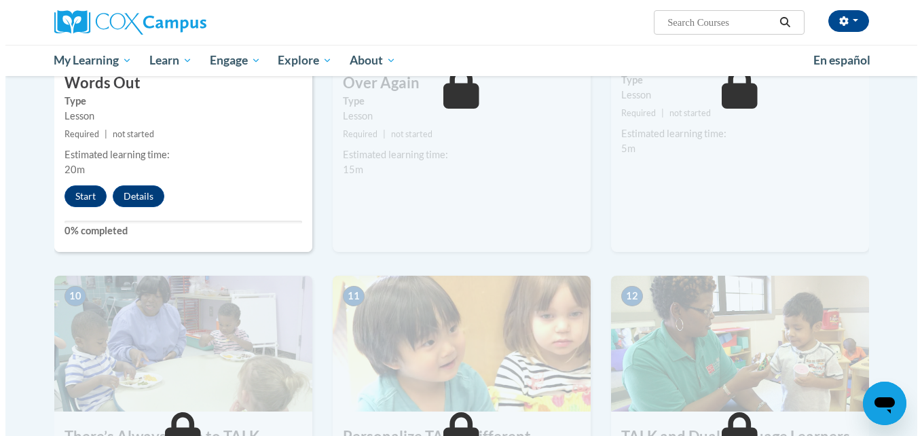
scroll to position [1185, 0]
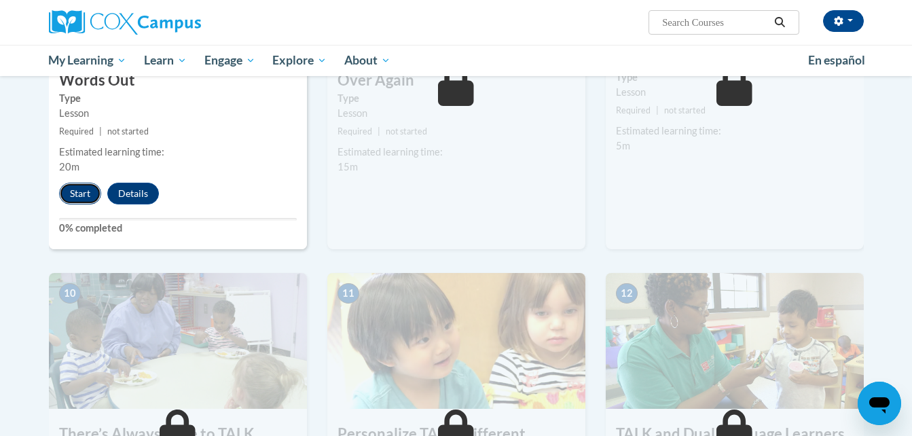
click at [70, 193] on button "Start" at bounding box center [80, 194] width 42 height 22
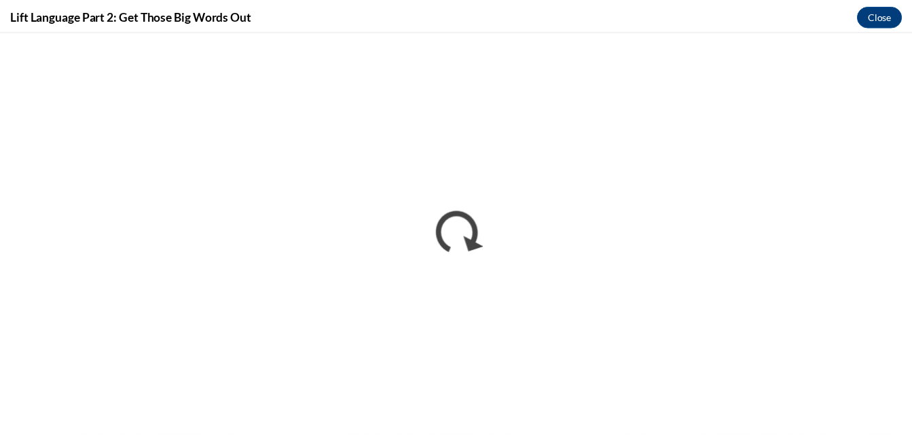
scroll to position [0, 0]
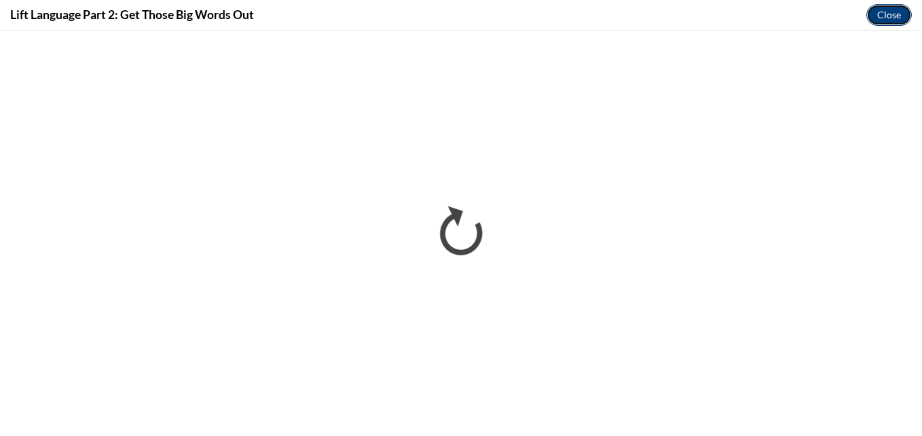
click at [899, 12] on button "Close" at bounding box center [888, 15] width 45 height 22
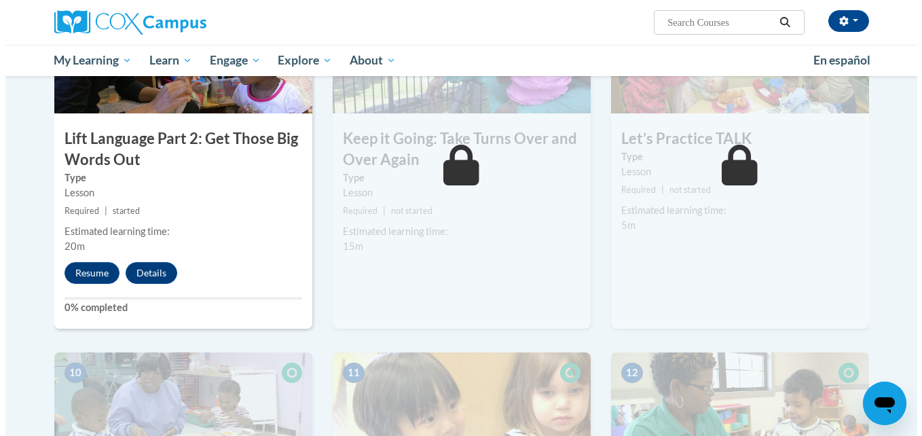
scroll to position [1107, 0]
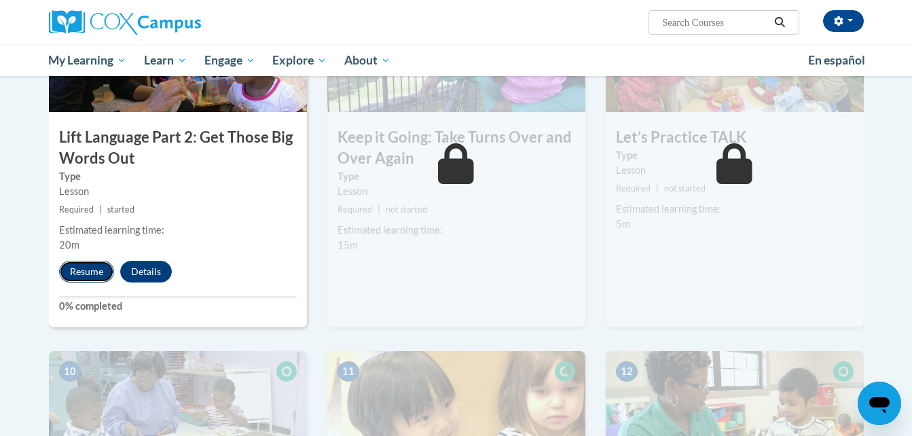
click at [84, 274] on button "Resume" at bounding box center [86, 272] width 55 height 22
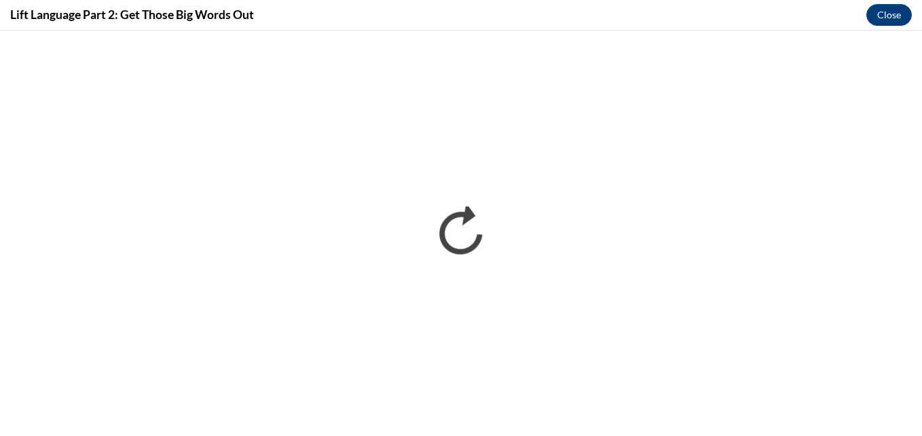
scroll to position [0, 0]
